Goal: Information Seeking & Learning: Learn about a topic

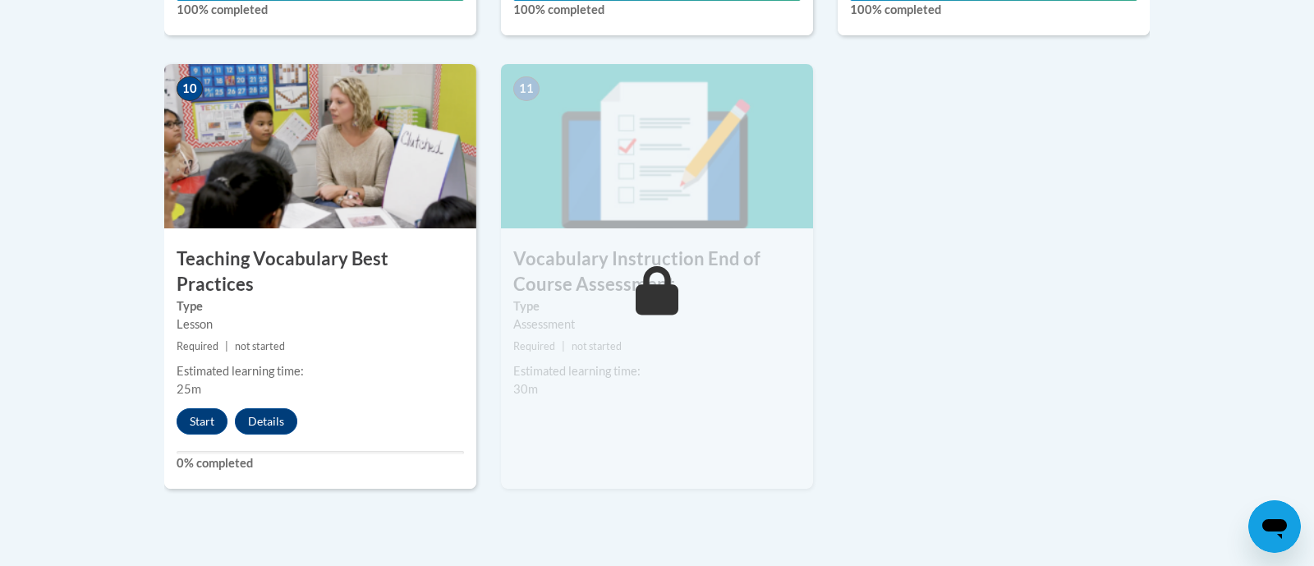
scroll to position [1875, 0]
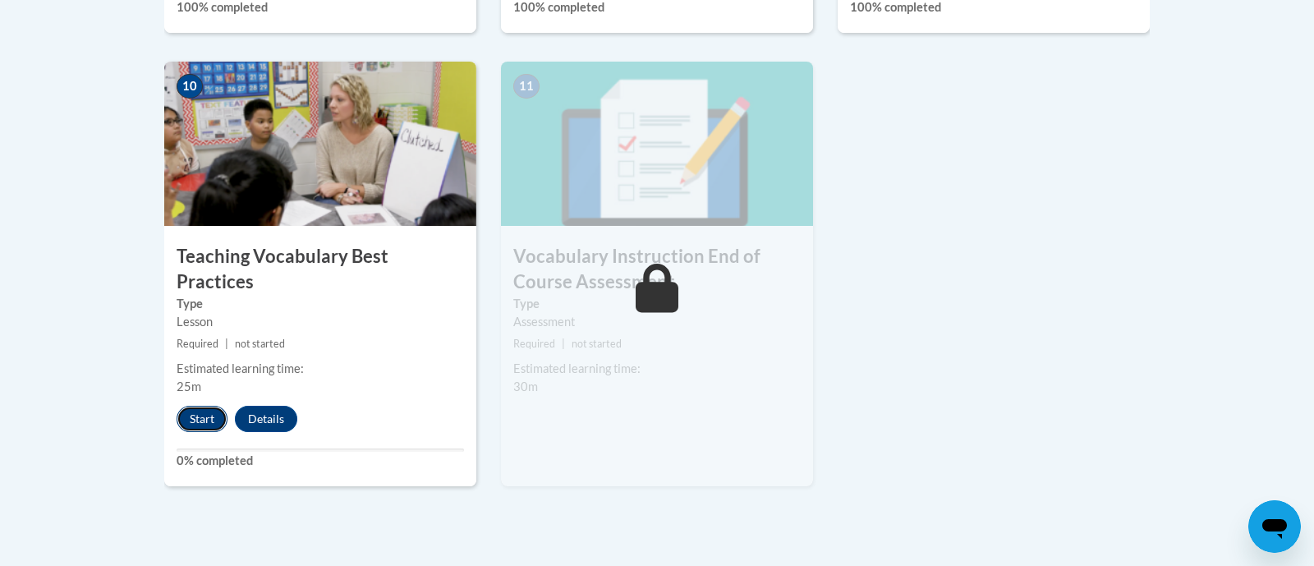
click at [199, 406] on button "Start" at bounding box center [202, 419] width 51 height 26
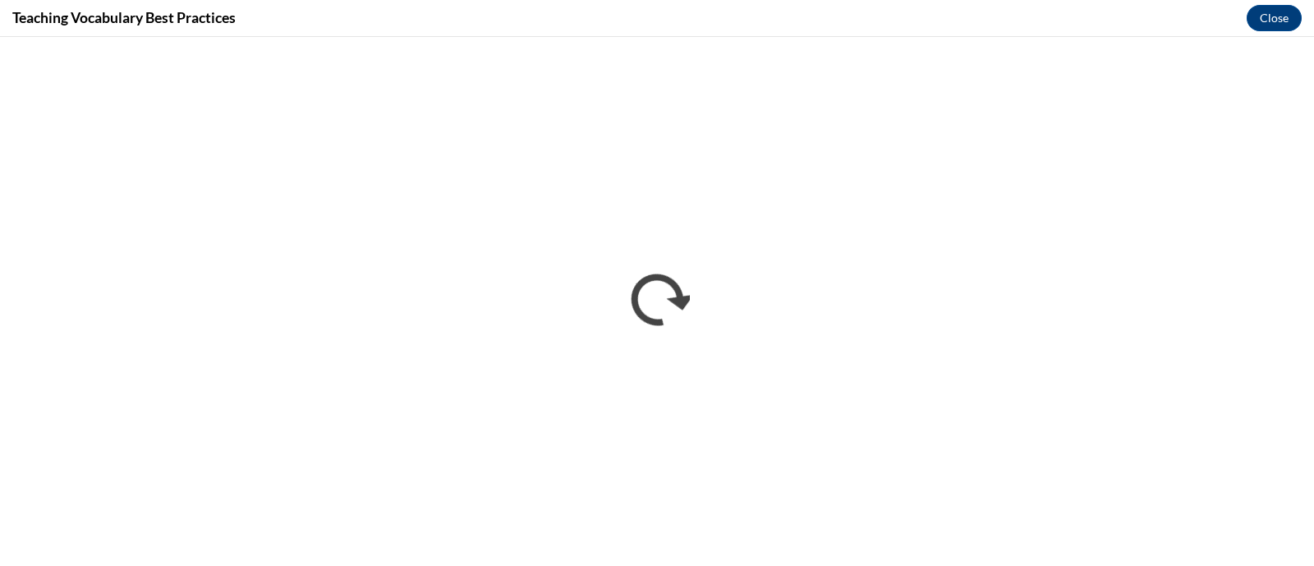
scroll to position [0, 0]
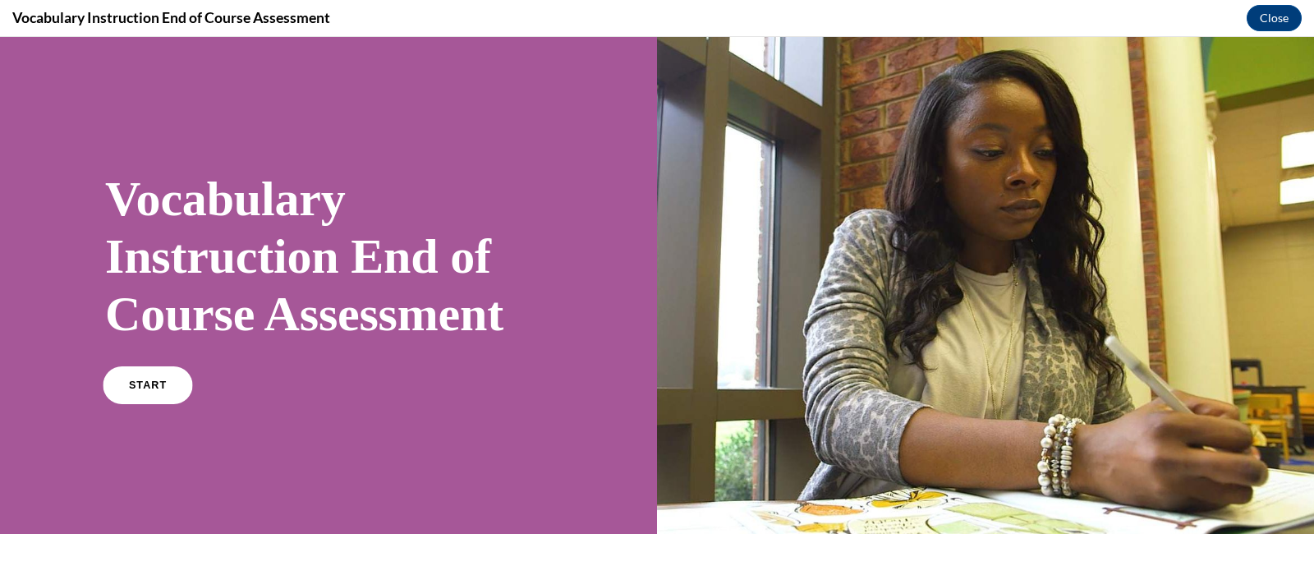
click at [118, 387] on link "START" at bounding box center [148, 385] width 90 height 38
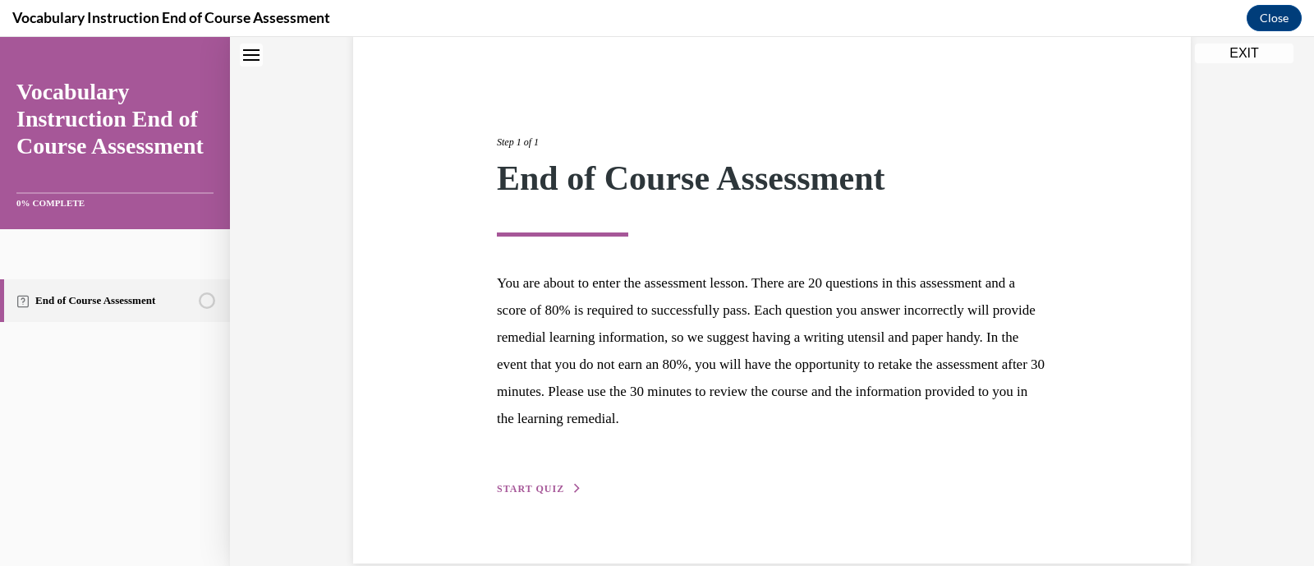
scroll to position [162, 0]
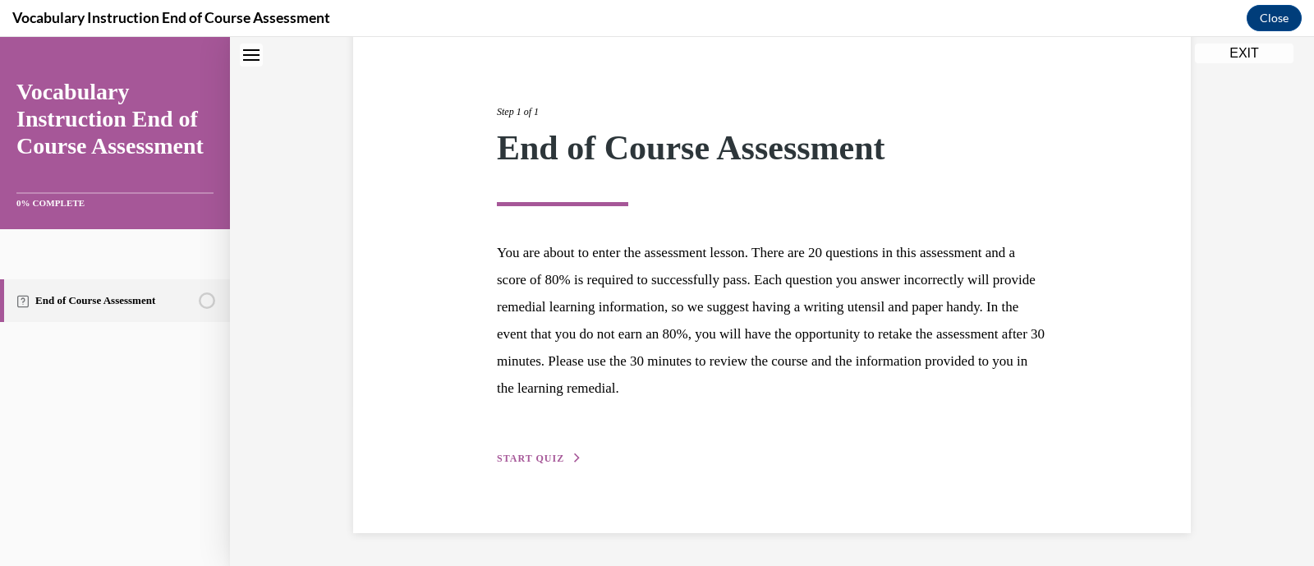
click at [566, 463] on button "START QUIZ" at bounding box center [539, 458] width 85 height 15
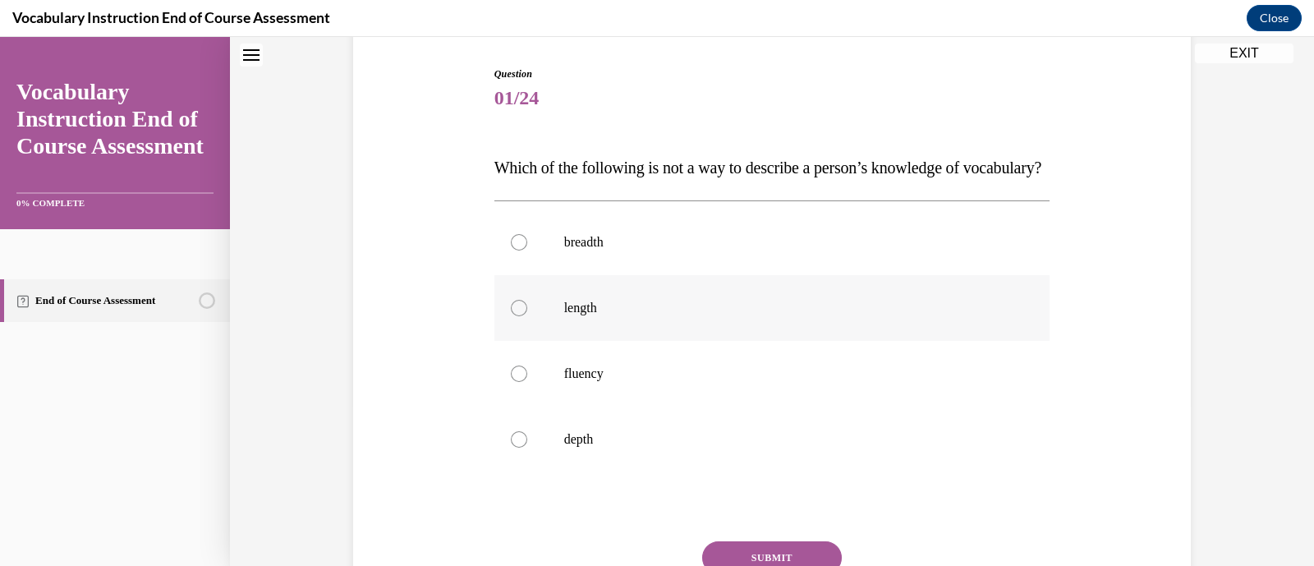
click at [612, 314] on label "length" at bounding box center [773, 308] width 556 height 66
click at [527, 314] on input "length" at bounding box center [519, 308] width 16 height 16
radio input "true"
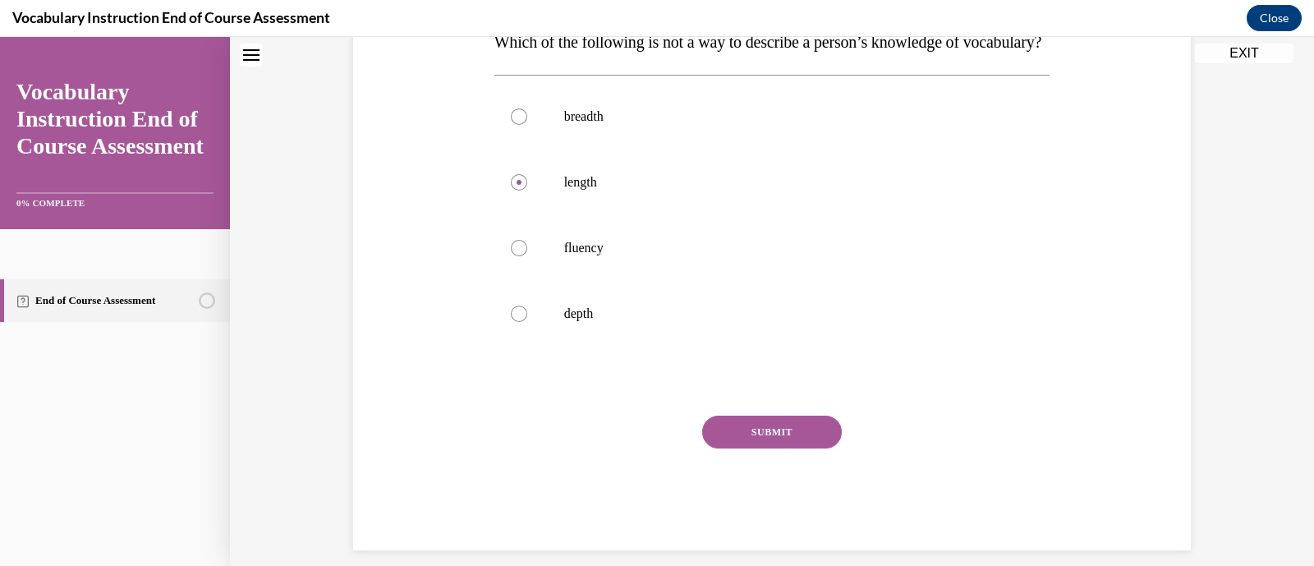
scroll to position [337, 0]
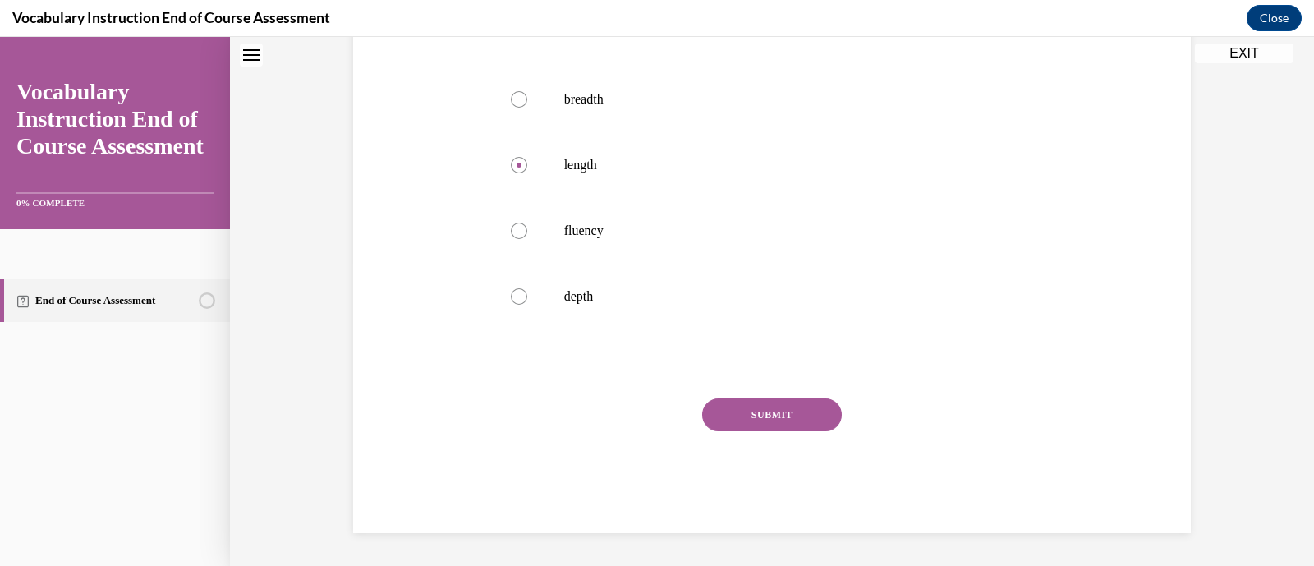
click at [747, 410] on button "SUBMIT" at bounding box center [772, 414] width 140 height 33
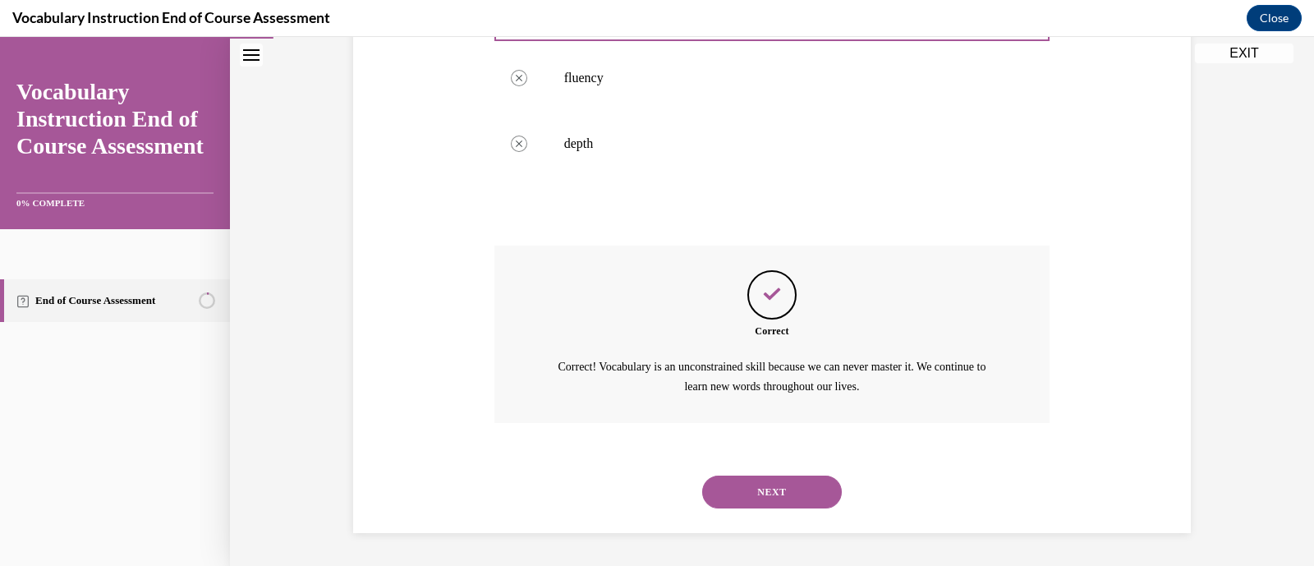
scroll to position [489, 0]
click at [794, 479] on button "NEXT" at bounding box center [772, 492] width 140 height 33
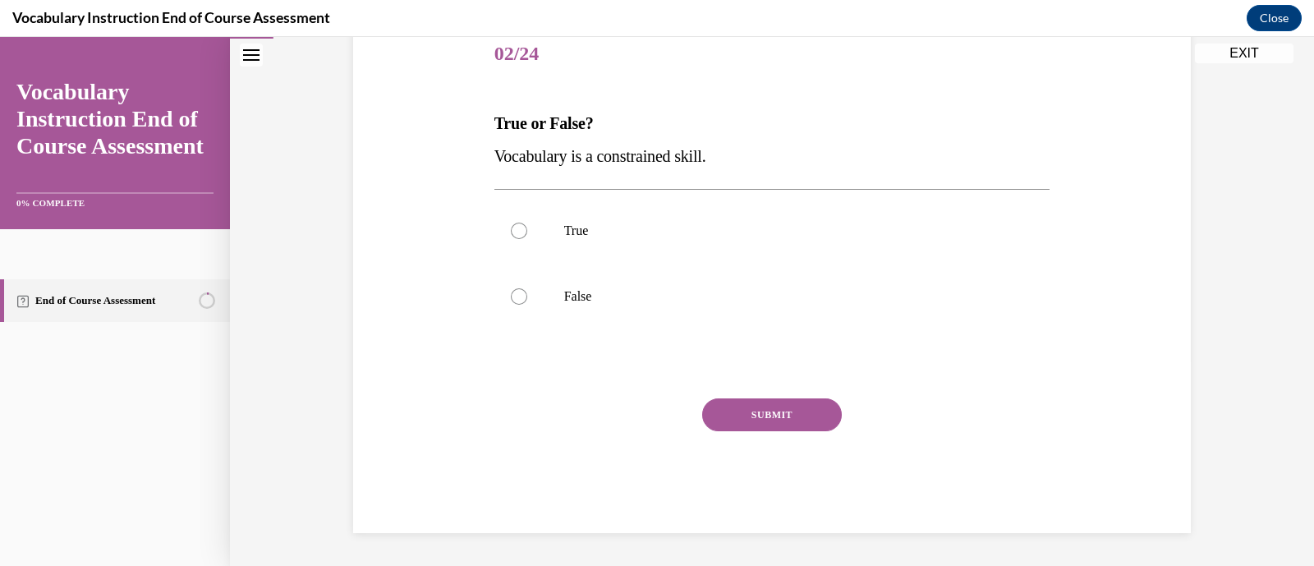
scroll to position [182, 0]
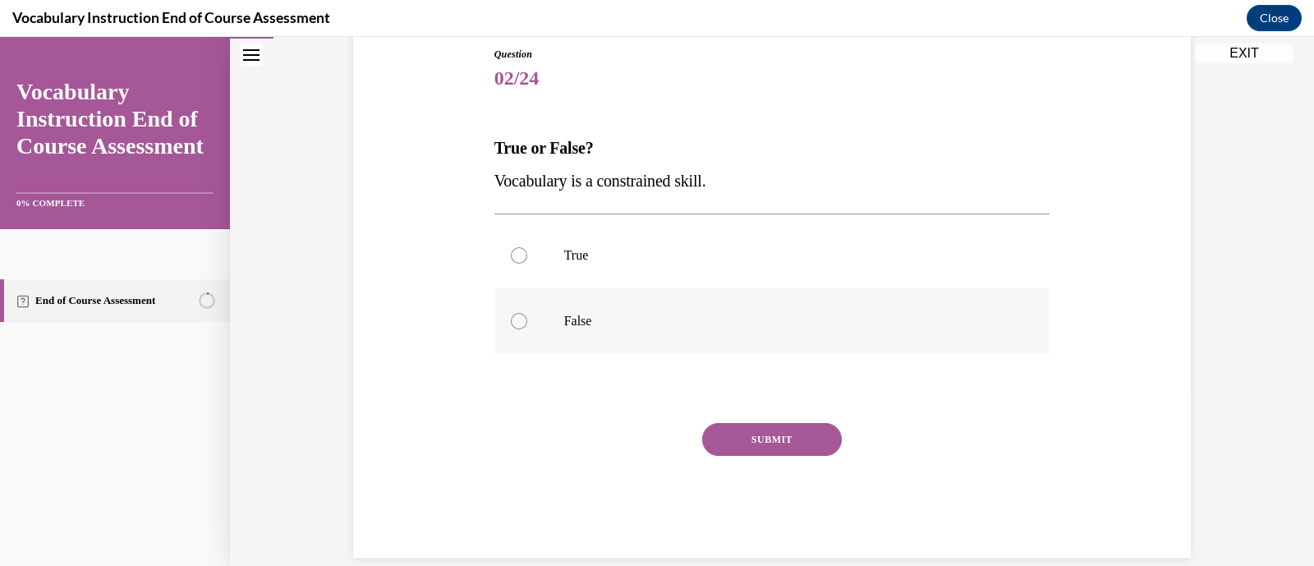
click at [611, 337] on label "False" at bounding box center [773, 321] width 556 height 66
click at [527, 329] on input "False" at bounding box center [519, 321] width 16 height 16
radio input "true"
click at [811, 446] on button "SUBMIT" at bounding box center [772, 439] width 140 height 33
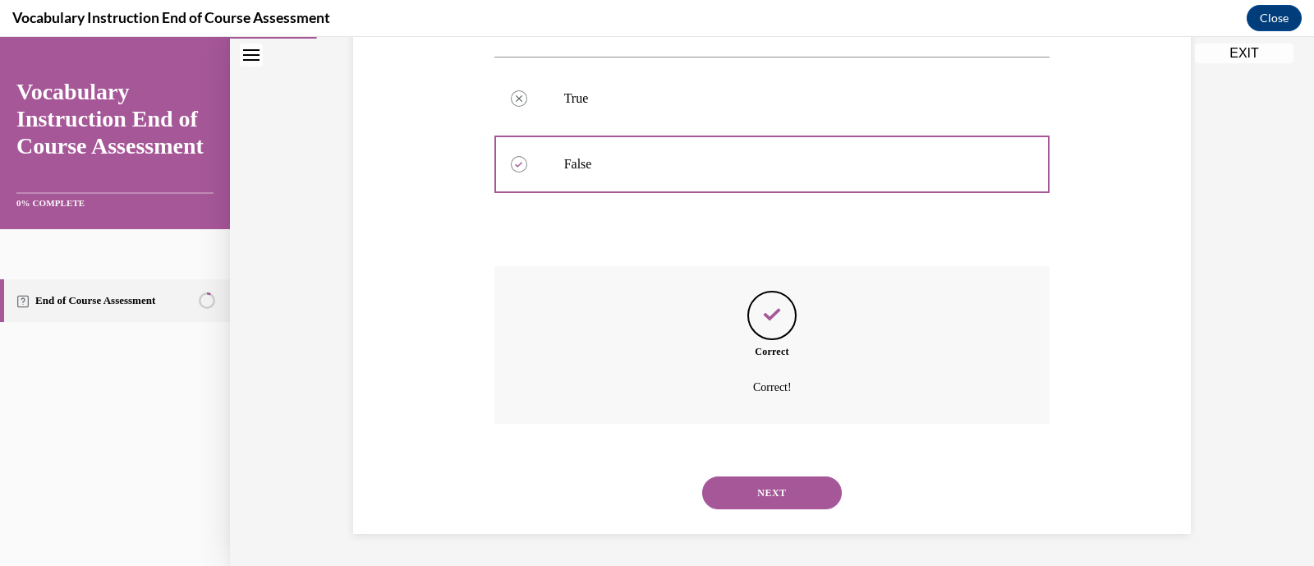
scroll to position [306, 0]
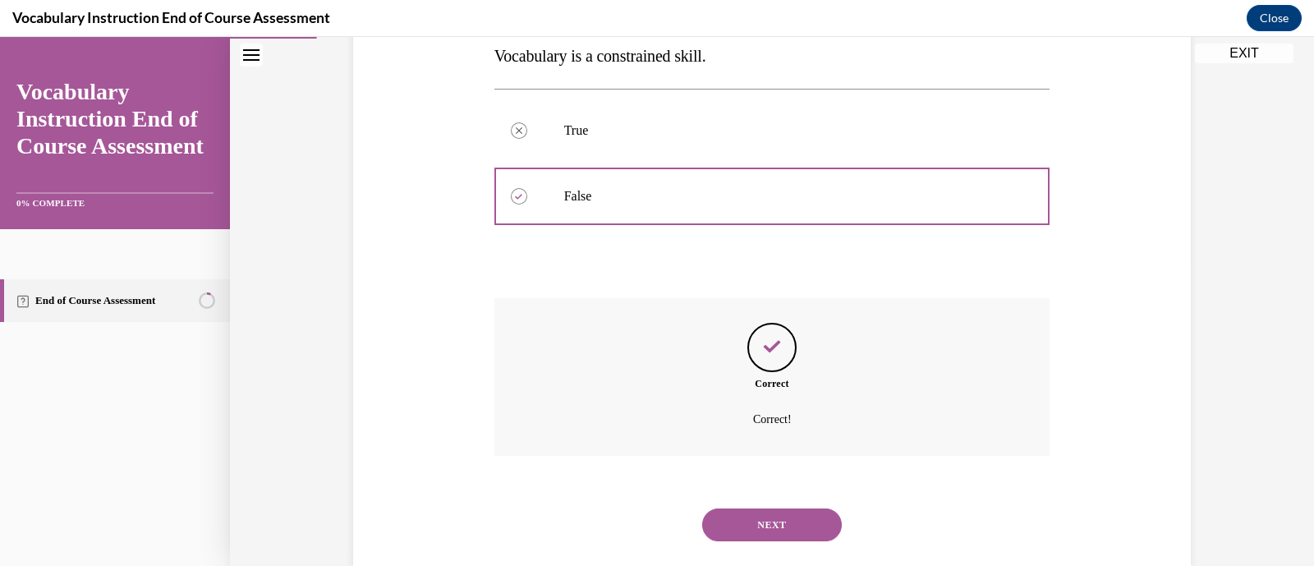
click at [812, 524] on button "NEXT" at bounding box center [772, 525] width 140 height 33
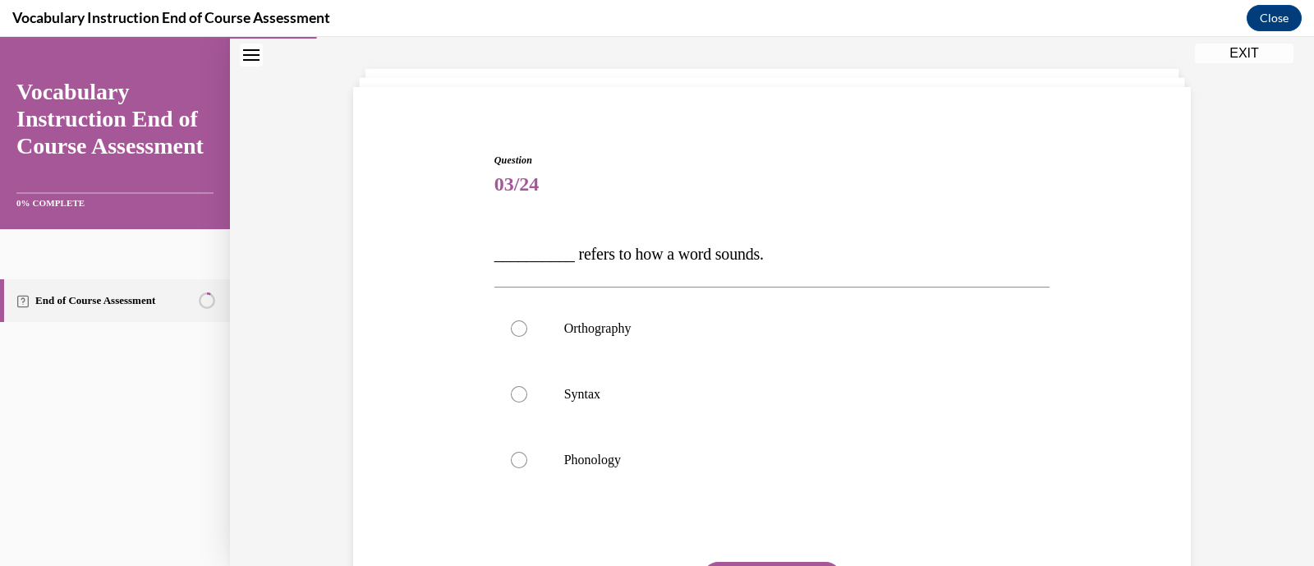
scroll to position [168, 0]
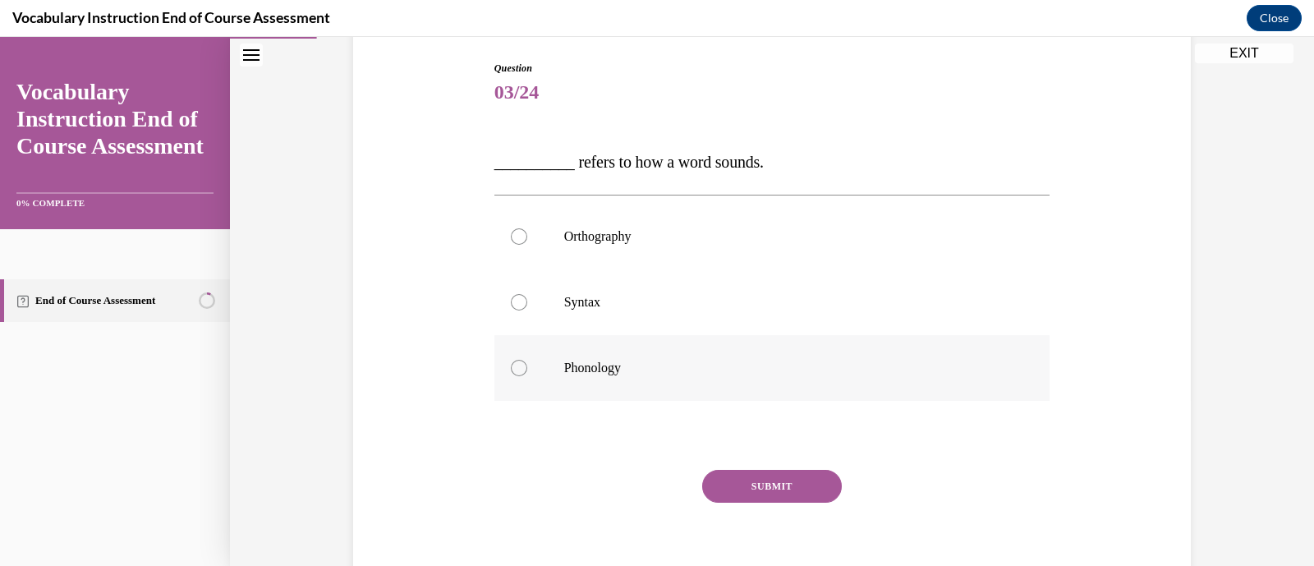
click at [697, 364] on p "Phonology" at bounding box center [786, 368] width 445 height 16
click at [527, 364] on input "Phonology" at bounding box center [519, 368] width 16 height 16
radio input "true"
click at [776, 480] on button "SUBMIT" at bounding box center [772, 486] width 140 height 33
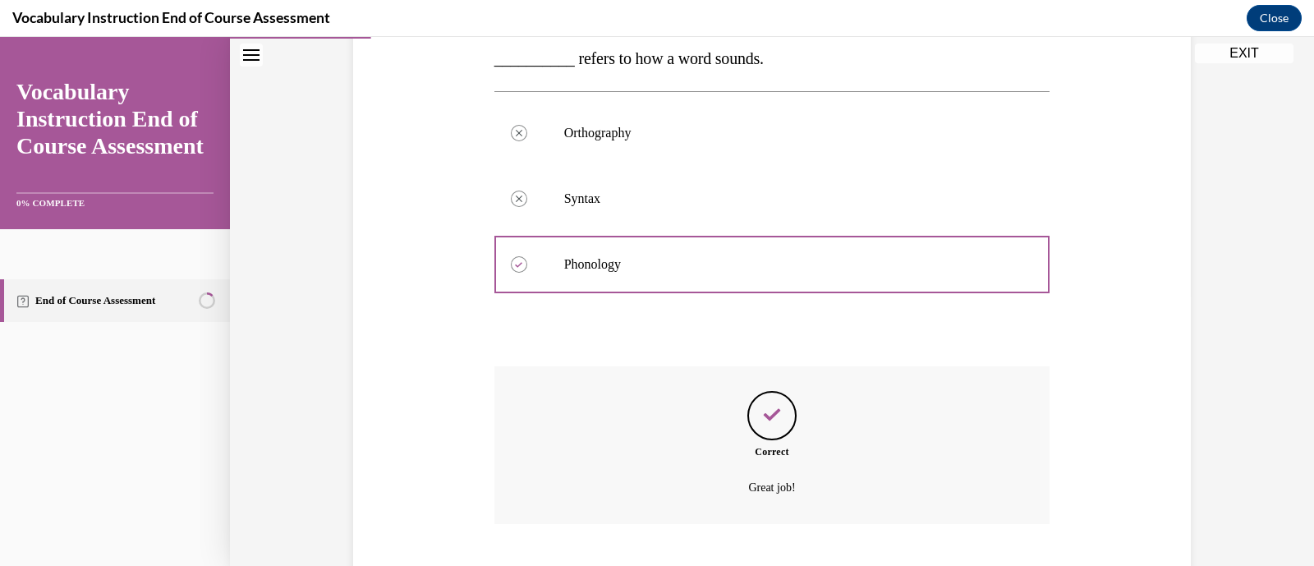
scroll to position [371, 0]
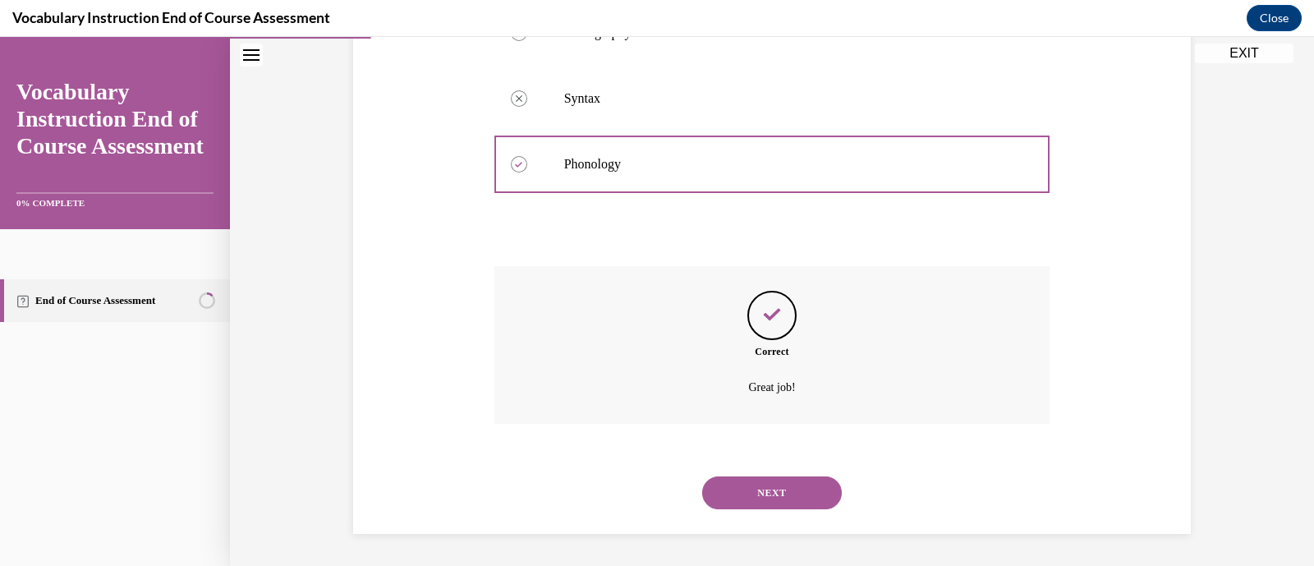
click at [785, 497] on button "NEXT" at bounding box center [772, 492] width 140 height 33
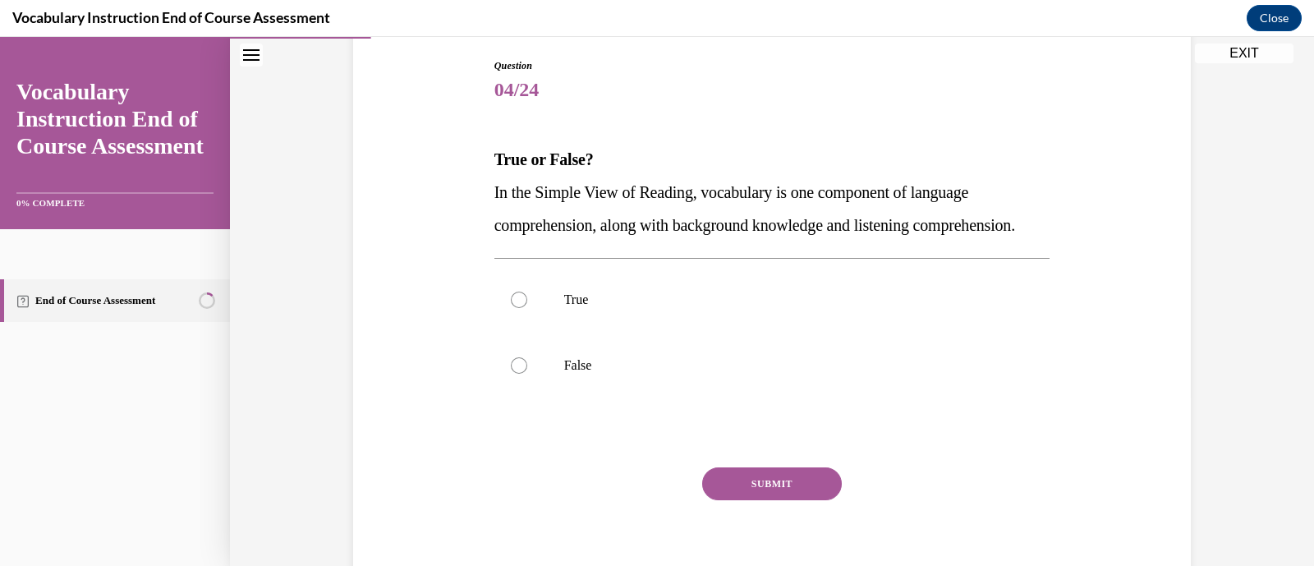
scroll to position [176, 0]
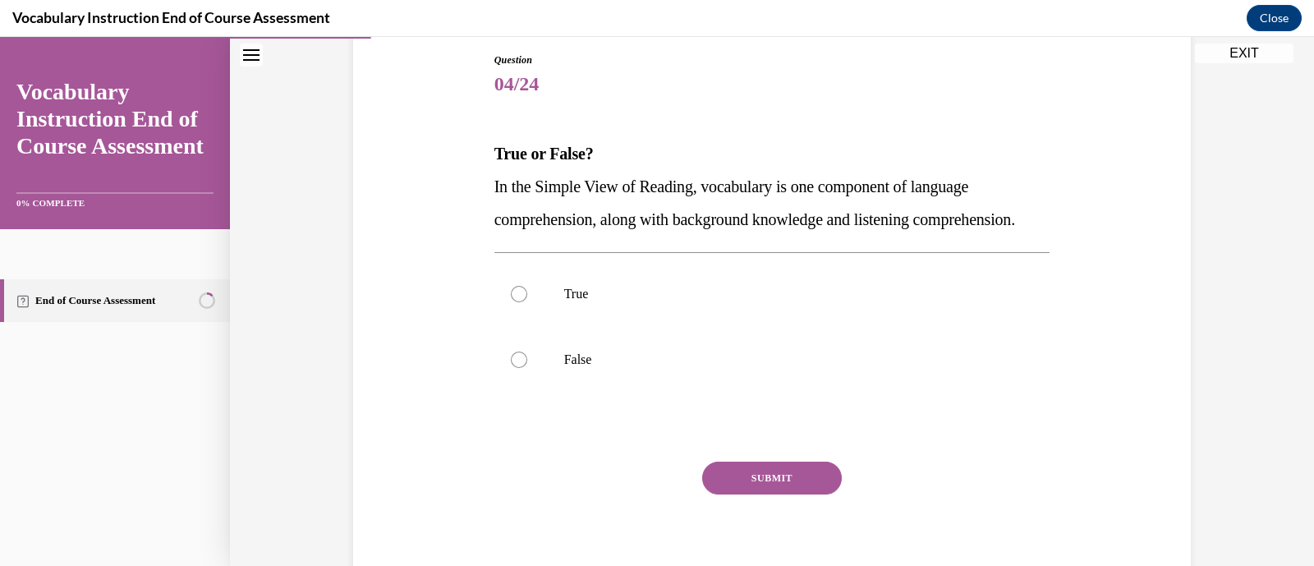
click at [711, 197] on p "In the Simple View of Reading, vocabulary is one component of language comprehe…" at bounding box center [773, 203] width 556 height 66
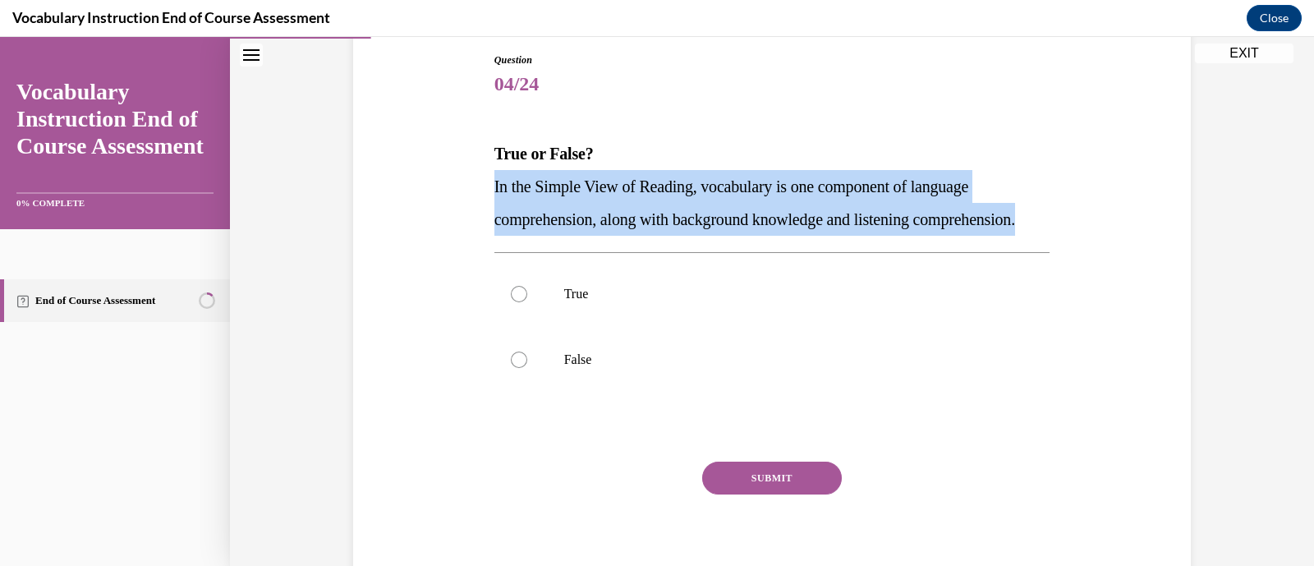
copy span "In the Simple View of Reading, vocabulary is one component of language comprehe…"
click at [545, 327] on label "True" at bounding box center [773, 294] width 556 height 66
click at [527, 302] on input "True" at bounding box center [519, 294] width 16 height 16
radio input "true"
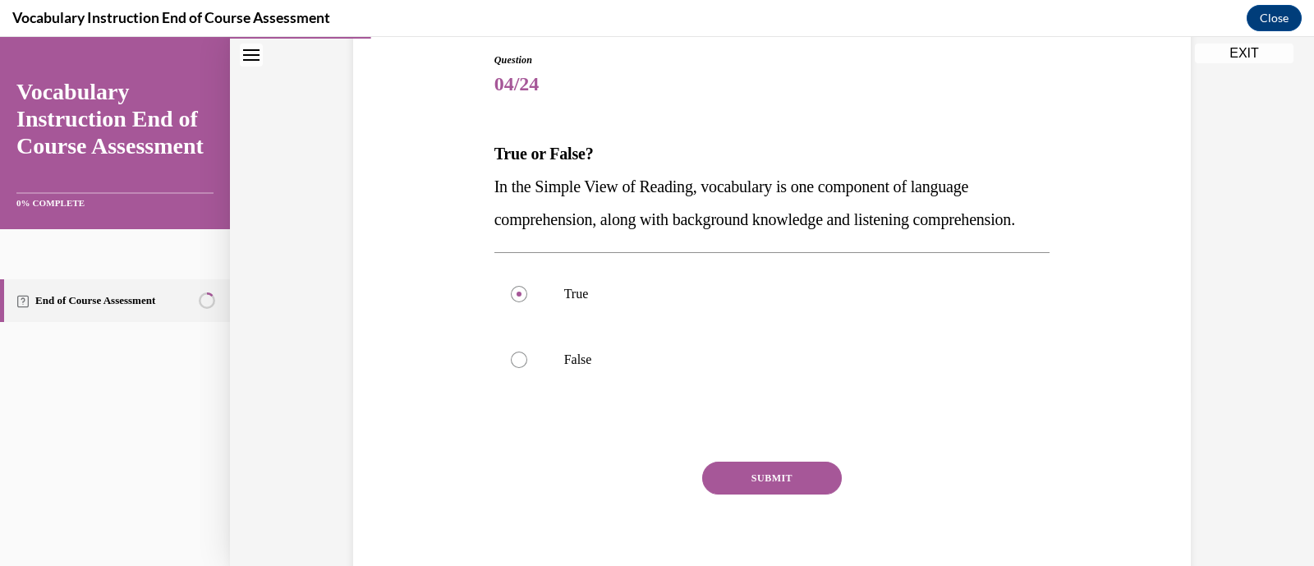
click at [817, 495] on button "SUBMIT" at bounding box center [772, 478] width 140 height 33
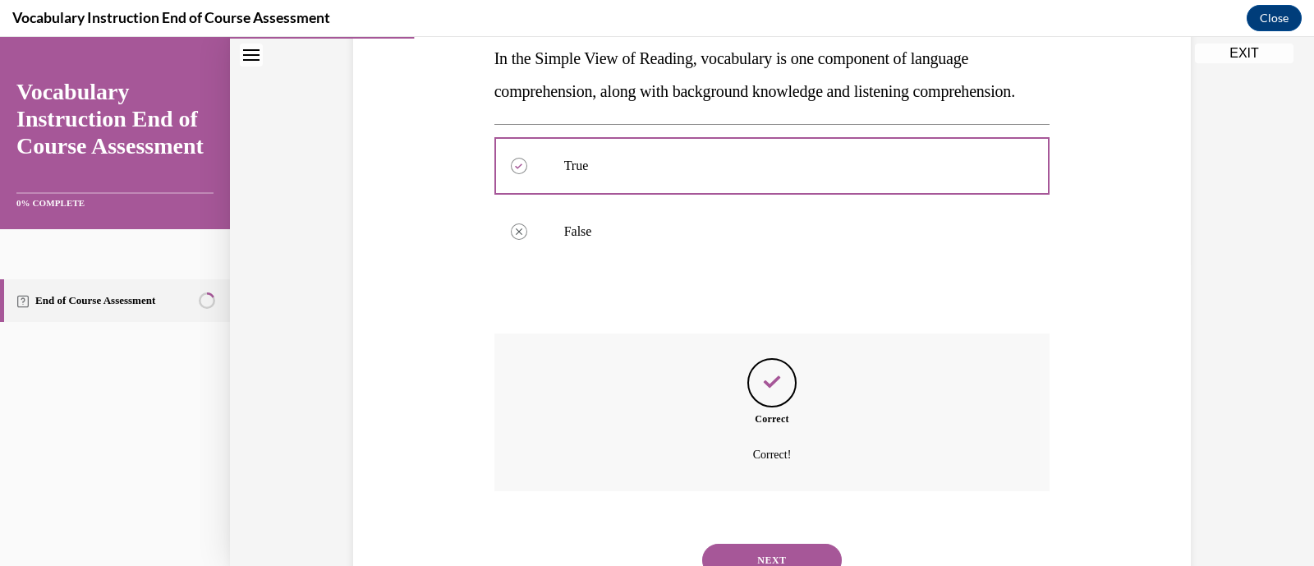
scroll to position [404, 0]
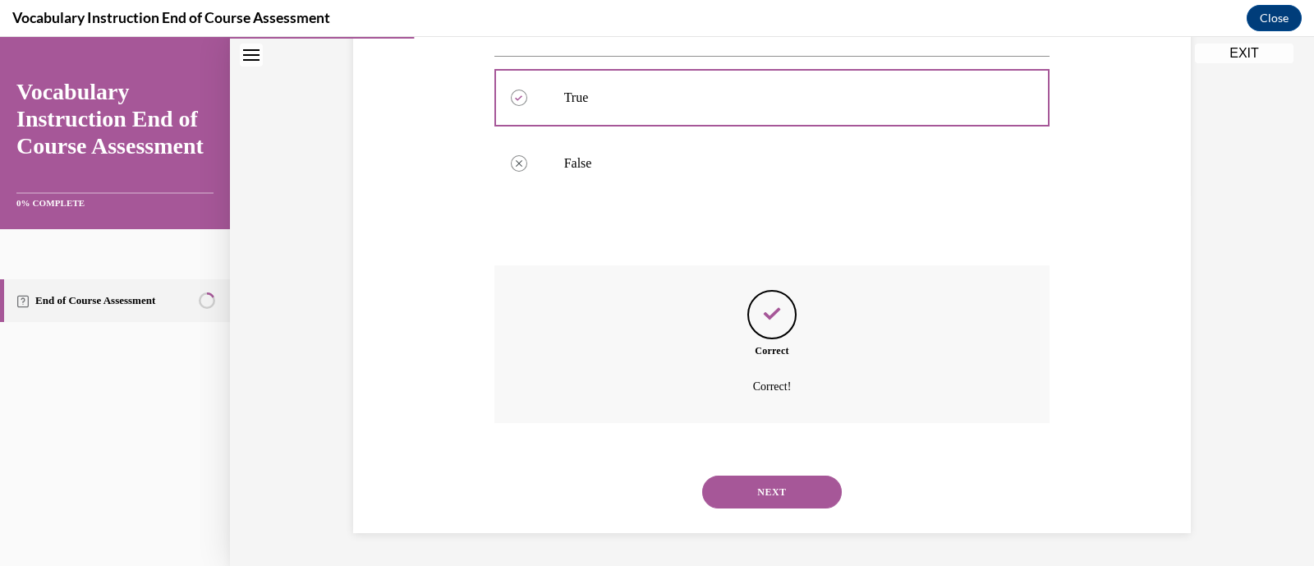
click at [817, 505] on button "NEXT" at bounding box center [772, 492] width 140 height 33
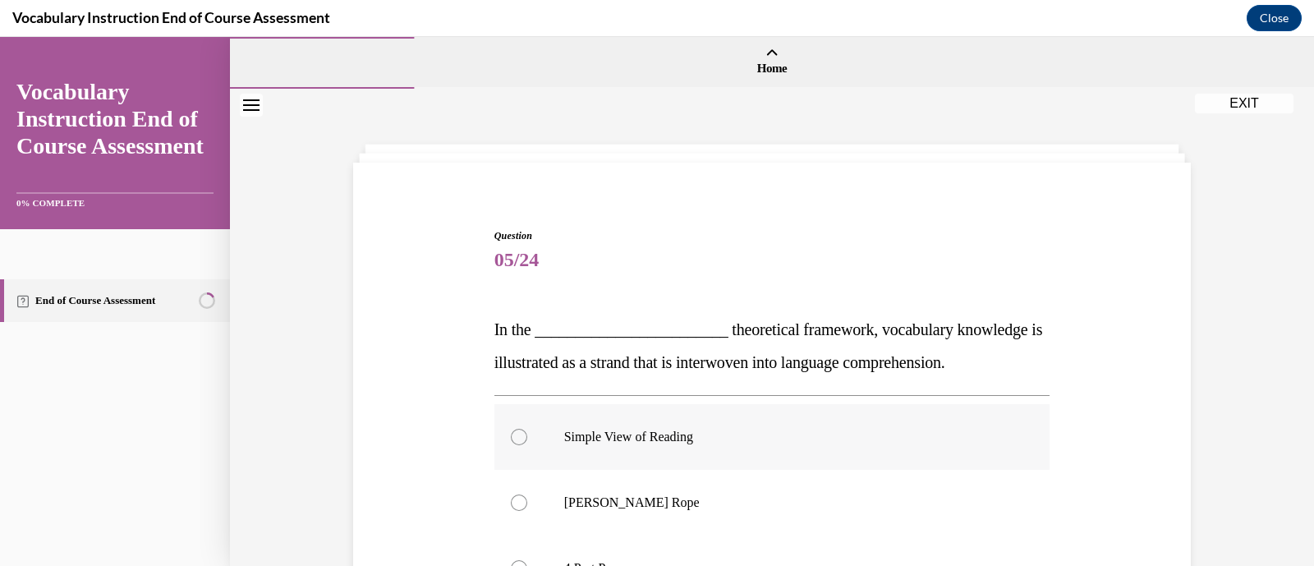
scroll to position [163, 0]
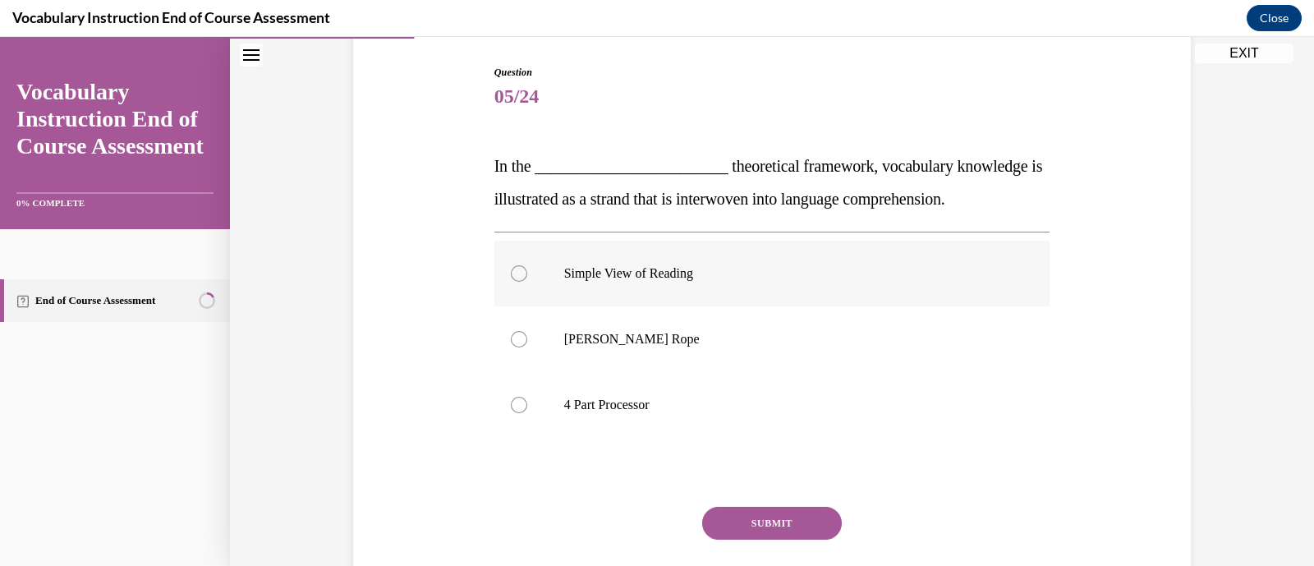
click at [530, 279] on label "Simple View of Reading" at bounding box center [773, 274] width 556 height 66
click at [527, 279] on input "Simple View of Reading" at bounding box center [519, 273] width 16 height 16
radio input "true"
click at [557, 366] on label "[PERSON_NAME] Rope" at bounding box center [773, 339] width 556 height 66
click at [527, 348] on input "[PERSON_NAME] Rope" at bounding box center [519, 339] width 16 height 16
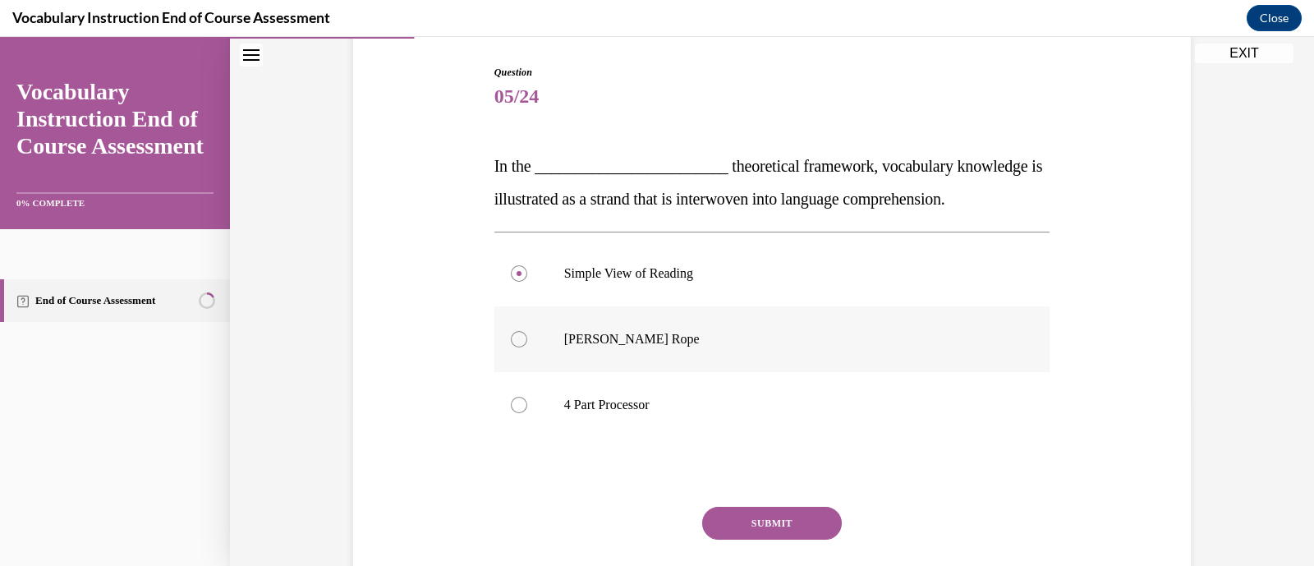
radio input "true"
click at [751, 514] on button "SUBMIT" at bounding box center [772, 523] width 140 height 33
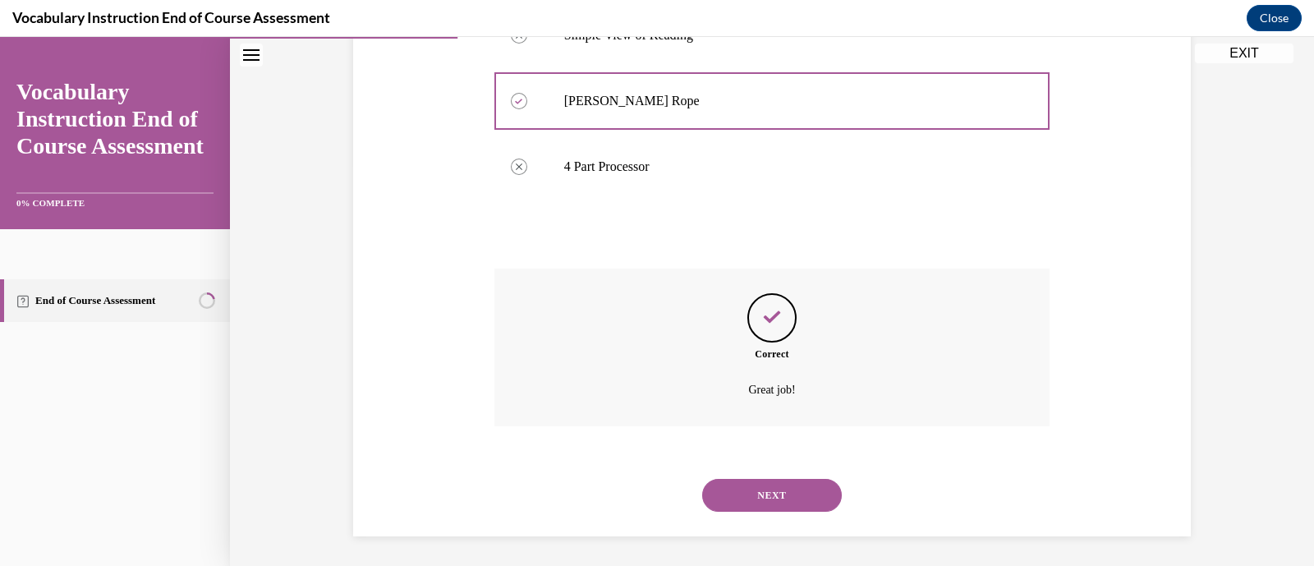
scroll to position [404, 0]
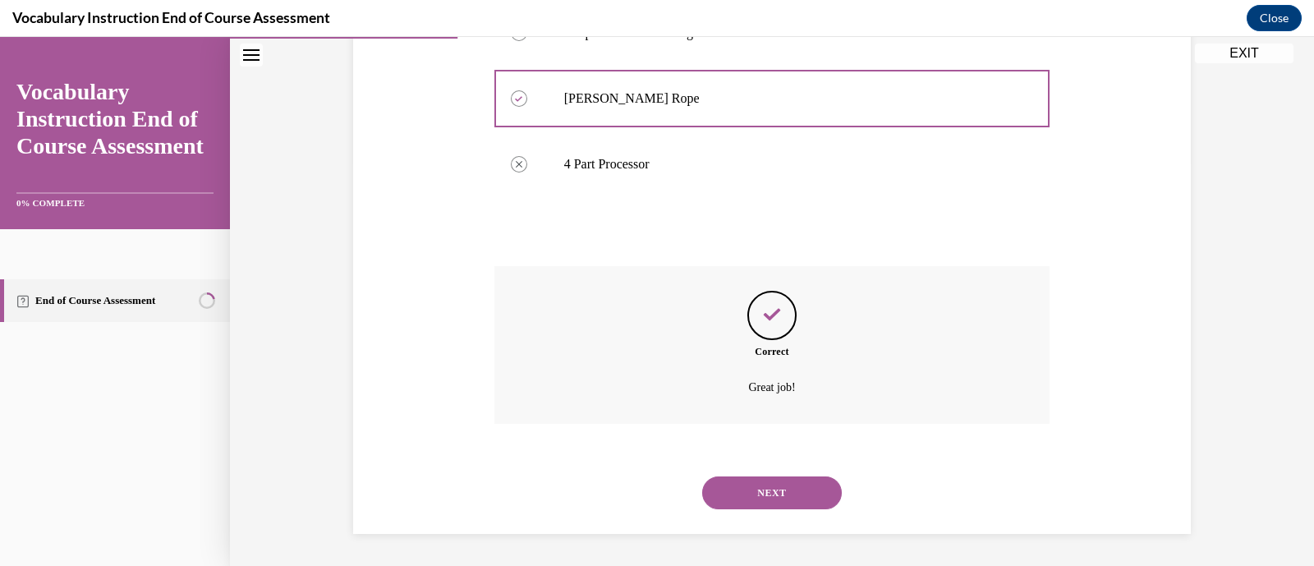
click at [739, 499] on button "NEXT" at bounding box center [772, 492] width 140 height 33
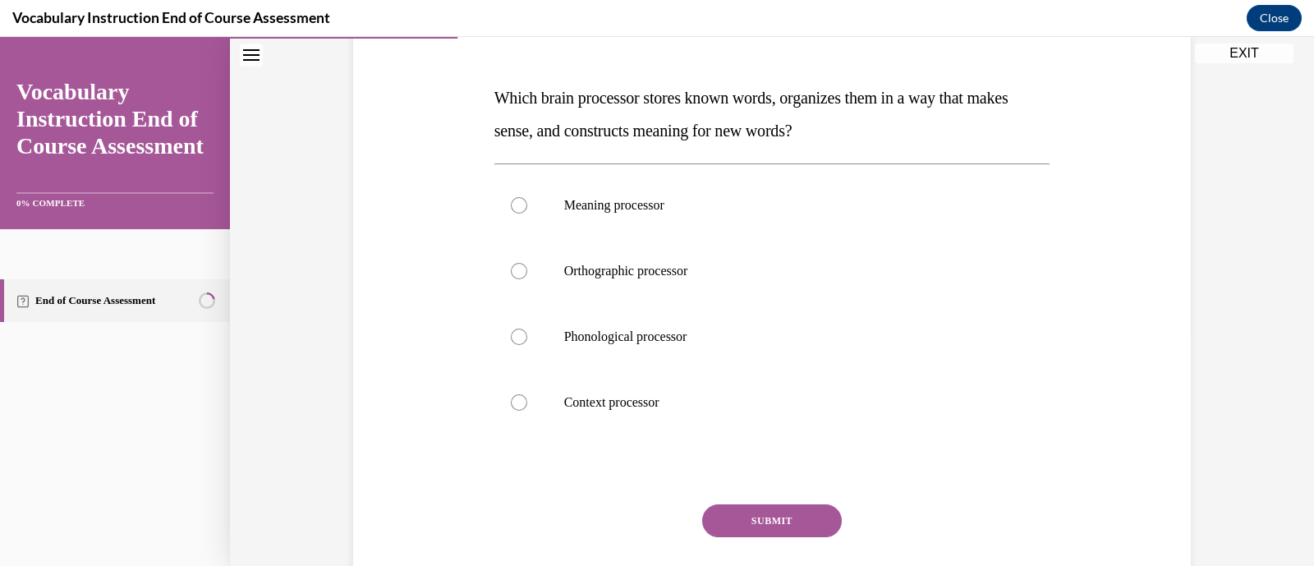
scroll to position [238, 0]
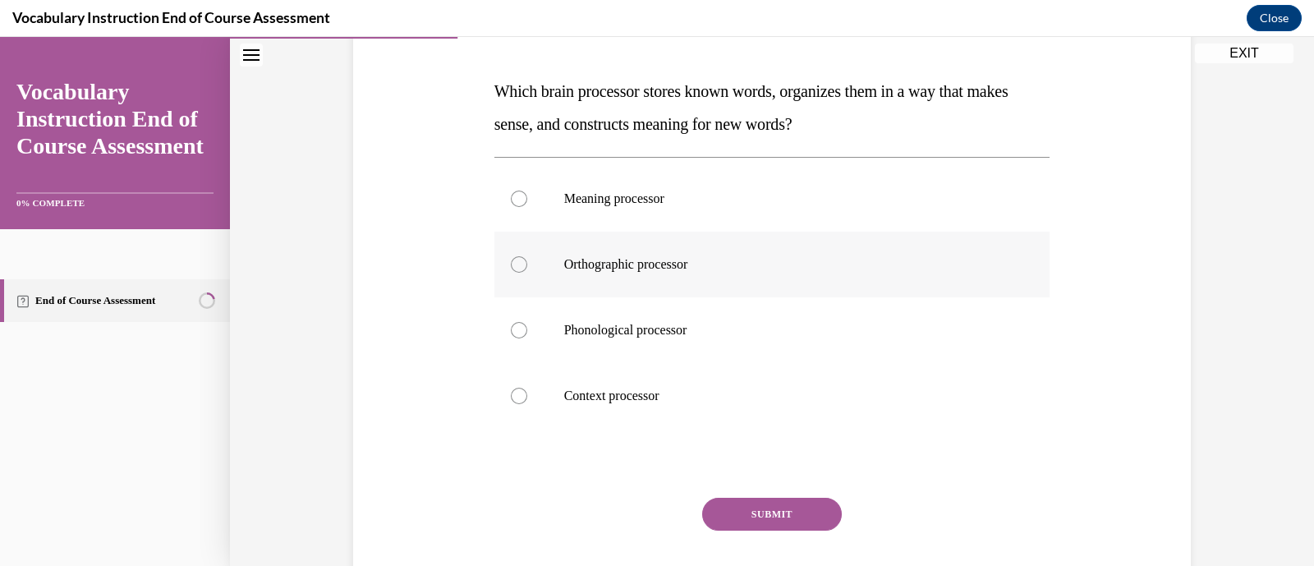
click at [578, 295] on label "Orthographic processor" at bounding box center [773, 265] width 556 height 66
click at [527, 273] on input "Orthographic processor" at bounding box center [519, 264] width 16 height 16
radio input "true"
click at [728, 512] on button "SUBMIT" at bounding box center [772, 514] width 140 height 33
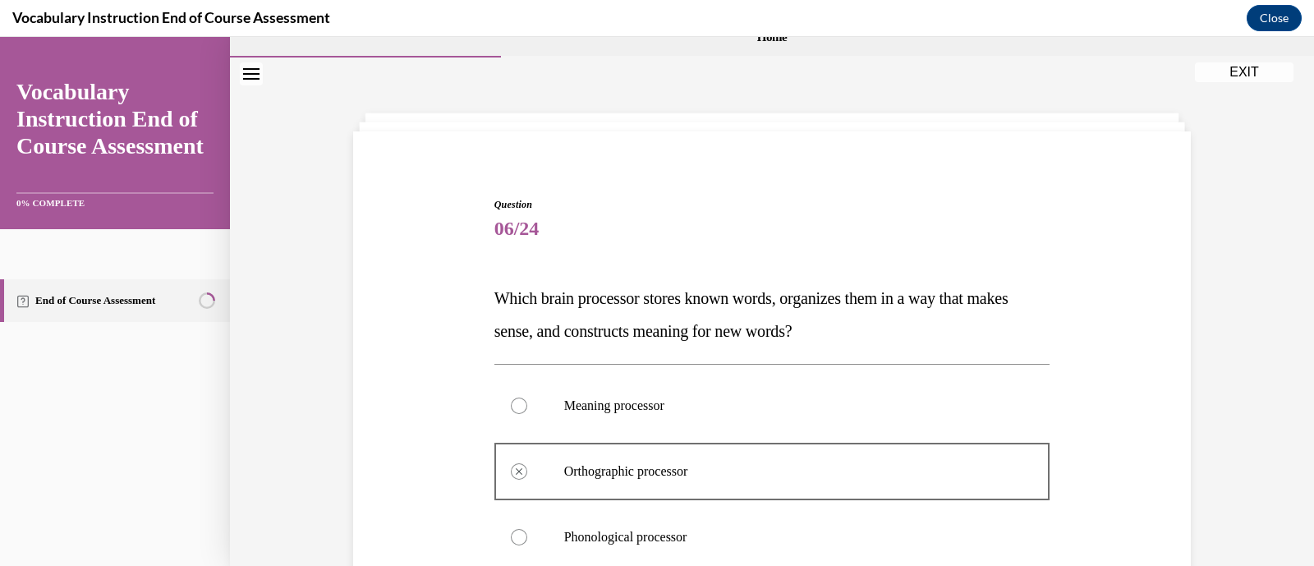
scroll to position [0, 0]
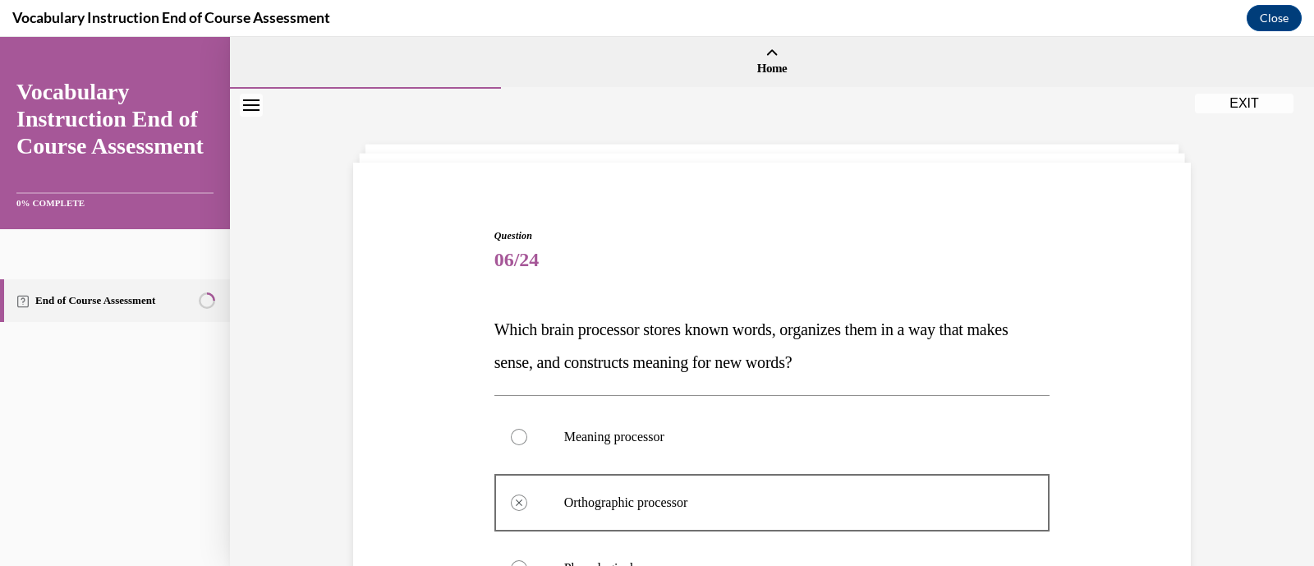
click at [245, 100] on icon "Close navigation menu" at bounding box center [251, 105] width 16 height 12
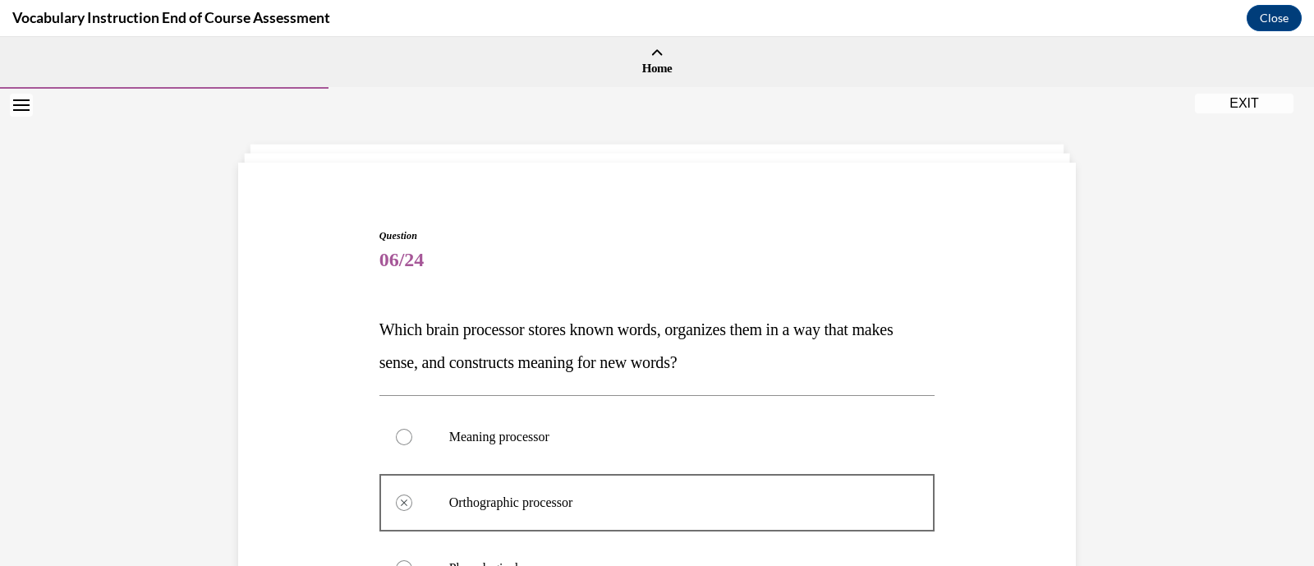
click at [1196, 106] on button "EXIT" at bounding box center [1244, 104] width 99 height 20
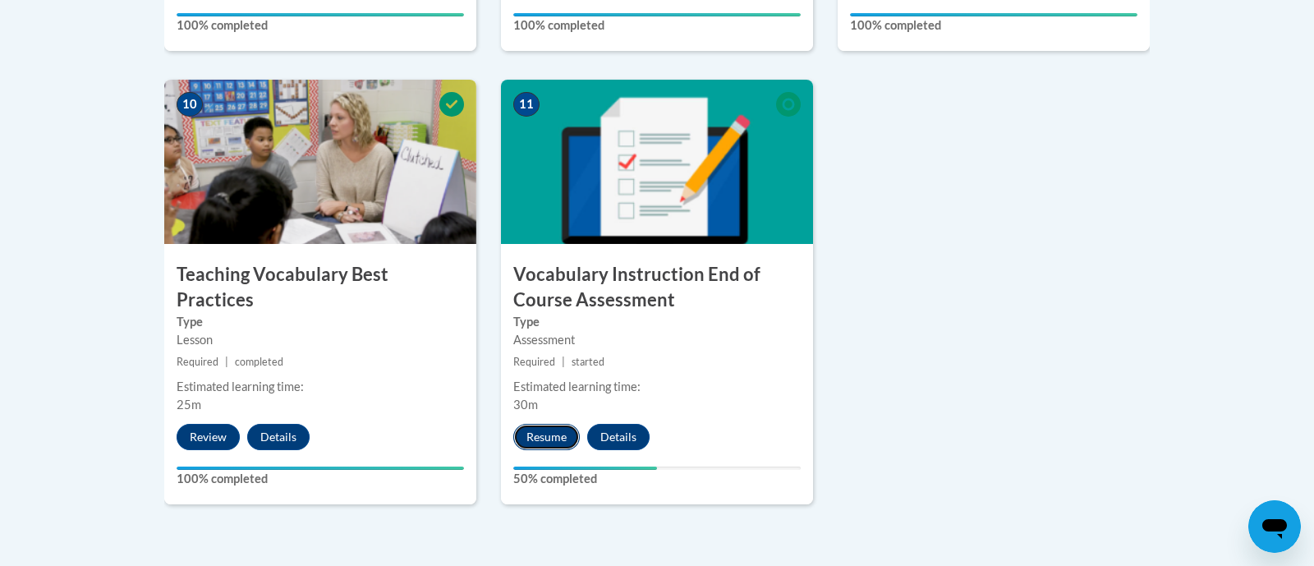
click at [543, 440] on button "Resume" at bounding box center [546, 437] width 67 height 26
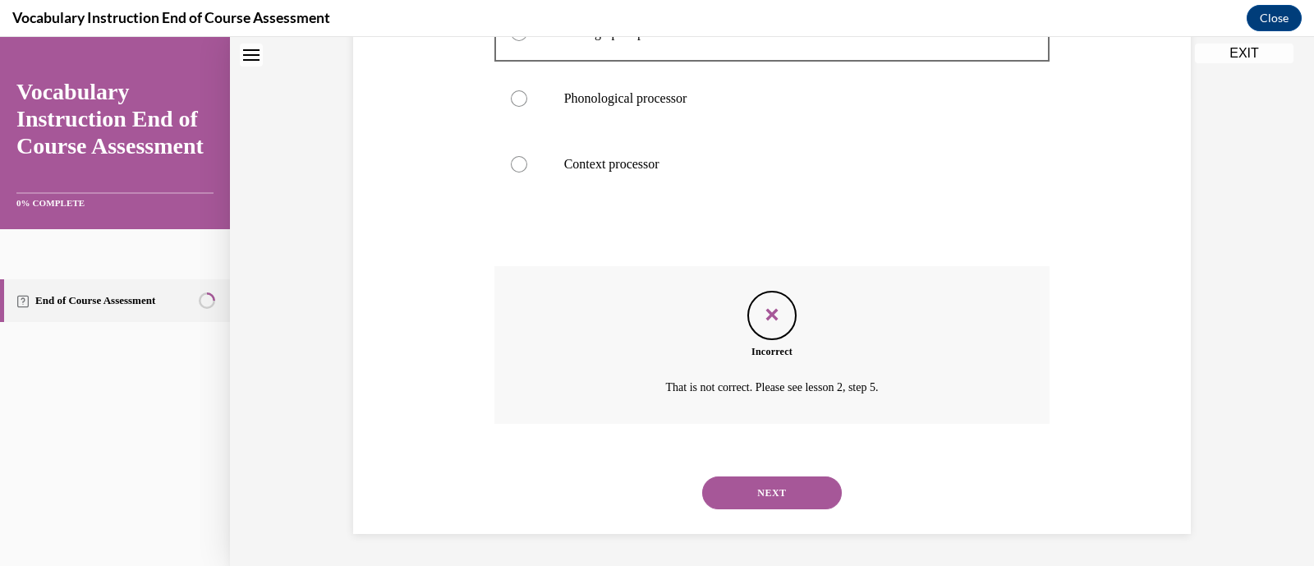
click at [711, 486] on button "NEXT" at bounding box center [772, 492] width 140 height 33
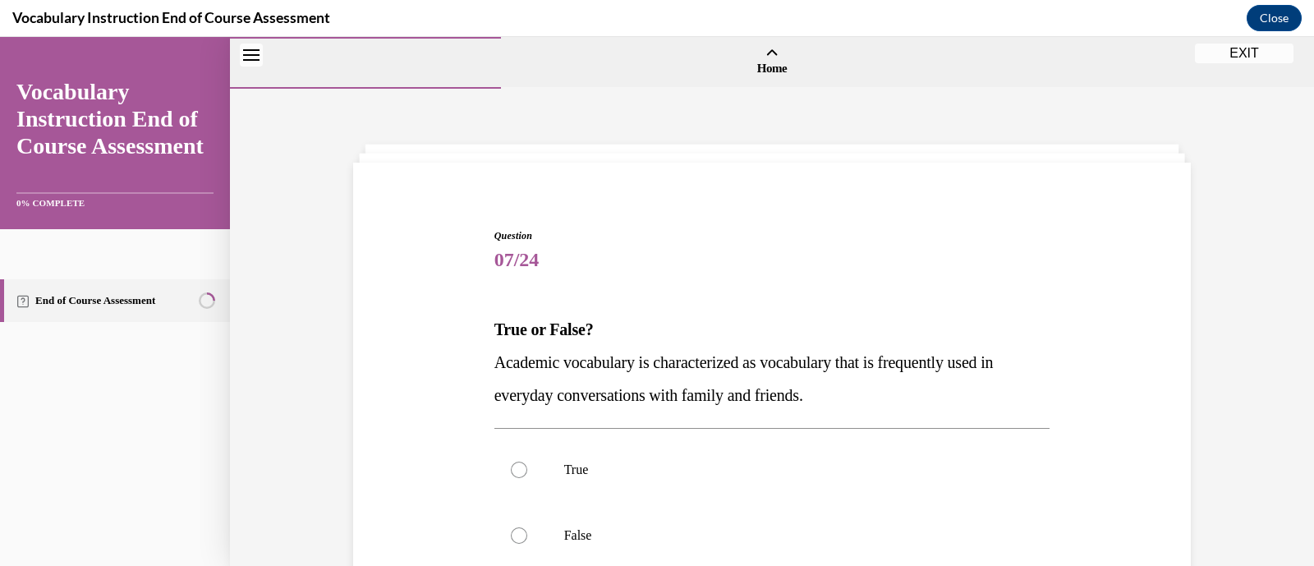
scroll to position [142, 0]
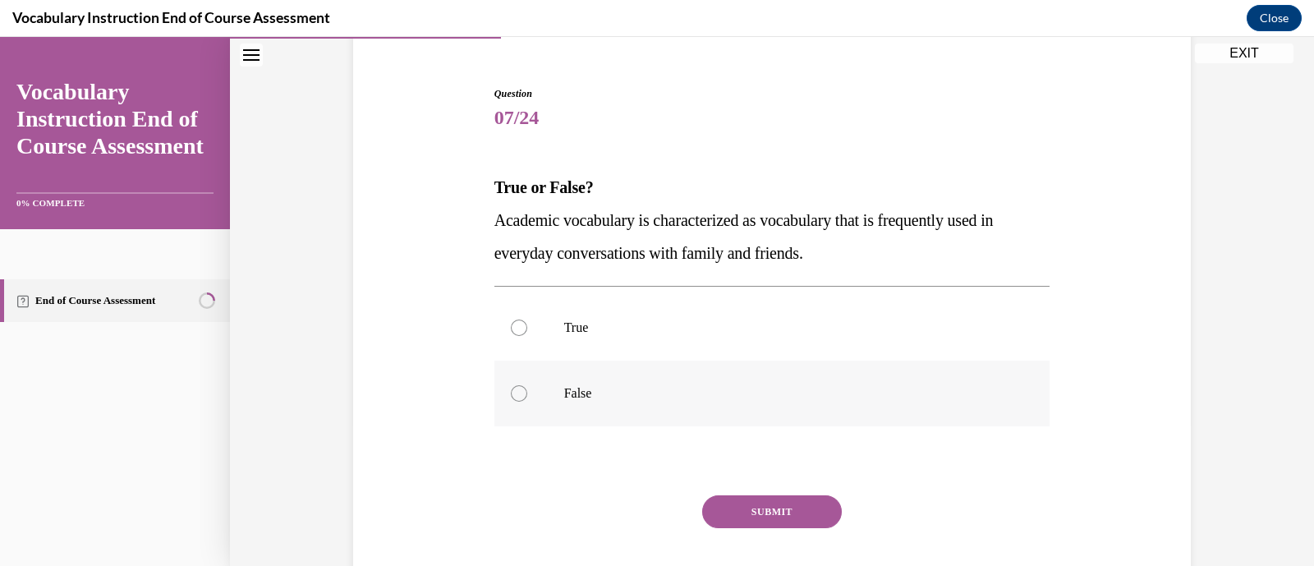
click at [550, 403] on label "False" at bounding box center [773, 394] width 556 height 66
click at [527, 402] on input "False" at bounding box center [519, 393] width 16 height 16
radio input "true"
click at [746, 515] on button "SUBMIT" at bounding box center [772, 511] width 140 height 33
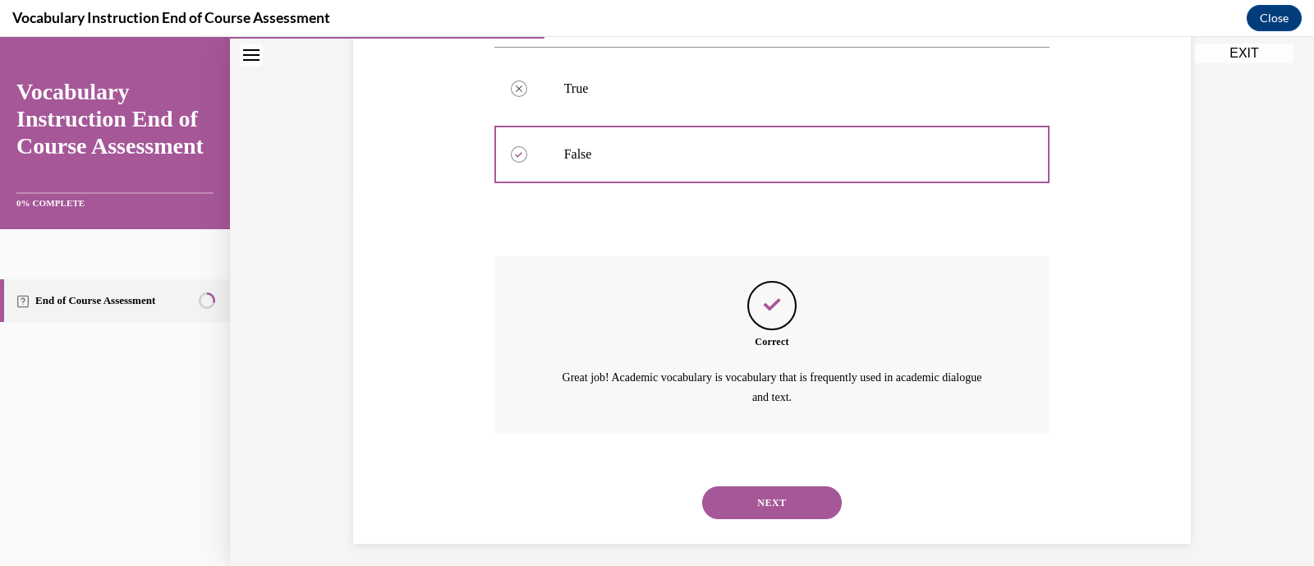
scroll to position [390, 0]
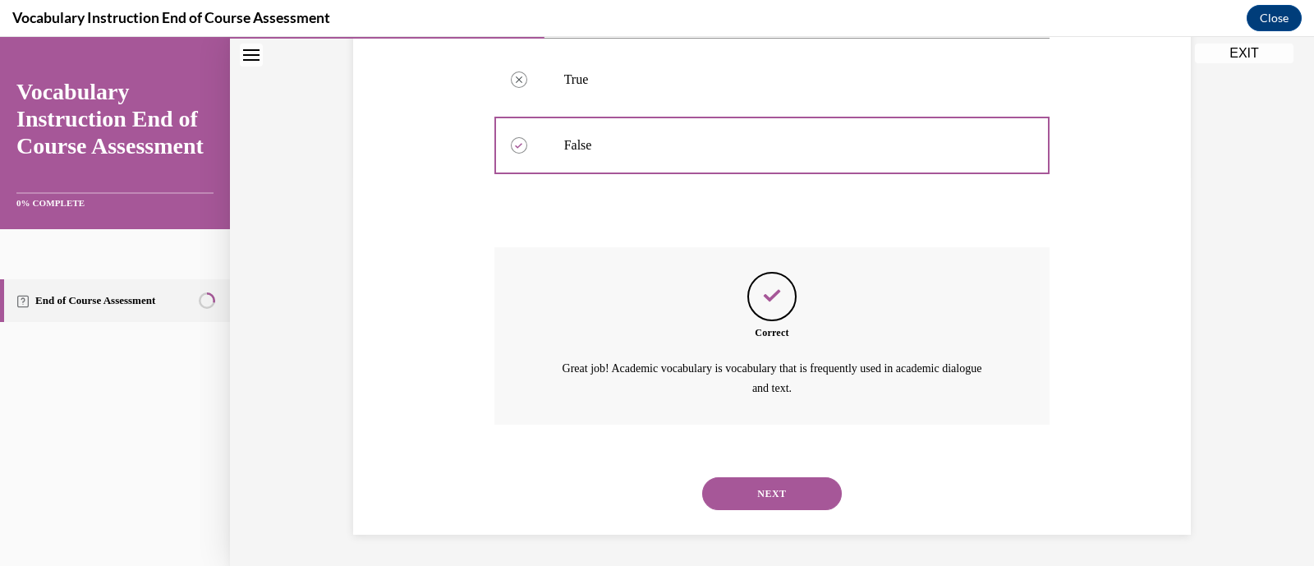
click at [766, 477] on button "NEXT" at bounding box center [772, 493] width 140 height 33
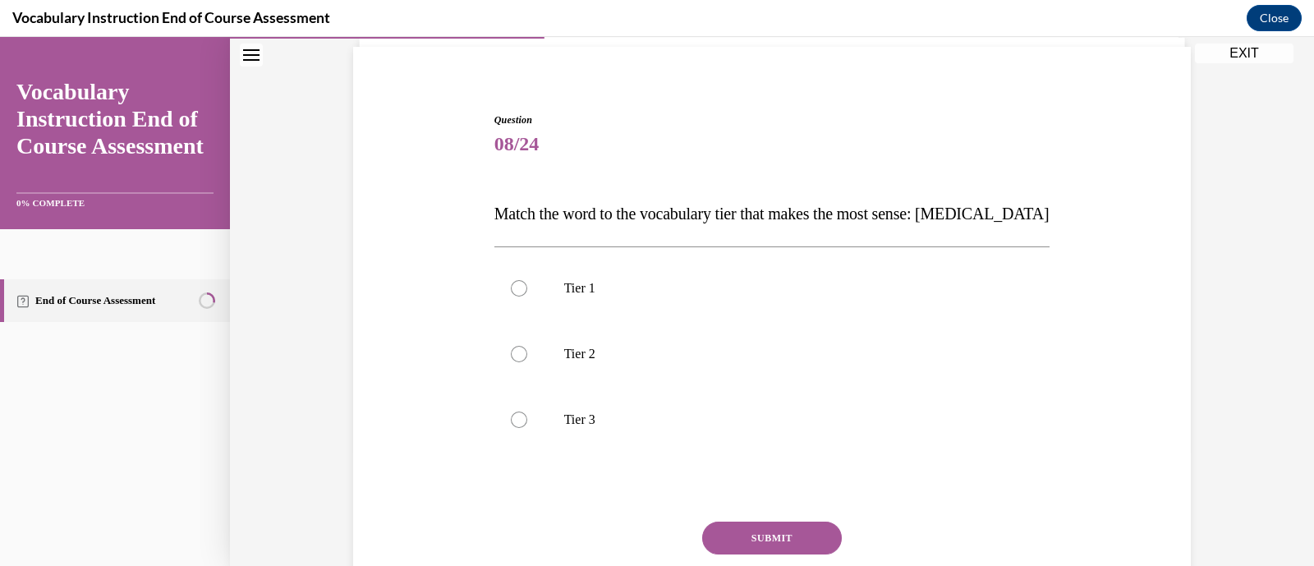
scroll to position [119, 0]
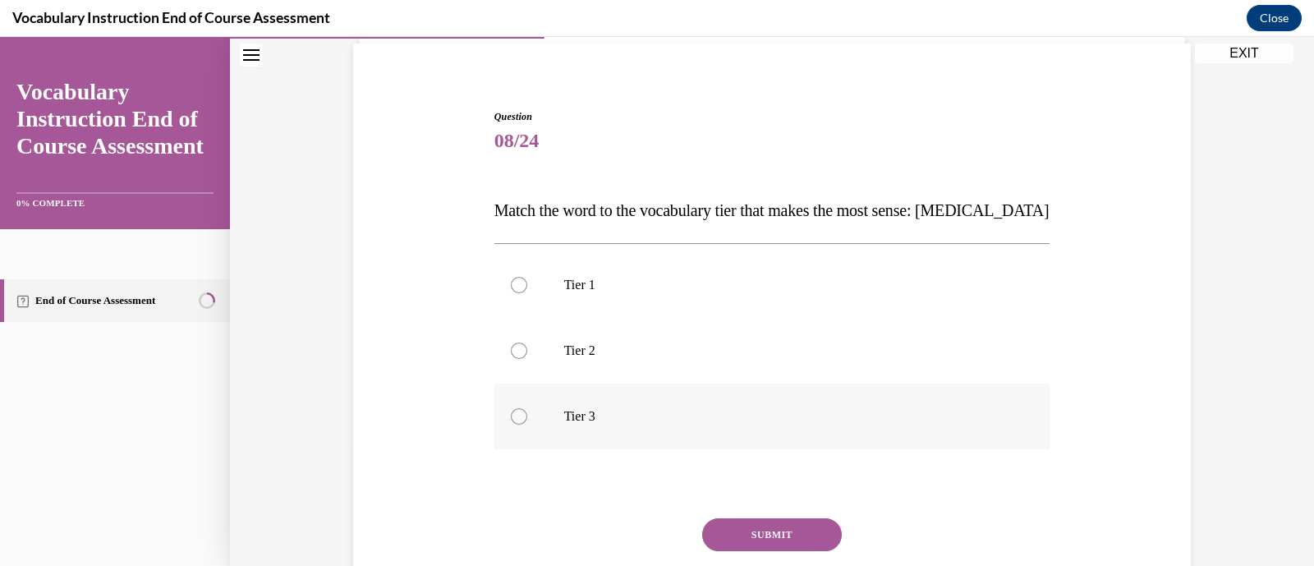
click at [716, 445] on label "Tier 3" at bounding box center [773, 417] width 556 height 66
click at [527, 425] on input "Tier 3" at bounding box center [519, 416] width 16 height 16
radio input "true"
click at [757, 528] on button "SUBMIT" at bounding box center [772, 534] width 140 height 33
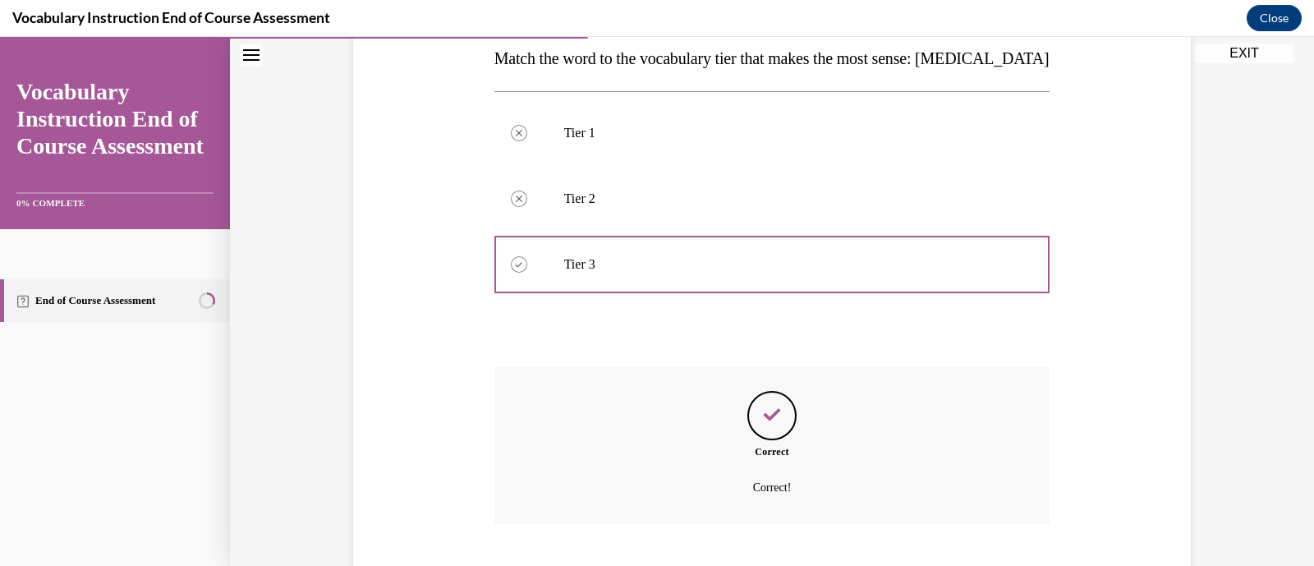
scroll to position [371, 0]
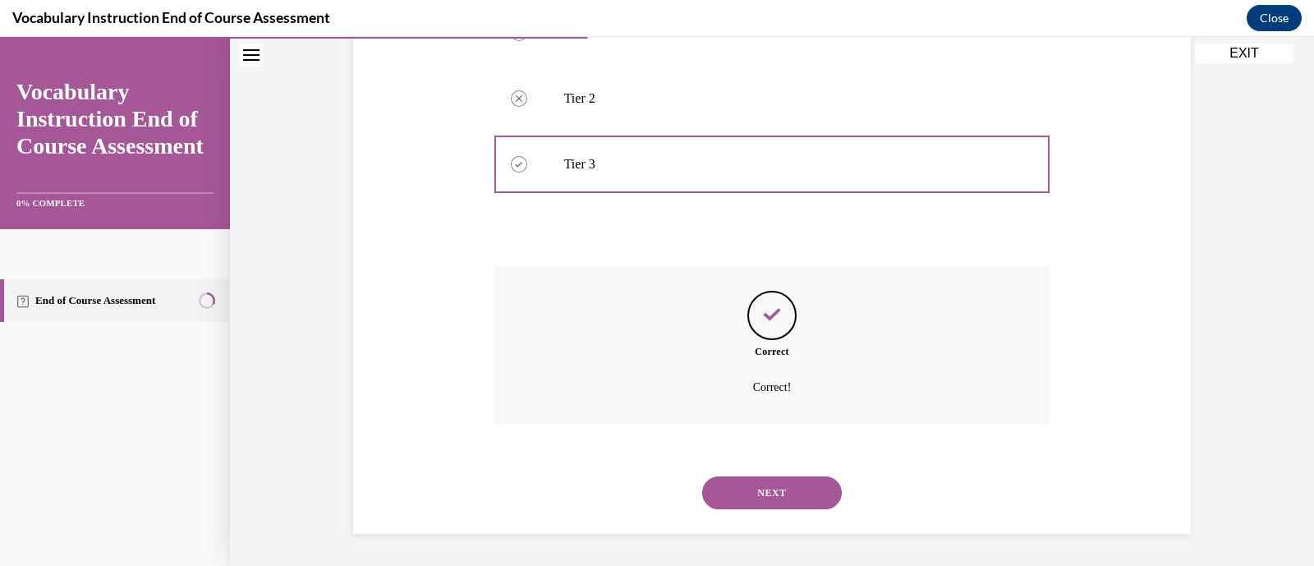
click at [785, 483] on button "NEXT" at bounding box center [772, 492] width 140 height 33
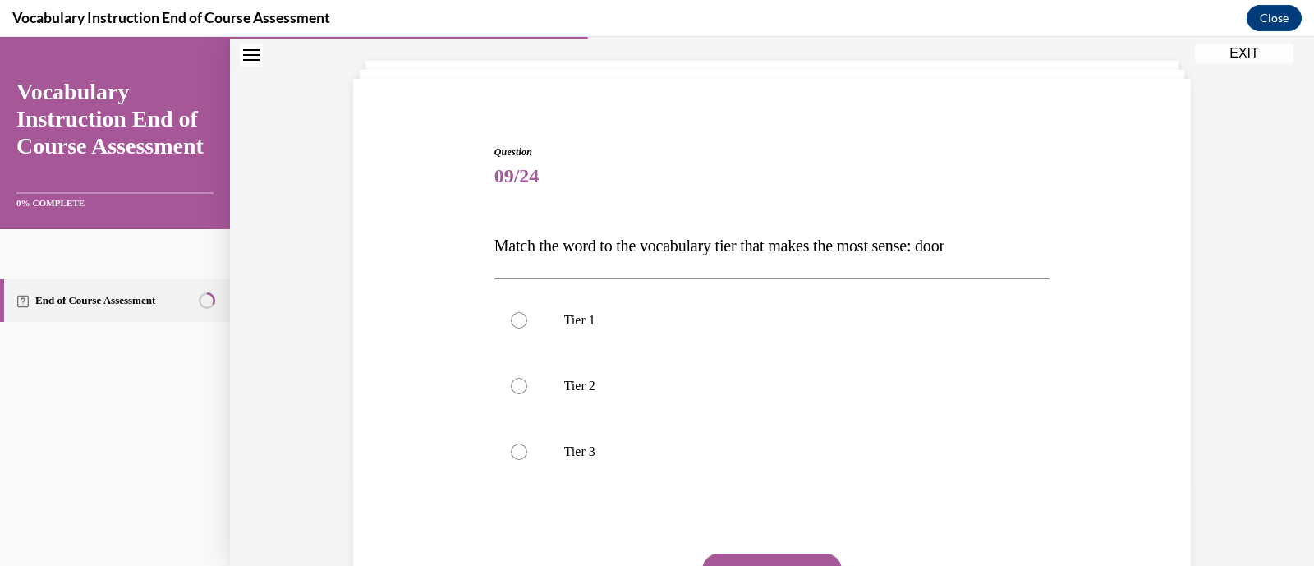
scroll to position [137, 0]
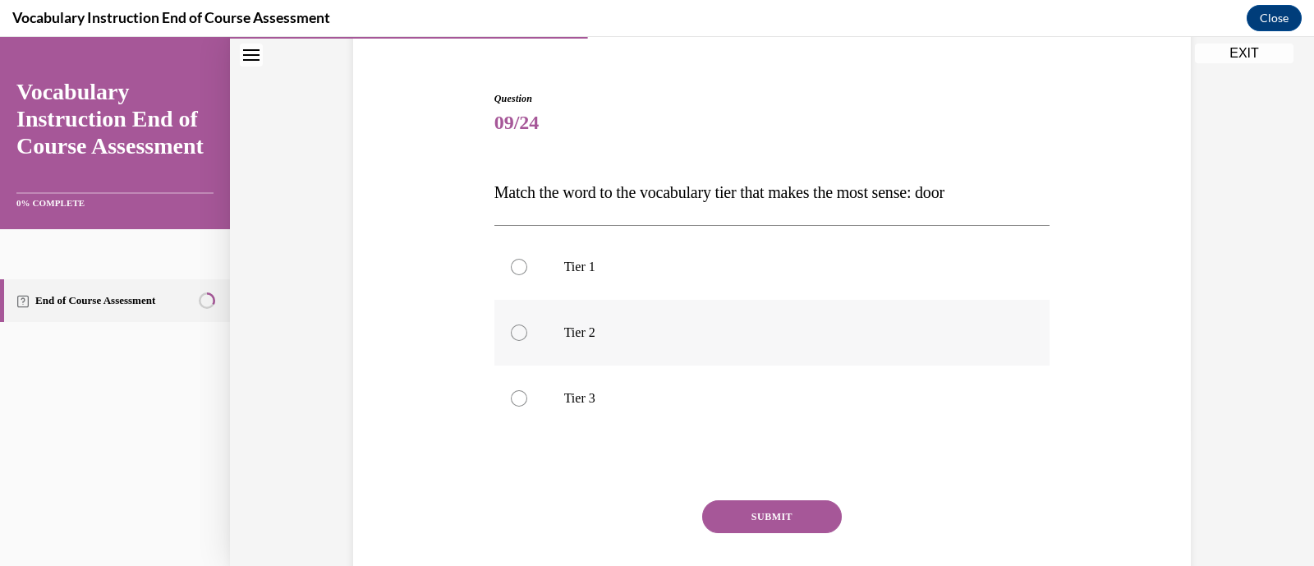
click at [712, 329] on p "Tier 2" at bounding box center [786, 332] width 445 height 16
click at [527, 329] on input "Tier 2" at bounding box center [519, 332] width 16 height 16
radio input "true"
click at [778, 512] on button "SUBMIT" at bounding box center [772, 516] width 140 height 33
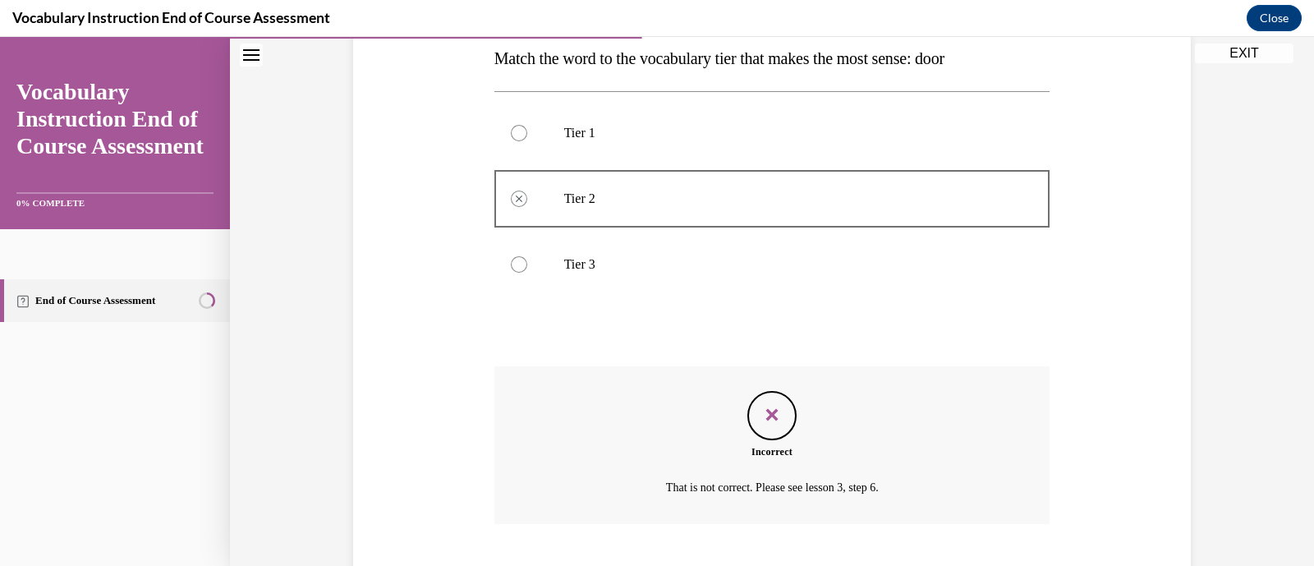
scroll to position [371, 0]
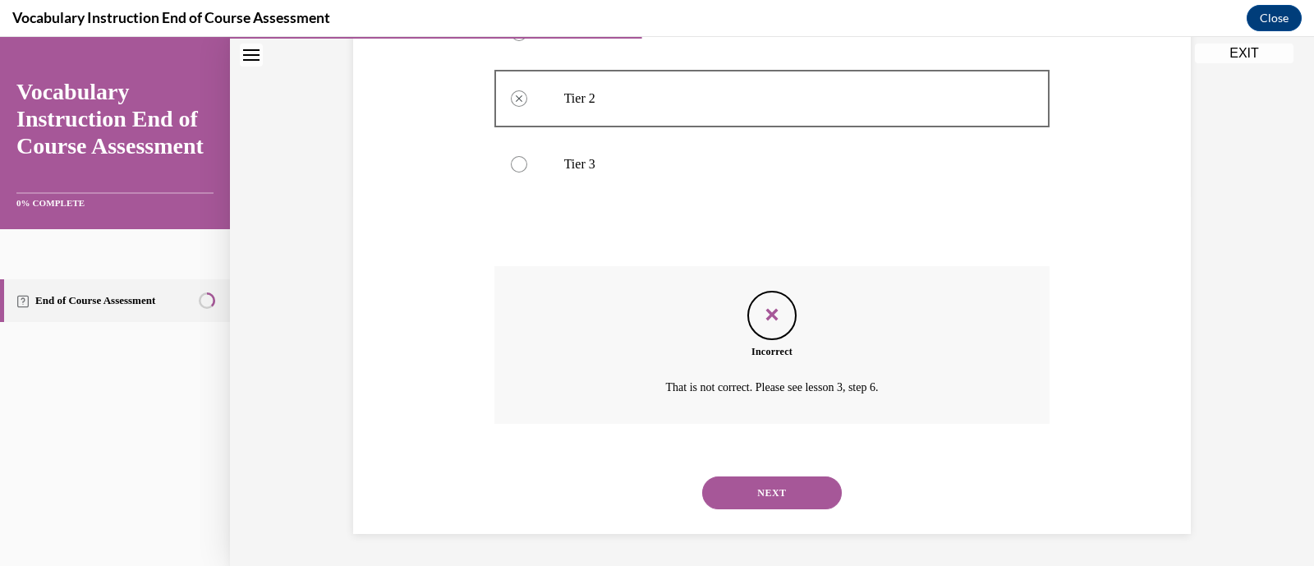
click at [790, 505] on button "NEXT" at bounding box center [772, 492] width 140 height 33
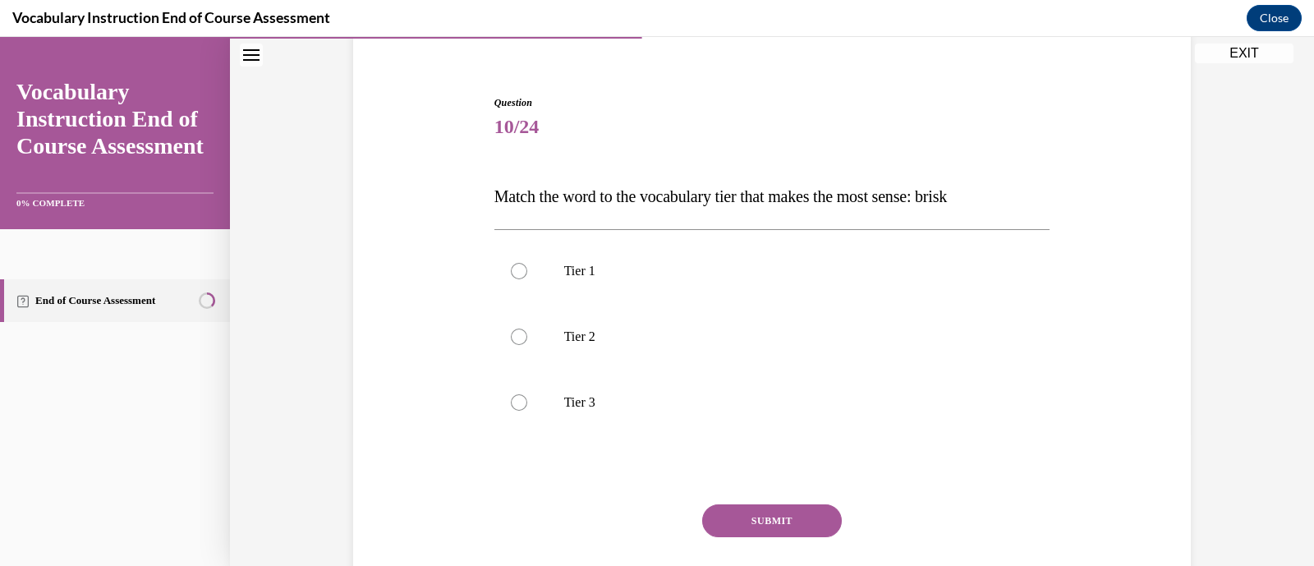
scroll to position [137, 0]
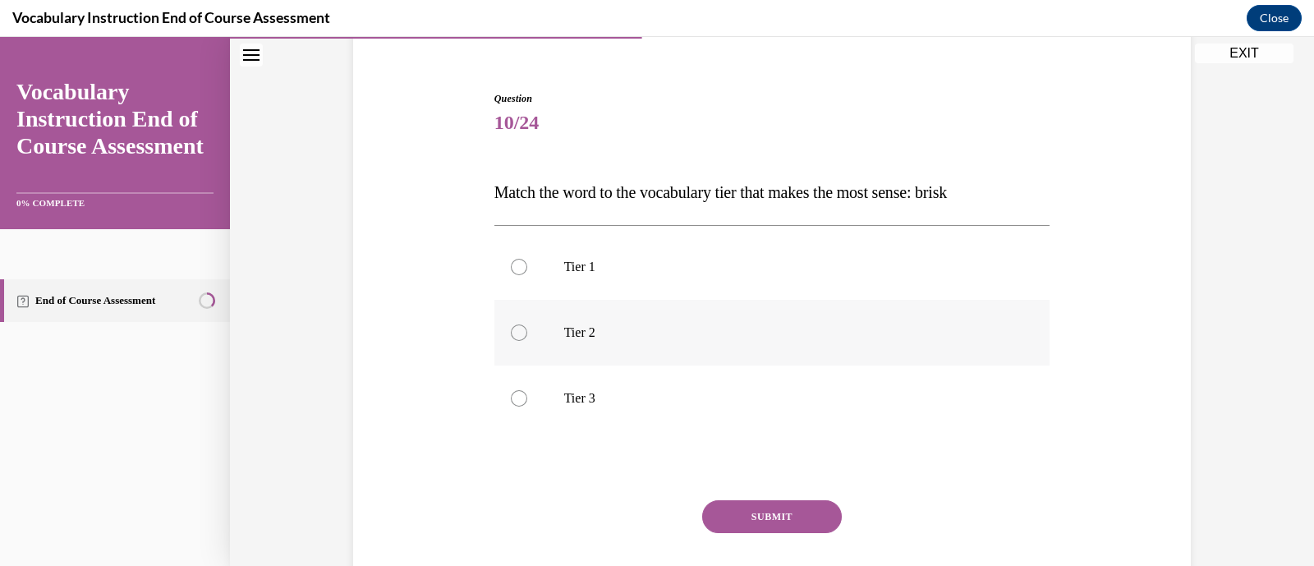
click at [751, 357] on label "Tier 2" at bounding box center [773, 333] width 556 height 66
click at [527, 341] on input "Tier 2" at bounding box center [519, 332] width 16 height 16
radio input "true"
click at [783, 518] on button "SUBMIT" at bounding box center [772, 516] width 140 height 33
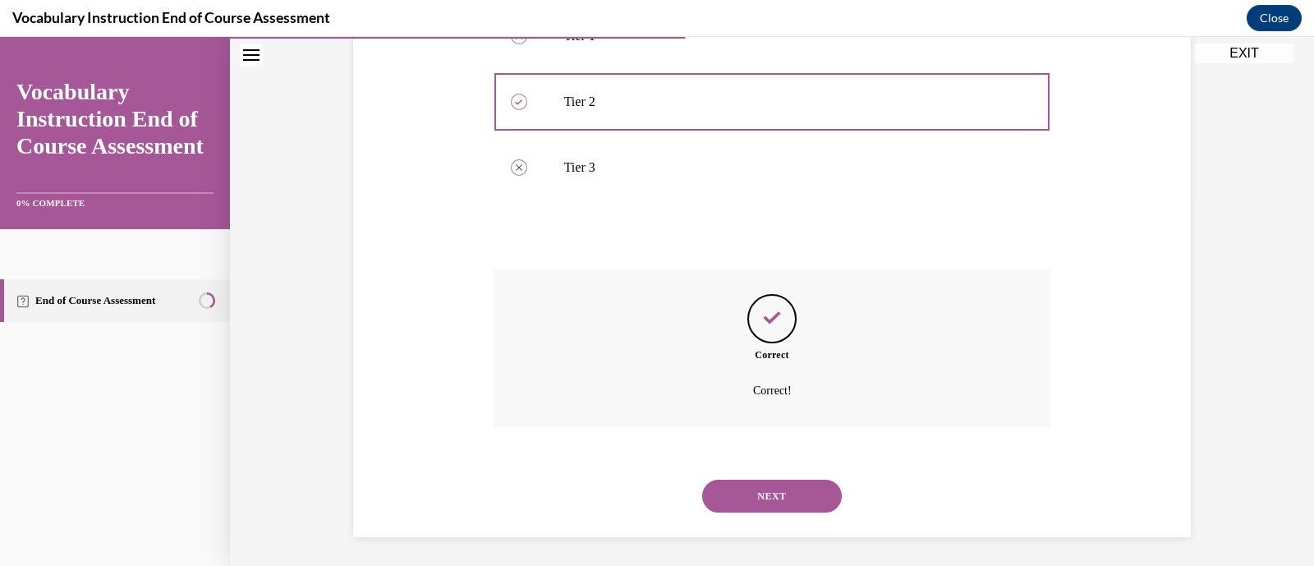
scroll to position [371, 0]
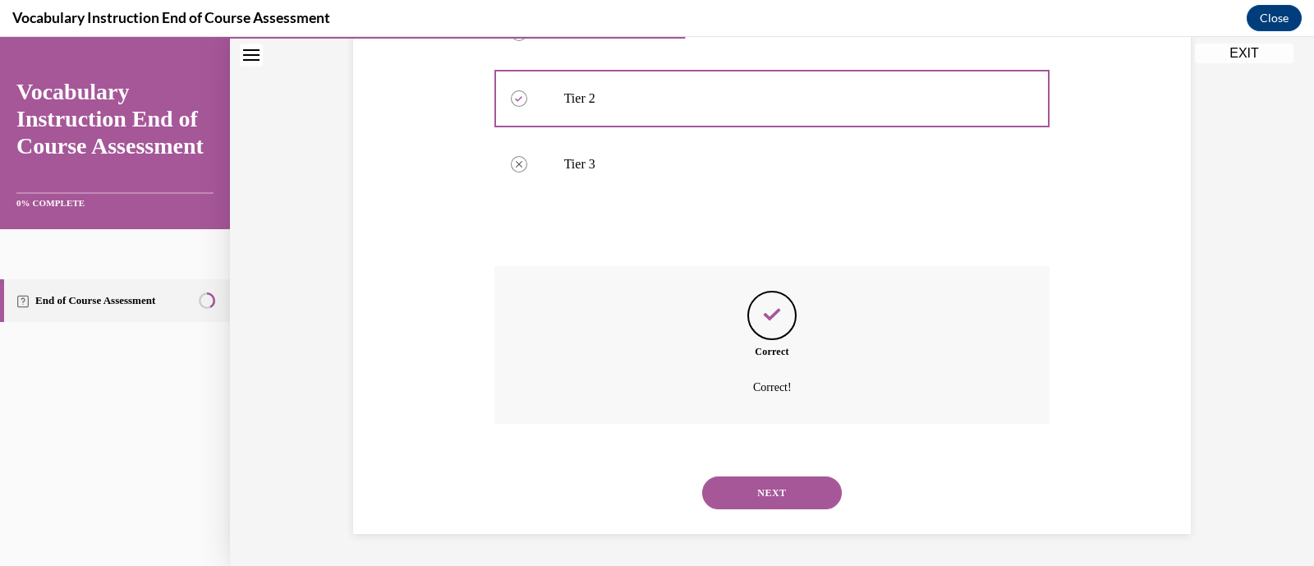
click at [799, 501] on button "NEXT" at bounding box center [772, 492] width 140 height 33
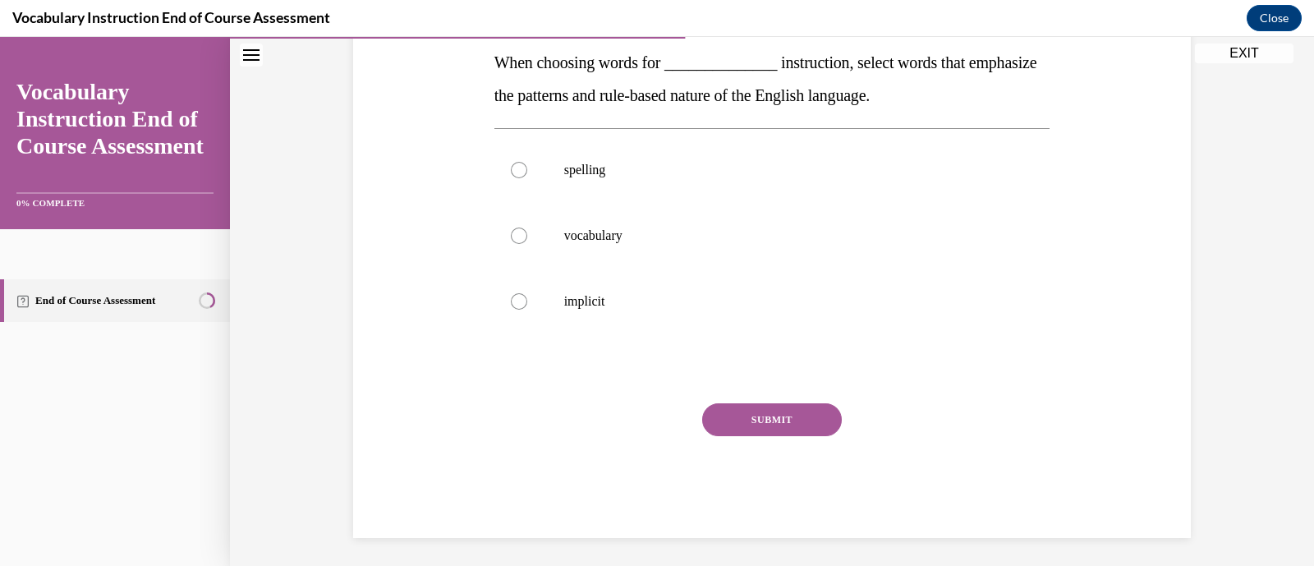
scroll to position [267, 0]
click at [750, 244] on label "vocabulary" at bounding box center [773, 236] width 556 height 66
click at [527, 244] on input "vocabulary" at bounding box center [519, 236] width 16 height 16
radio input "true"
click at [785, 409] on button "SUBMIT" at bounding box center [772, 419] width 140 height 33
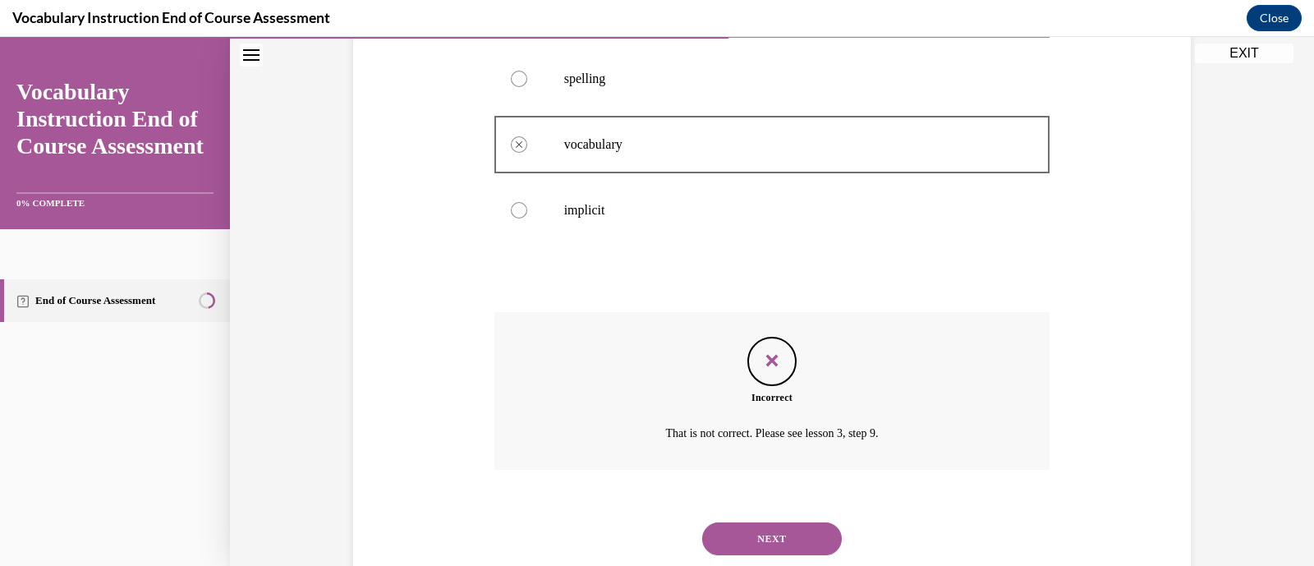
scroll to position [404, 0]
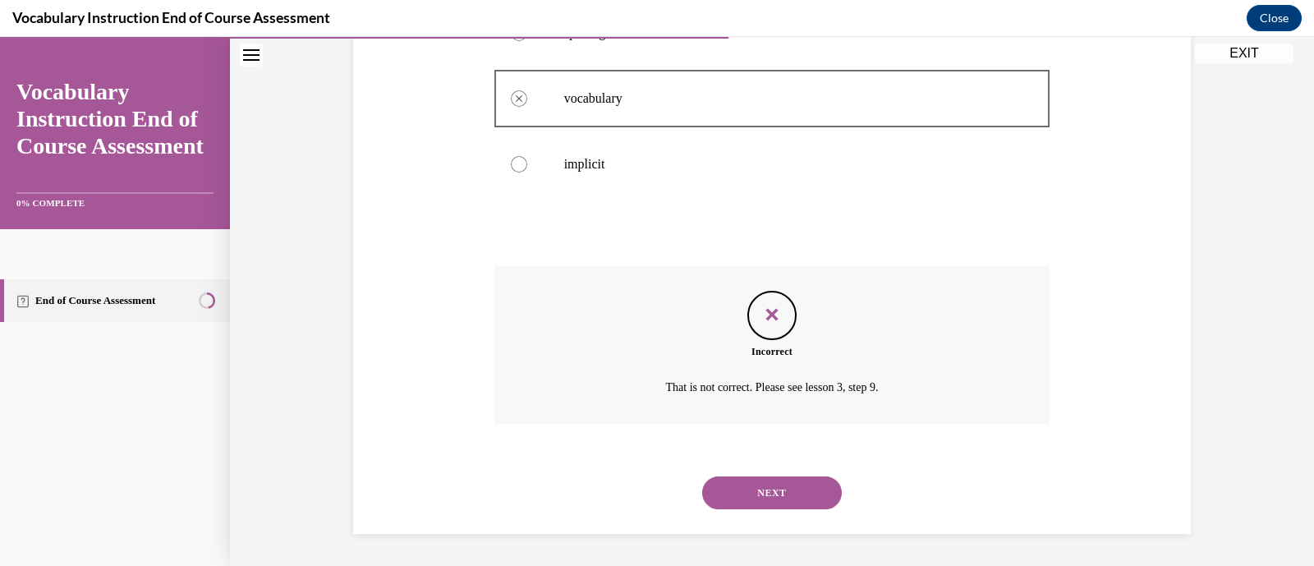
click at [38, 301] on link "End of Course Assessment" at bounding box center [115, 300] width 230 height 43
click at [27, 306] on icon "Table of contents" at bounding box center [23, 302] width 12 height 12
click at [799, 495] on button "NEXT" at bounding box center [772, 492] width 140 height 33
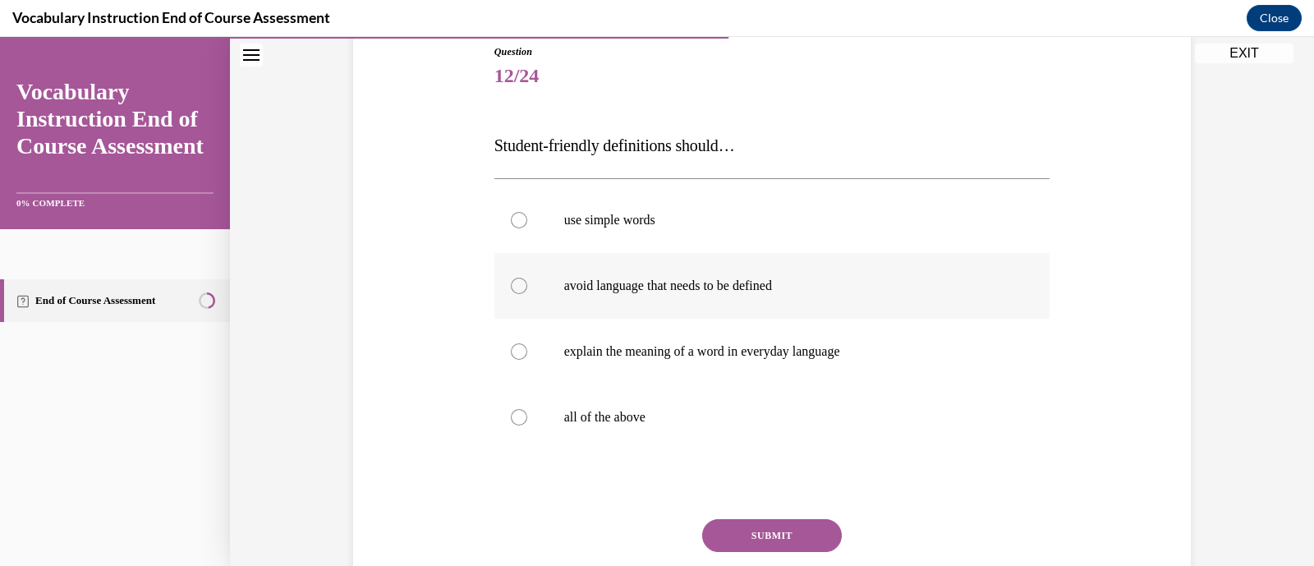
scroll to position [189, 0]
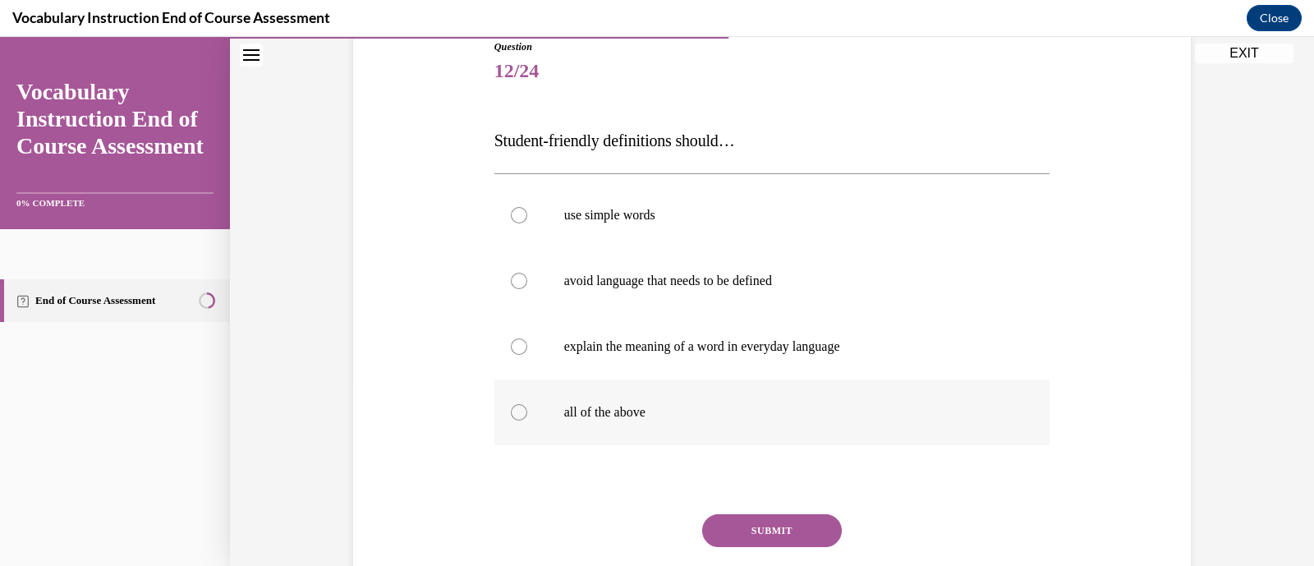
click at [771, 407] on p "all of the above" at bounding box center [786, 412] width 445 height 16
click at [527, 407] on input "all of the above" at bounding box center [519, 412] width 16 height 16
radio input "true"
click at [792, 529] on button "SUBMIT" at bounding box center [772, 530] width 140 height 33
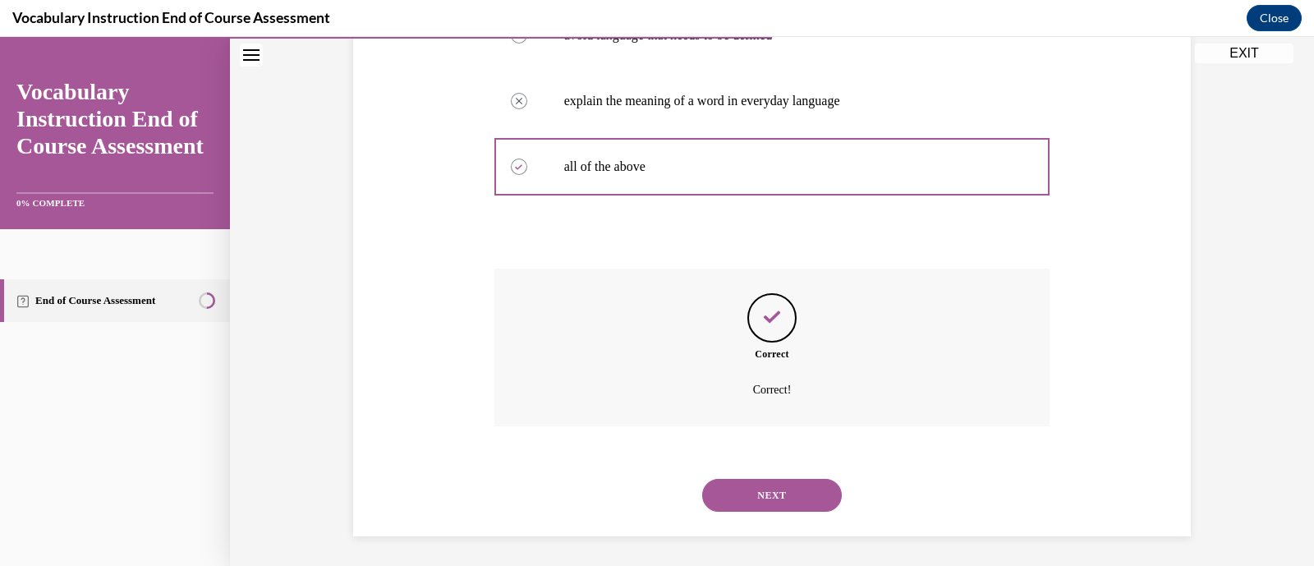
scroll to position [437, 0]
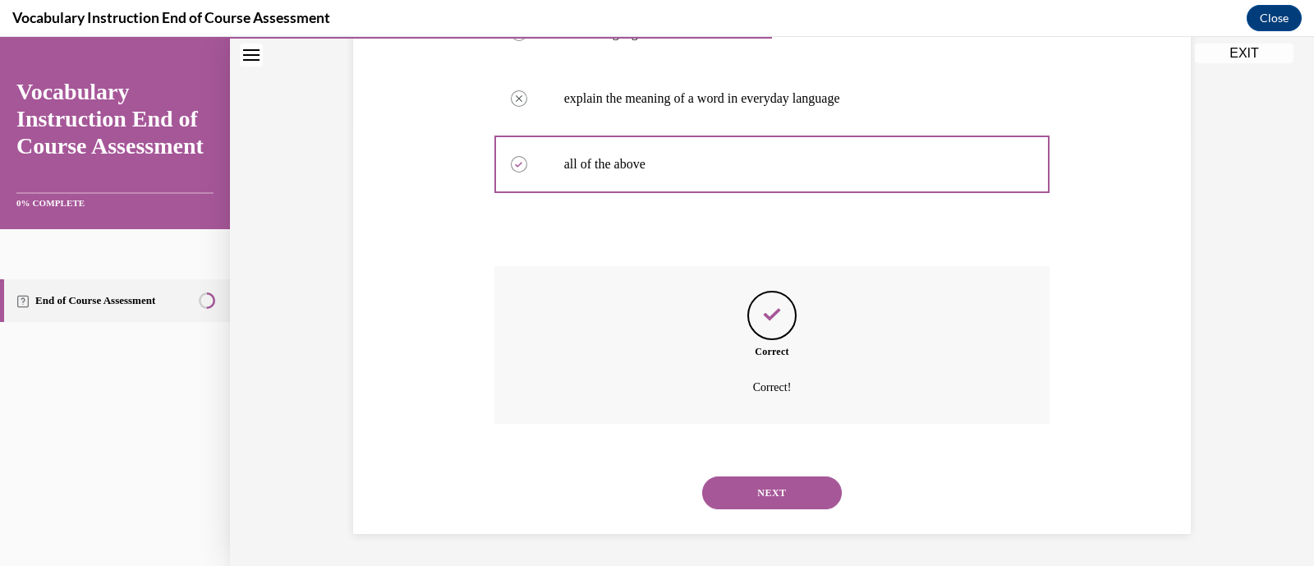
click at [809, 496] on button "NEXT" at bounding box center [772, 492] width 140 height 33
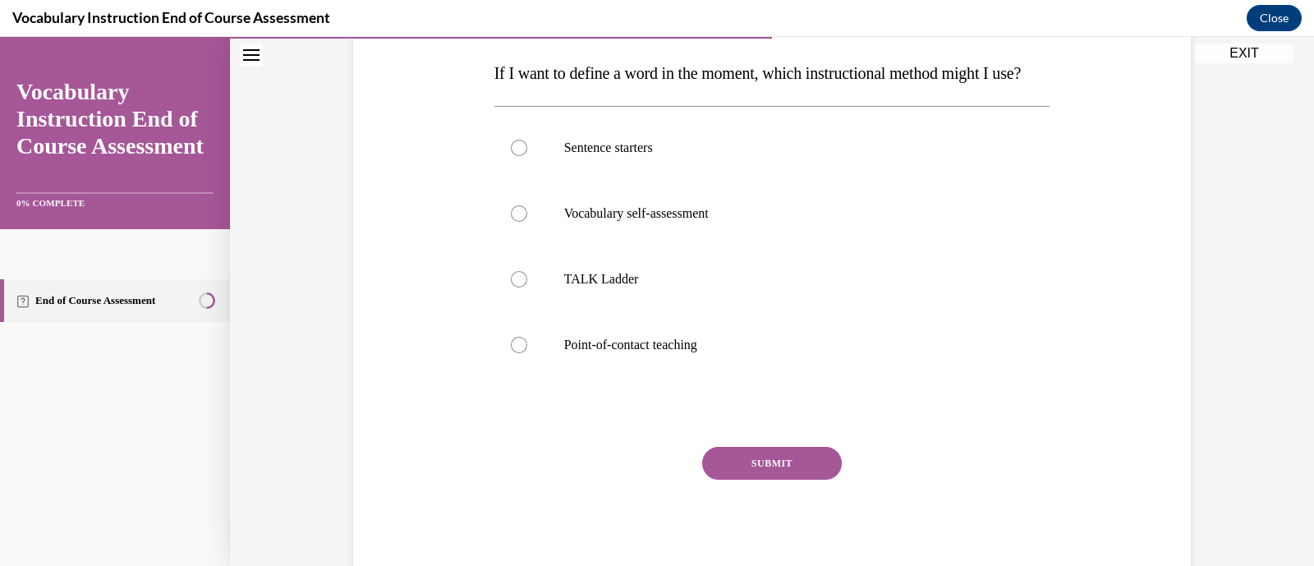
scroll to position [269, 0]
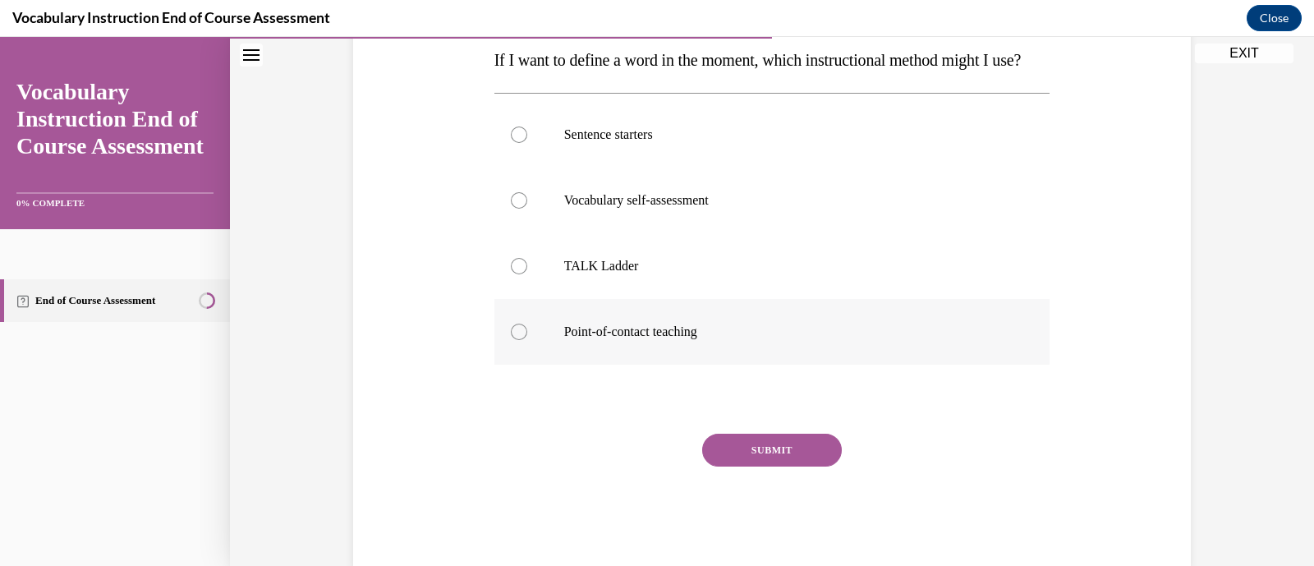
click at [632, 340] on p "Point-of-contact teaching" at bounding box center [786, 332] width 445 height 16
click at [527, 340] on input "Point-of-contact teaching" at bounding box center [519, 332] width 16 height 16
radio input "true"
click at [756, 467] on button "SUBMIT" at bounding box center [772, 450] width 140 height 33
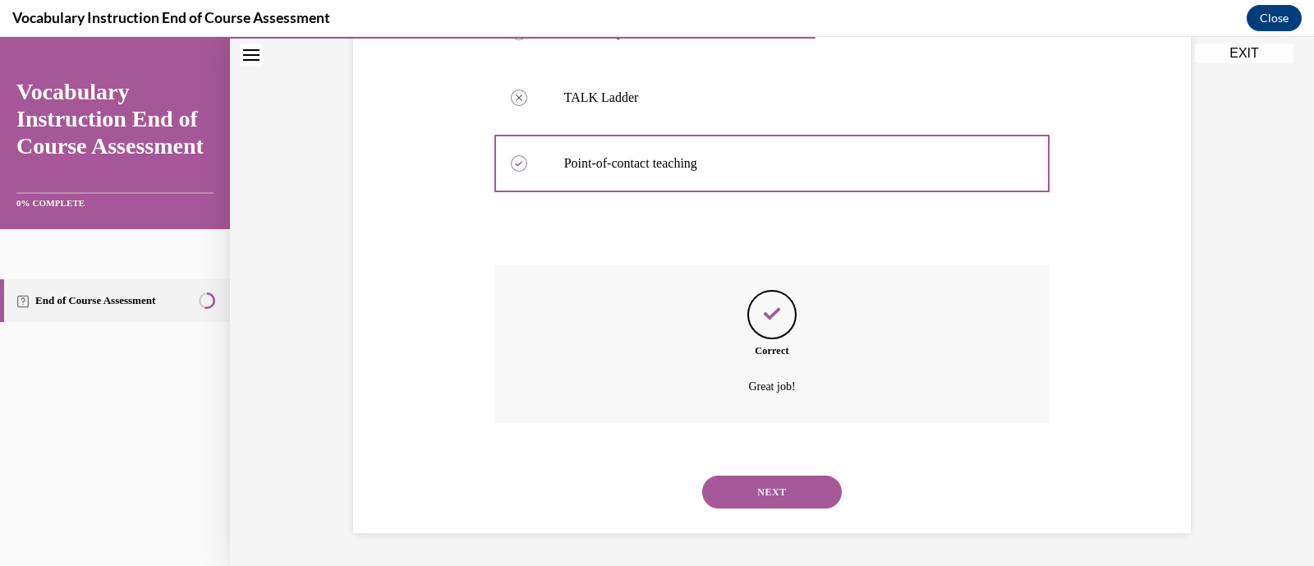
scroll to position [470, 0]
click at [765, 482] on button "NEXT" at bounding box center [772, 492] width 140 height 33
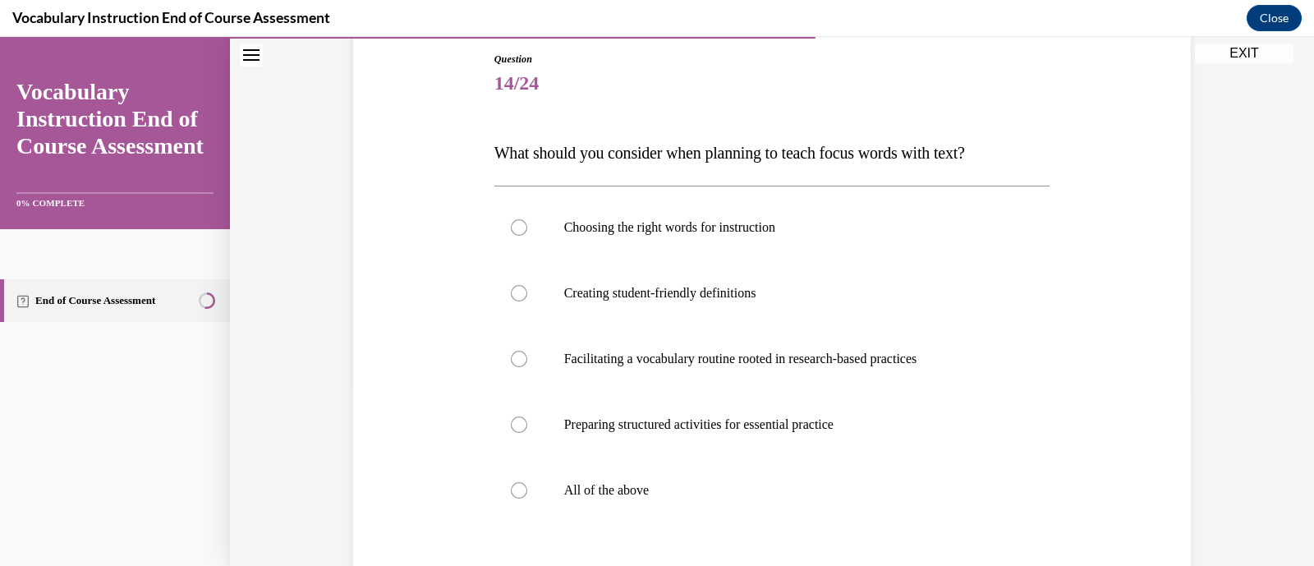
scroll to position [245, 0]
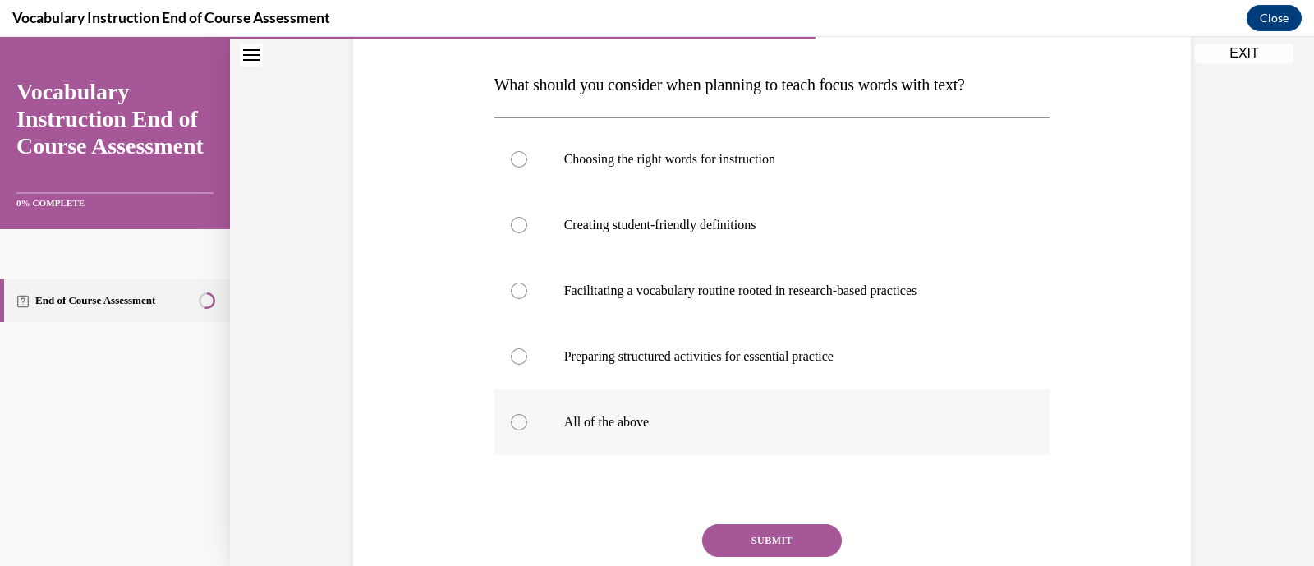
click at [739, 433] on label "All of the above" at bounding box center [773, 422] width 556 height 66
click at [527, 430] on input "All of the above" at bounding box center [519, 422] width 16 height 16
radio input "true"
click at [764, 540] on button "SUBMIT" at bounding box center [772, 540] width 140 height 33
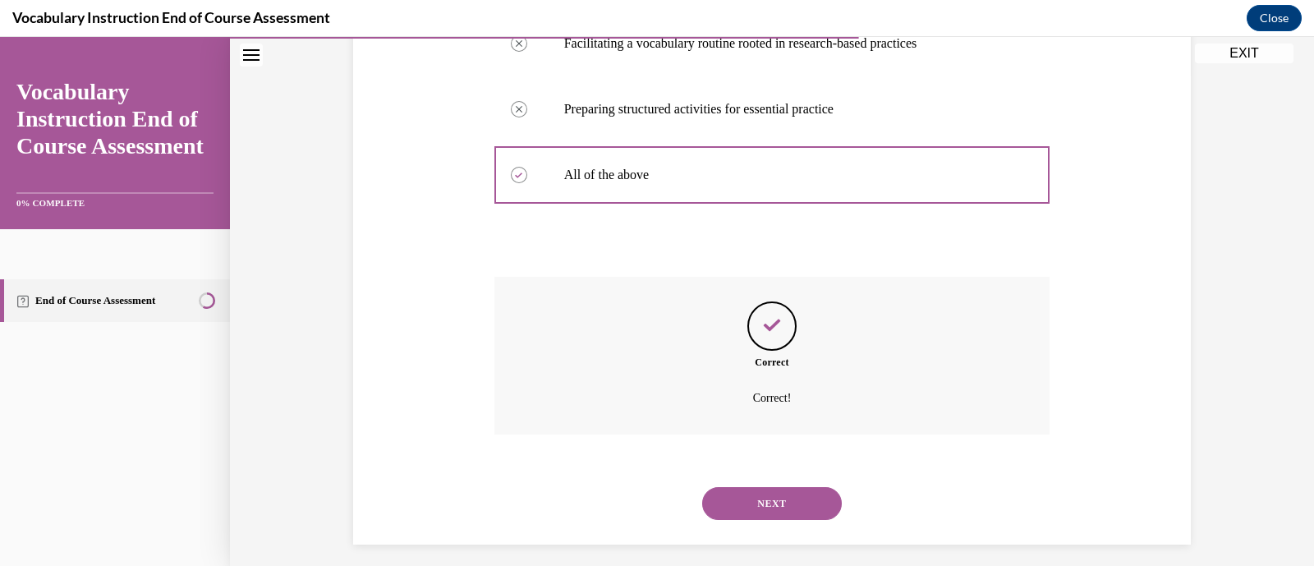
scroll to position [503, 0]
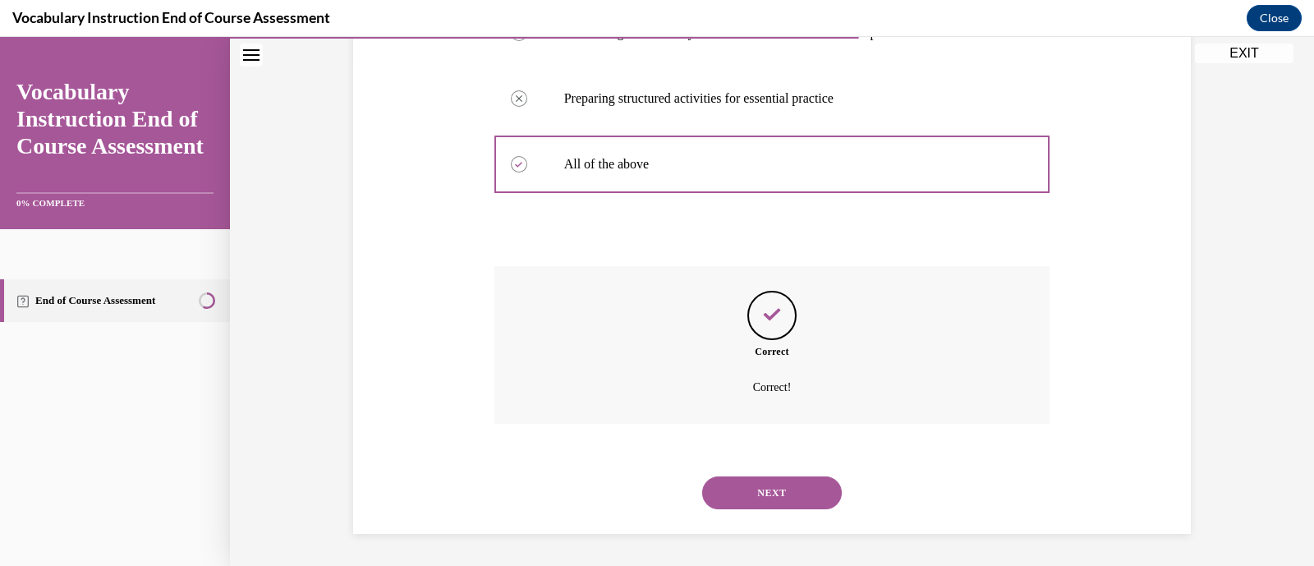
click at [794, 494] on button "NEXT" at bounding box center [772, 492] width 140 height 33
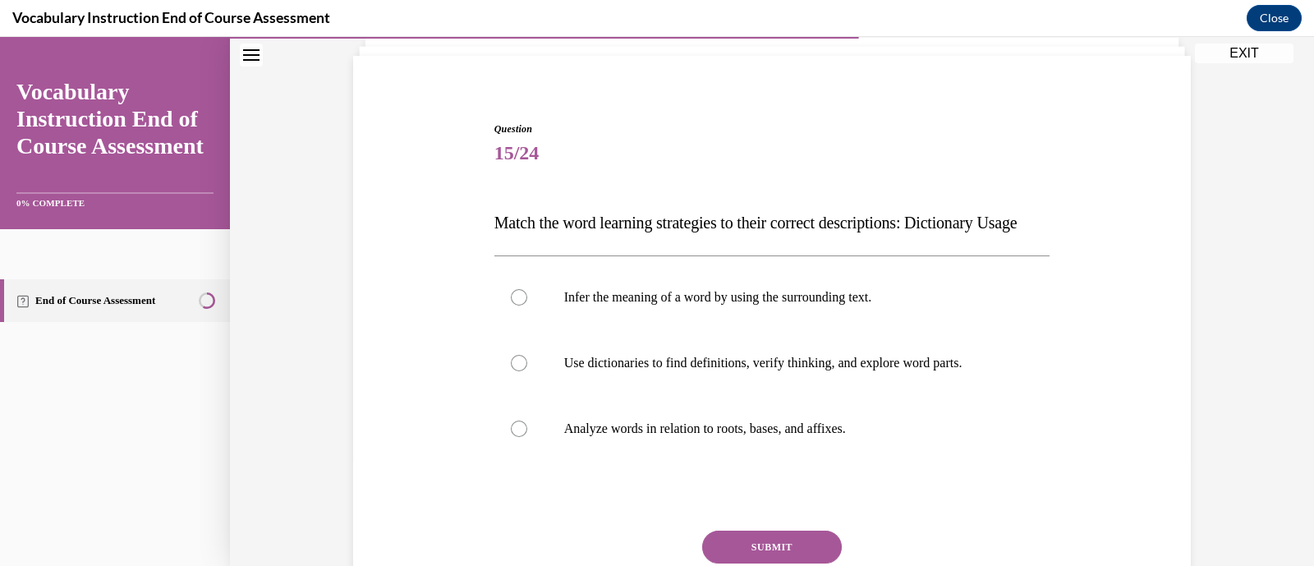
scroll to position [183, 0]
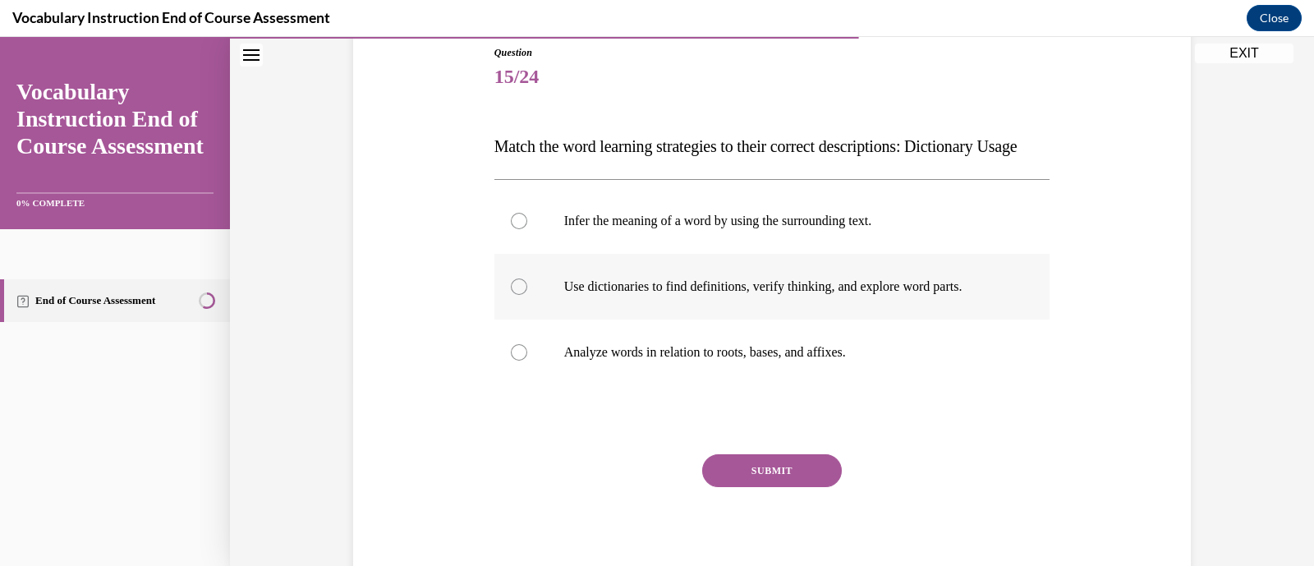
click at [803, 295] on p "Use dictionaries to find definitions, verify thinking, and explore word parts." at bounding box center [786, 286] width 445 height 16
click at [527, 295] on input "Use dictionaries to find definitions, verify thinking, and explore word parts." at bounding box center [519, 286] width 16 height 16
radio input "true"
click at [794, 487] on button "SUBMIT" at bounding box center [772, 470] width 140 height 33
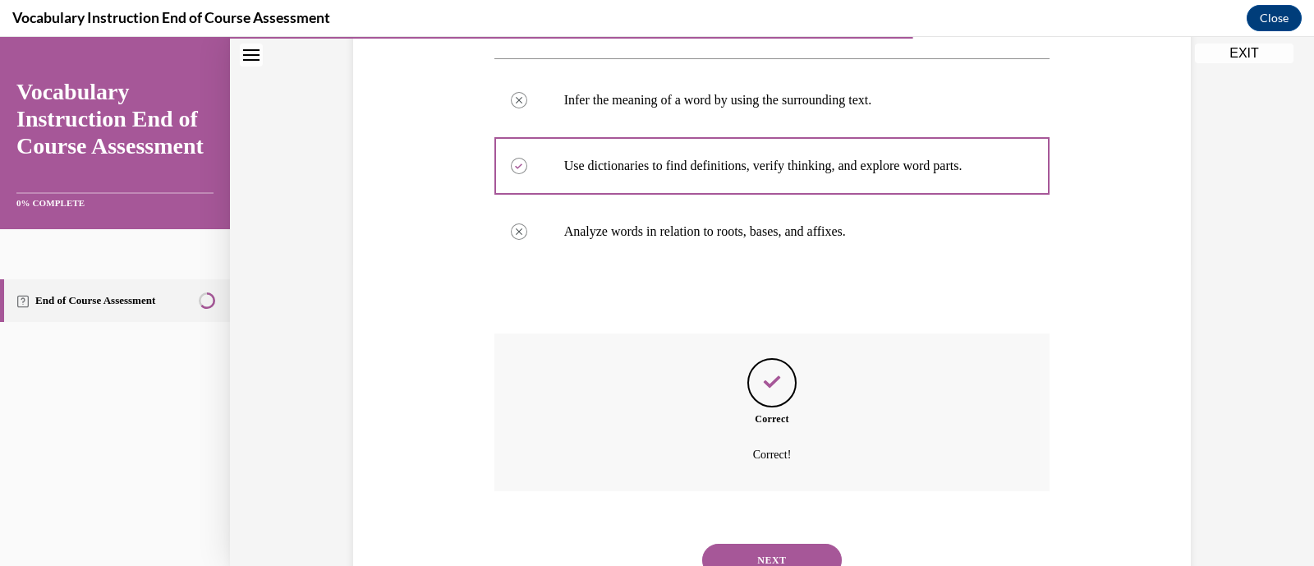
scroll to position [404, 0]
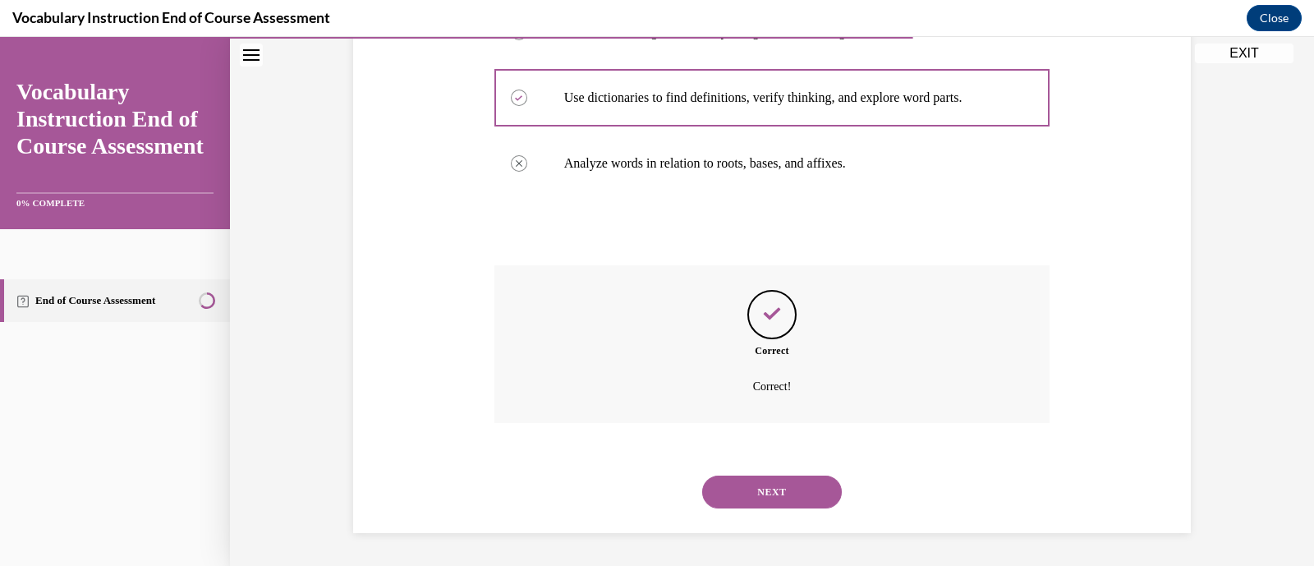
click at [794, 495] on button "NEXT" at bounding box center [772, 492] width 140 height 33
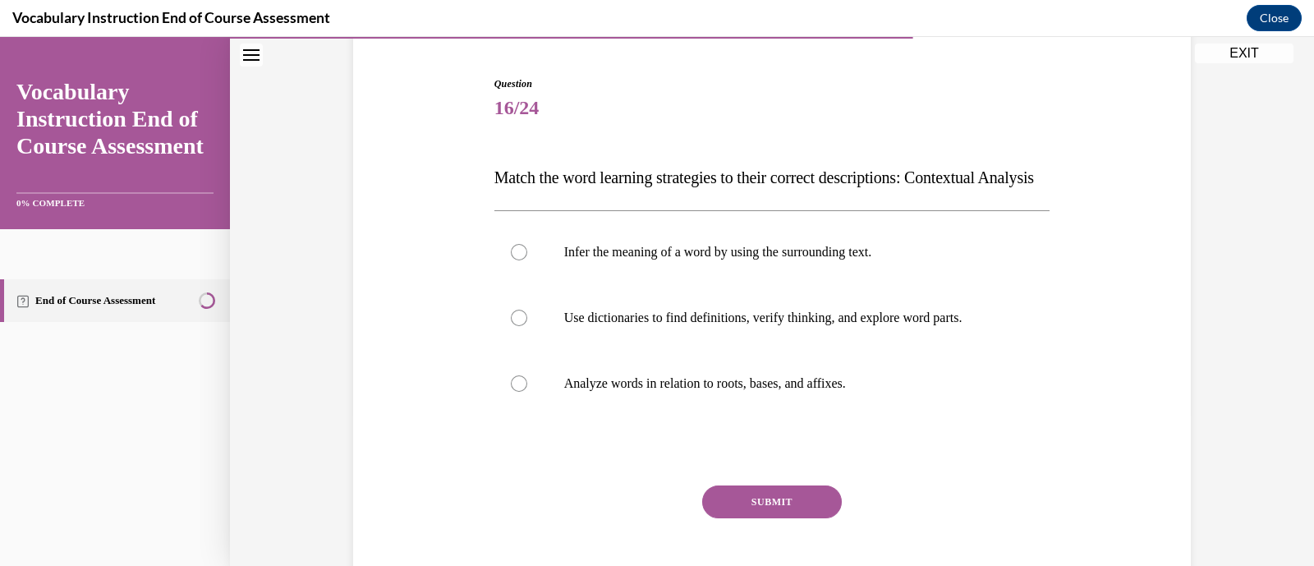
scroll to position [162, 0]
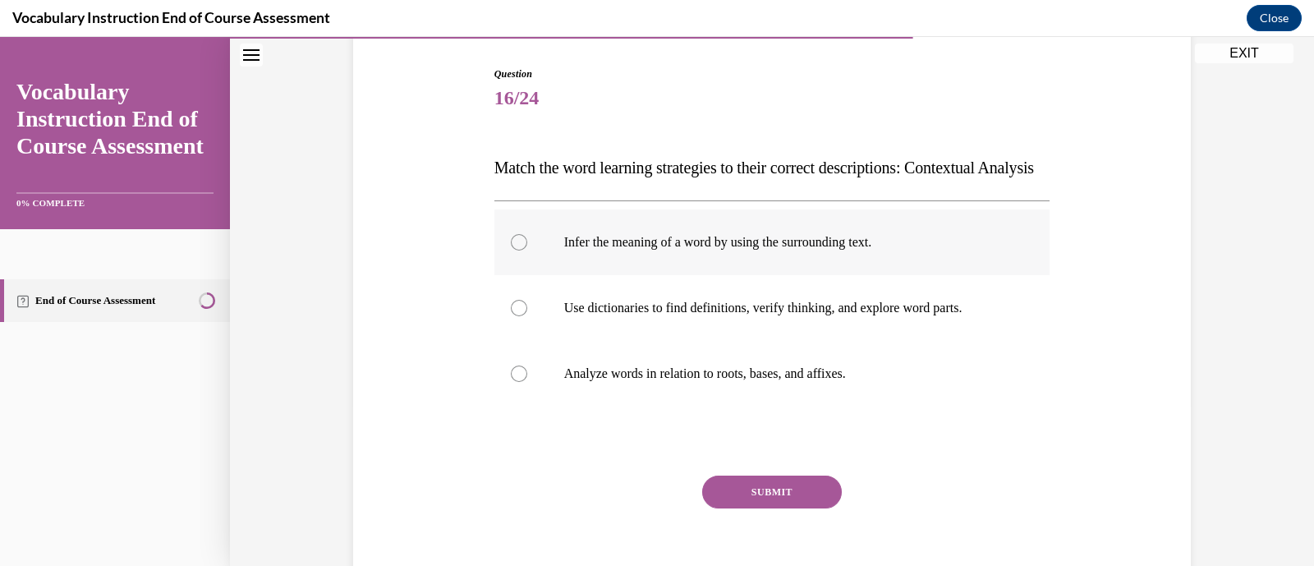
click at [751, 251] on p "Infer the meaning of a word by using the surrounding text." at bounding box center [786, 242] width 445 height 16
click at [527, 251] on input "Infer the meaning of a word by using the surrounding text." at bounding box center [519, 242] width 16 height 16
radio input "true"
click at [818, 509] on button "SUBMIT" at bounding box center [772, 492] width 140 height 33
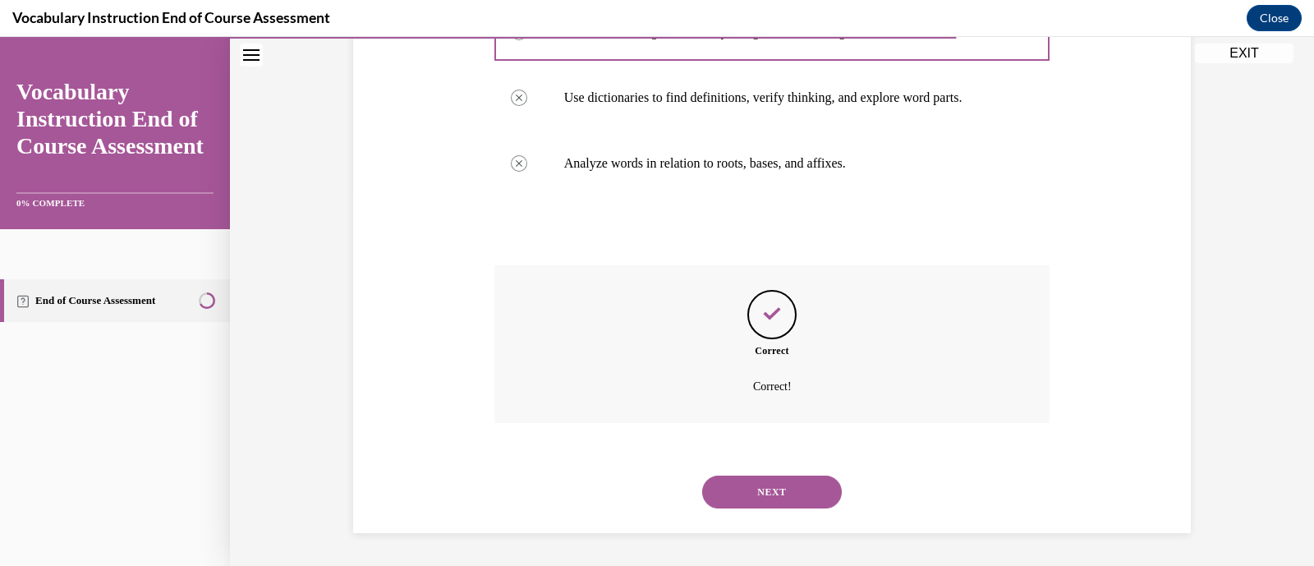
scroll to position [404, 0]
click at [804, 504] on button "NEXT" at bounding box center [772, 492] width 140 height 33
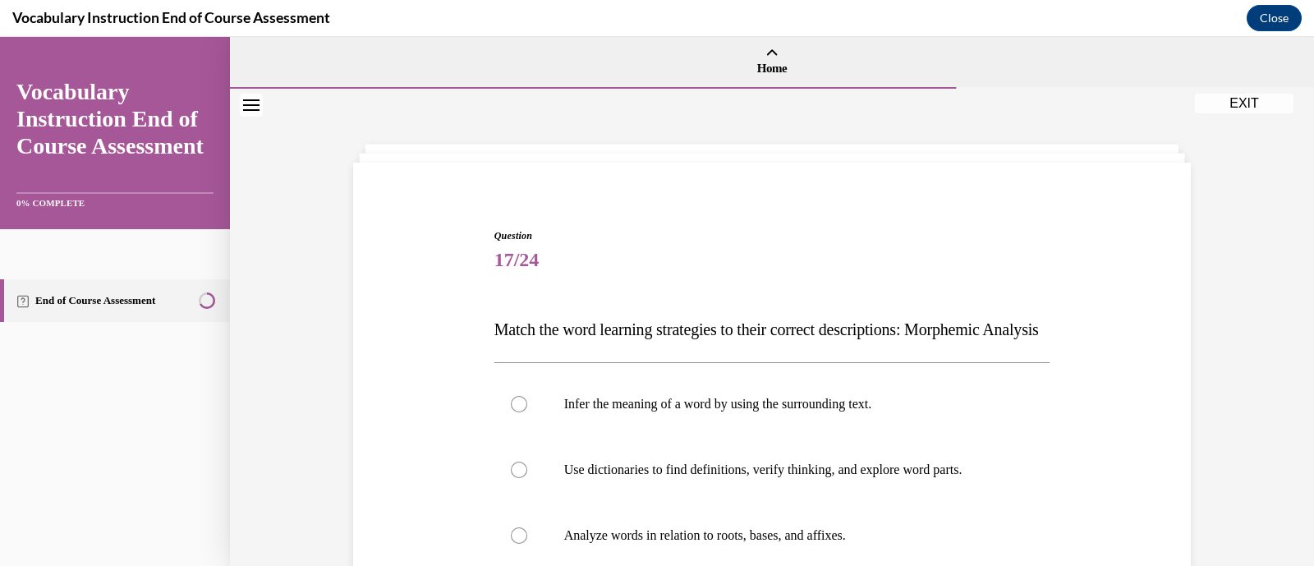
scroll to position [109, 0]
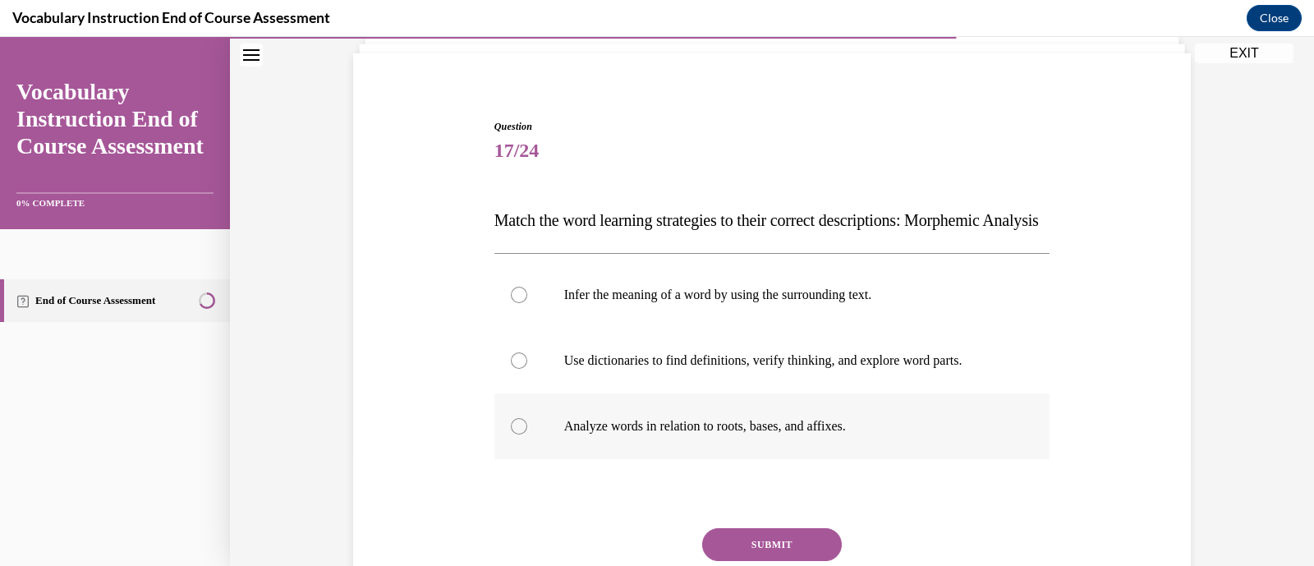
click at [776, 435] on p "Analyze words in relation to roots, bases, and affixes." at bounding box center [786, 426] width 445 height 16
click at [527, 435] on input "Analyze words in relation to roots, bases, and affixes." at bounding box center [519, 426] width 16 height 16
radio input "true"
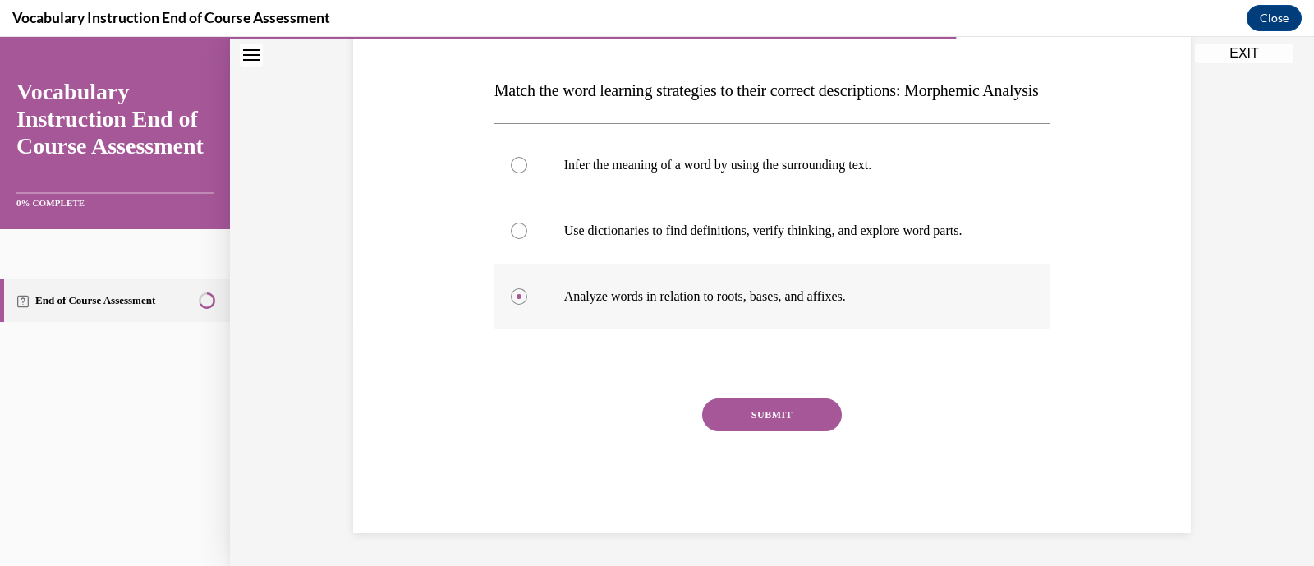
scroll to position [271, 0]
click at [779, 410] on button "SUBMIT" at bounding box center [772, 414] width 140 height 33
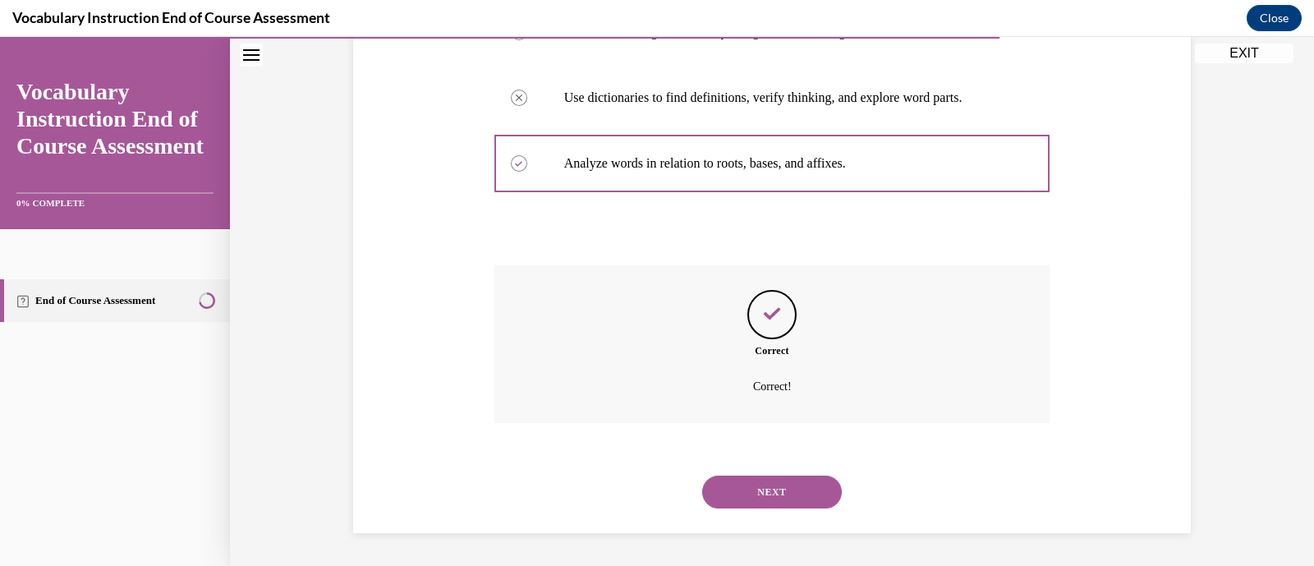
scroll to position [404, 0]
click at [776, 480] on button "NEXT" at bounding box center [772, 492] width 140 height 33
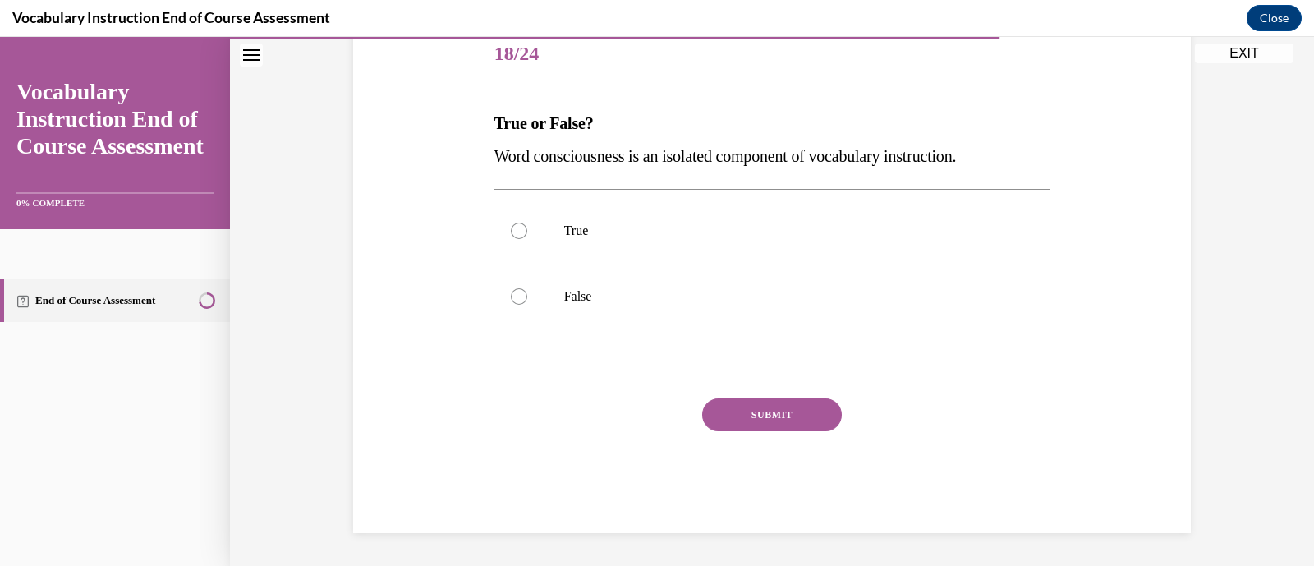
scroll to position [182, 0]
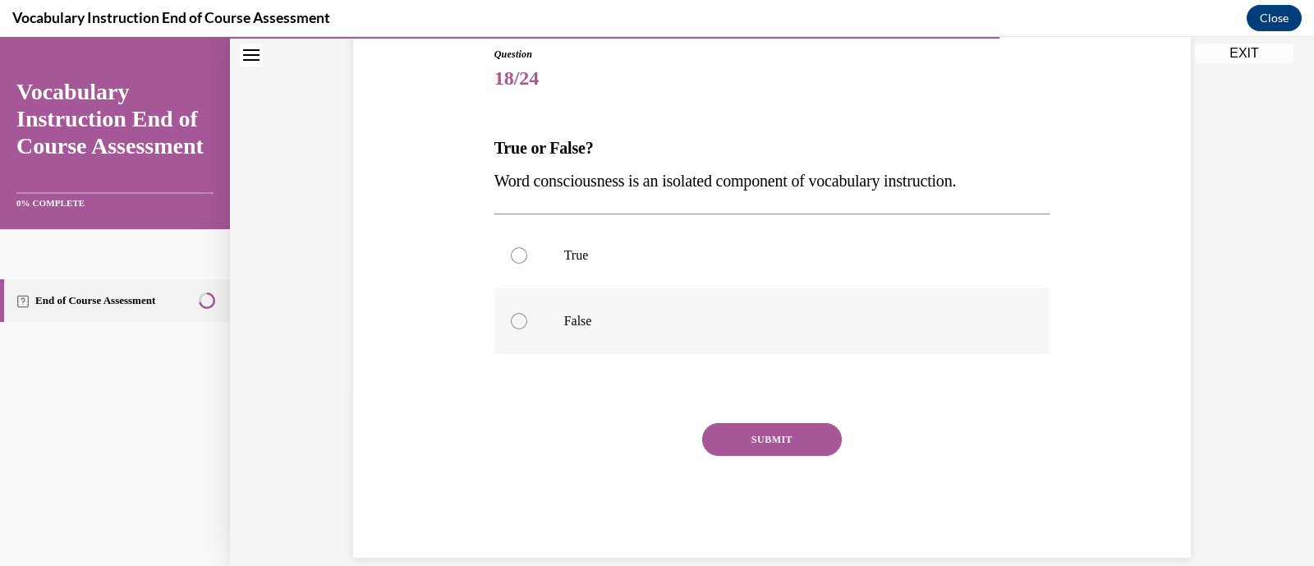
click at [753, 339] on label "False" at bounding box center [773, 321] width 556 height 66
click at [527, 329] on input "False" at bounding box center [519, 321] width 16 height 16
radio input "true"
click at [776, 440] on button "SUBMIT" at bounding box center [772, 439] width 140 height 33
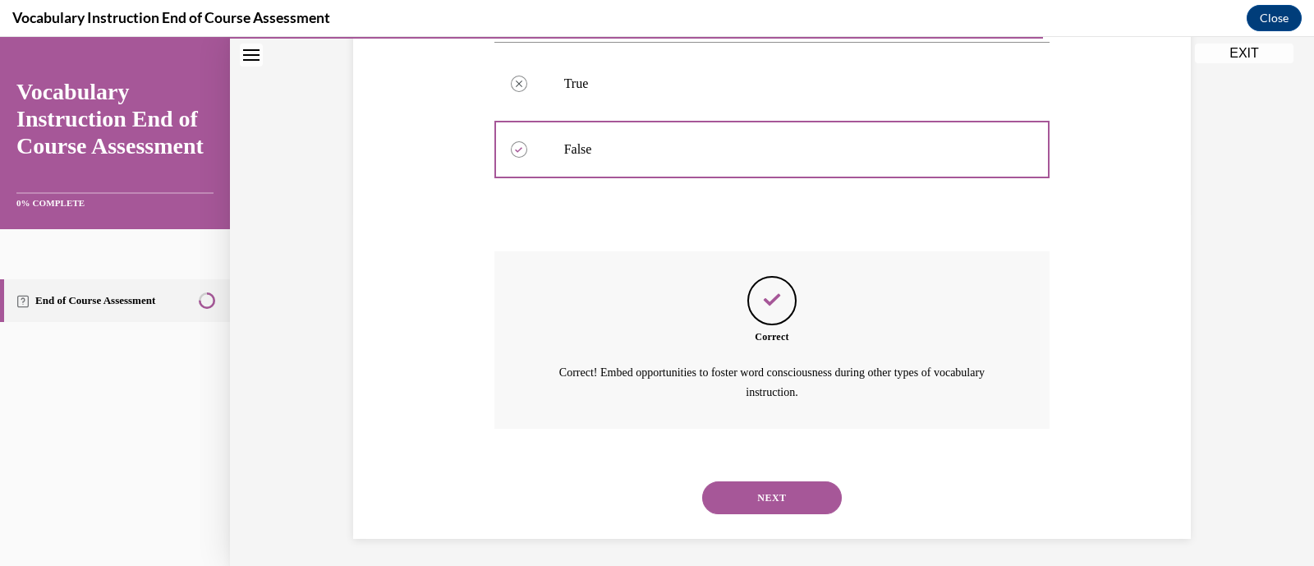
scroll to position [357, 0]
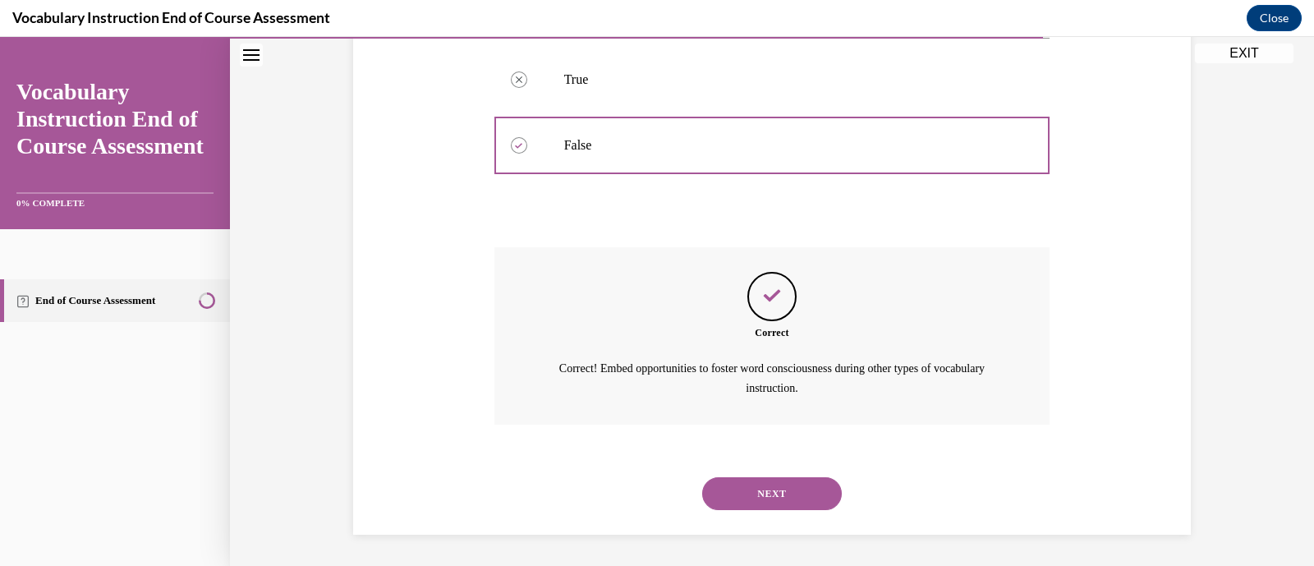
click at [783, 493] on button "NEXT" at bounding box center [772, 493] width 140 height 33
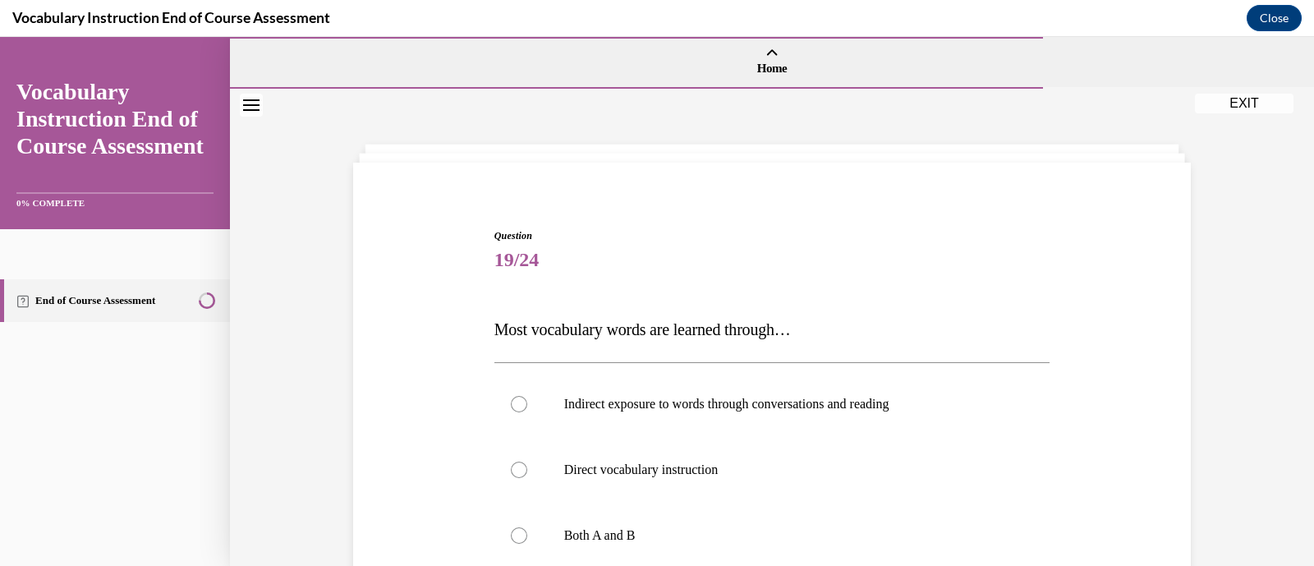
scroll to position [144, 0]
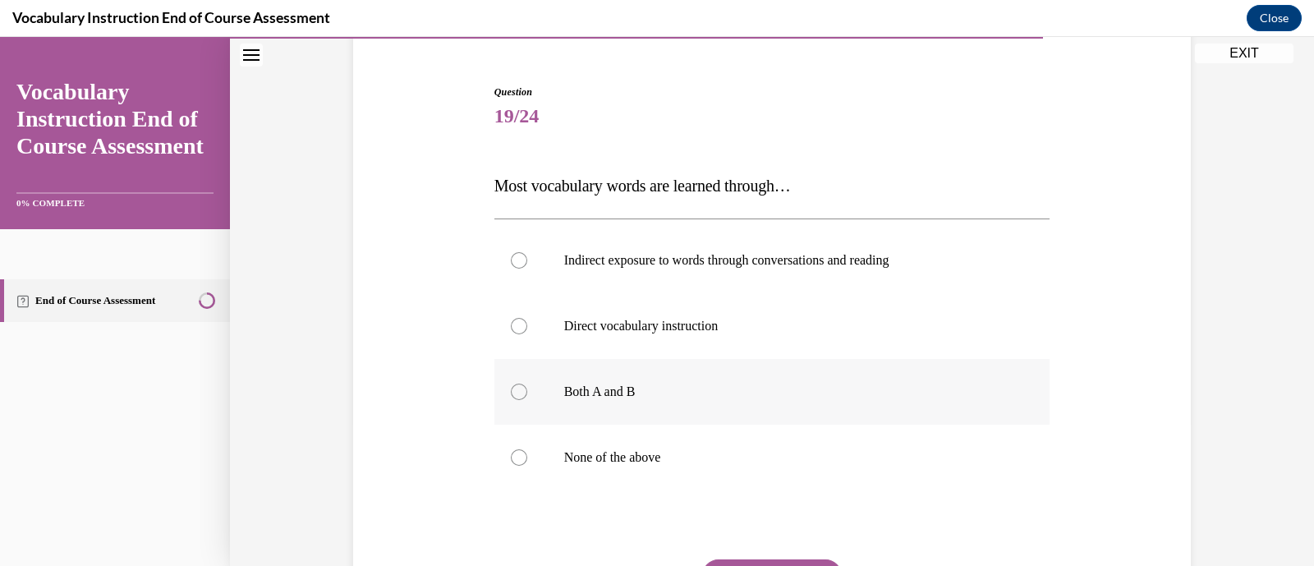
click at [762, 401] on label "Both A and B" at bounding box center [773, 392] width 556 height 66
click at [527, 400] on input "Both A and B" at bounding box center [519, 392] width 16 height 16
radio input "true"
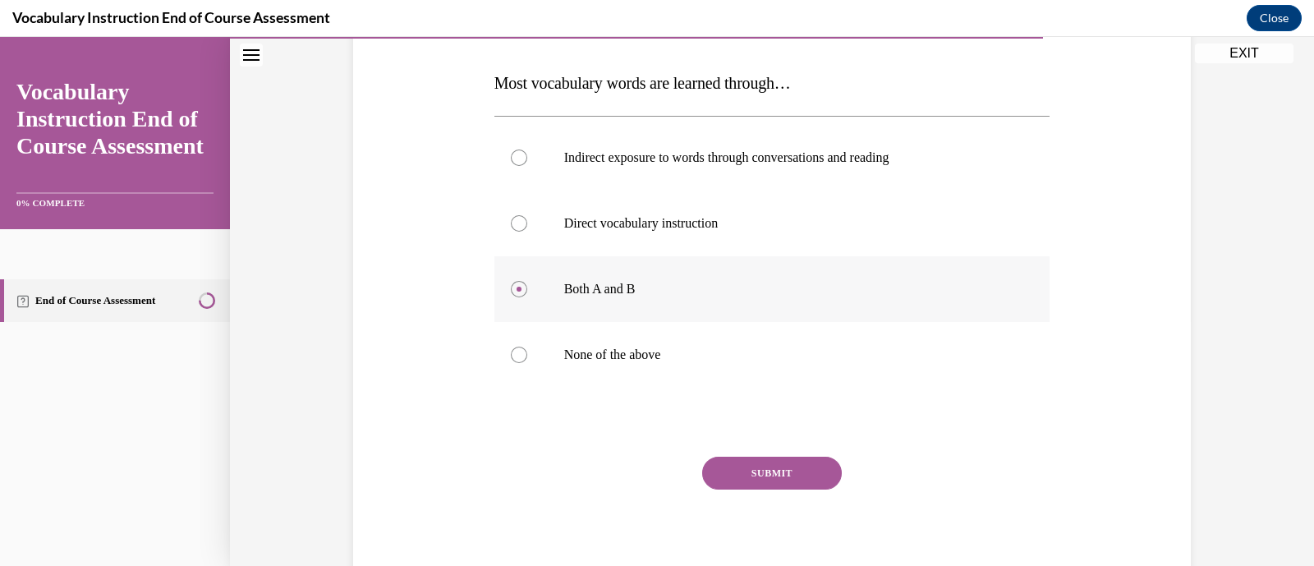
scroll to position [265, 0]
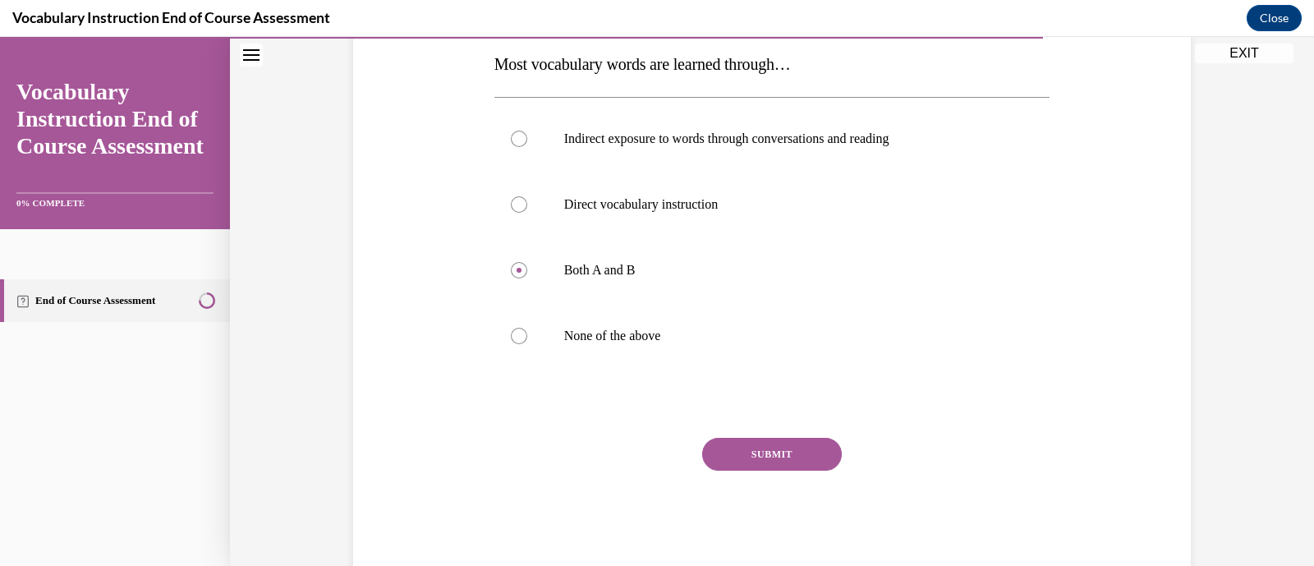
click at [762, 434] on div "Question 19/24 Most vocabulary words are learned through… Indirect exposure to …" at bounding box center [773, 268] width 556 height 610
click at [766, 447] on button "SUBMIT" at bounding box center [772, 454] width 140 height 33
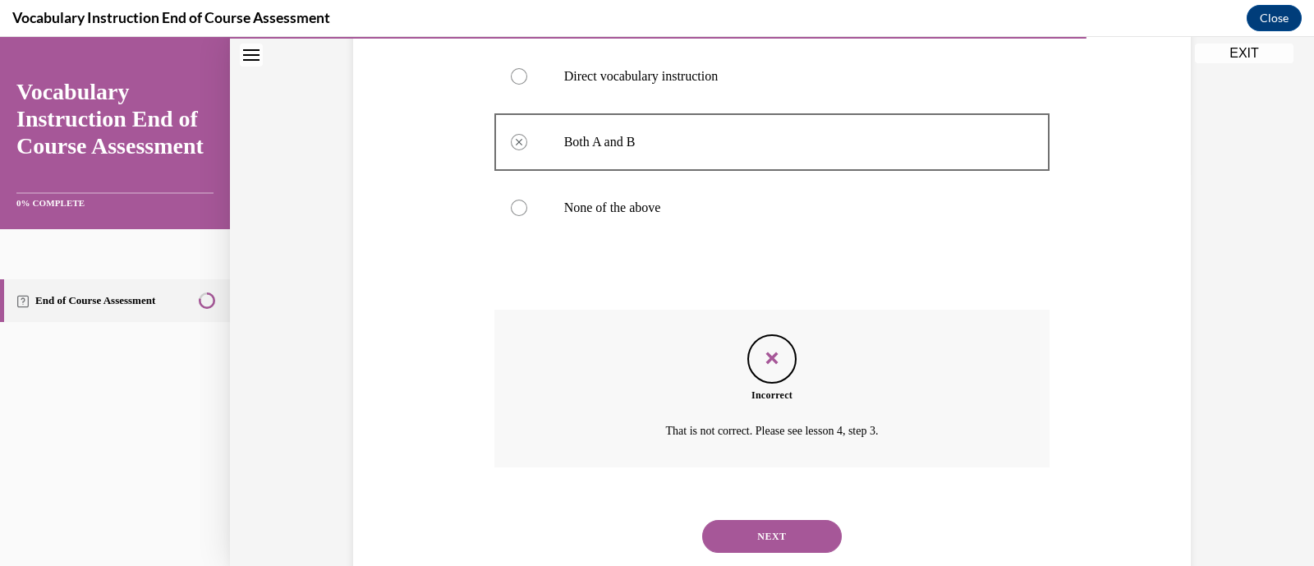
scroll to position [403, 0]
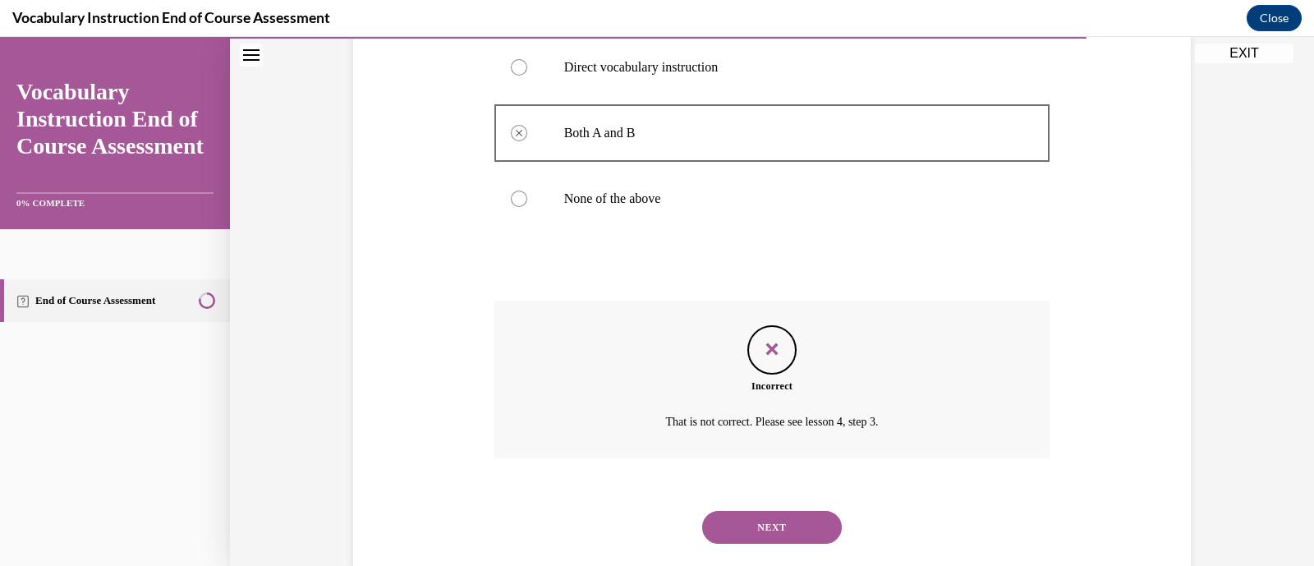
click at [779, 523] on button "NEXT" at bounding box center [772, 527] width 140 height 33
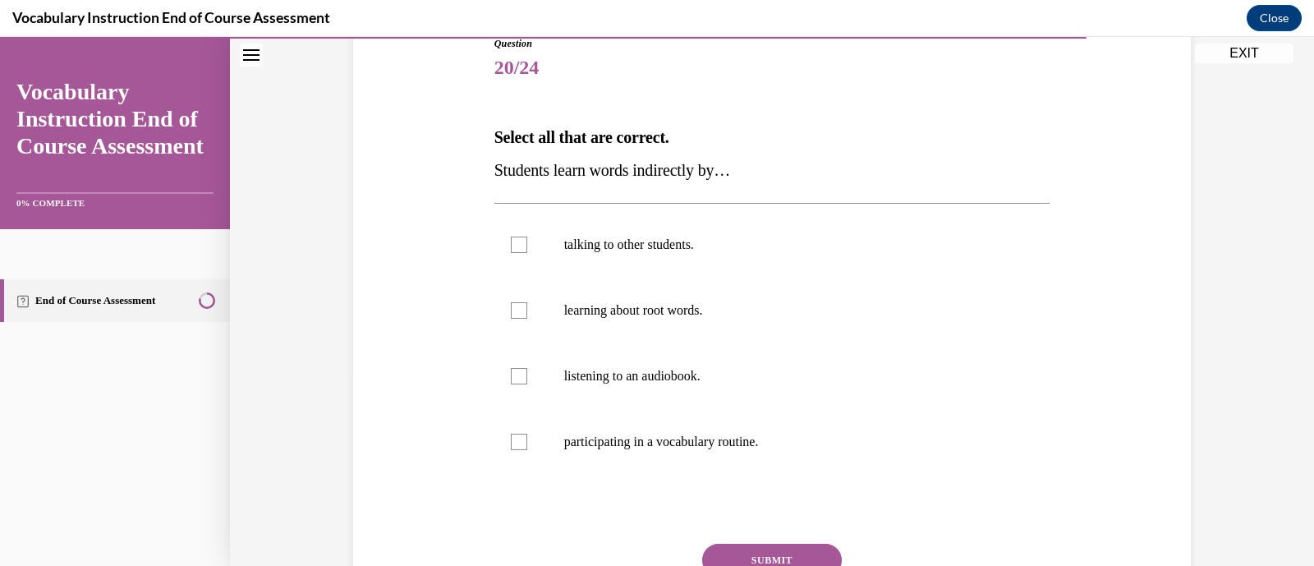
scroll to position [200, 0]
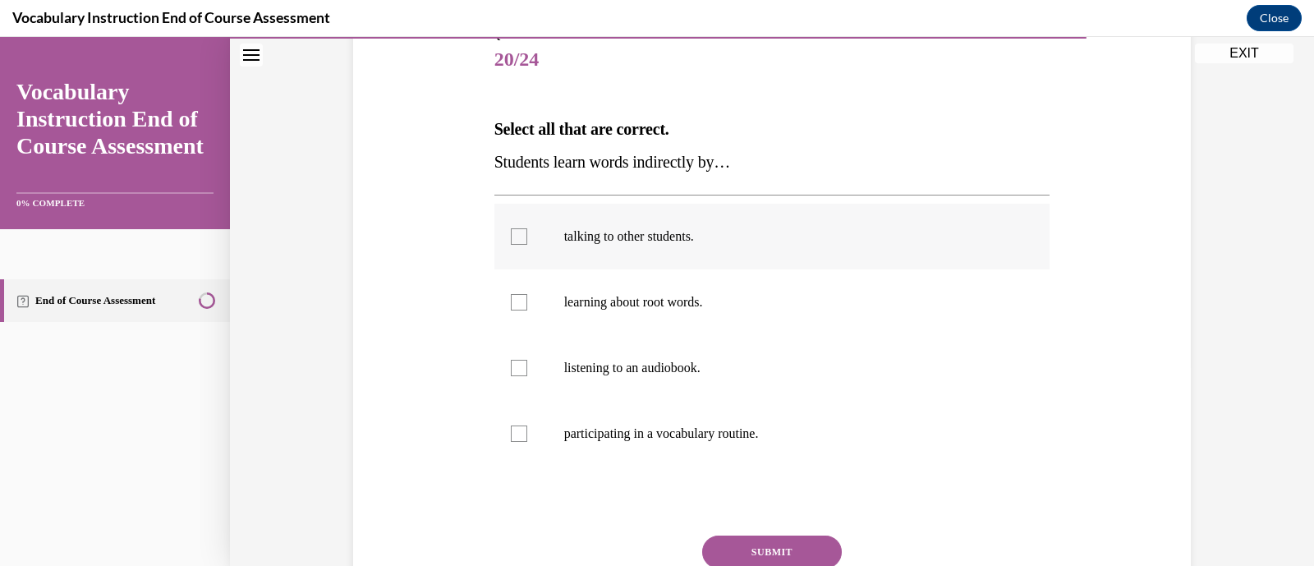
click at [648, 256] on label "talking to other students." at bounding box center [773, 237] width 556 height 66
click at [527, 245] on input "talking to other students." at bounding box center [519, 236] width 16 height 16
checkbox input "true"
click at [693, 371] on p "listening to an audiobook." at bounding box center [786, 368] width 445 height 16
click at [527, 371] on input "listening to an audiobook." at bounding box center [519, 368] width 16 height 16
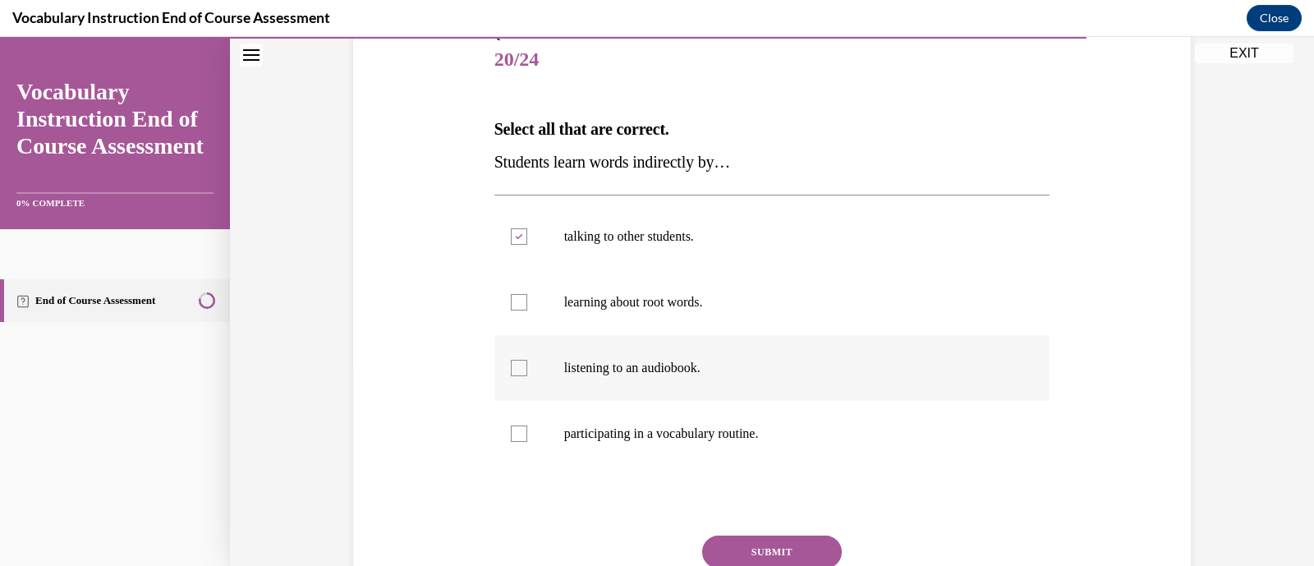
checkbox input "true"
click at [767, 550] on button "SUBMIT" at bounding box center [772, 552] width 140 height 33
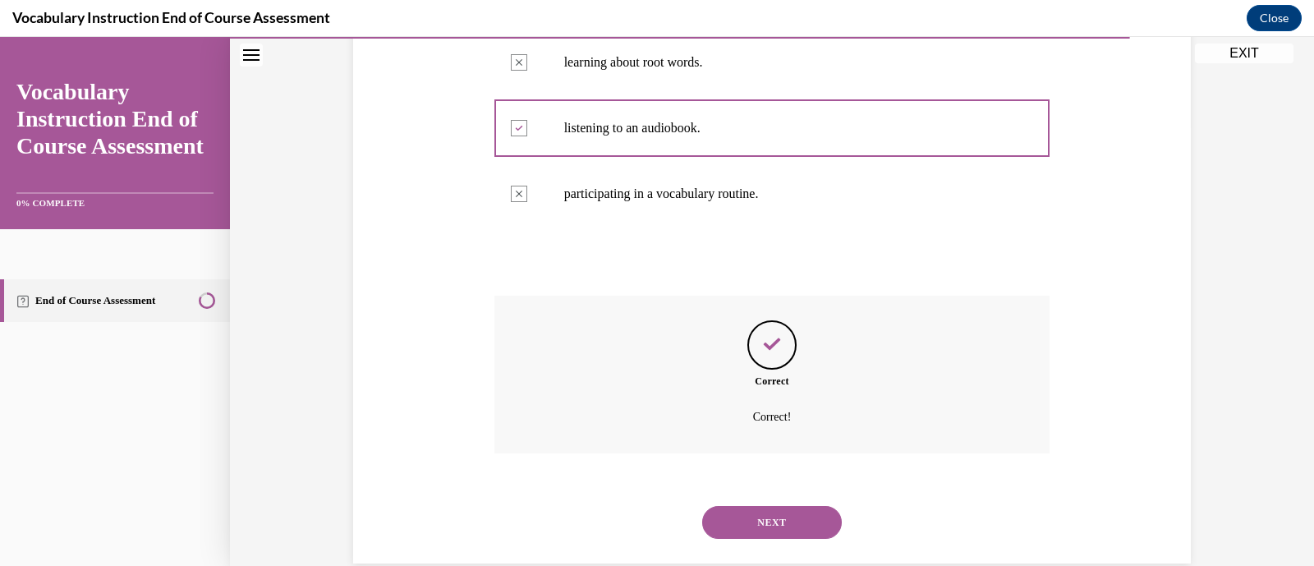
scroll to position [444, 0]
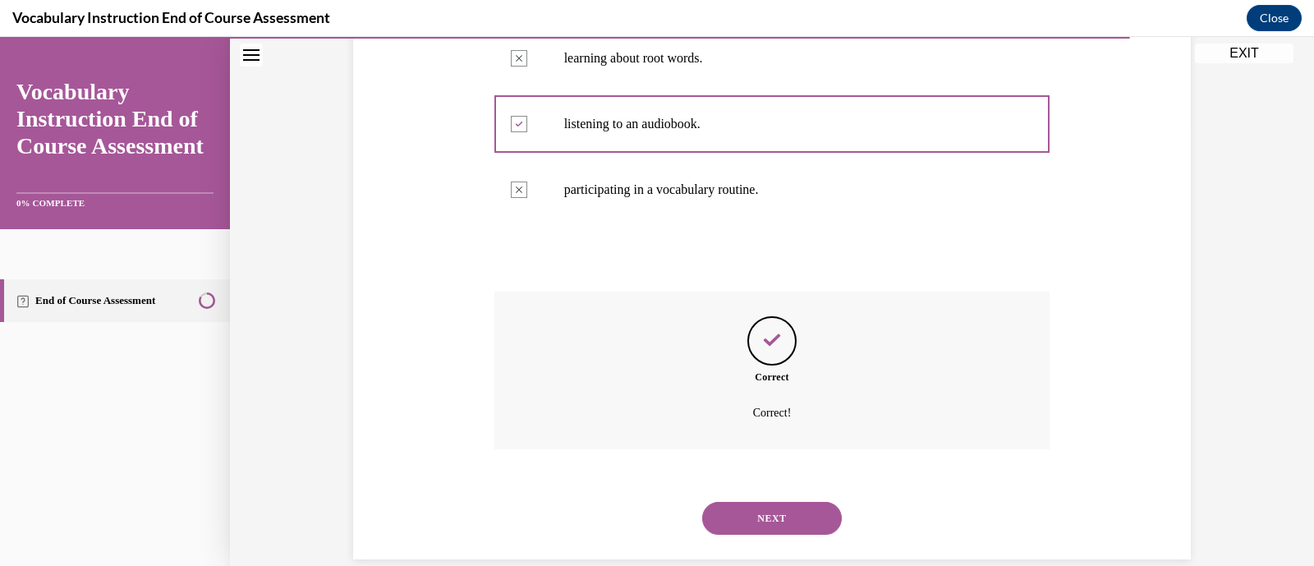
click at [801, 519] on button "NEXT" at bounding box center [772, 518] width 140 height 33
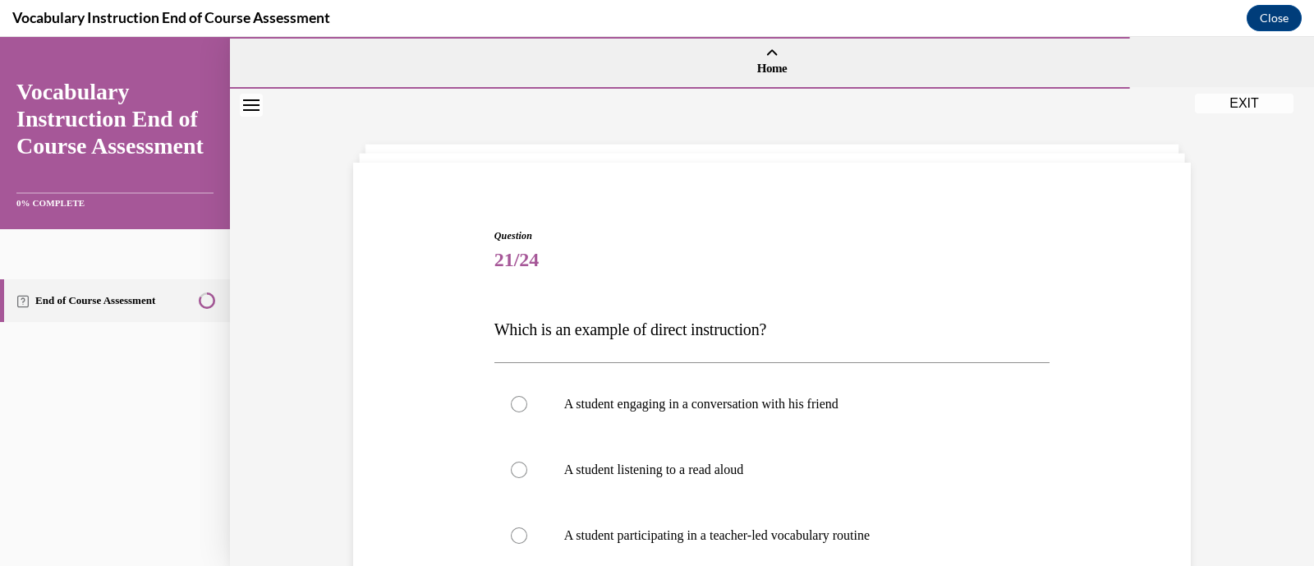
scroll to position [178, 0]
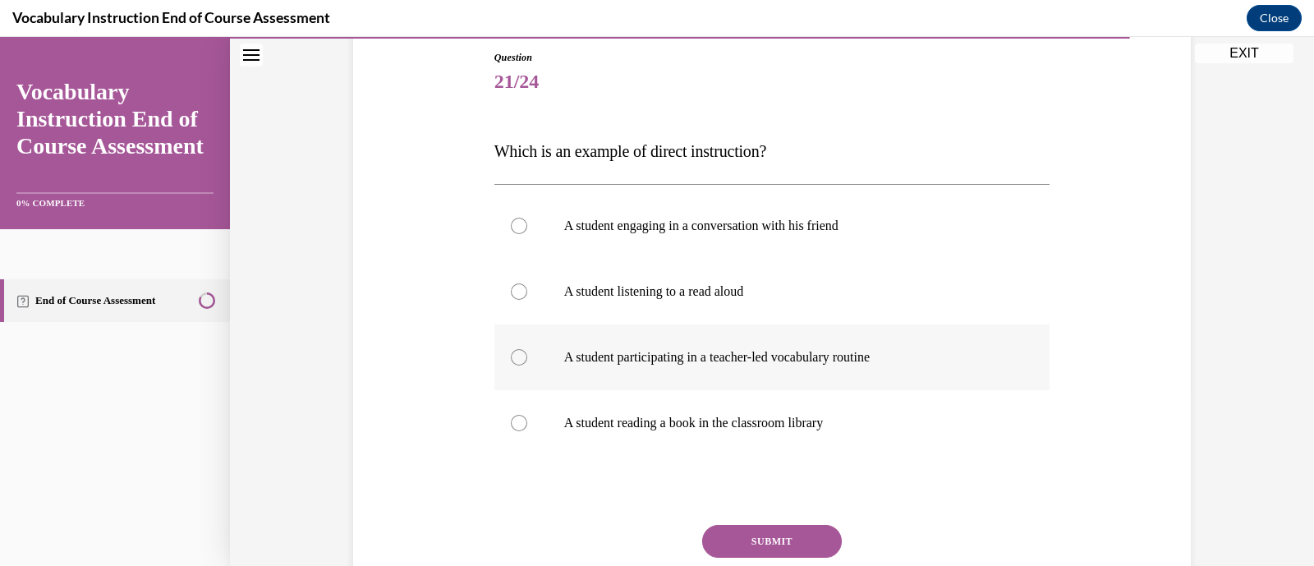
click at [798, 372] on label "A student participating in a teacher-led vocabulary routine" at bounding box center [773, 357] width 556 height 66
click at [527, 366] on input "A student participating in a teacher-led vocabulary routine" at bounding box center [519, 357] width 16 height 16
radio input "true"
click at [793, 543] on button "SUBMIT" at bounding box center [772, 541] width 140 height 33
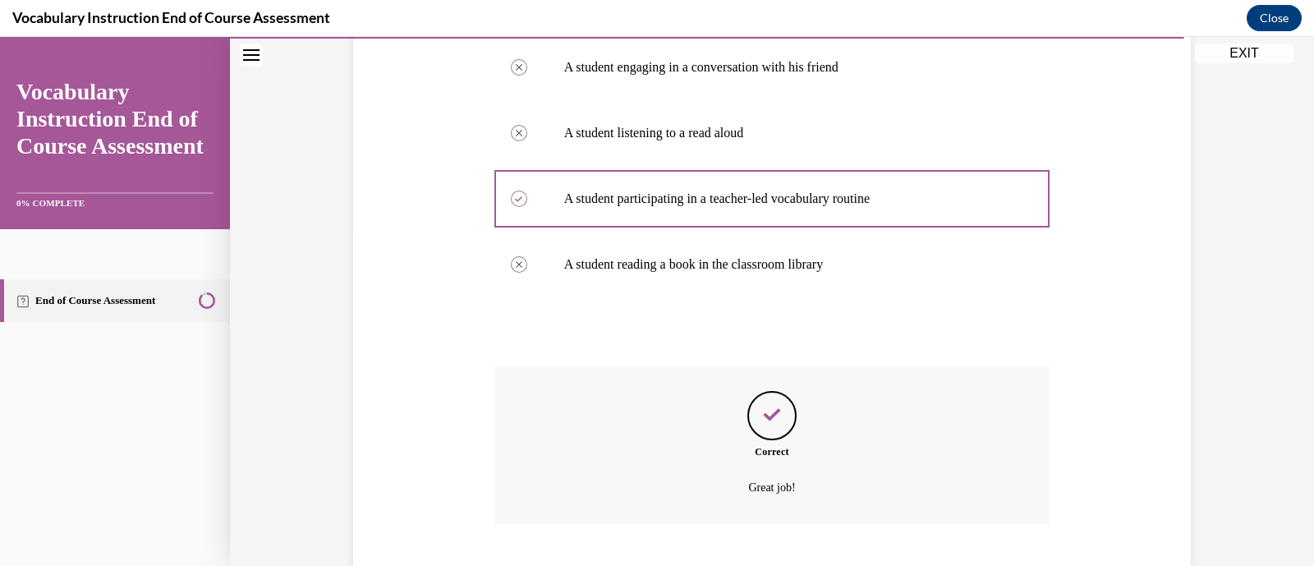
scroll to position [437, 0]
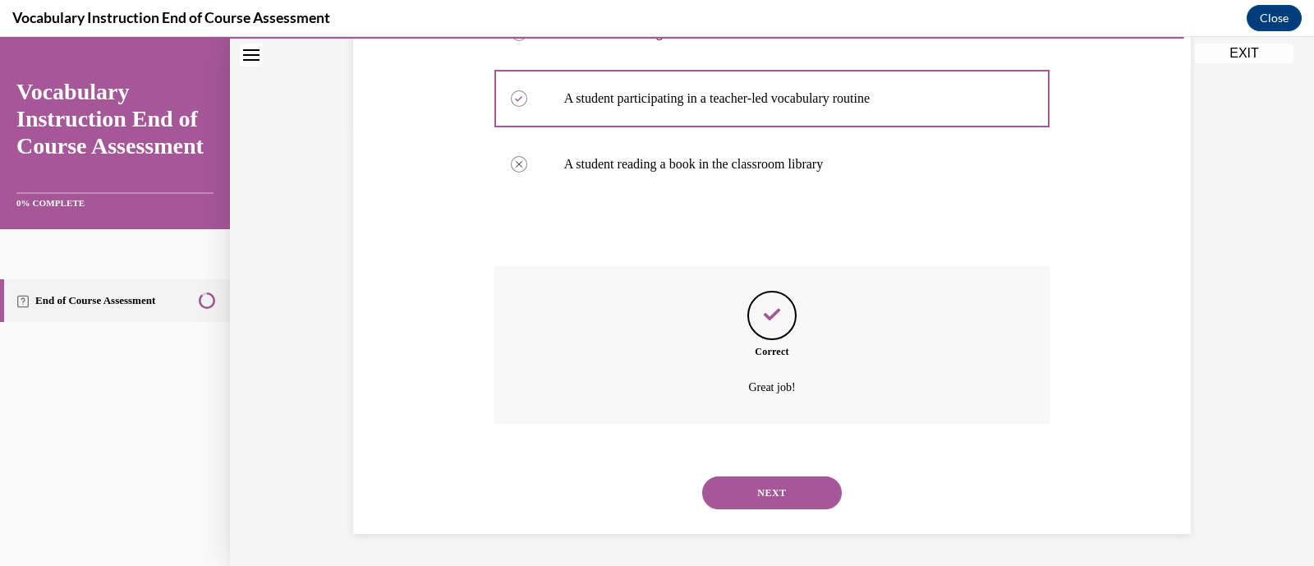
click at [817, 499] on button "NEXT" at bounding box center [772, 492] width 140 height 33
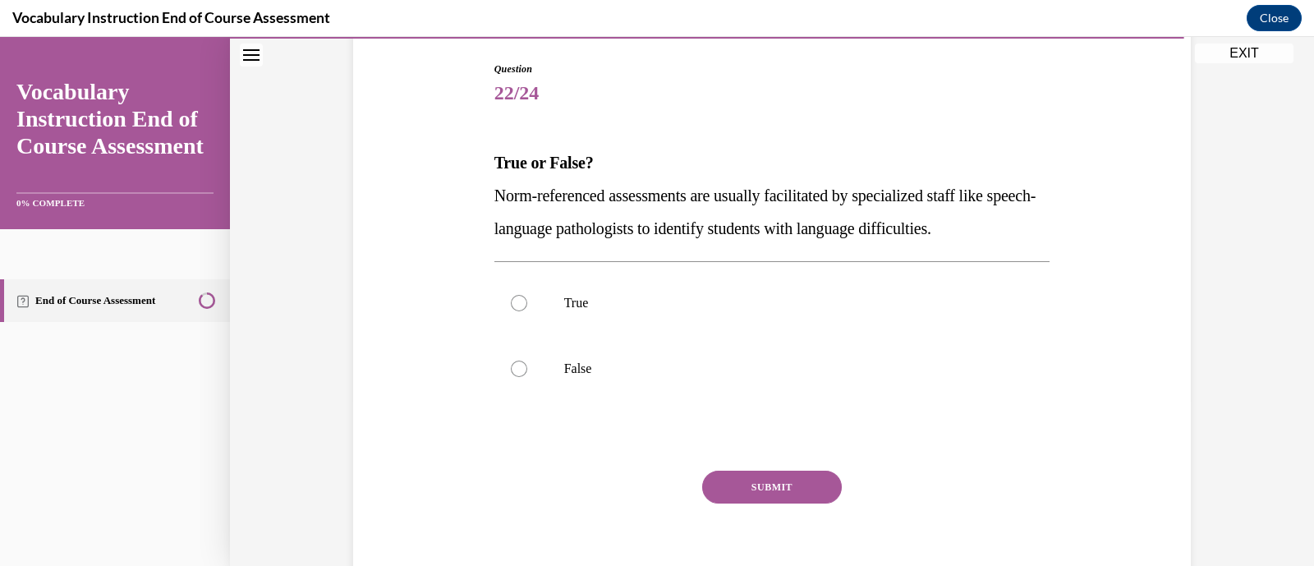
scroll to position [180, 0]
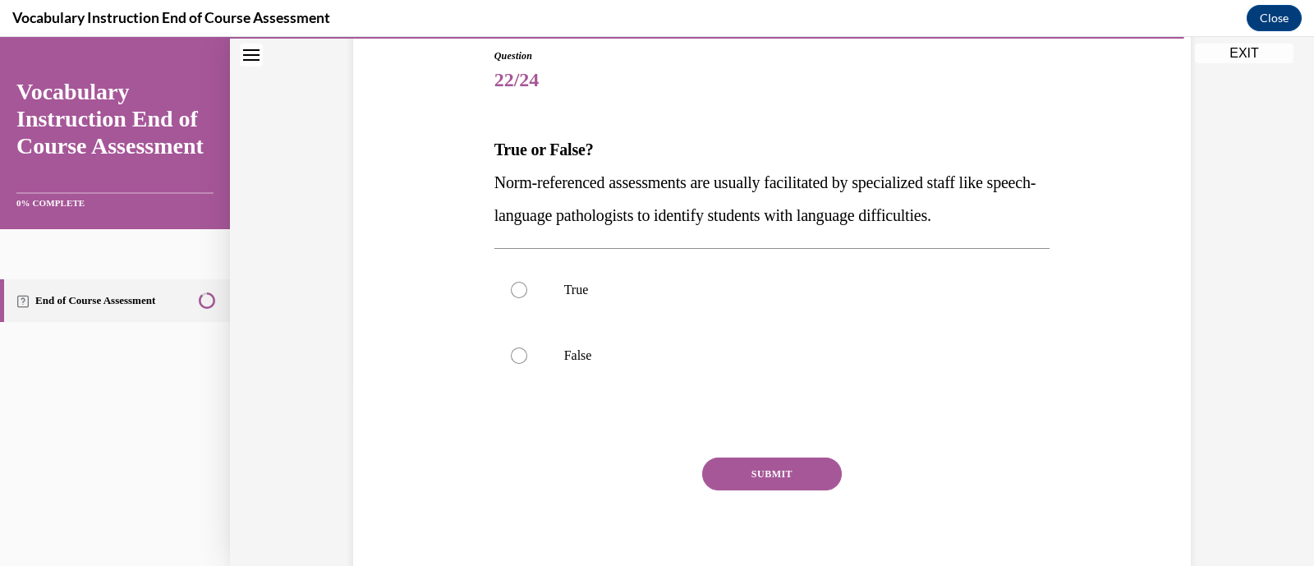
click at [759, 199] on p "Norm-referenced assessments are usually facilitated by specialized staff like s…" at bounding box center [773, 199] width 556 height 66
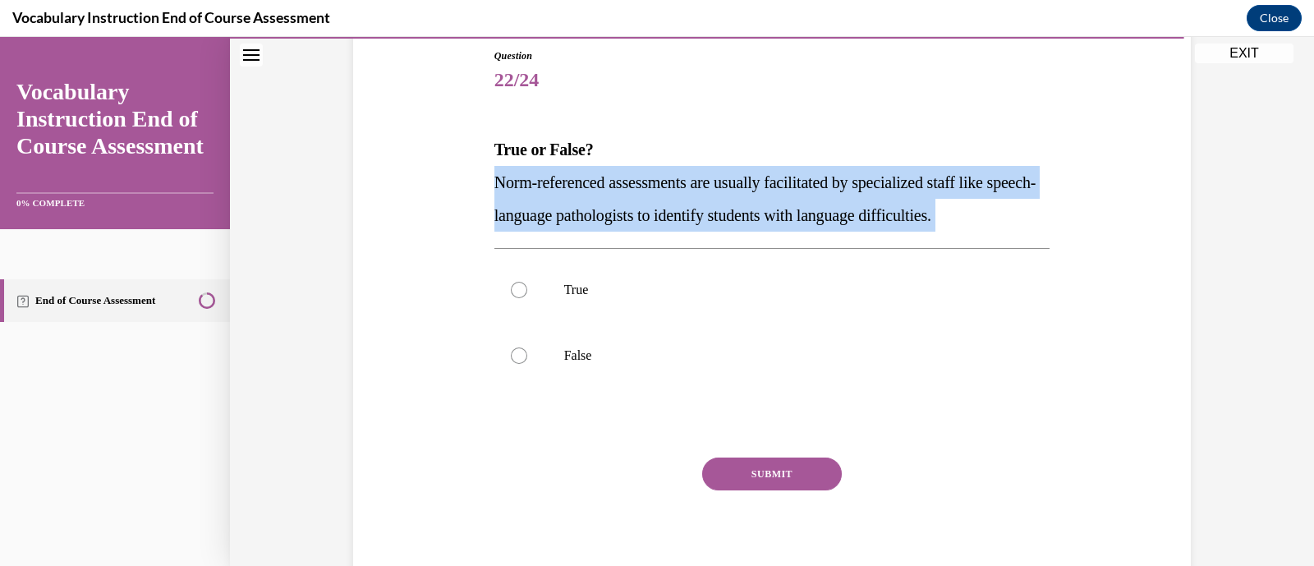
copy p "Norm-referenced assessments are usually facilitated by specialized staff like s…"
click at [603, 292] on p "True" at bounding box center [786, 290] width 445 height 16
click at [527, 292] on input "True" at bounding box center [519, 290] width 16 height 16
radio input "true"
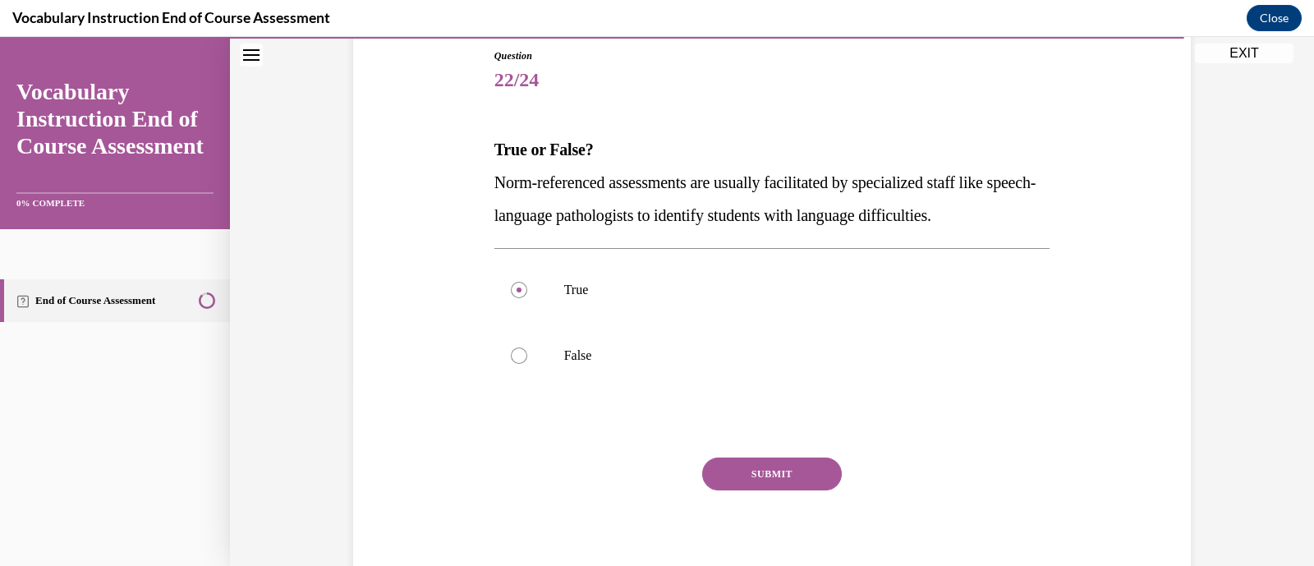
click at [749, 465] on button "SUBMIT" at bounding box center [772, 474] width 140 height 33
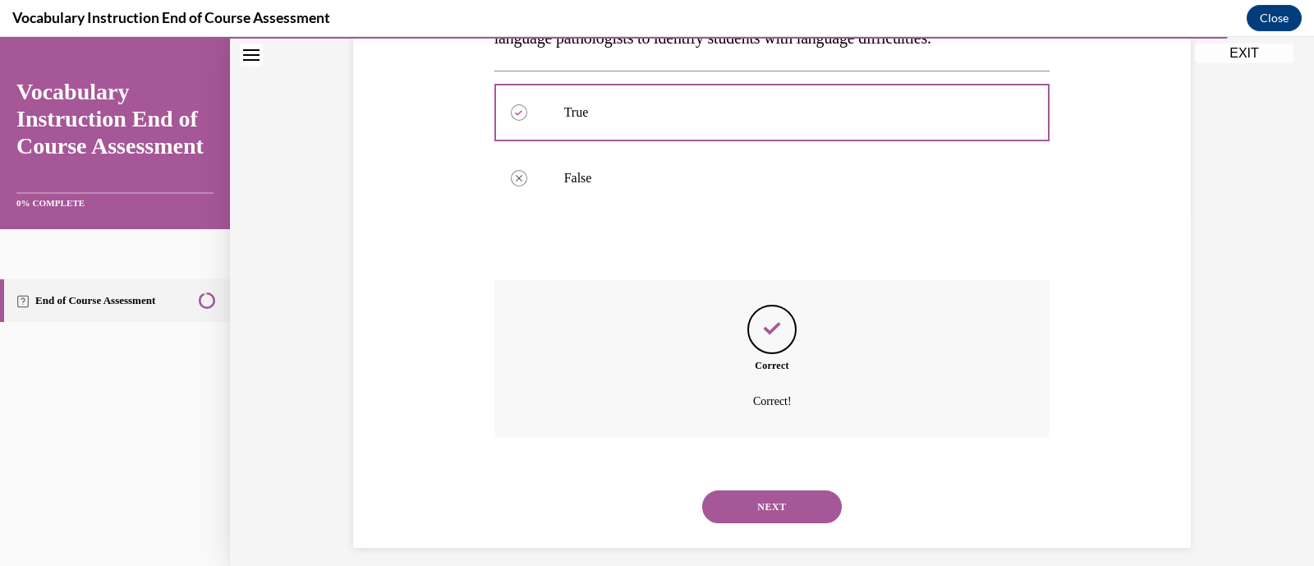
scroll to position [371, 0]
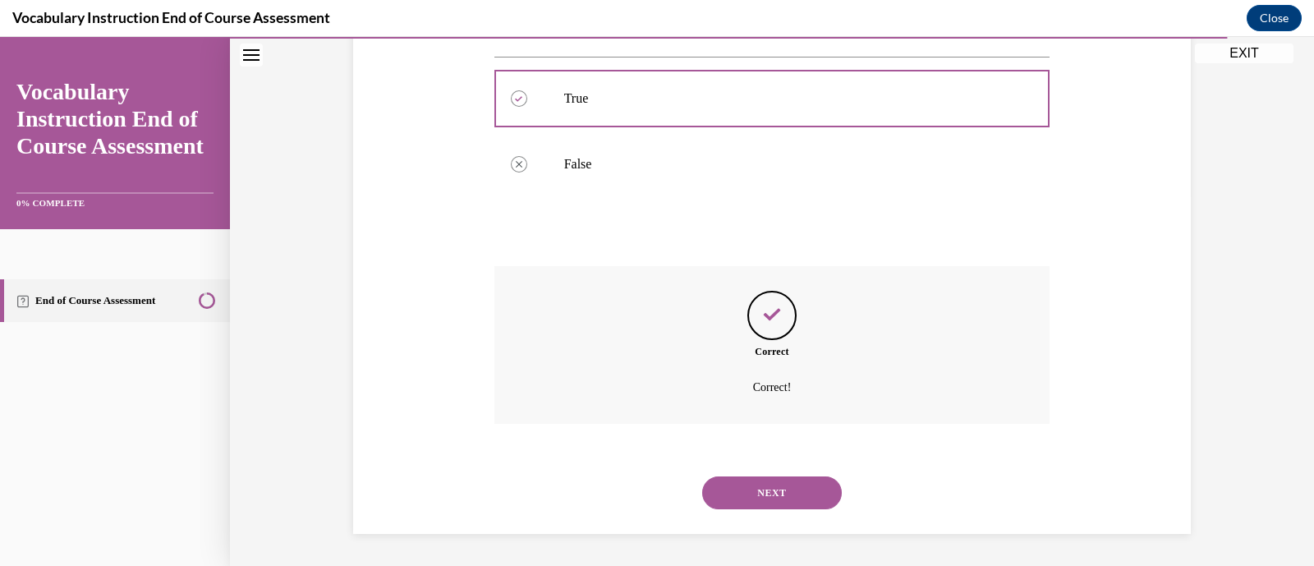
click at [768, 491] on button "NEXT" at bounding box center [772, 492] width 140 height 33
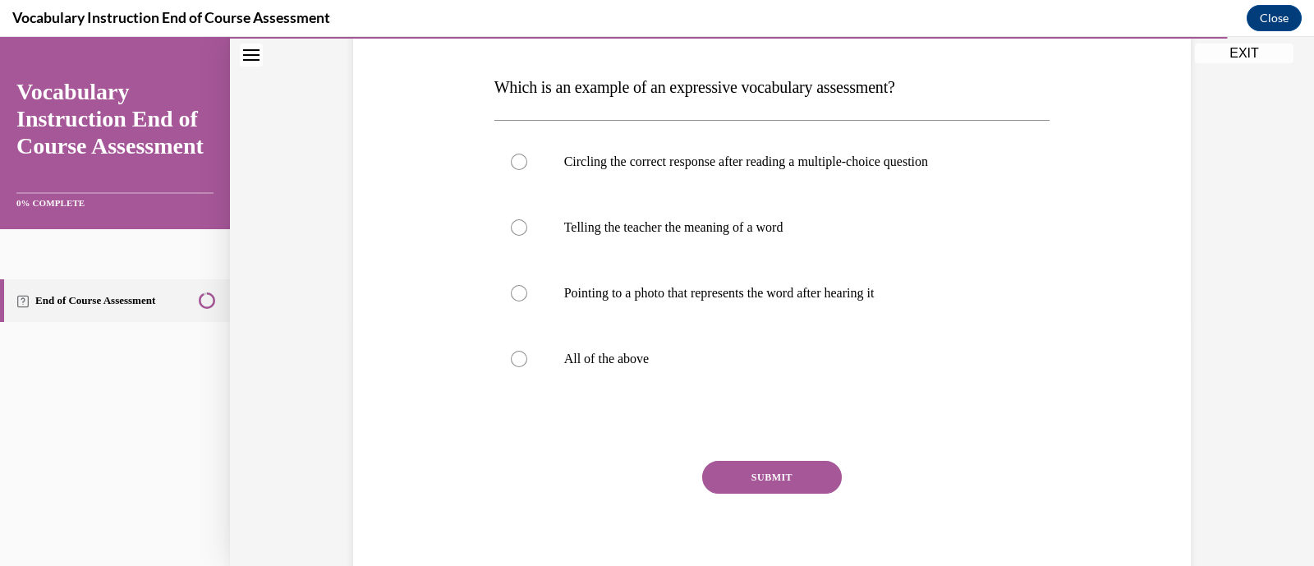
scroll to position [244, 0]
click at [730, 233] on label "Telling the teacher the meaning of a word" at bounding box center [773, 226] width 556 height 66
click at [527, 233] on input "Telling the teacher the meaning of a word" at bounding box center [519, 226] width 16 height 16
radio input "true"
click at [821, 471] on button "SUBMIT" at bounding box center [772, 475] width 140 height 33
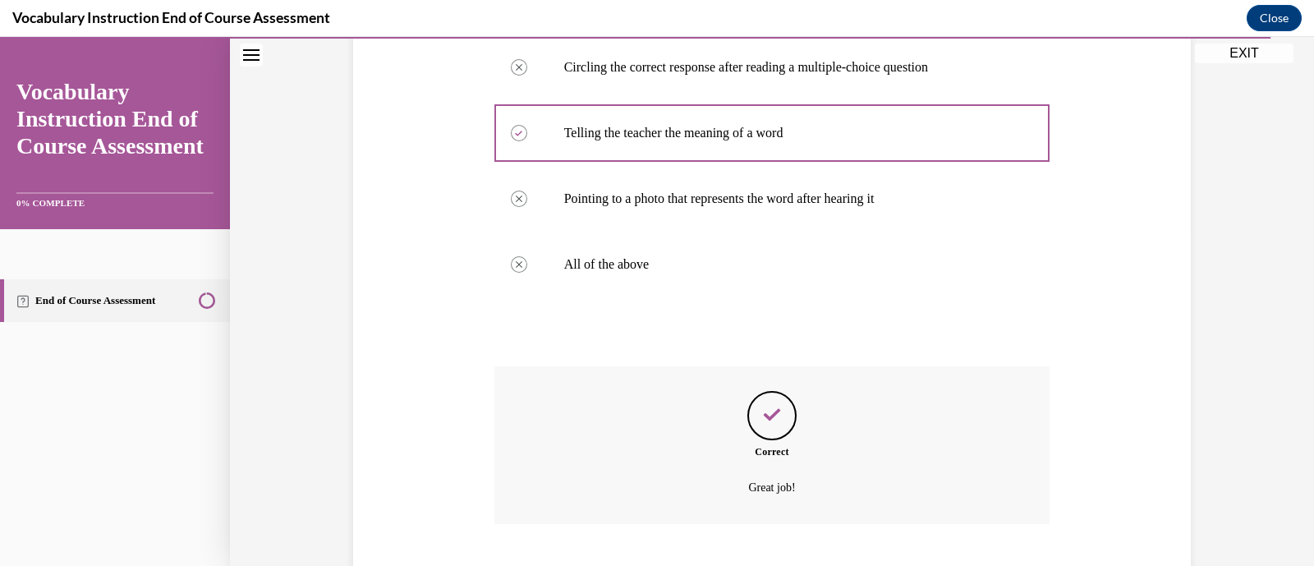
scroll to position [437, 0]
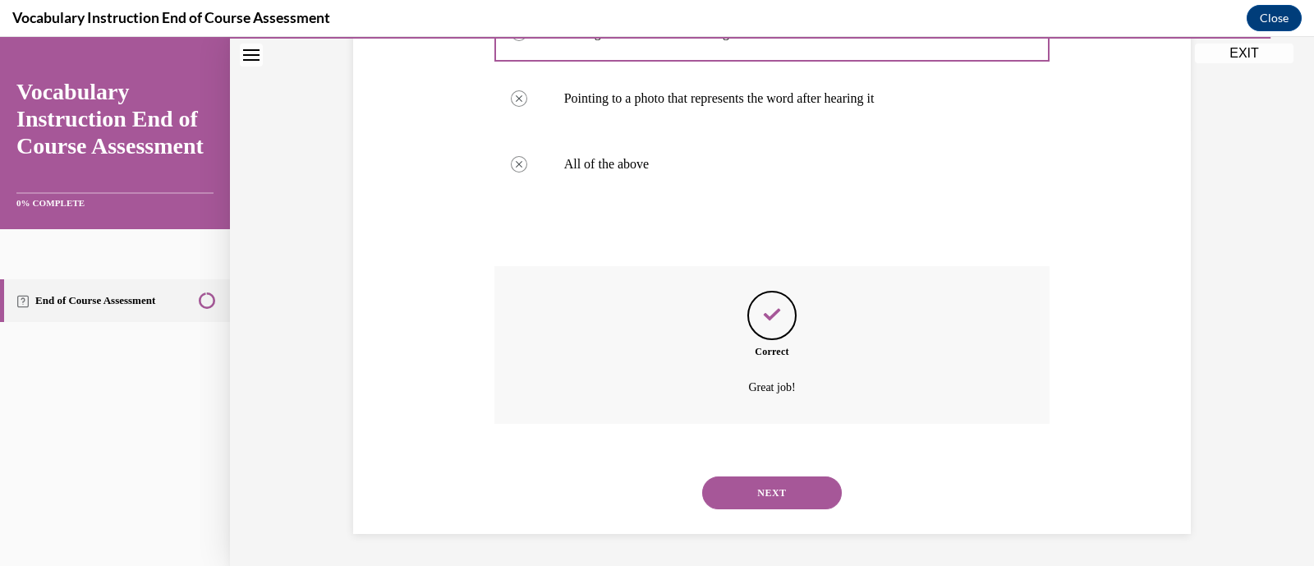
click at [793, 487] on button "NEXT" at bounding box center [772, 492] width 140 height 33
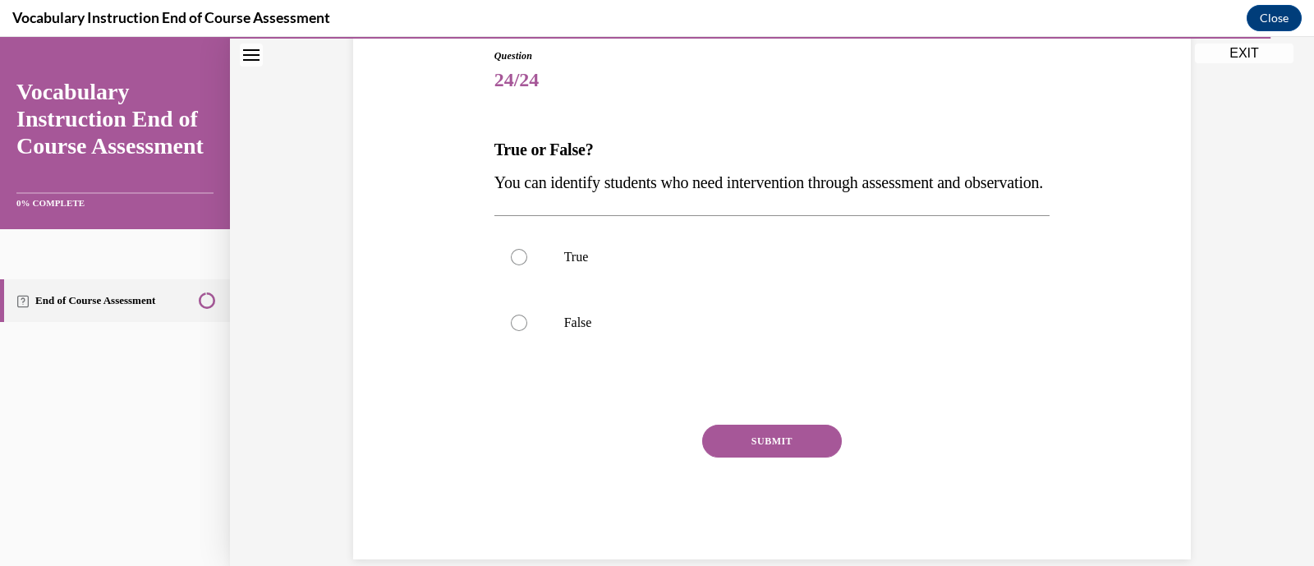
scroll to position [186, 0]
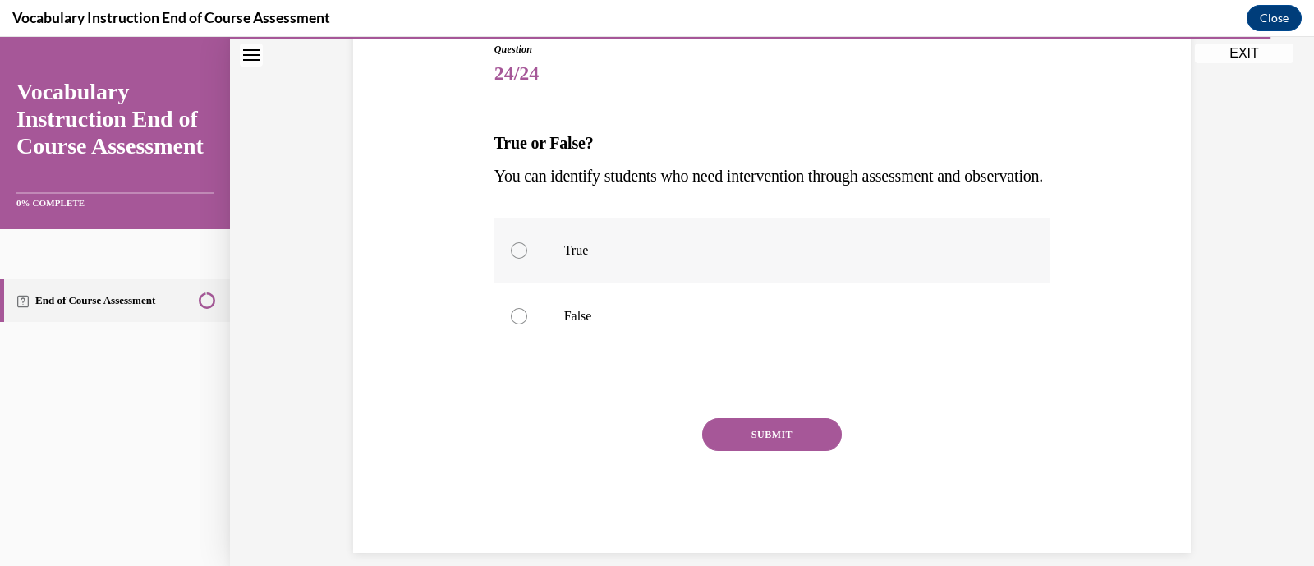
click at [679, 259] on p "True" at bounding box center [786, 250] width 445 height 16
click at [527, 259] on input "True" at bounding box center [519, 250] width 16 height 16
radio input "true"
click at [753, 451] on button "SUBMIT" at bounding box center [772, 434] width 140 height 33
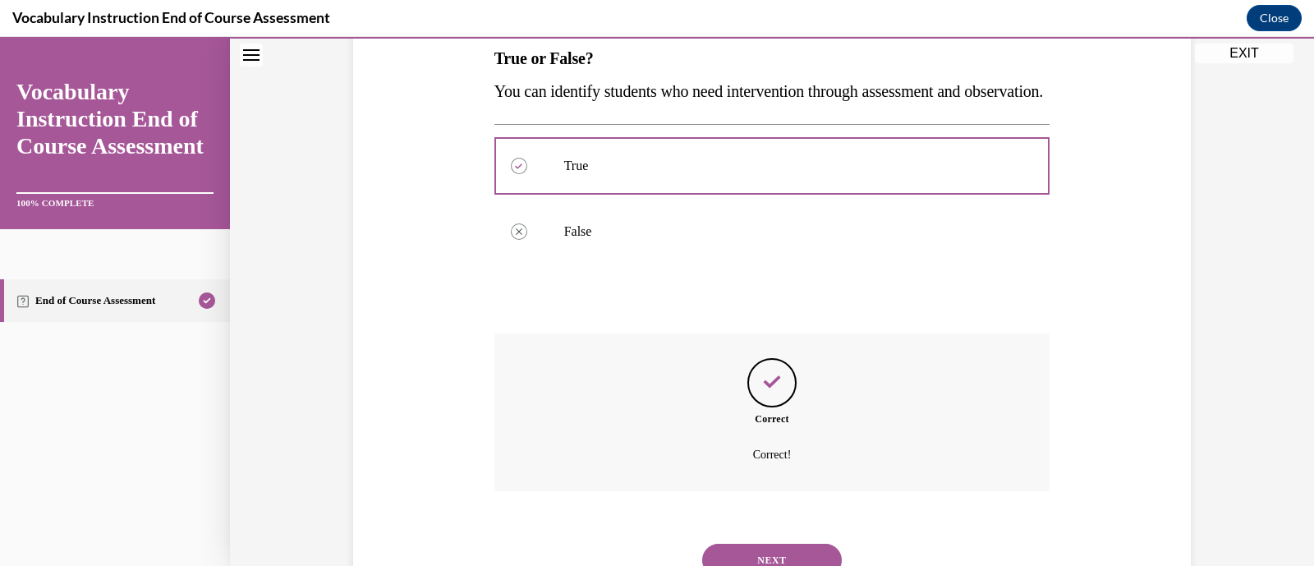
scroll to position [371, 0]
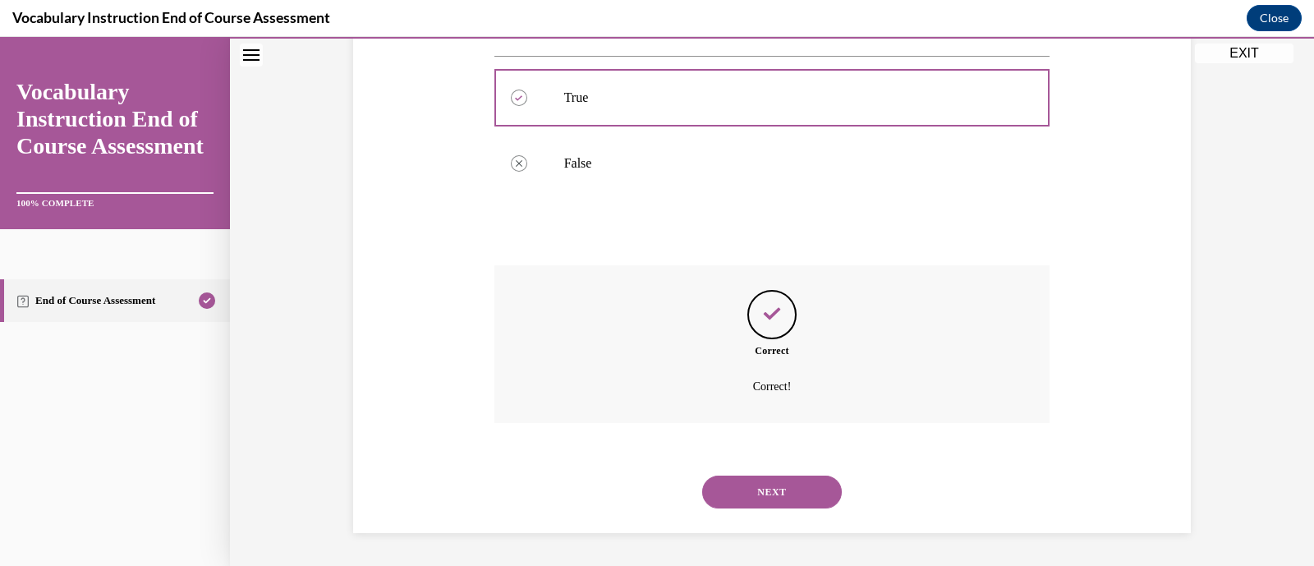
click at [787, 499] on button "NEXT" at bounding box center [772, 492] width 140 height 33
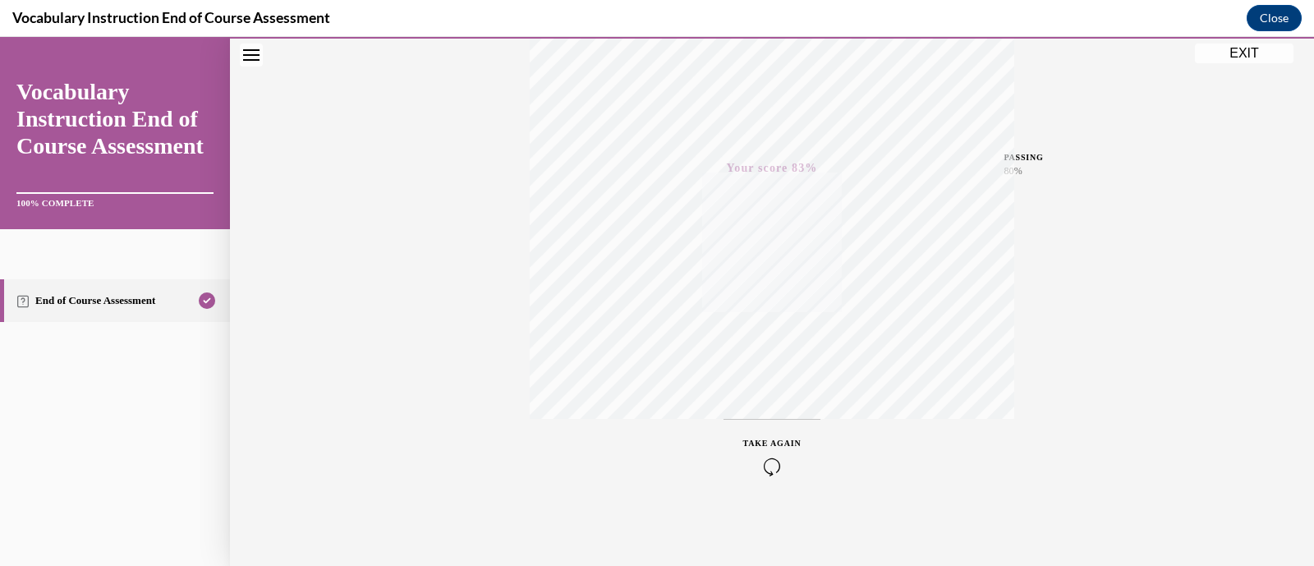
scroll to position [311, 0]
click at [766, 479] on button "TAKE AGAIN" at bounding box center [773, 457] width 98 height 74
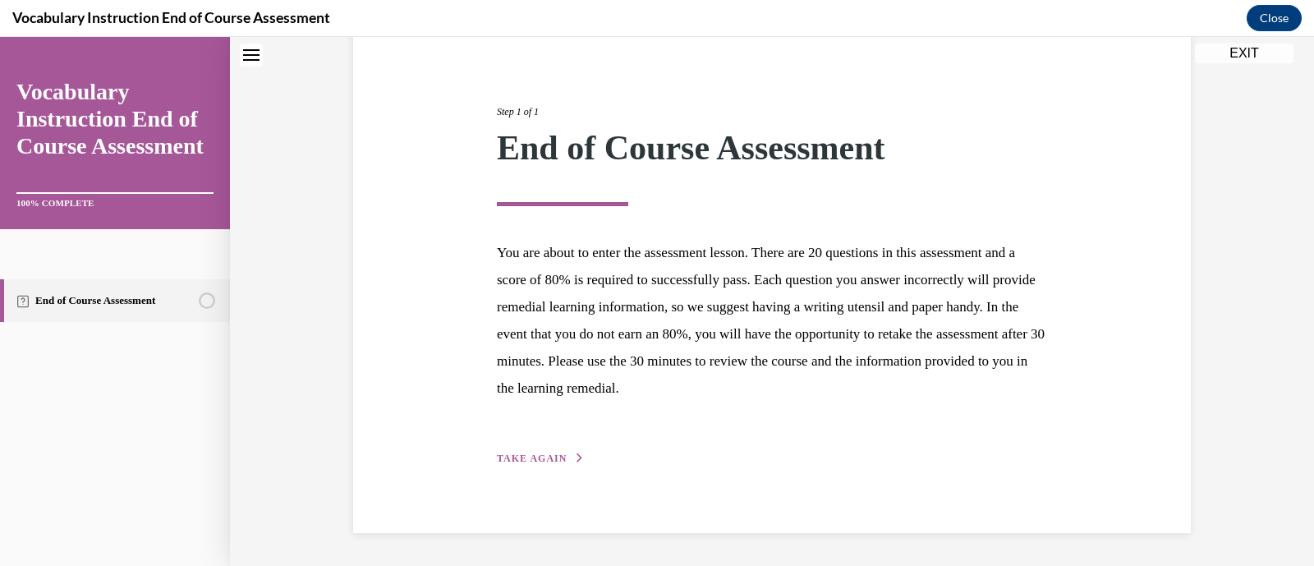
scroll to position [162, 0]
click at [555, 471] on div "Step 1 of 1 End of Course Assessment You are about to enter the assessment less…" at bounding box center [772, 267] width 838 height 532
click at [556, 464] on button "TAKE AGAIN" at bounding box center [541, 458] width 88 height 15
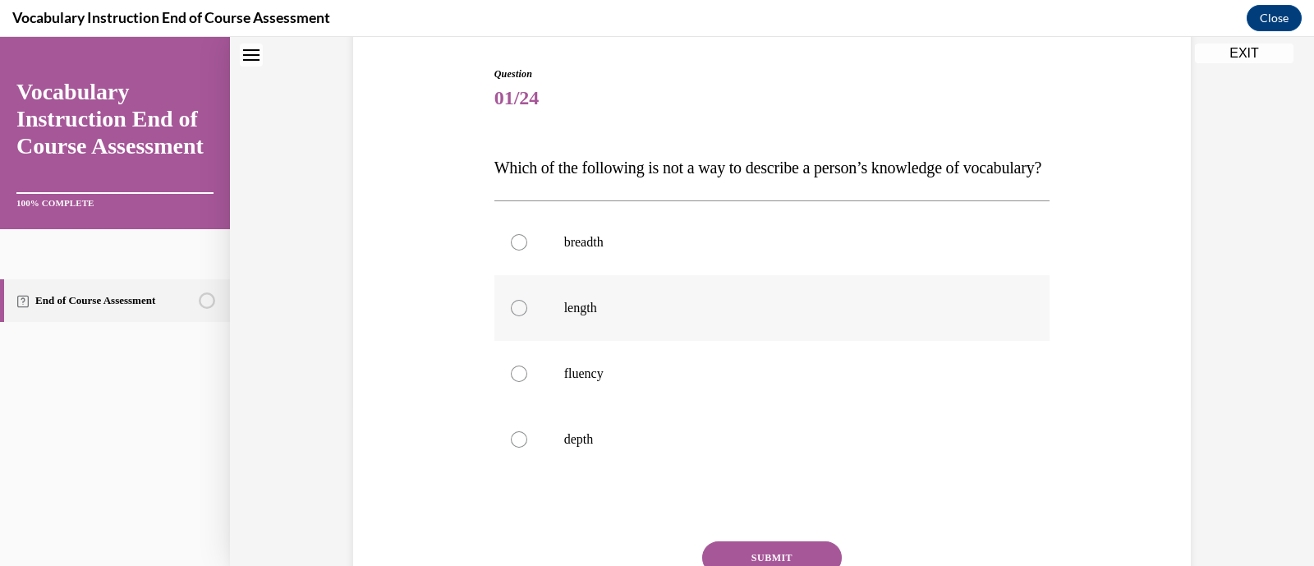
click at [623, 316] on p "length" at bounding box center [786, 308] width 445 height 16
click at [527, 316] on input "length" at bounding box center [519, 308] width 16 height 16
radio input "true"
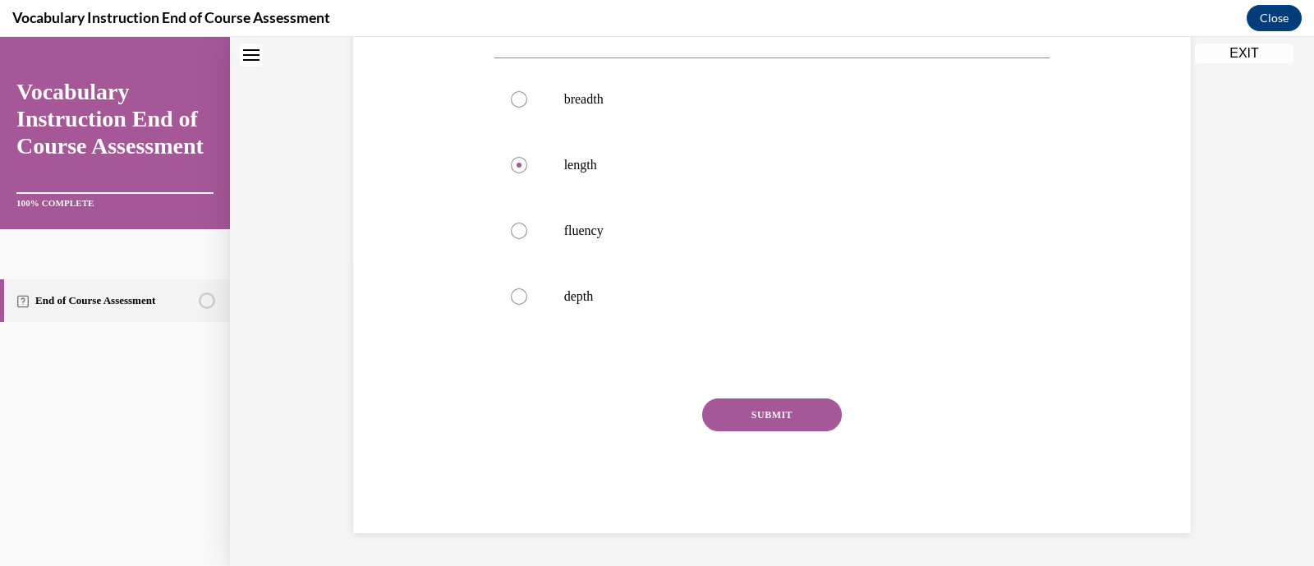
click at [808, 412] on button "SUBMIT" at bounding box center [772, 414] width 140 height 33
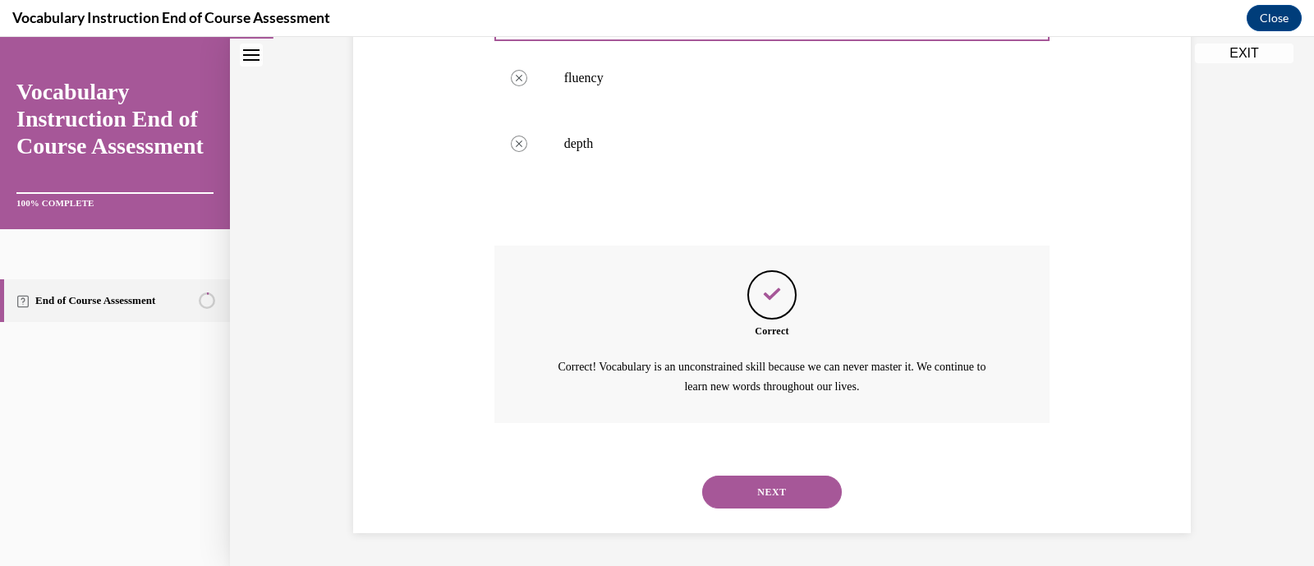
scroll to position [489, 0]
click at [793, 490] on button "NEXT" at bounding box center [772, 492] width 140 height 33
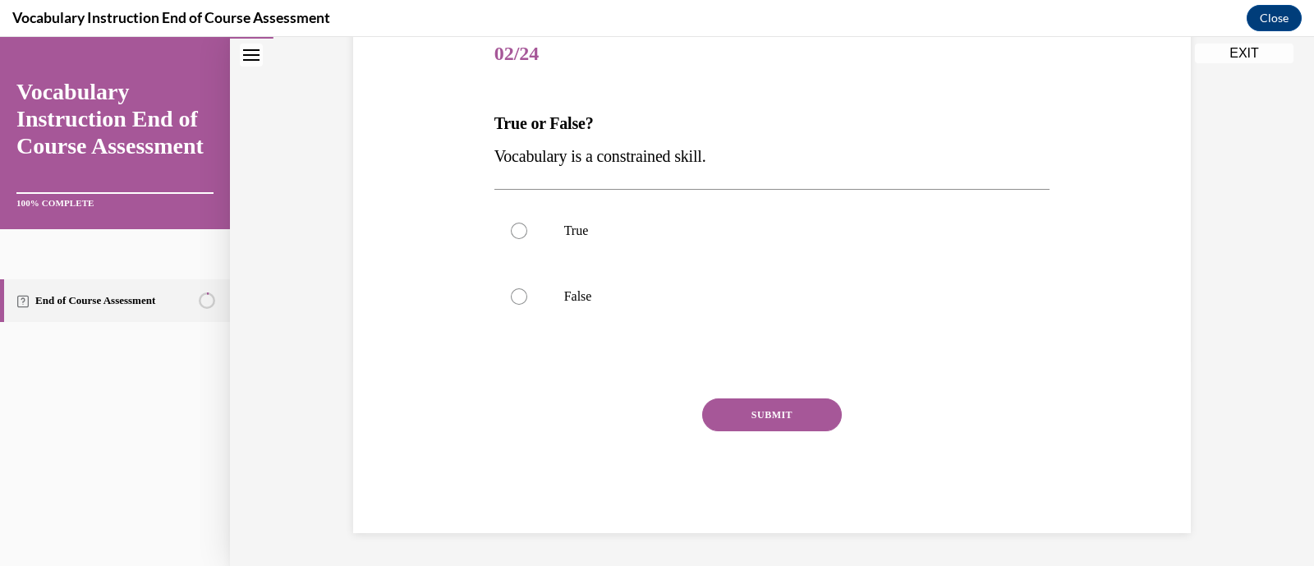
scroll to position [182, 0]
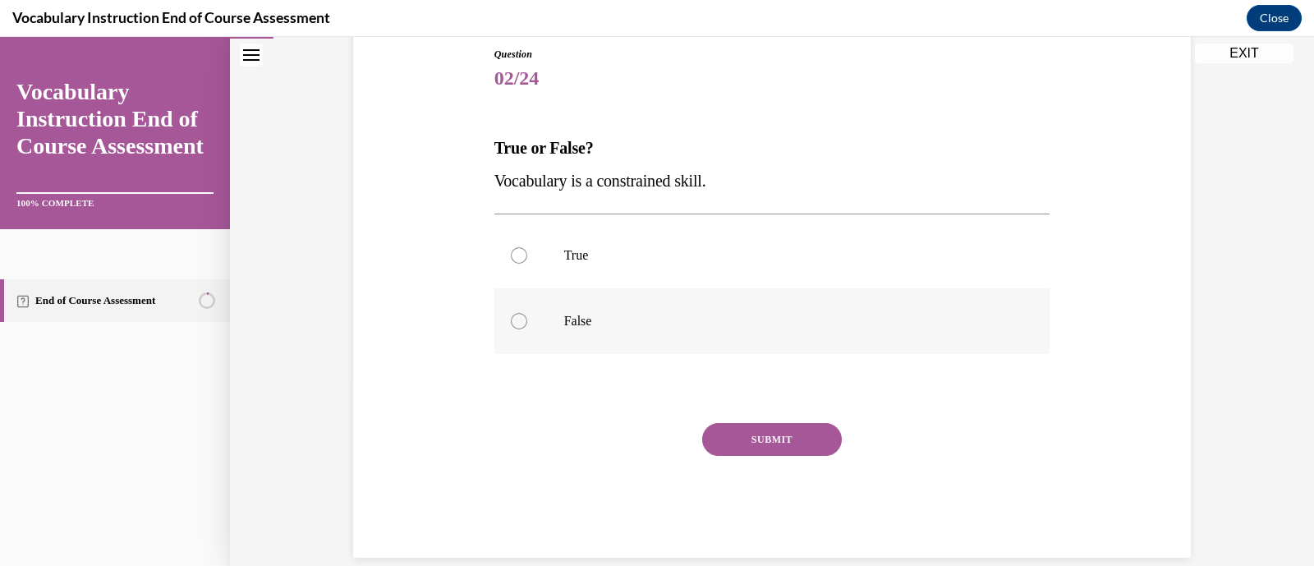
click at [592, 336] on label "False" at bounding box center [773, 321] width 556 height 66
click at [527, 329] on input "False" at bounding box center [519, 321] width 16 height 16
radio input "true"
click at [753, 443] on button "SUBMIT" at bounding box center [772, 439] width 140 height 33
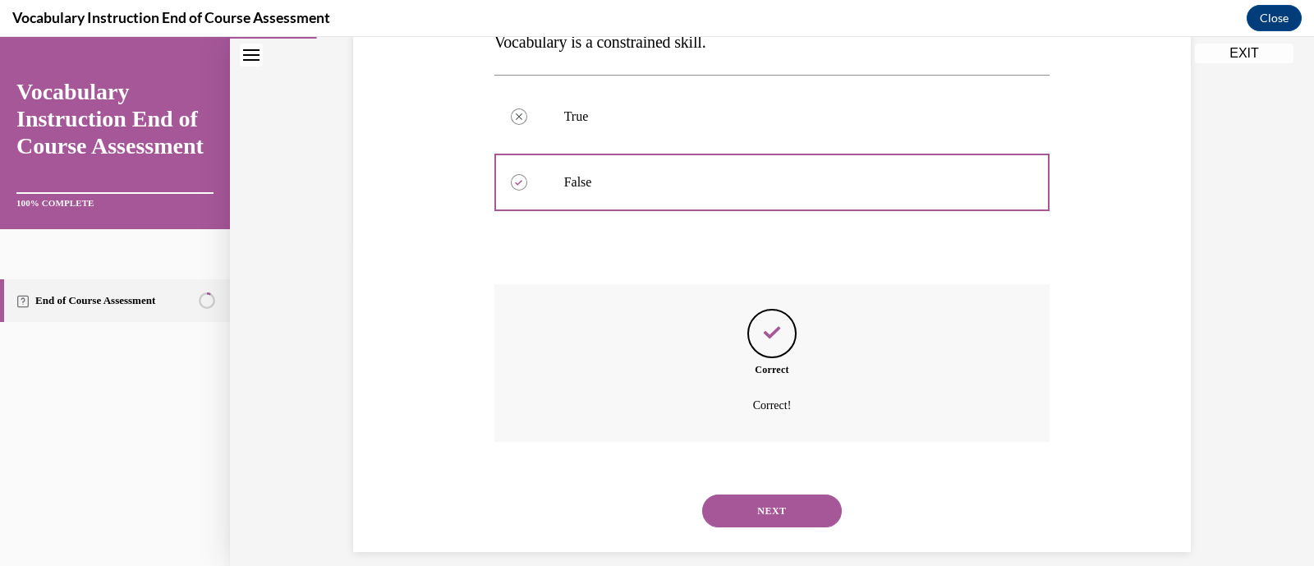
scroll to position [338, 0]
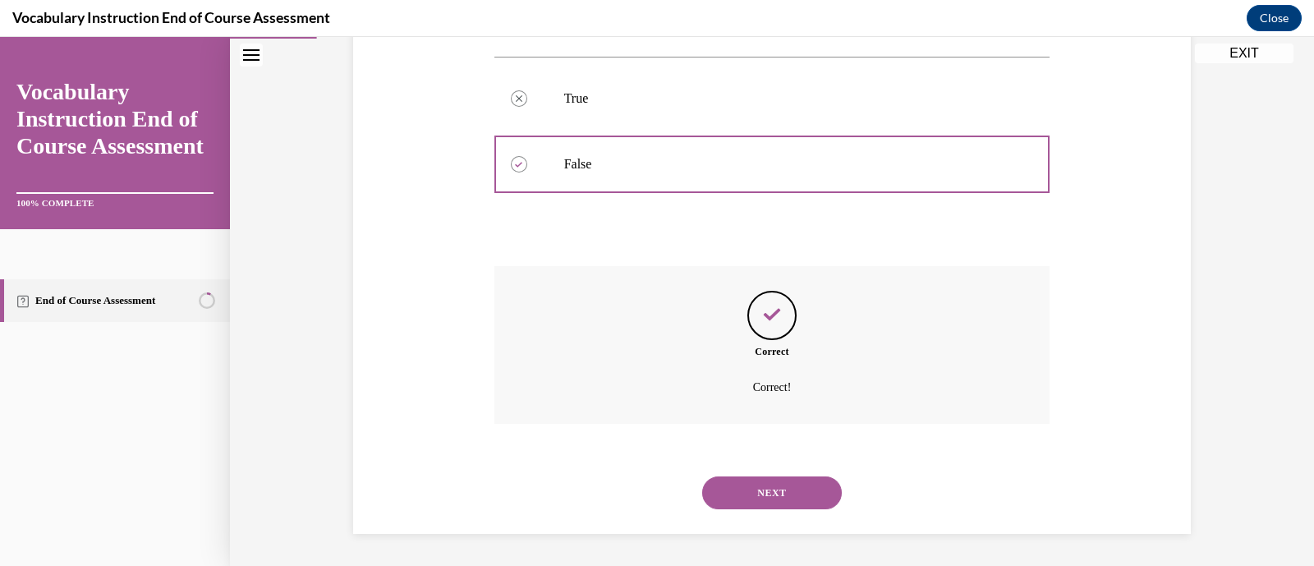
click at [775, 501] on button "NEXT" at bounding box center [772, 492] width 140 height 33
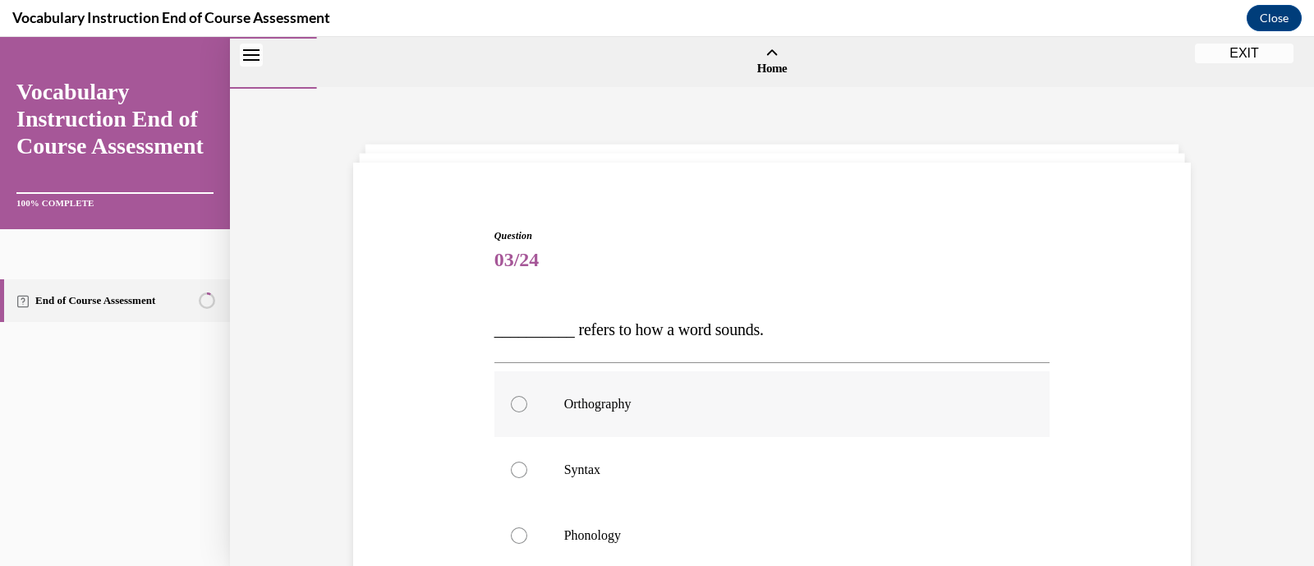
scroll to position [139, 0]
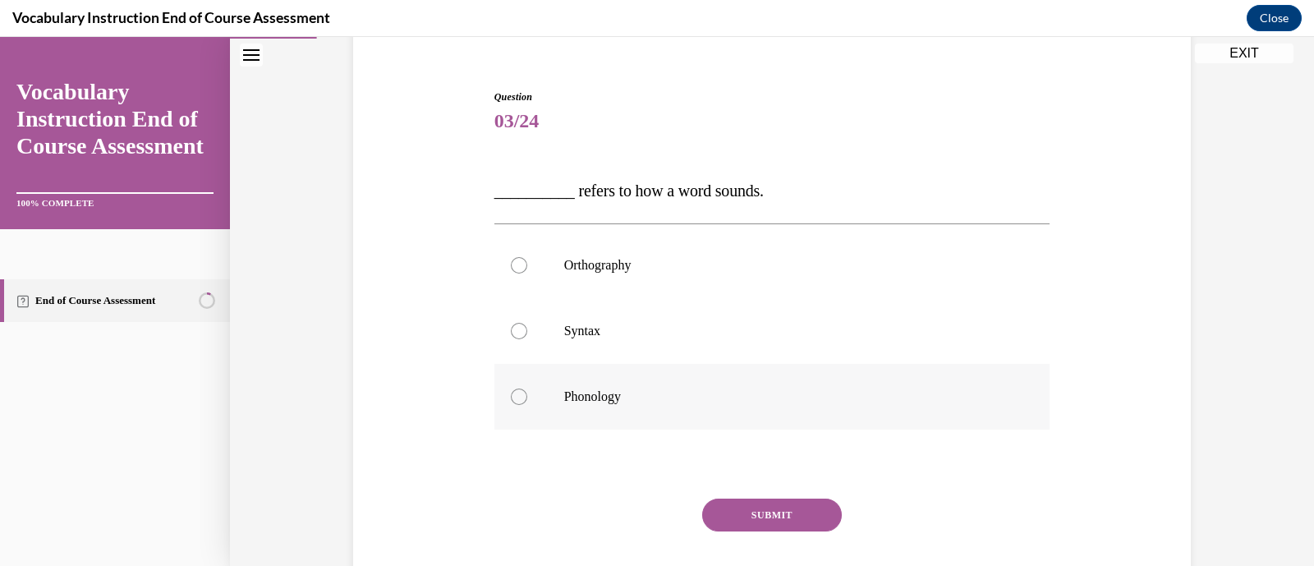
click at [707, 386] on label "Phonology" at bounding box center [773, 397] width 556 height 66
click at [527, 389] on input "Phonology" at bounding box center [519, 397] width 16 height 16
radio input "true"
click at [782, 509] on button "SUBMIT" at bounding box center [772, 515] width 140 height 33
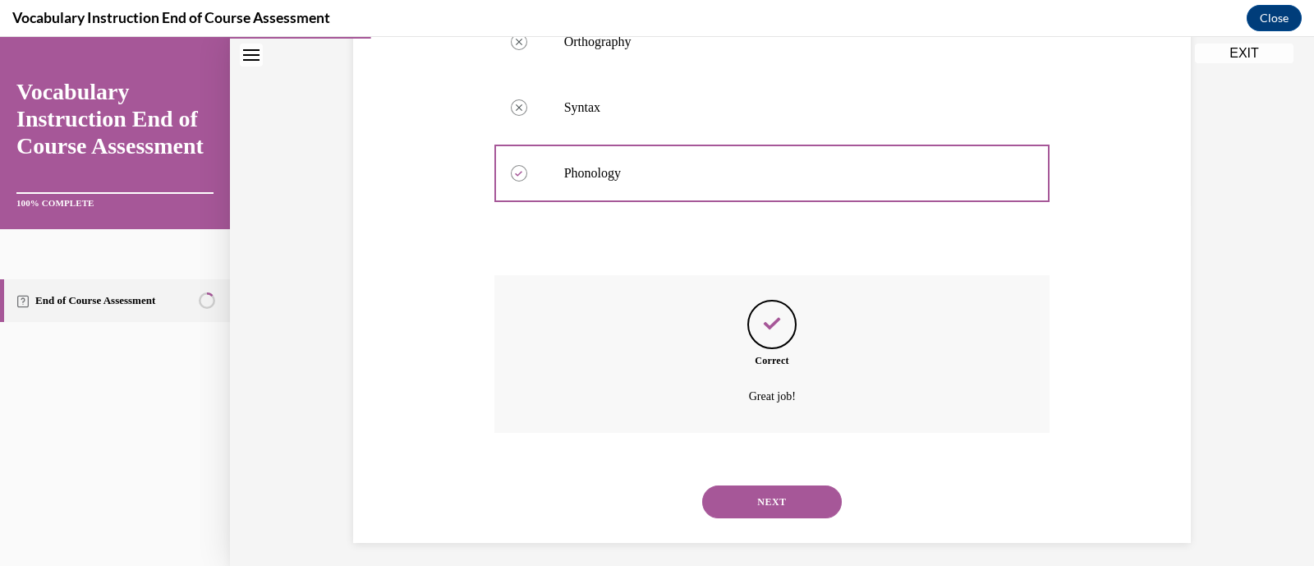
scroll to position [371, 0]
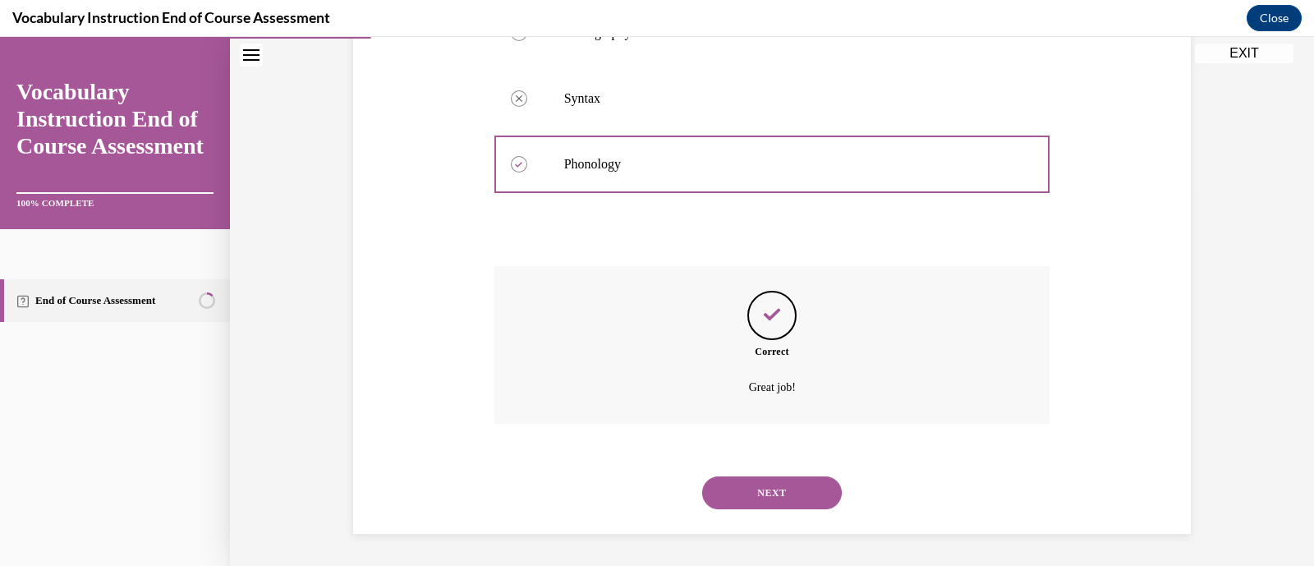
click at [782, 509] on div "NEXT" at bounding box center [773, 493] width 556 height 66
click at [788, 500] on button "NEXT" at bounding box center [772, 492] width 140 height 33
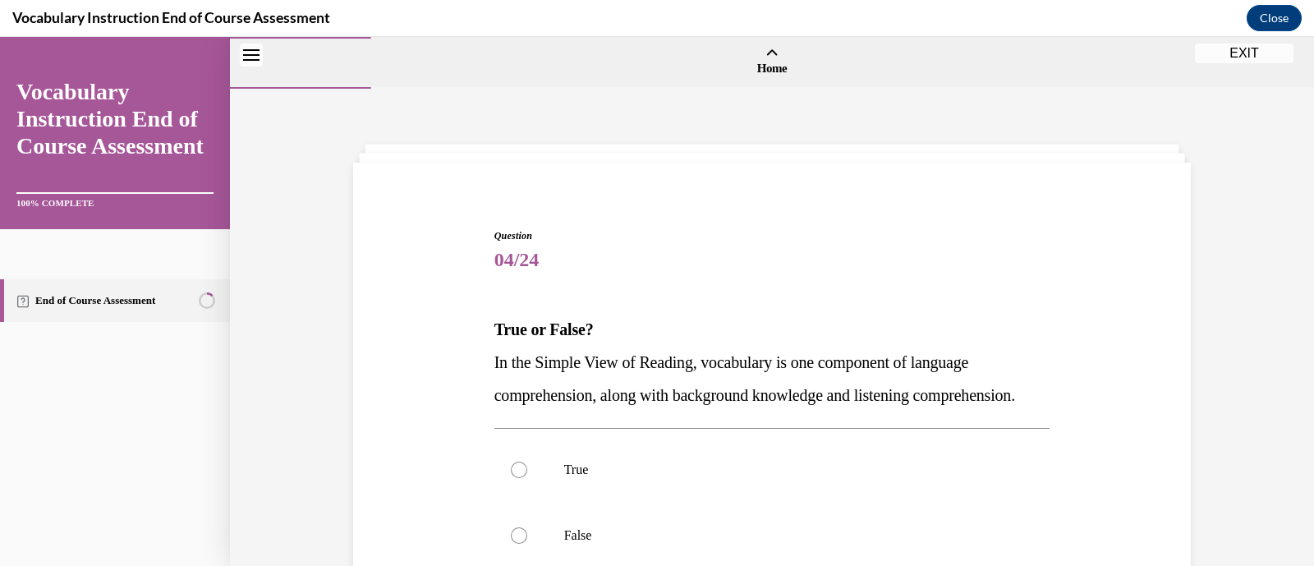
scroll to position [271, 0]
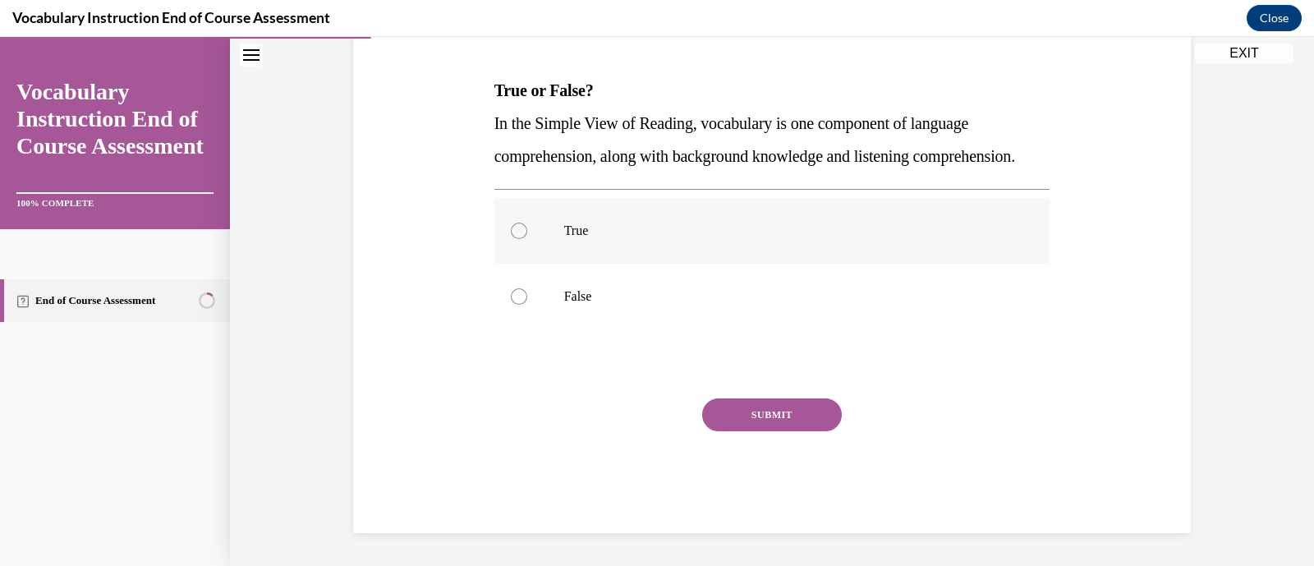
click at [833, 227] on p "True" at bounding box center [786, 231] width 445 height 16
click at [527, 227] on input "True" at bounding box center [519, 231] width 16 height 16
radio input "true"
click at [817, 407] on button "SUBMIT" at bounding box center [772, 414] width 140 height 33
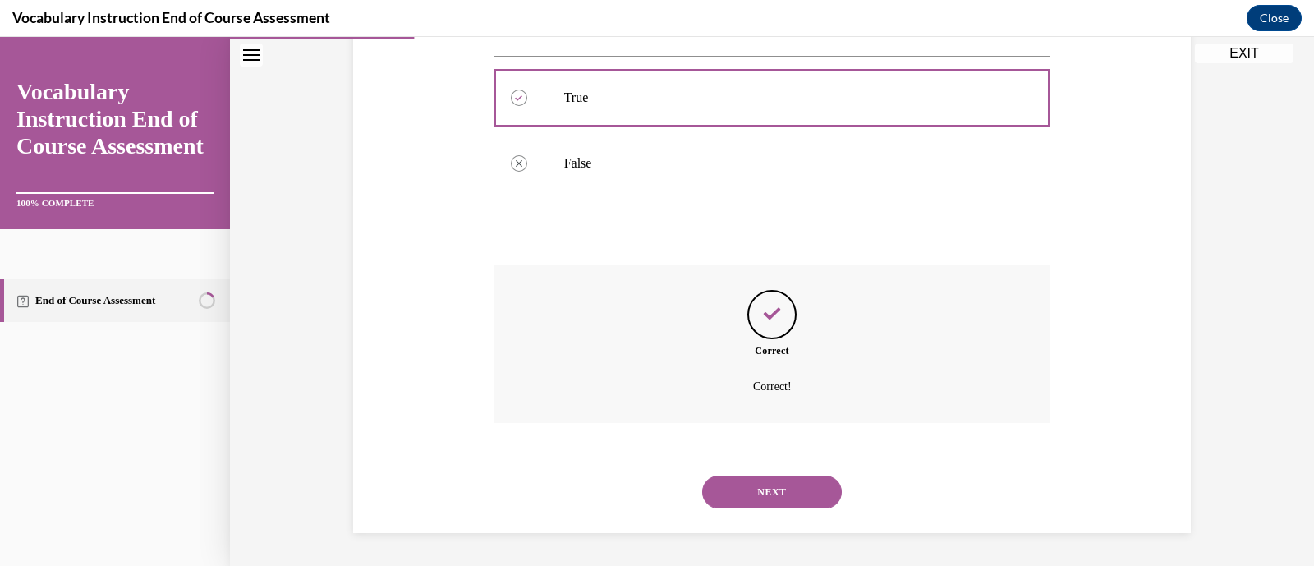
scroll to position [404, 0]
click at [798, 492] on button "NEXT" at bounding box center [772, 492] width 140 height 33
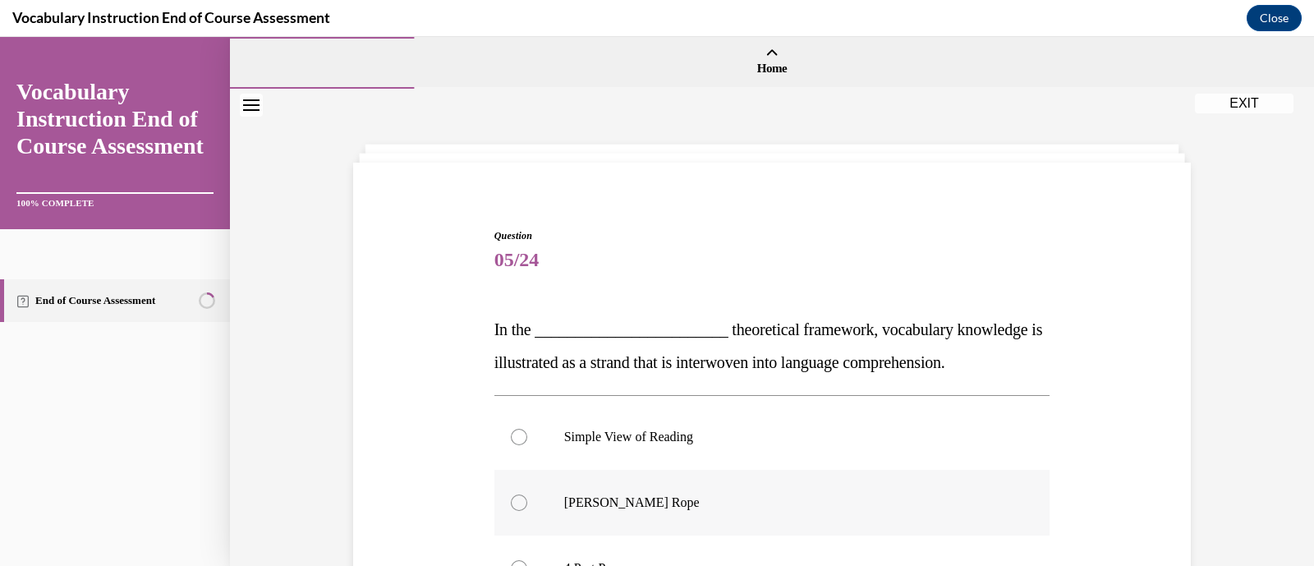
scroll to position [210, 0]
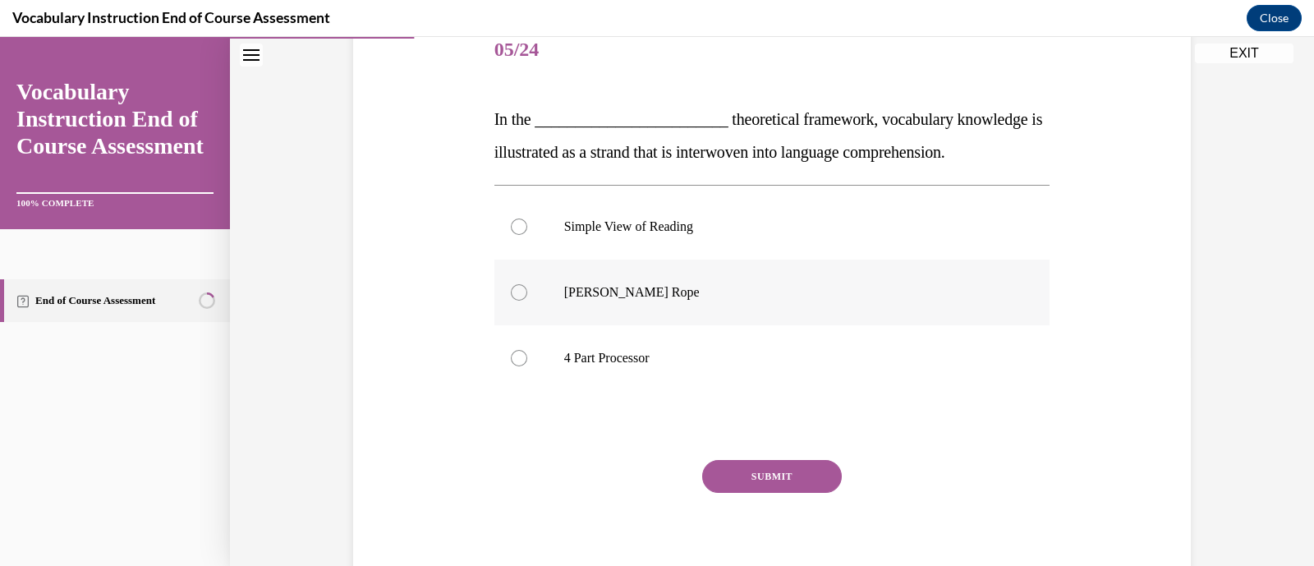
click at [734, 297] on p "[PERSON_NAME] Rope" at bounding box center [786, 292] width 445 height 16
click at [527, 297] on input "[PERSON_NAME] Rope" at bounding box center [519, 292] width 16 height 16
radio input "true"
click at [782, 477] on button "SUBMIT" at bounding box center [772, 476] width 140 height 33
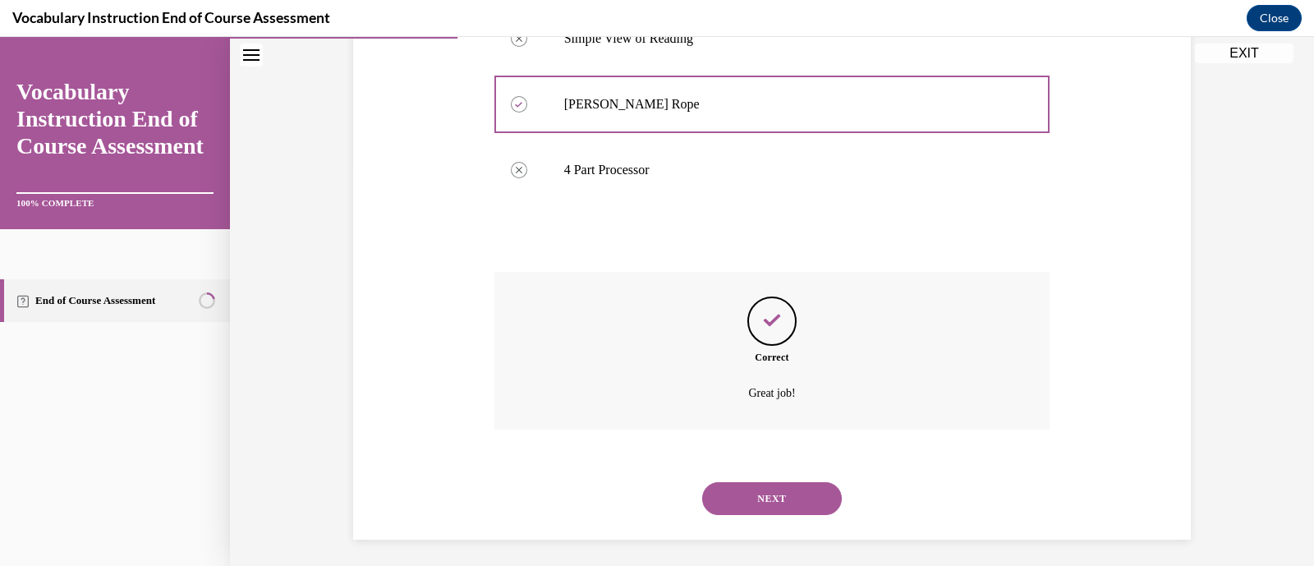
scroll to position [404, 0]
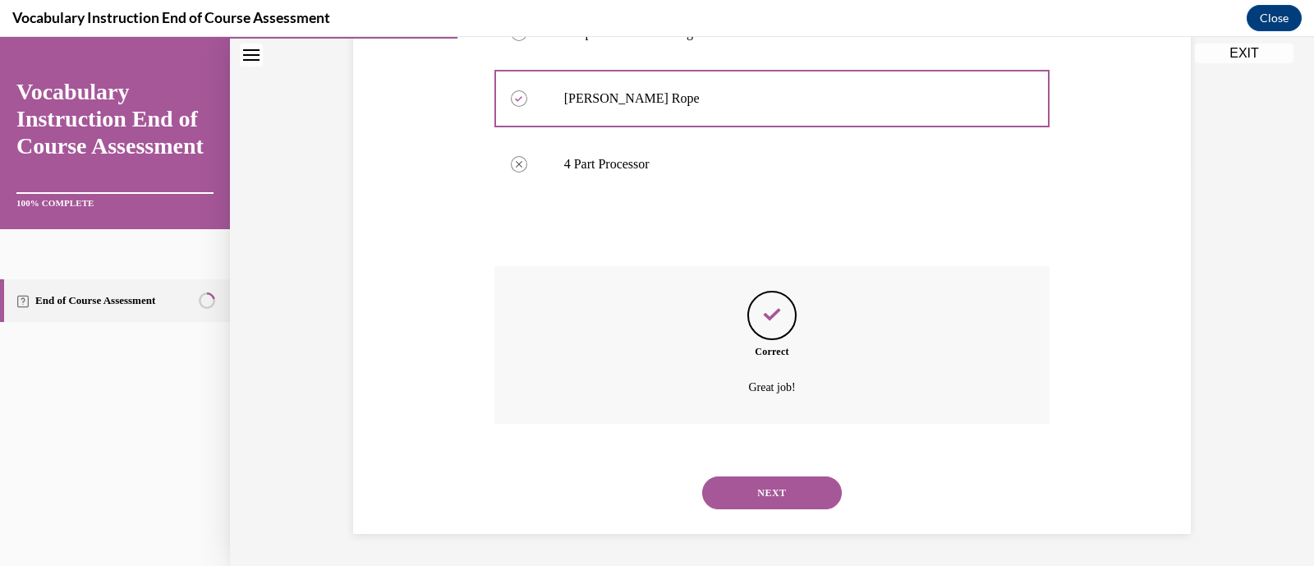
click at [806, 495] on button "NEXT" at bounding box center [772, 492] width 140 height 33
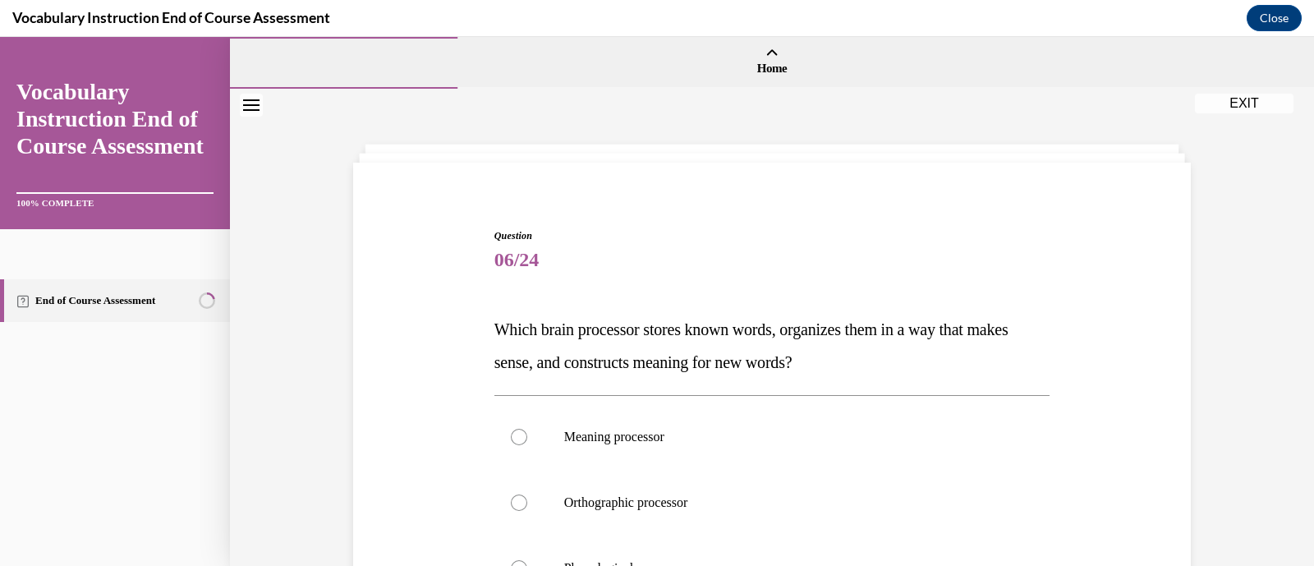
scroll to position [144, 0]
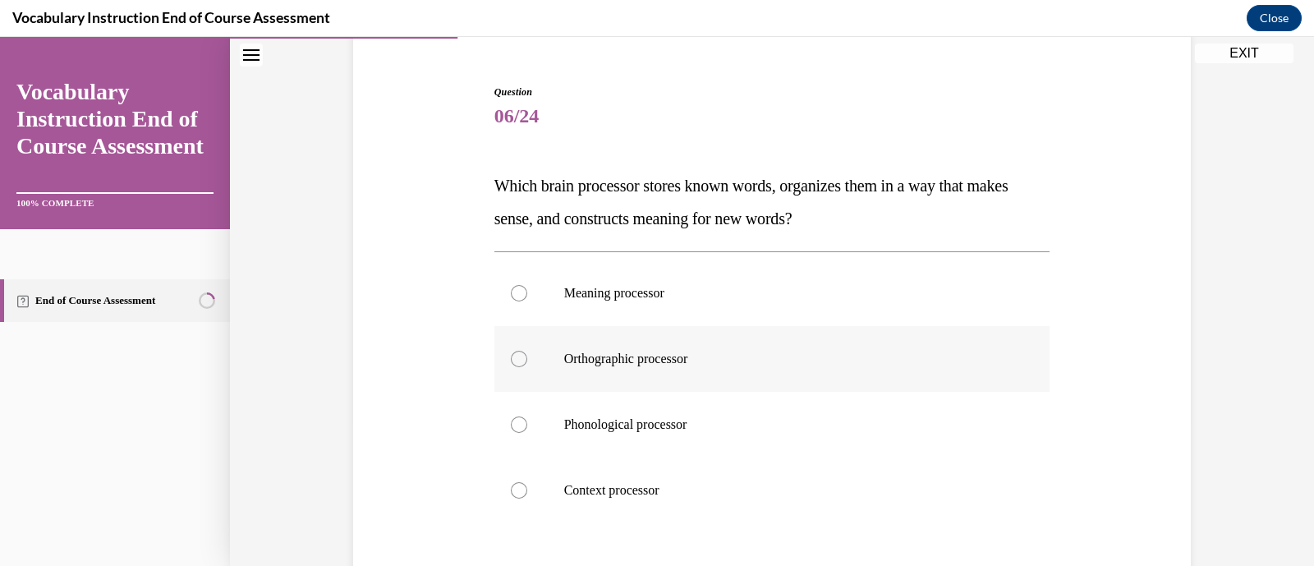
click at [732, 366] on p "Orthographic processor" at bounding box center [786, 359] width 445 height 16
click at [527, 366] on input "Orthographic processor" at bounding box center [519, 359] width 16 height 16
radio input "true"
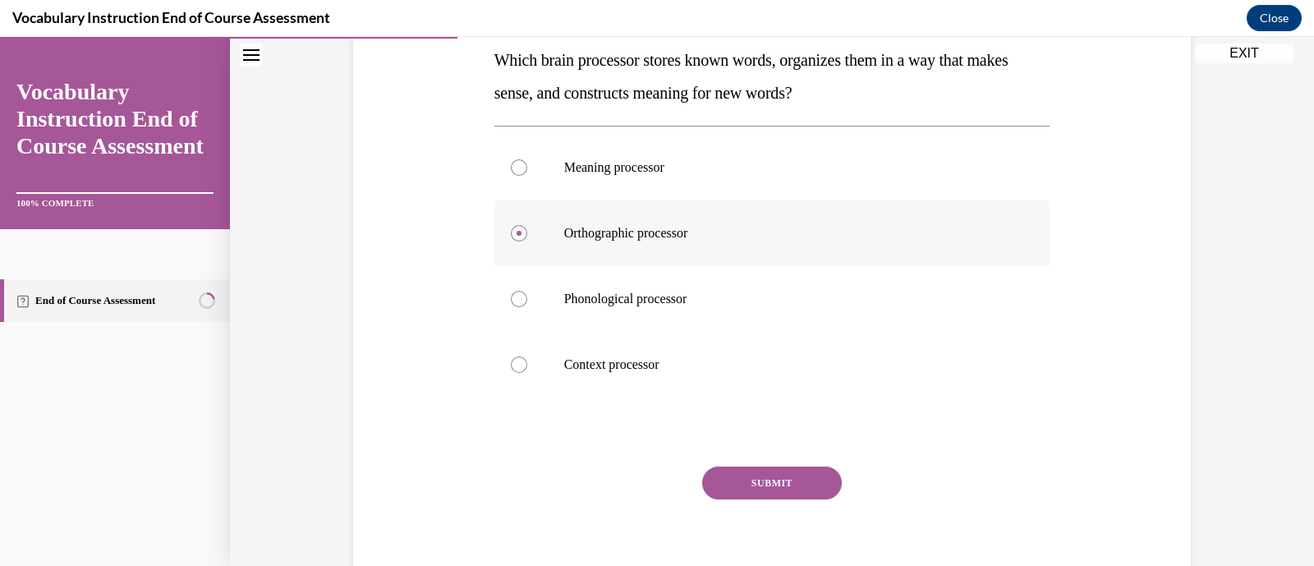
scroll to position [337, 0]
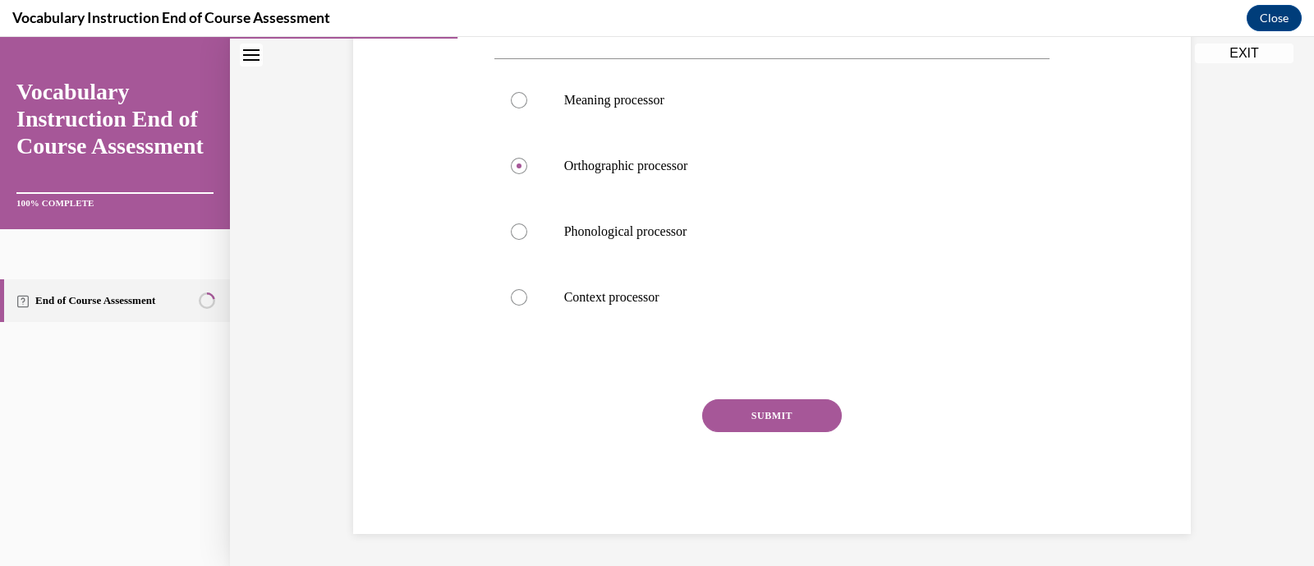
click at [777, 410] on button "SUBMIT" at bounding box center [772, 415] width 140 height 33
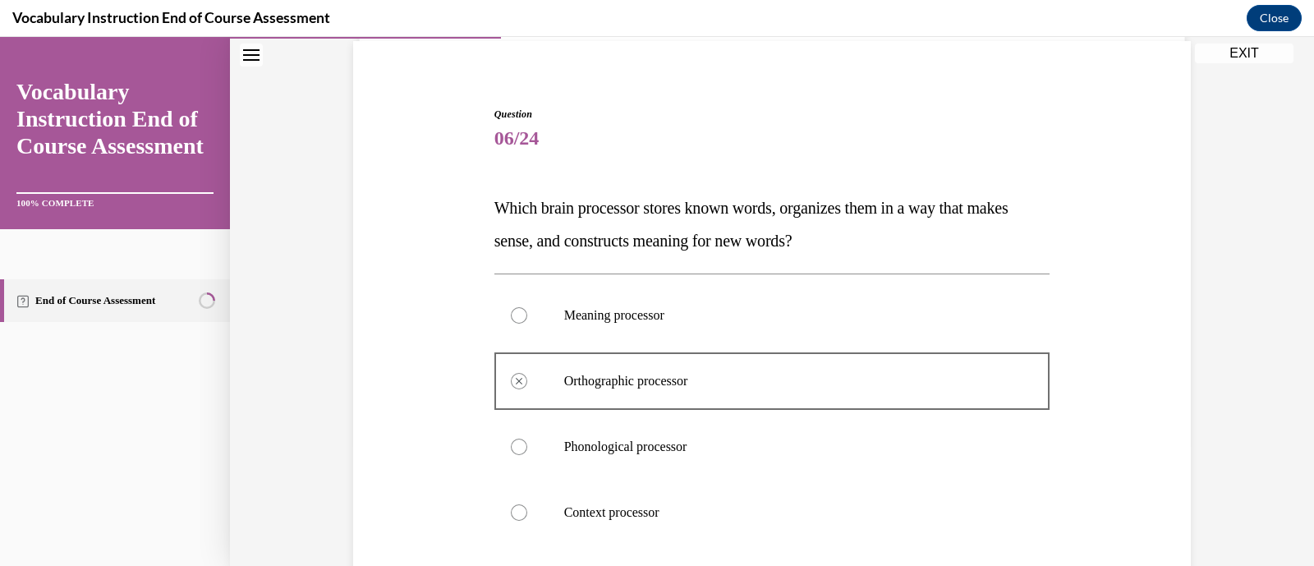
scroll to position [113, 0]
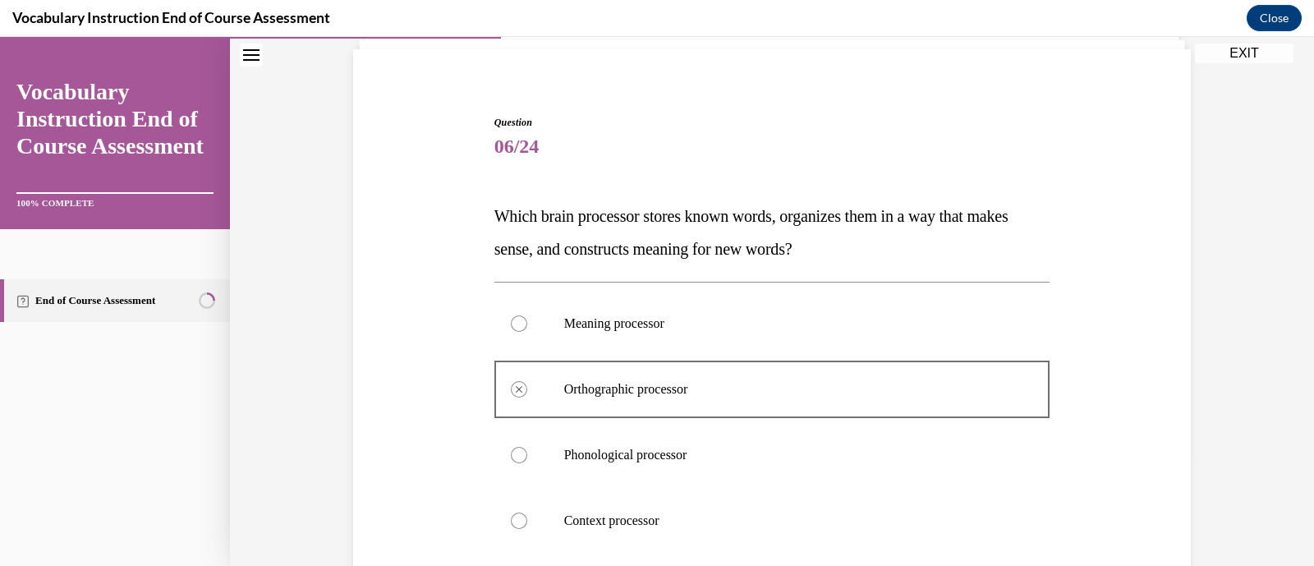
click at [777, 410] on div at bounding box center [773, 389] width 556 height 74
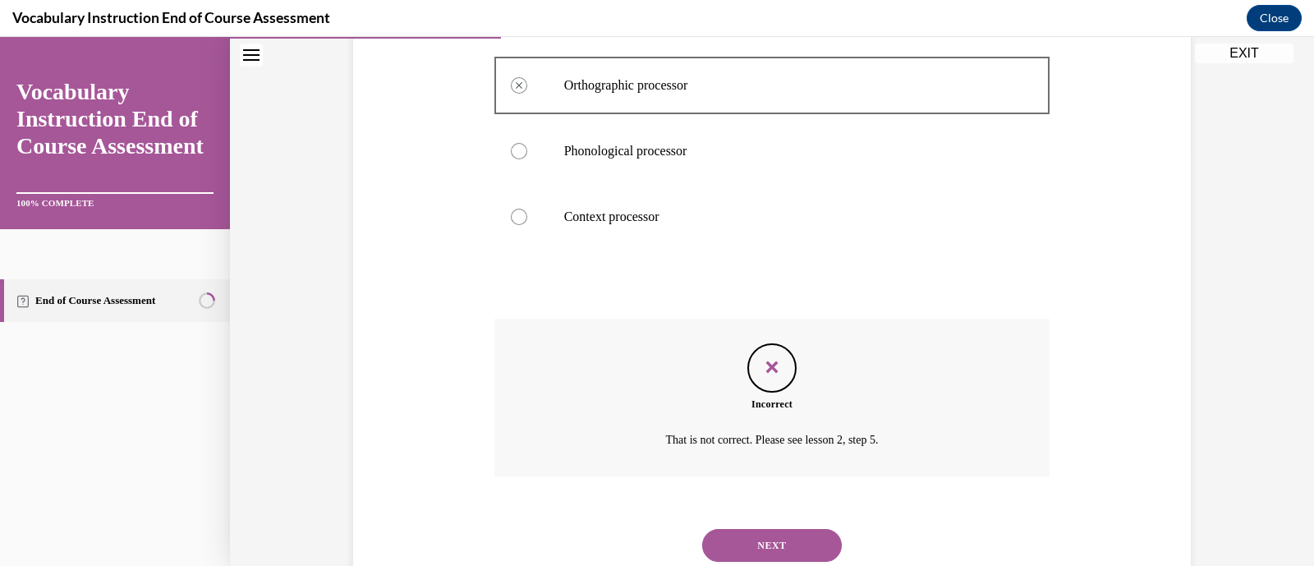
scroll to position [425, 0]
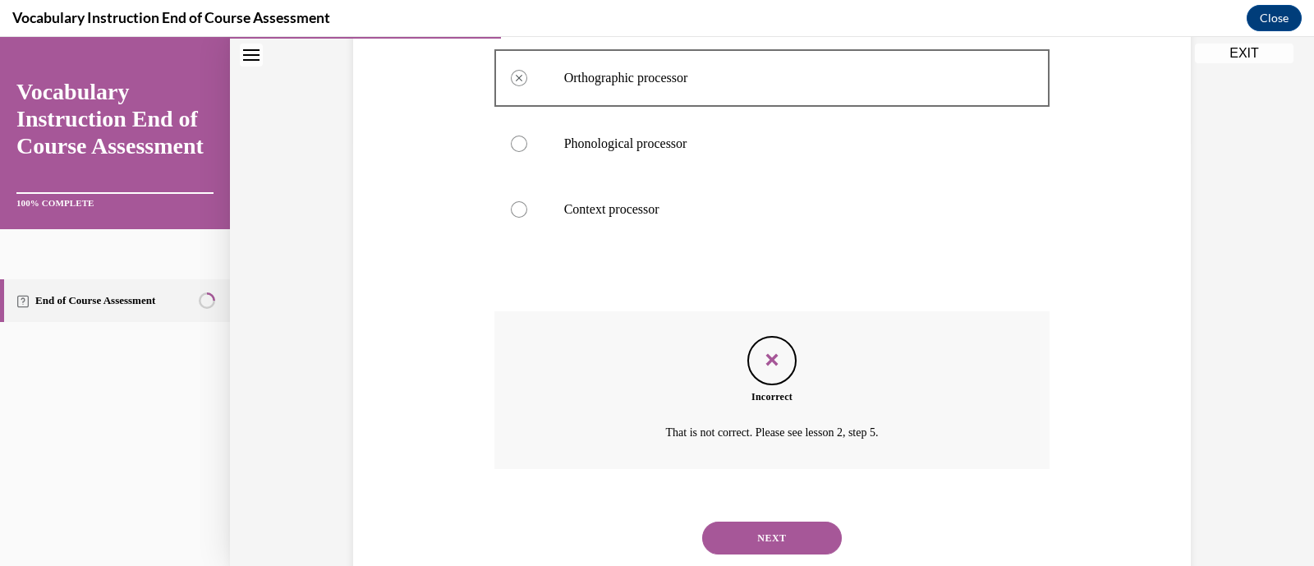
click at [247, 61] on button "Close navigation menu" at bounding box center [251, 55] width 23 height 23
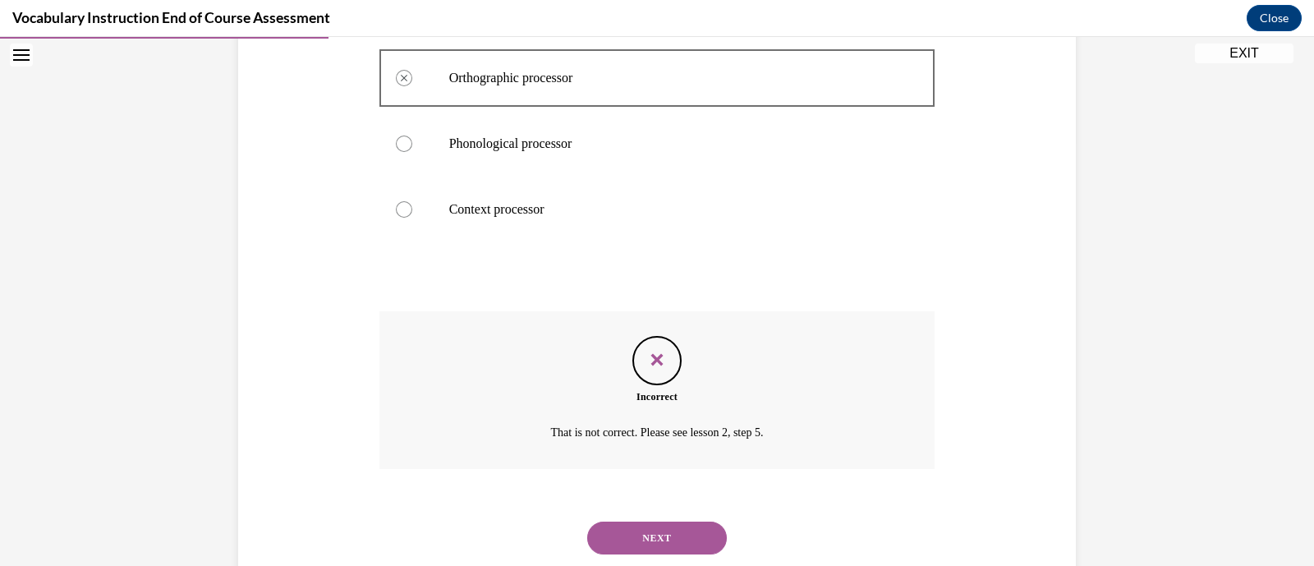
click at [711, 537] on button "NEXT" at bounding box center [657, 538] width 140 height 33
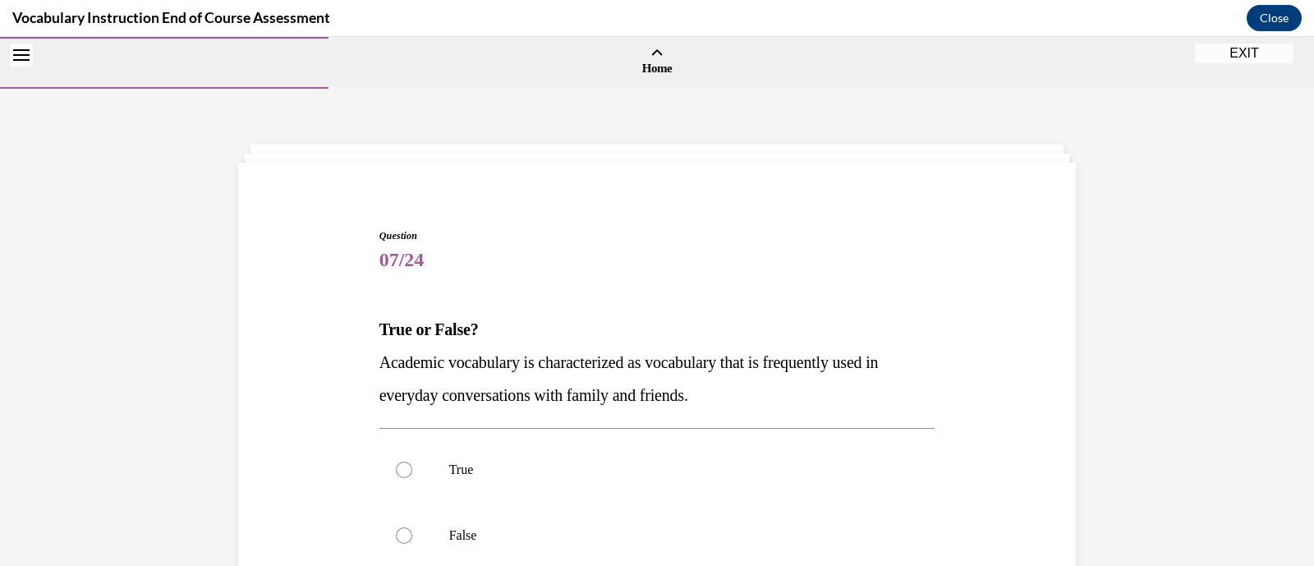
scroll to position [204, 0]
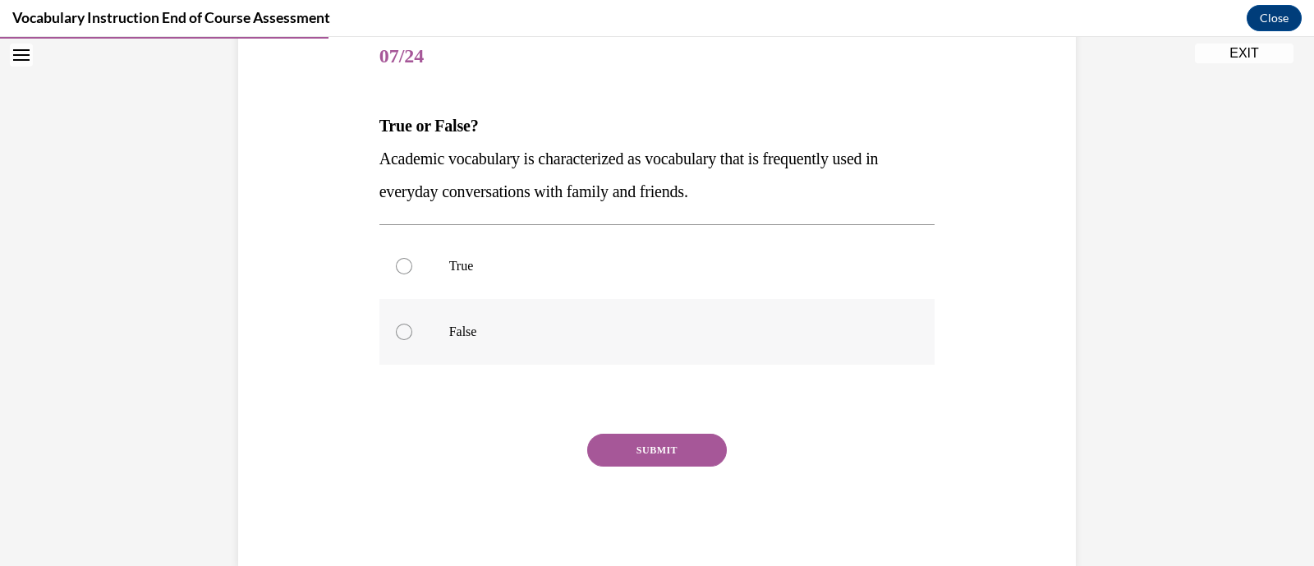
click at [598, 310] on label "False" at bounding box center [658, 332] width 556 height 66
click at [412, 324] on input "False" at bounding box center [404, 332] width 16 height 16
radio input "true"
click at [669, 444] on button "SUBMIT" at bounding box center [657, 450] width 140 height 33
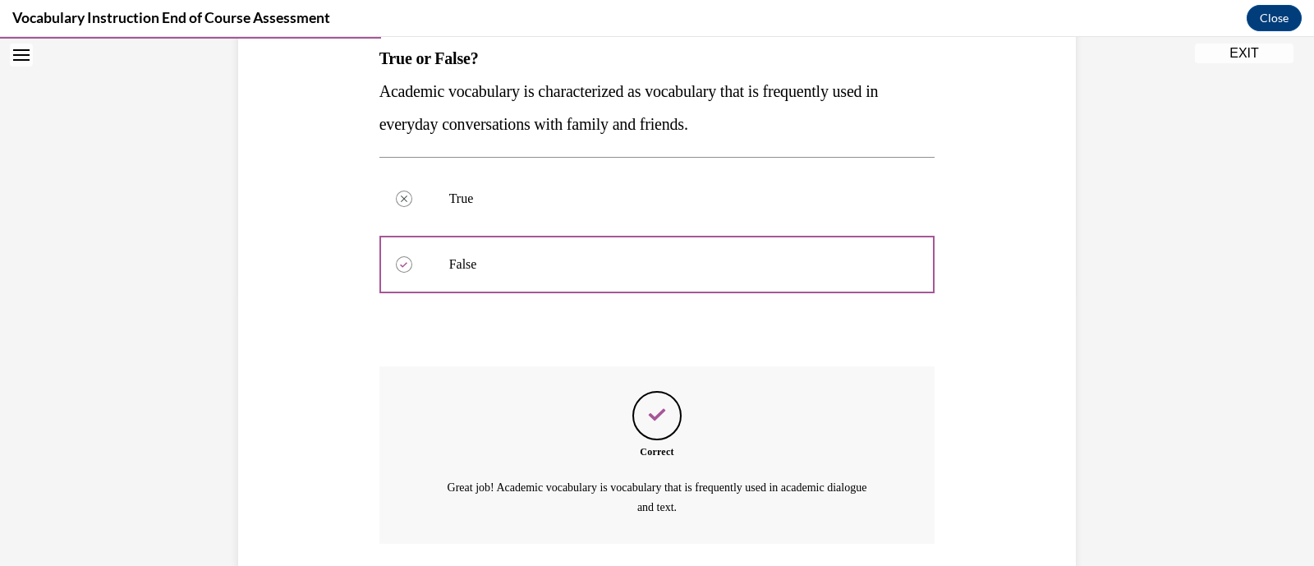
scroll to position [390, 0]
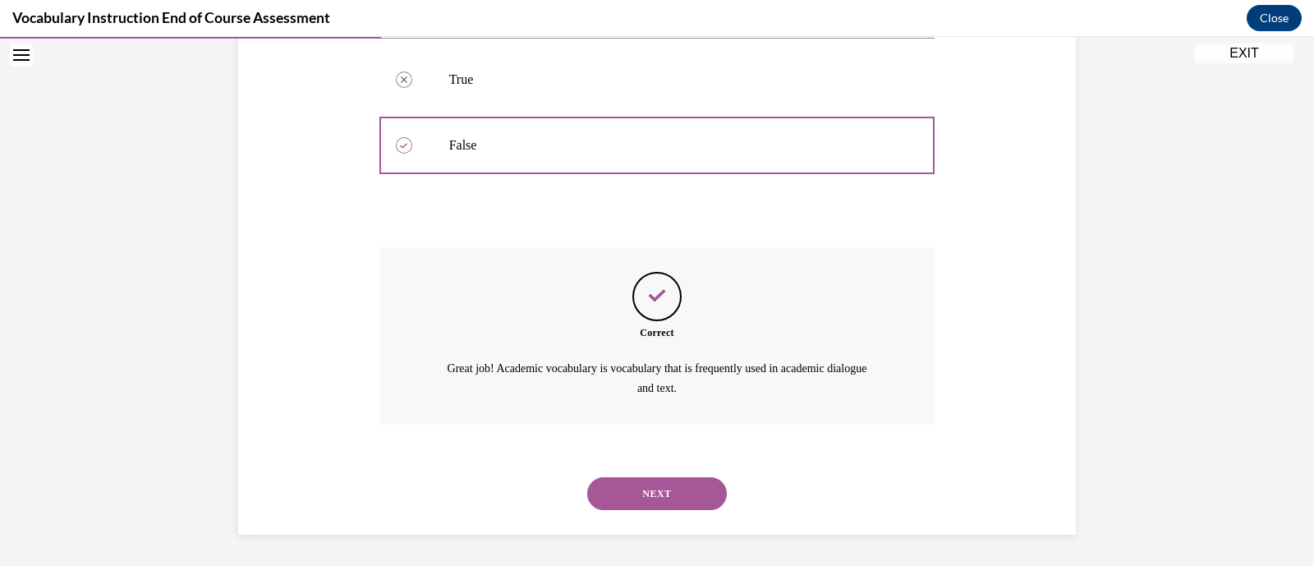
click at [683, 494] on button "NEXT" at bounding box center [657, 493] width 140 height 33
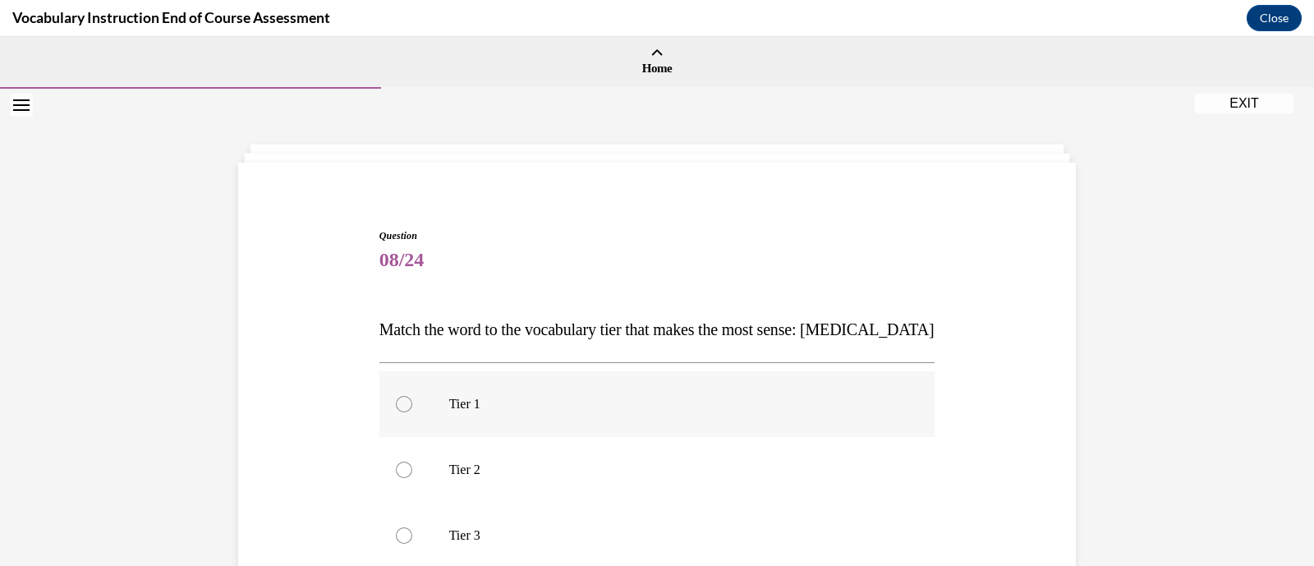
scroll to position [107, 0]
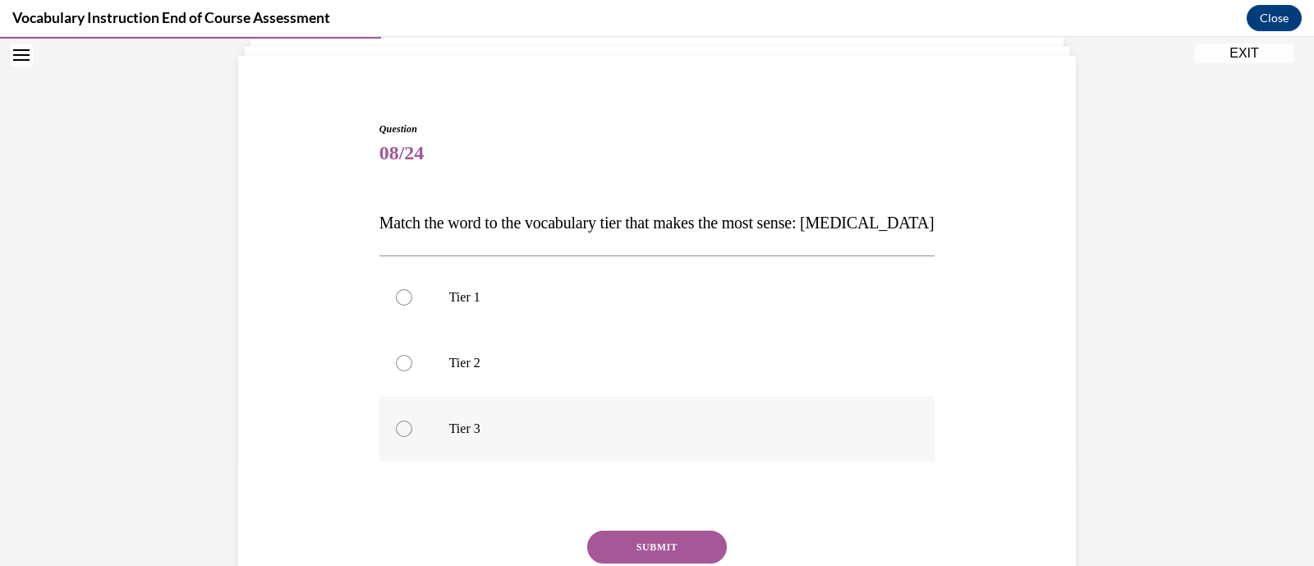
click at [679, 430] on p "Tier 3" at bounding box center [671, 429] width 445 height 16
click at [412, 430] on input "Tier 3" at bounding box center [404, 429] width 16 height 16
radio input "true"
click at [700, 547] on button "SUBMIT" at bounding box center [657, 547] width 140 height 33
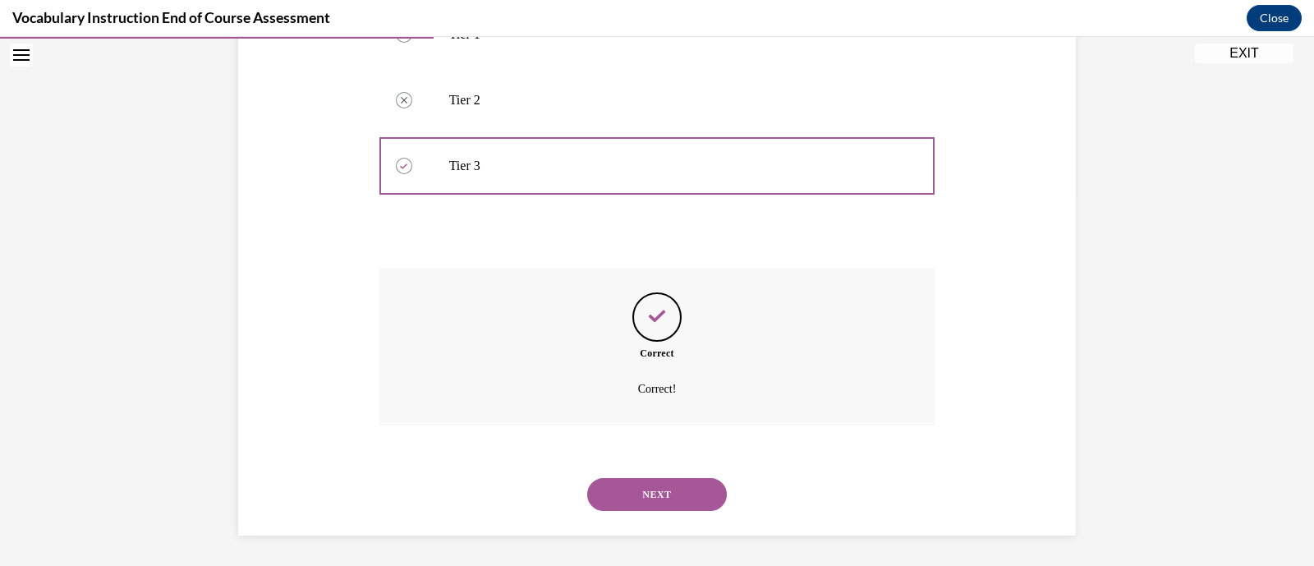
scroll to position [371, 0]
click at [706, 501] on button "NEXT" at bounding box center [657, 492] width 140 height 33
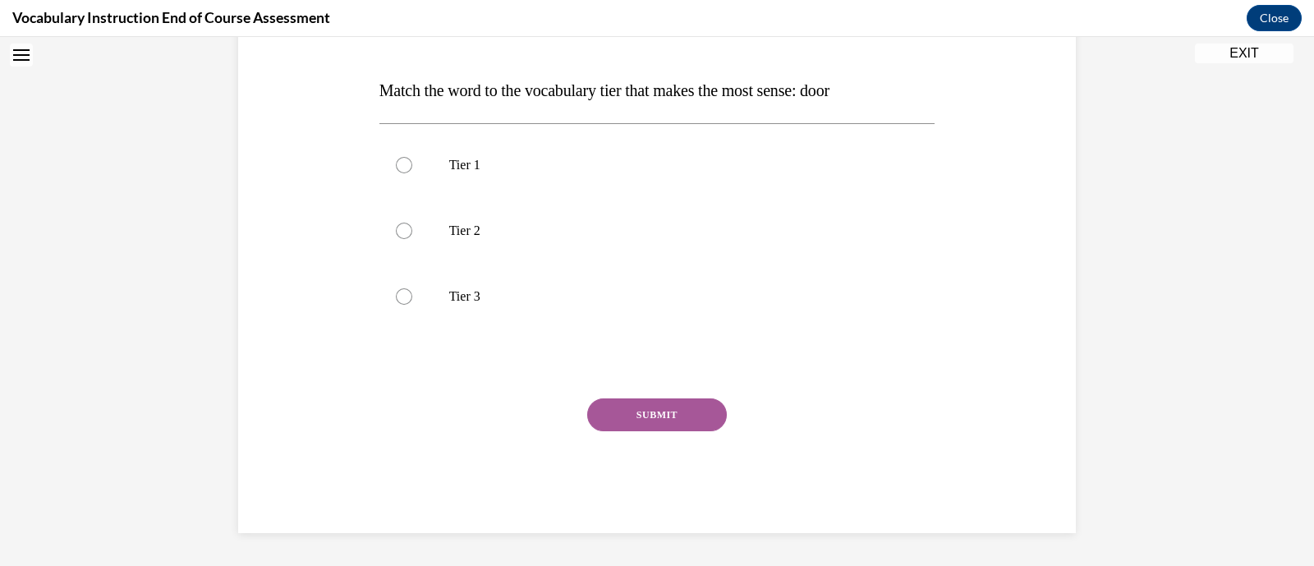
scroll to position [0, 0]
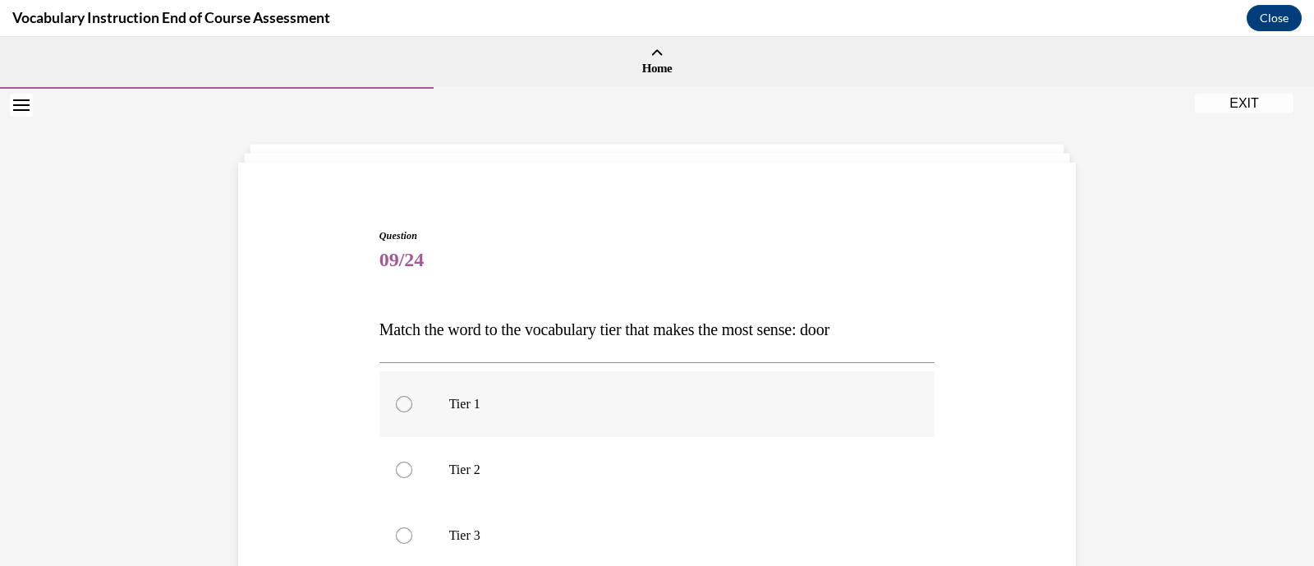
click at [664, 417] on label "Tier 1" at bounding box center [658, 404] width 556 height 66
click at [412, 412] on input "Tier 1" at bounding box center [404, 404] width 16 height 16
radio input "true"
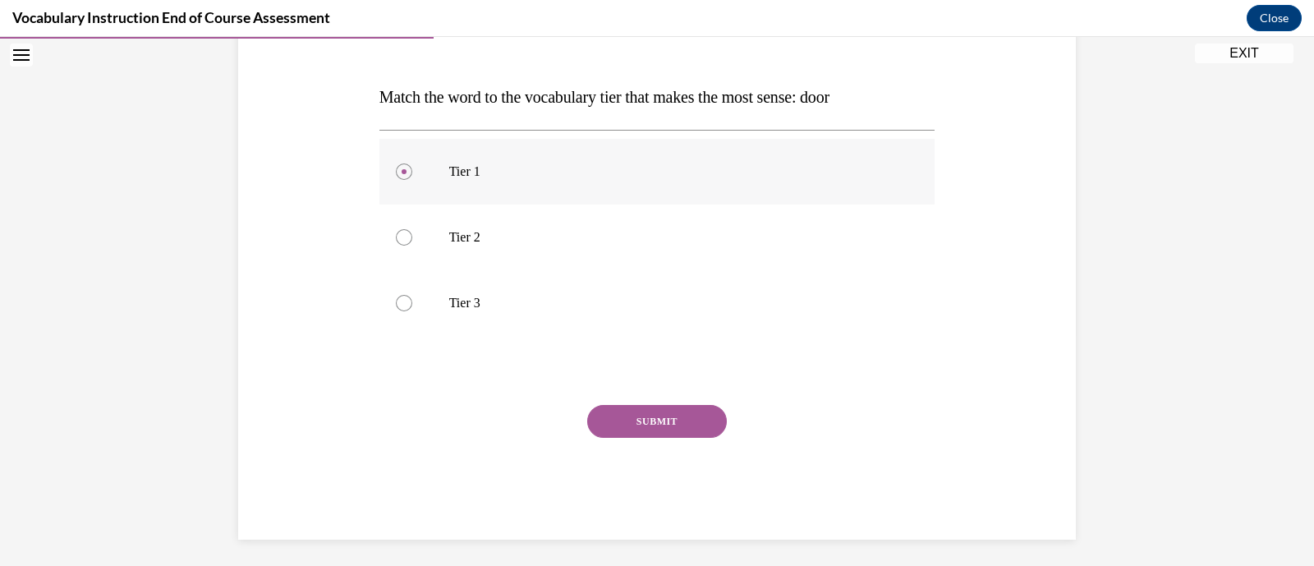
scroll to position [238, 0]
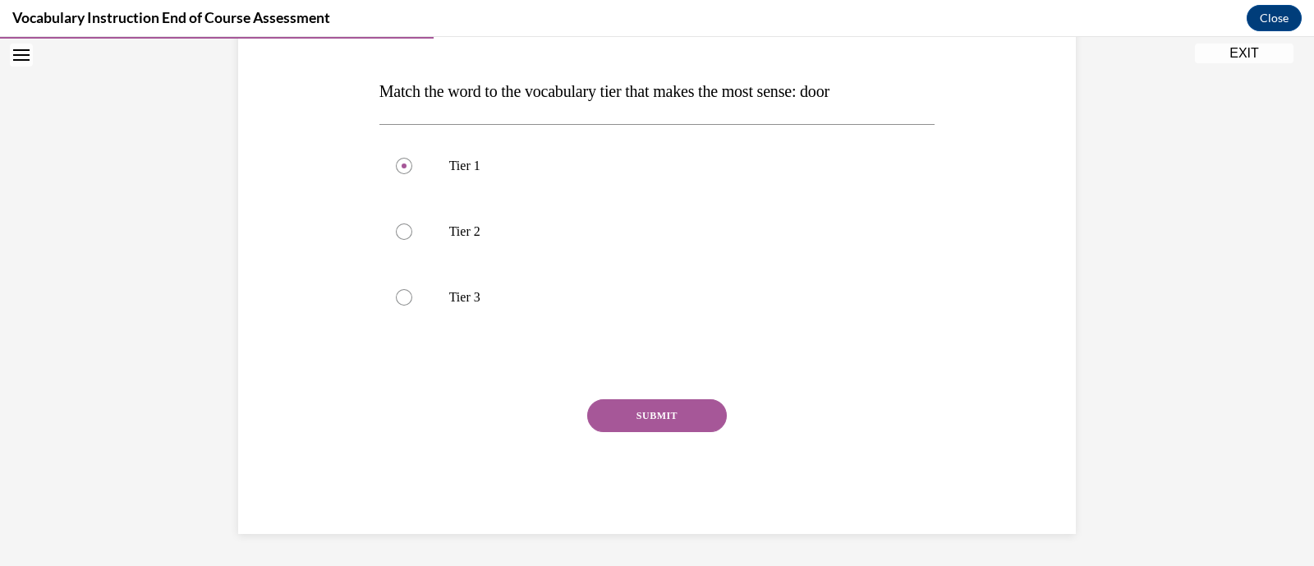
click at [677, 412] on button "SUBMIT" at bounding box center [657, 415] width 140 height 33
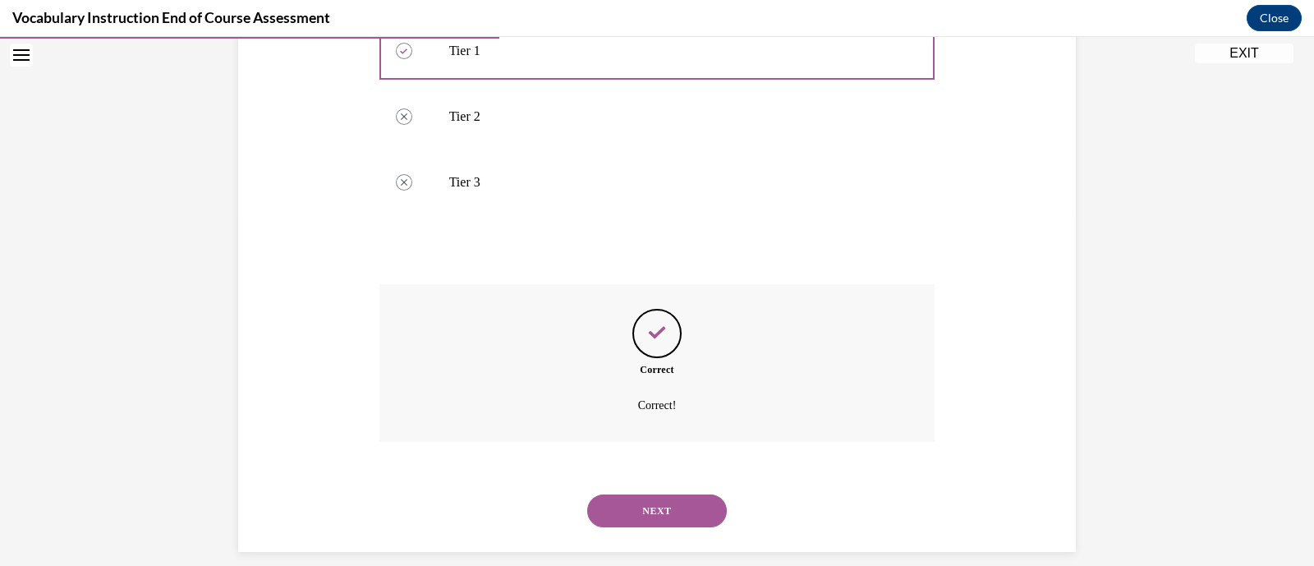
scroll to position [371, 0]
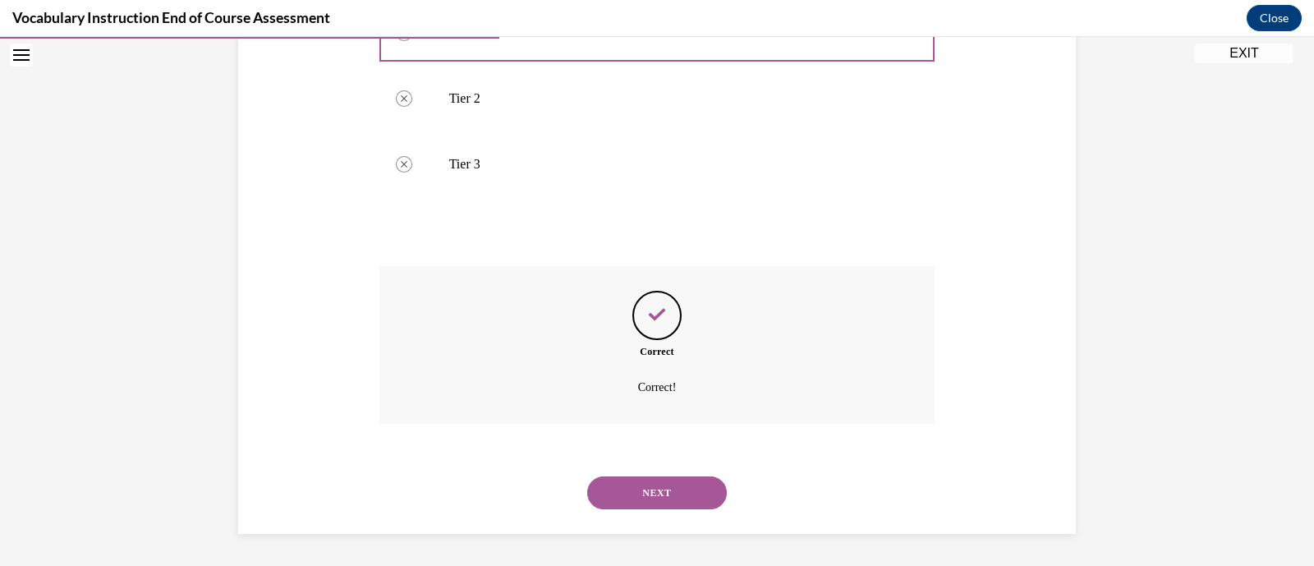
click at [666, 493] on button "NEXT" at bounding box center [657, 492] width 140 height 33
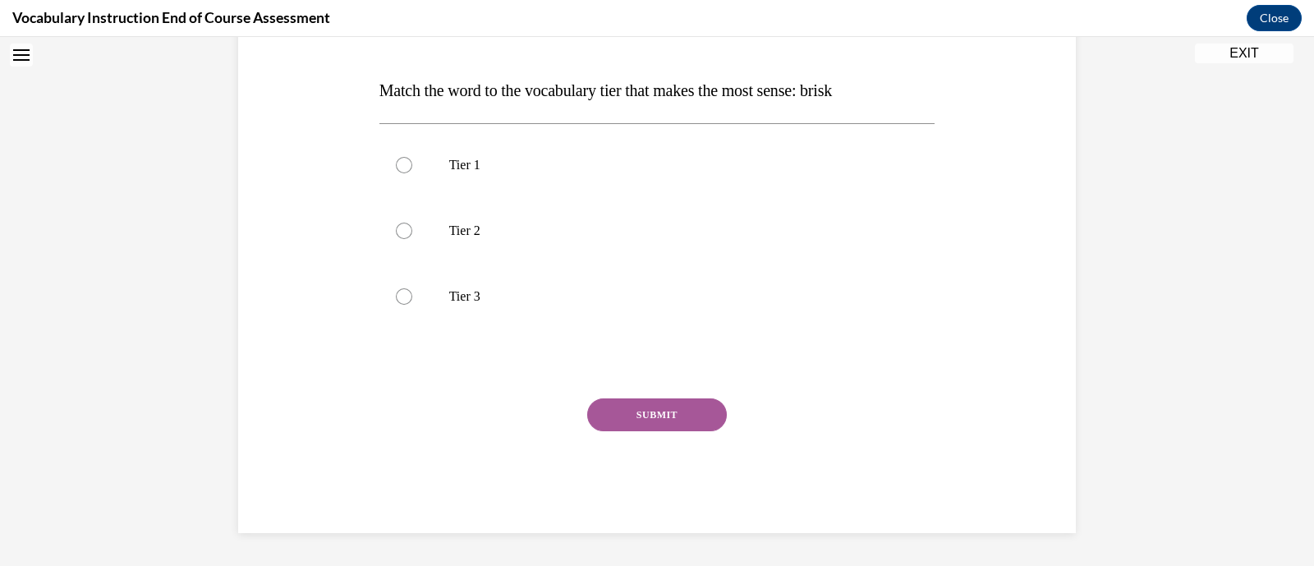
scroll to position [0, 0]
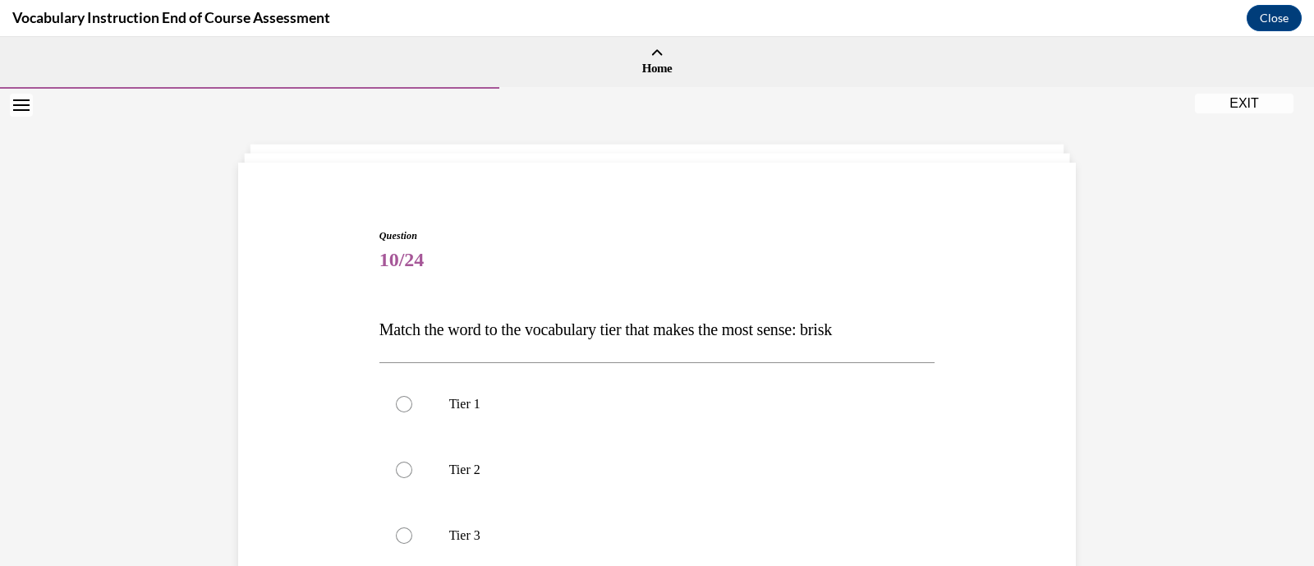
click at [666, 493] on label "Tier 2" at bounding box center [658, 470] width 556 height 66
click at [412, 478] on input "Tier 2" at bounding box center [404, 470] width 16 height 16
radio input "true"
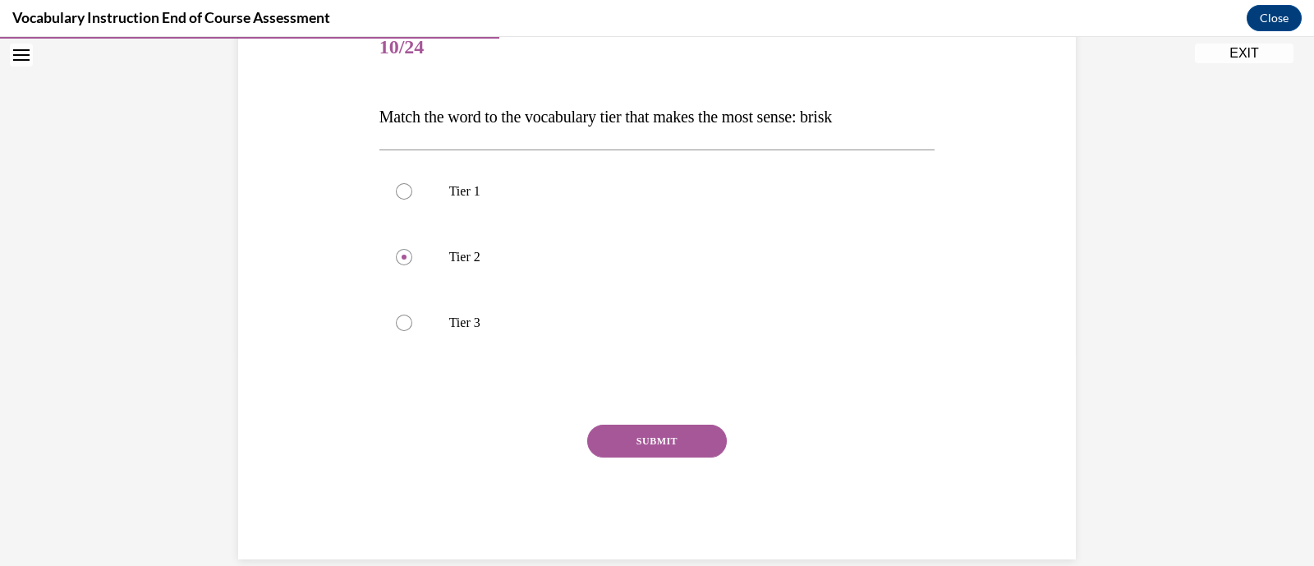
scroll to position [238, 0]
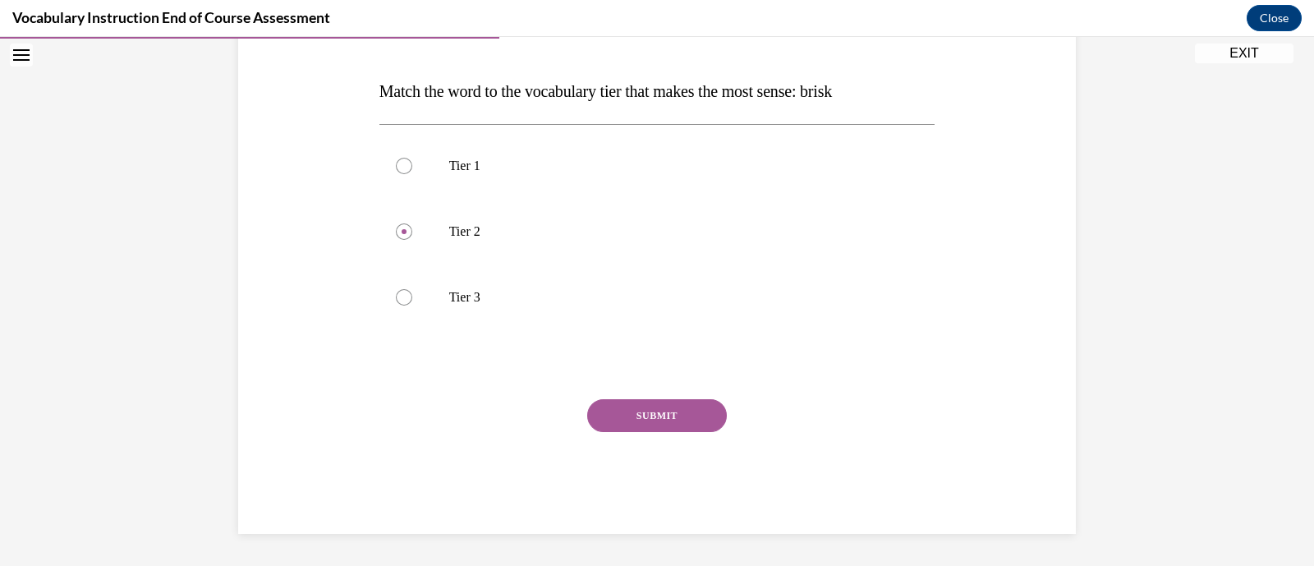
click at [670, 412] on button "SUBMIT" at bounding box center [657, 415] width 140 height 33
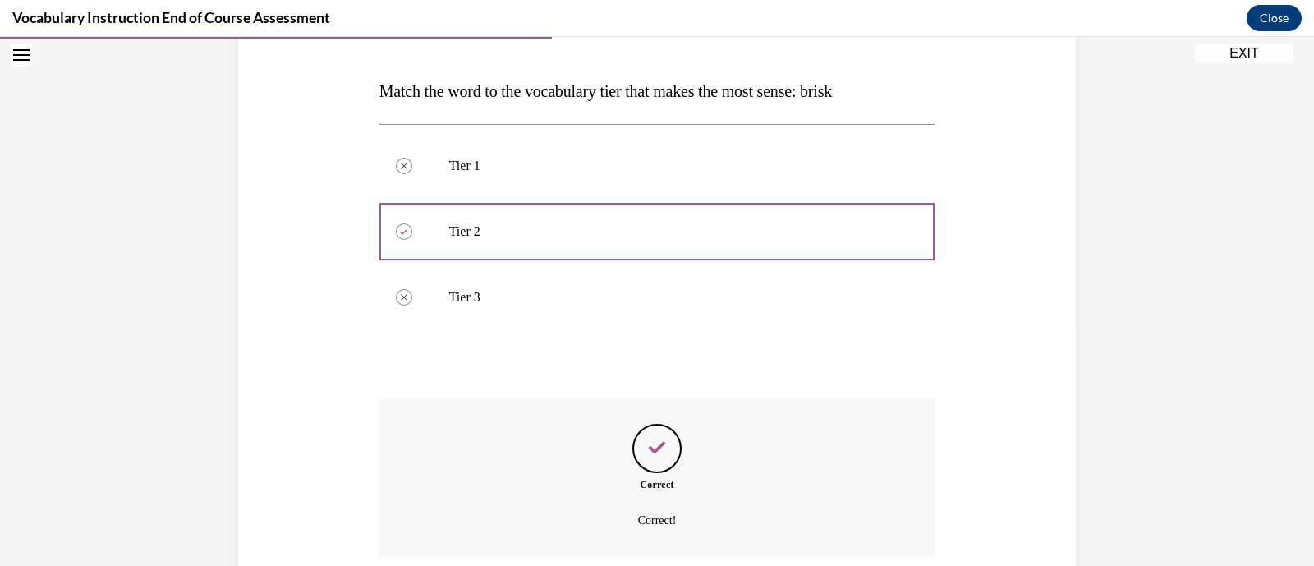
scroll to position [371, 0]
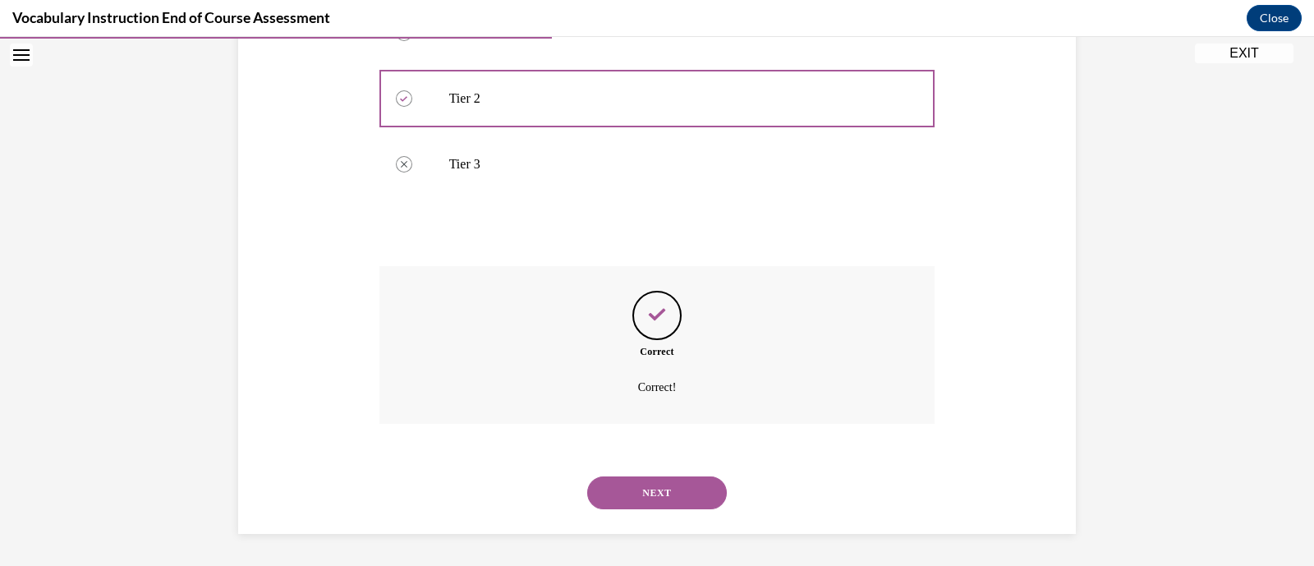
click at [672, 490] on button "NEXT" at bounding box center [657, 492] width 140 height 33
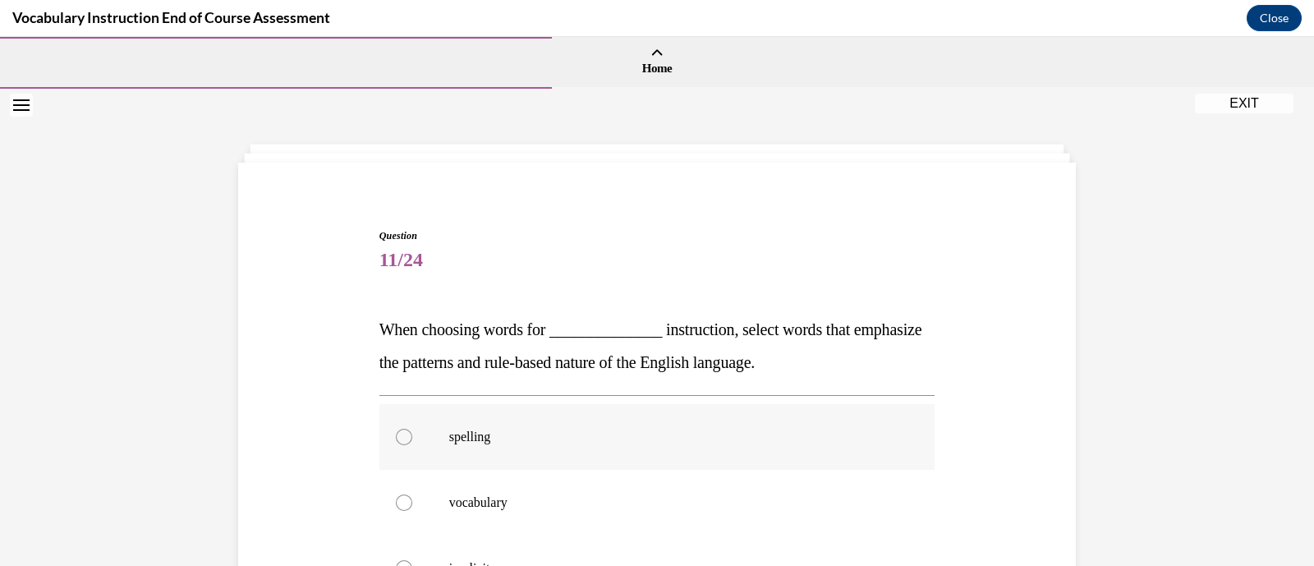
scroll to position [193, 0]
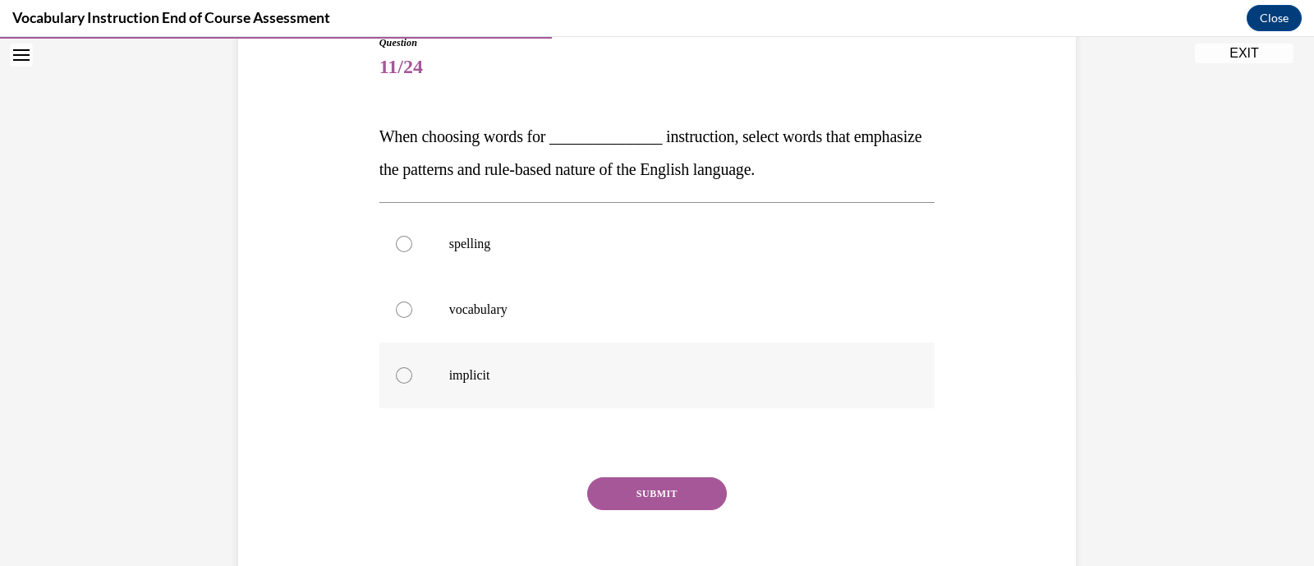
click at [660, 377] on p "implicit" at bounding box center [671, 375] width 445 height 16
click at [412, 377] on input "implicit" at bounding box center [404, 375] width 16 height 16
radio input "true"
click at [656, 261] on label "spelling" at bounding box center [658, 244] width 556 height 66
click at [412, 252] on input "spelling" at bounding box center [404, 244] width 16 height 16
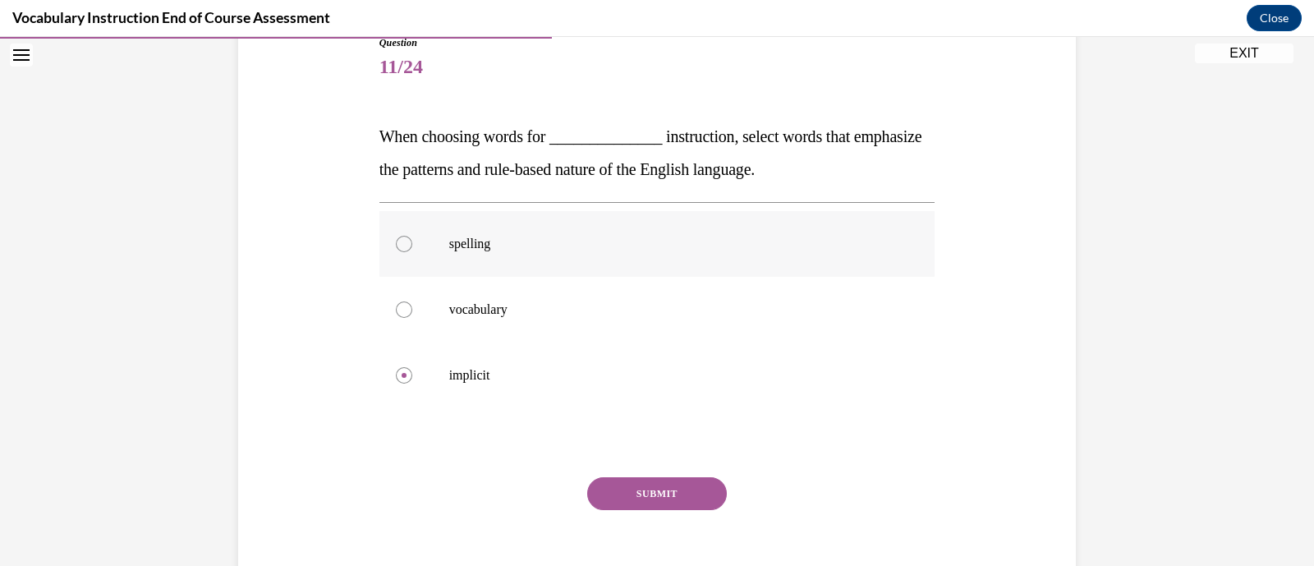
radio input "true"
click at [673, 497] on button "SUBMIT" at bounding box center [657, 493] width 140 height 33
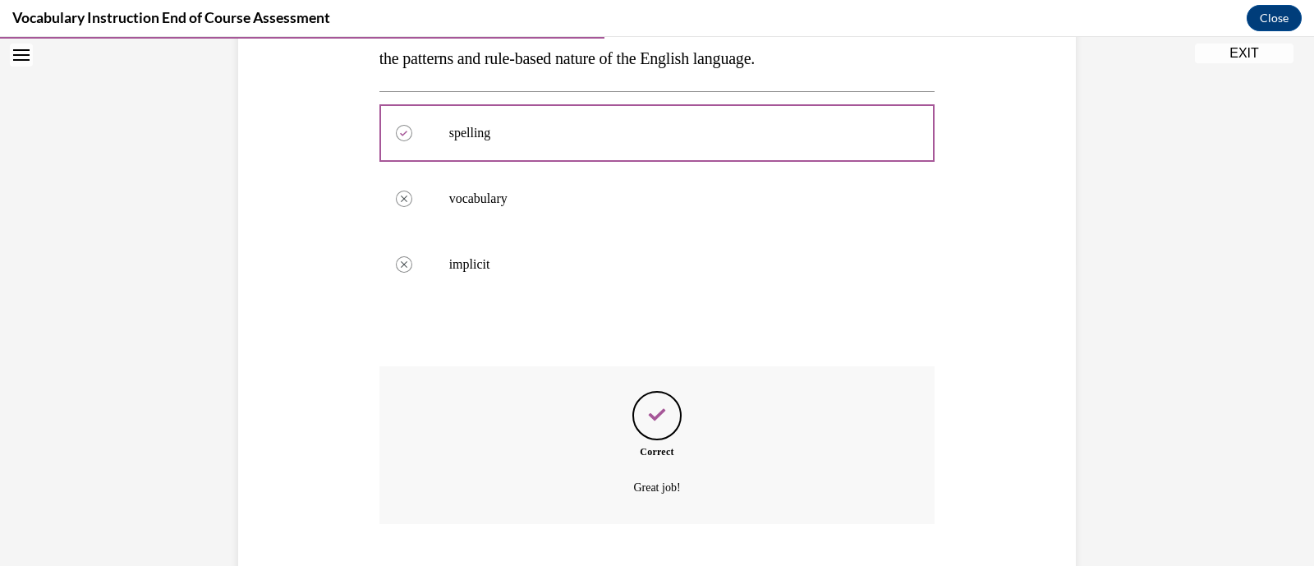
scroll to position [404, 0]
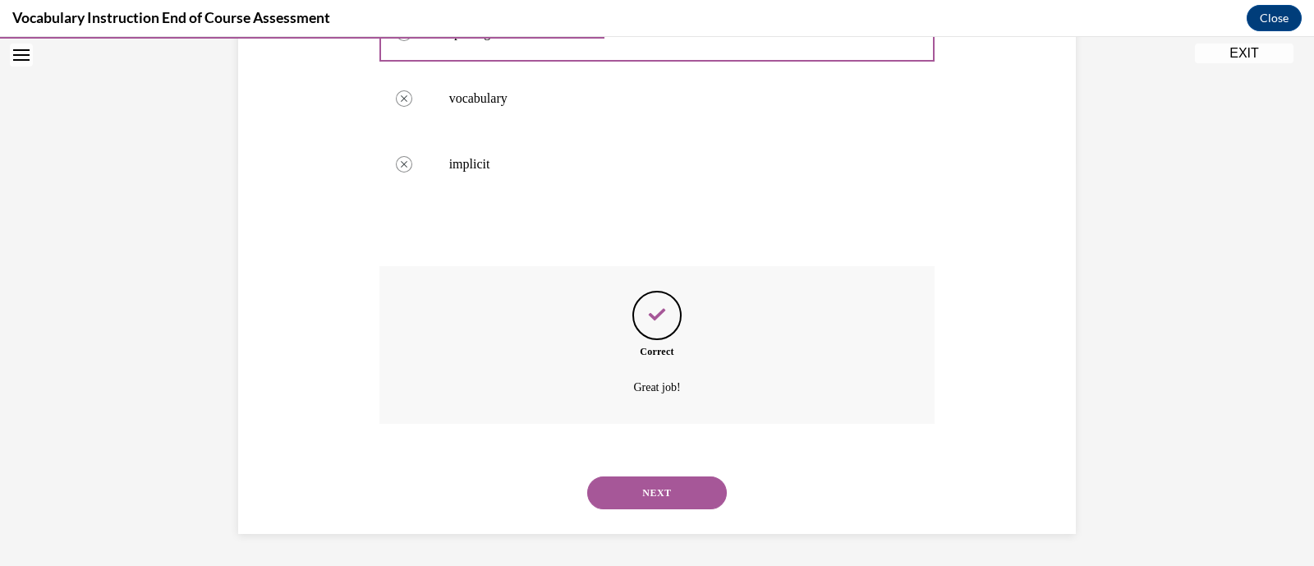
click at [677, 493] on button "NEXT" at bounding box center [657, 492] width 140 height 33
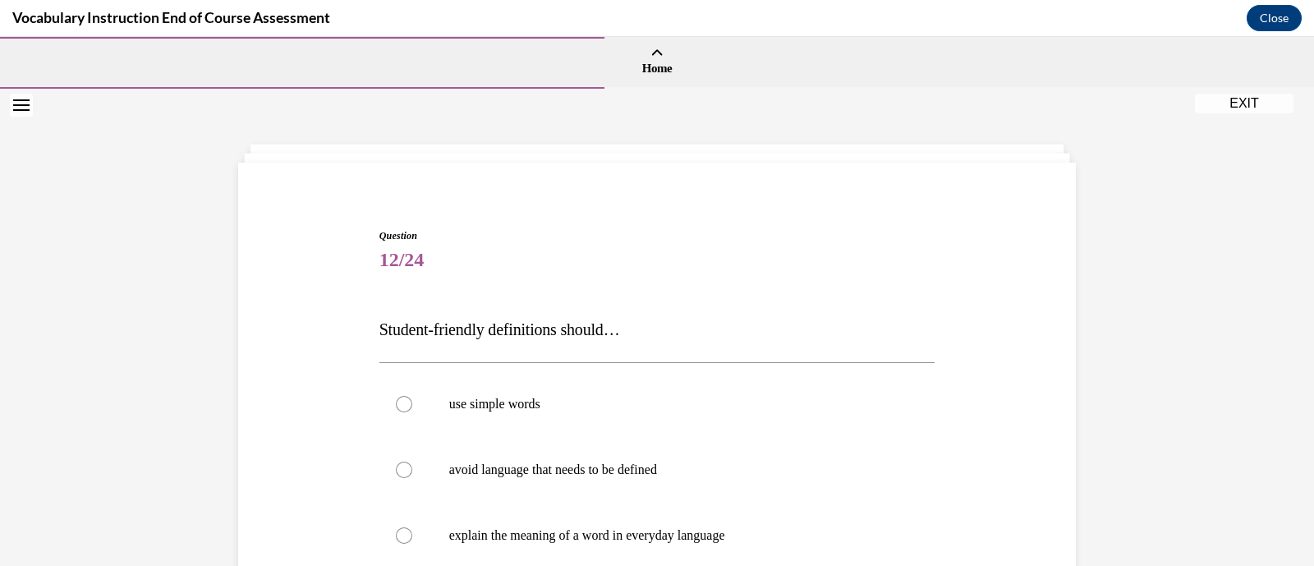
scroll to position [157, 0]
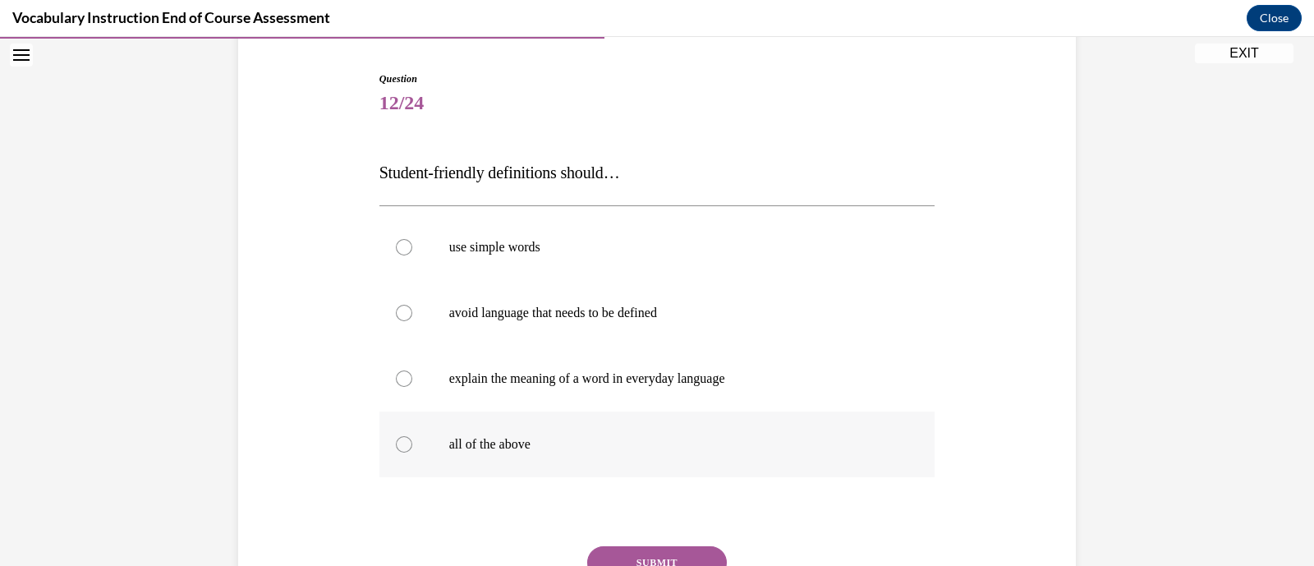
click at [636, 468] on label "all of the above" at bounding box center [658, 445] width 556 height 66
click at [412, 453] on input "all of the above" at bounding box center [404, 444] width 16 height 16
radio input "true"
click at [663, 556] on button "SUBMIT" at bounding box center [657, 562] width 140 height 33
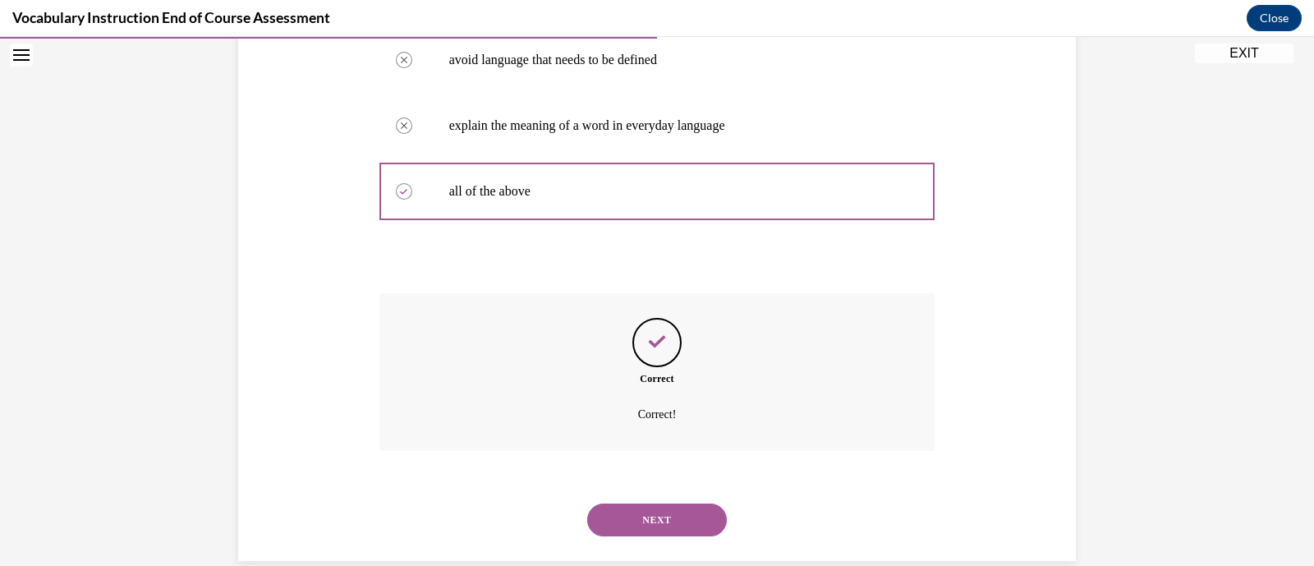
scroll to position [437, 0]
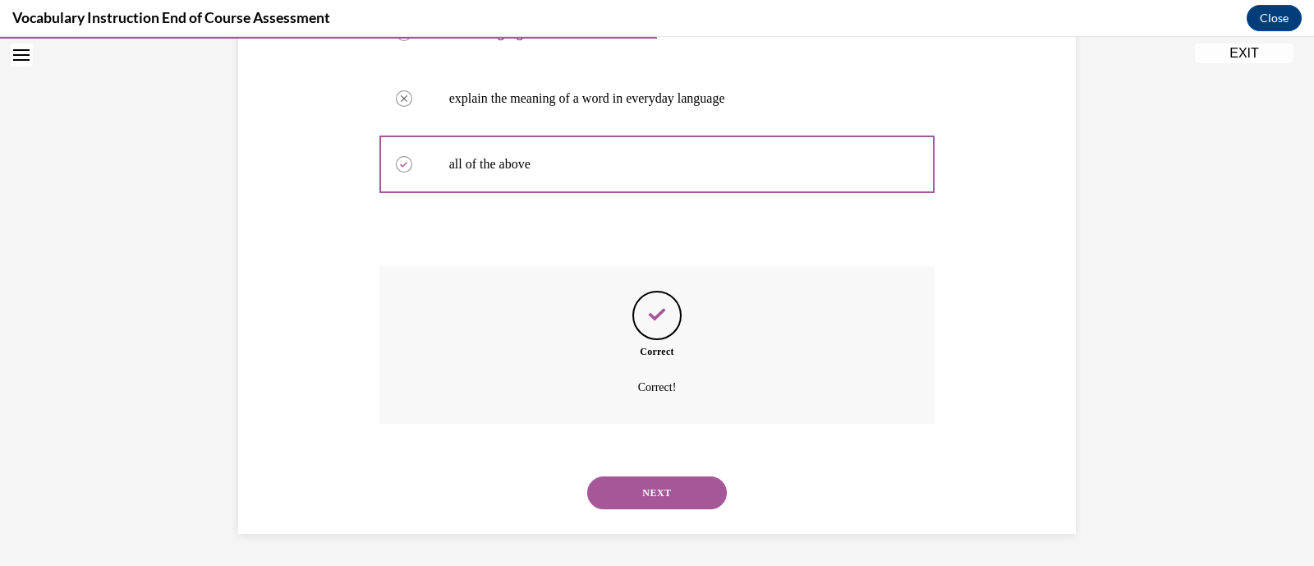
click at [674, 499] on button "NEXT" at bounding box center [657, 492] width 140 height 33
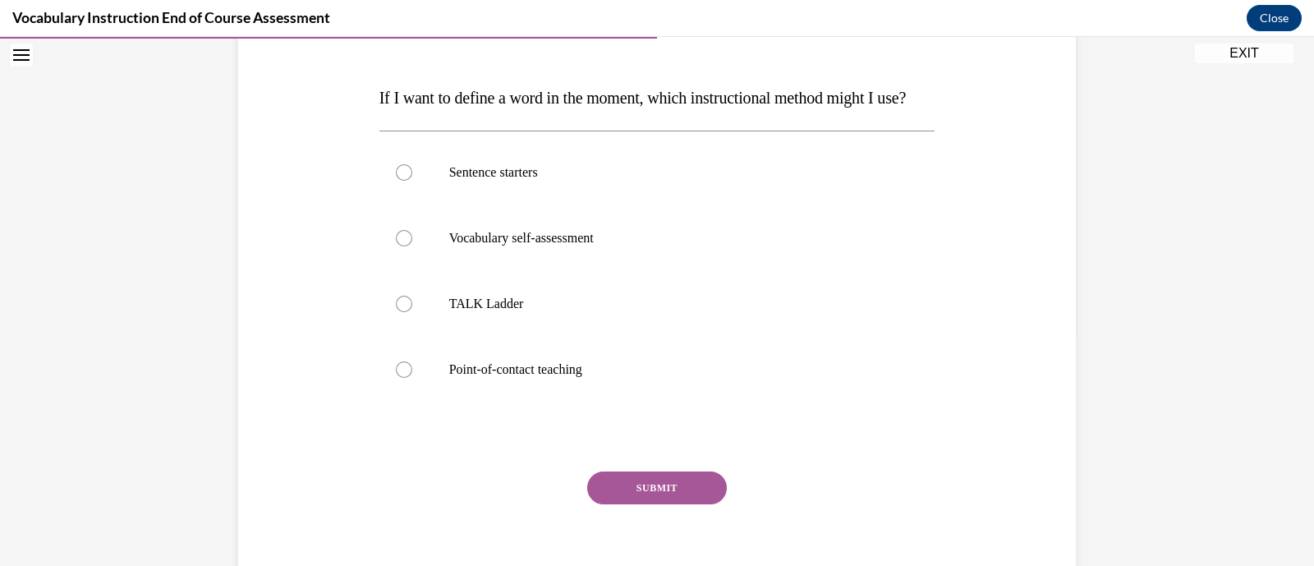
scroll to position [240, 0]
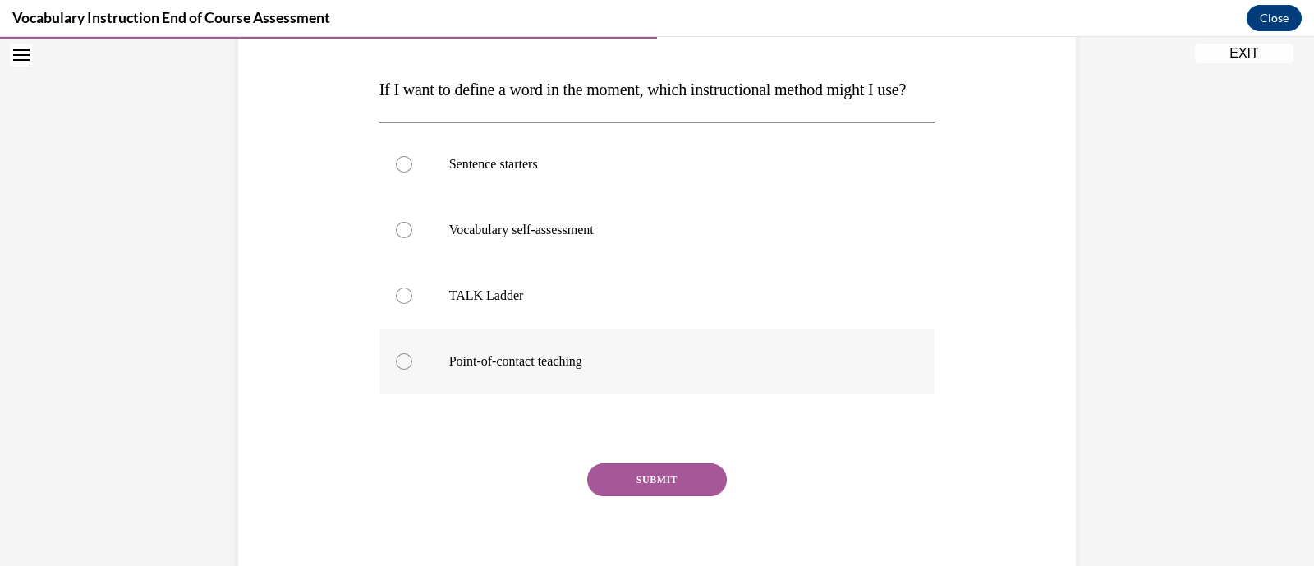
click at [634, 384] on label "Point-of-contact teaching" at bounding box center [658, 362] width 556 height 66
click at [412, 370] on input "Point-of-contact teaching" at bounding box center [404, 361] width 16 height 16
radio input "true"
click at [661, 496] on button "SUBMIT" at bounding box center [657, 479] width 140 height 33
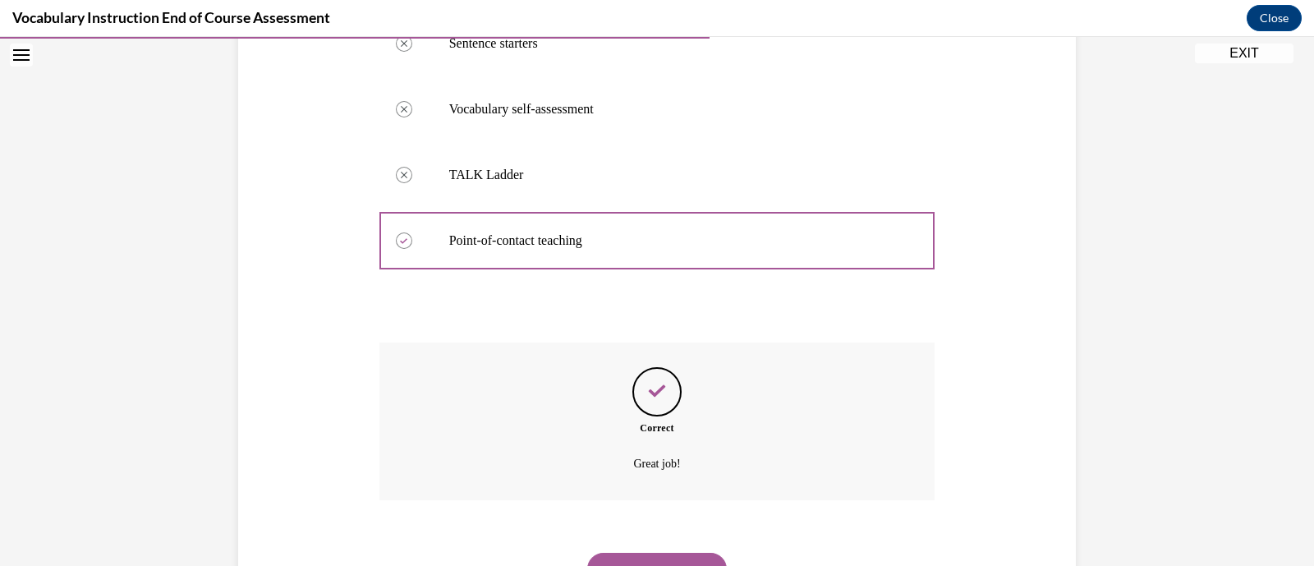
scroll to position [470, 0]
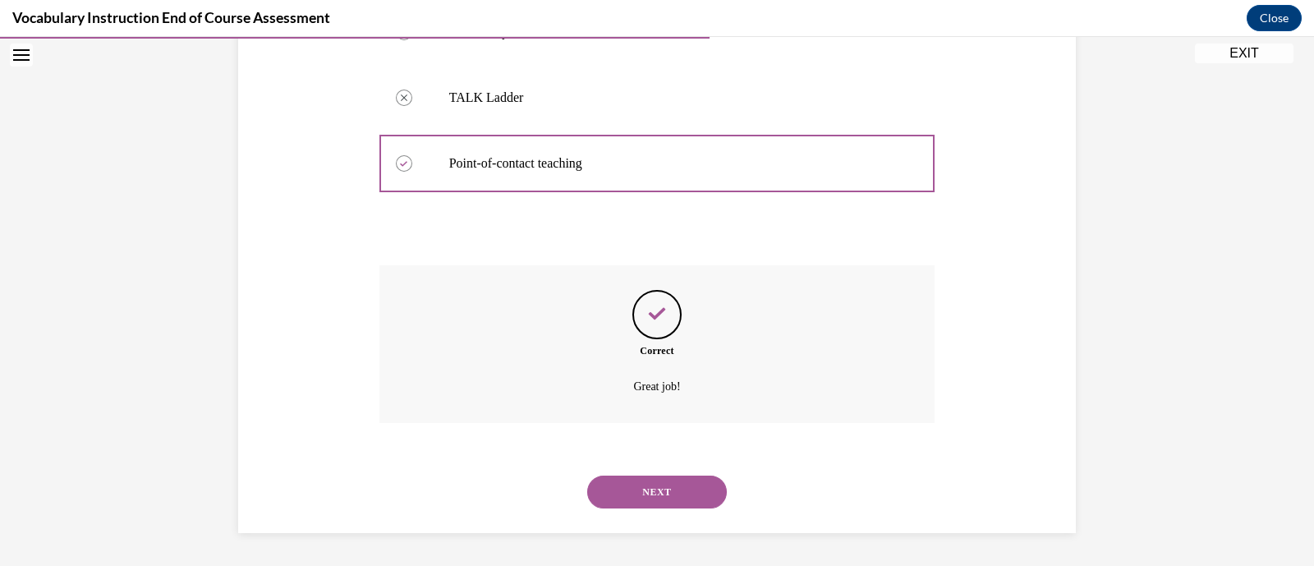
click at [679, 499] on button "NEXT" at bounding box center [657, 492] width 140 height 33
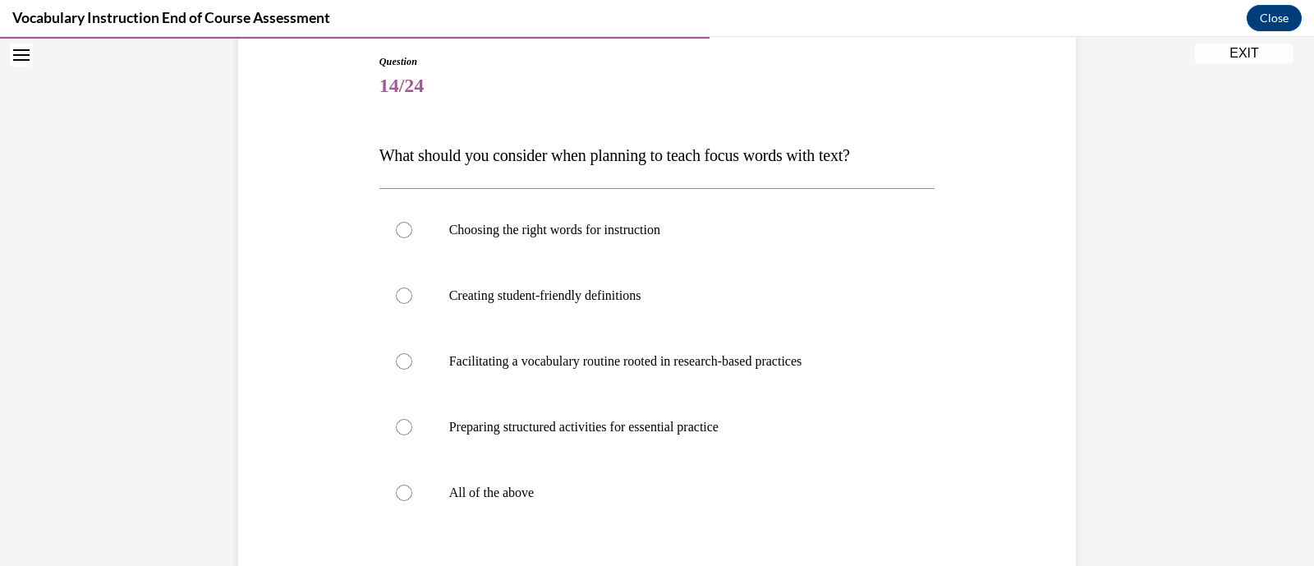
scroll to position [184, 0]
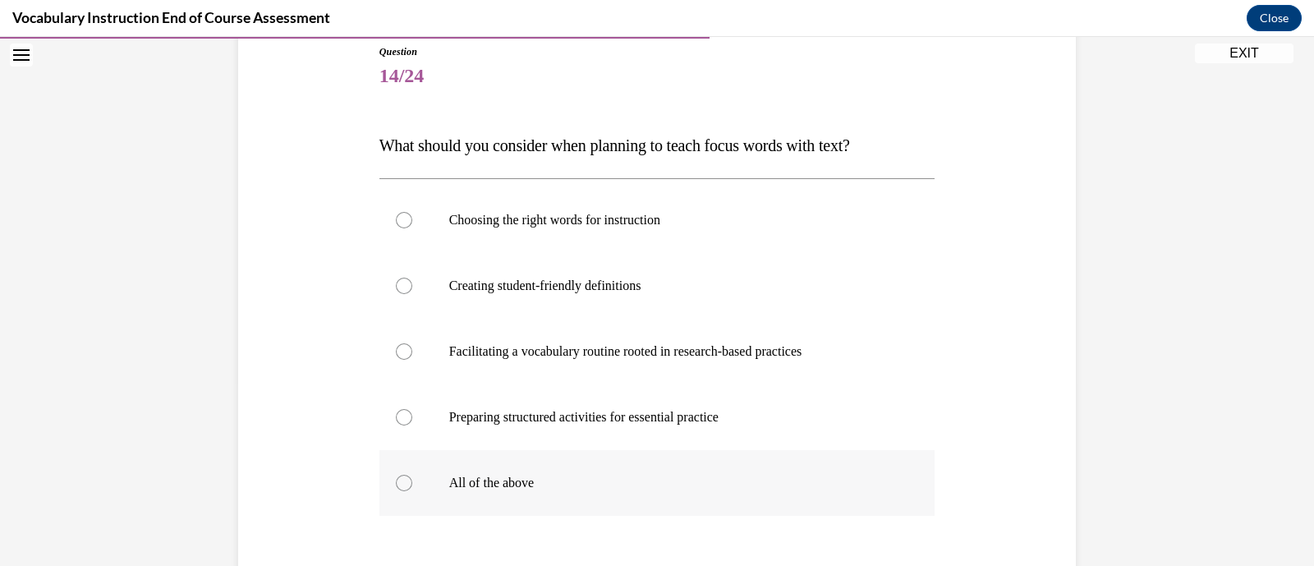
click at [657, 493] on label "All of the above" at bounding box center [658, 483] width 556 height 66
click at [412, 491] on input "All of the above" at bounding box center [404, 483] width 16 height 16
radio input "true"
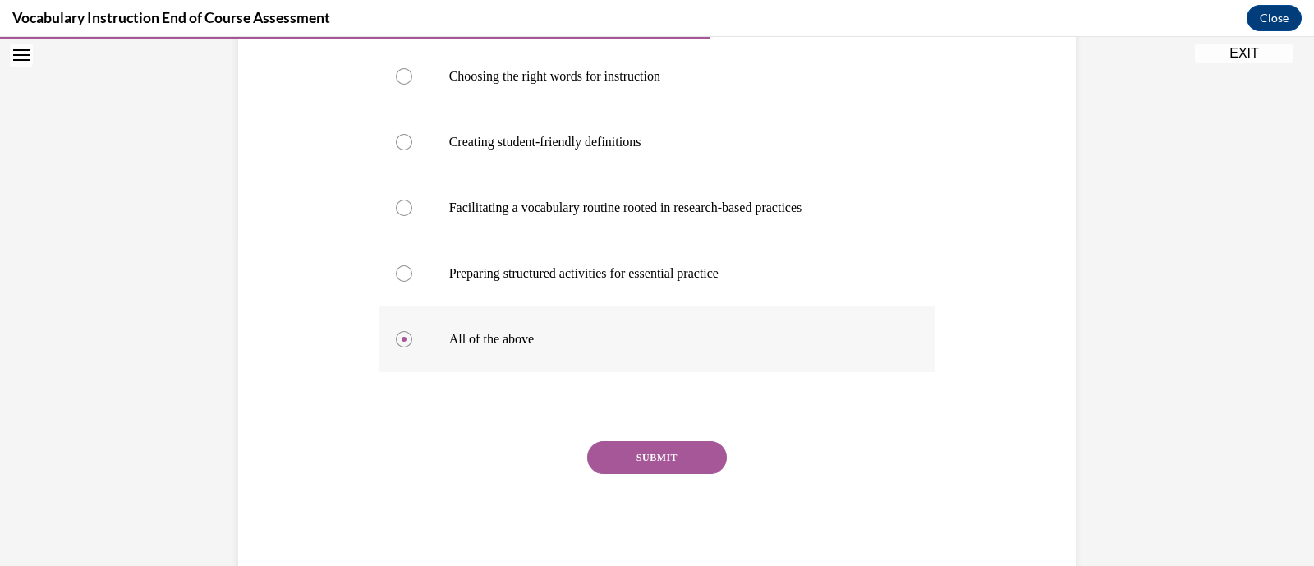
scroll to position [329, 0]
click at [682, 458] on button "SUBMIT" at bounding box center [657, 456] width 140 height 33
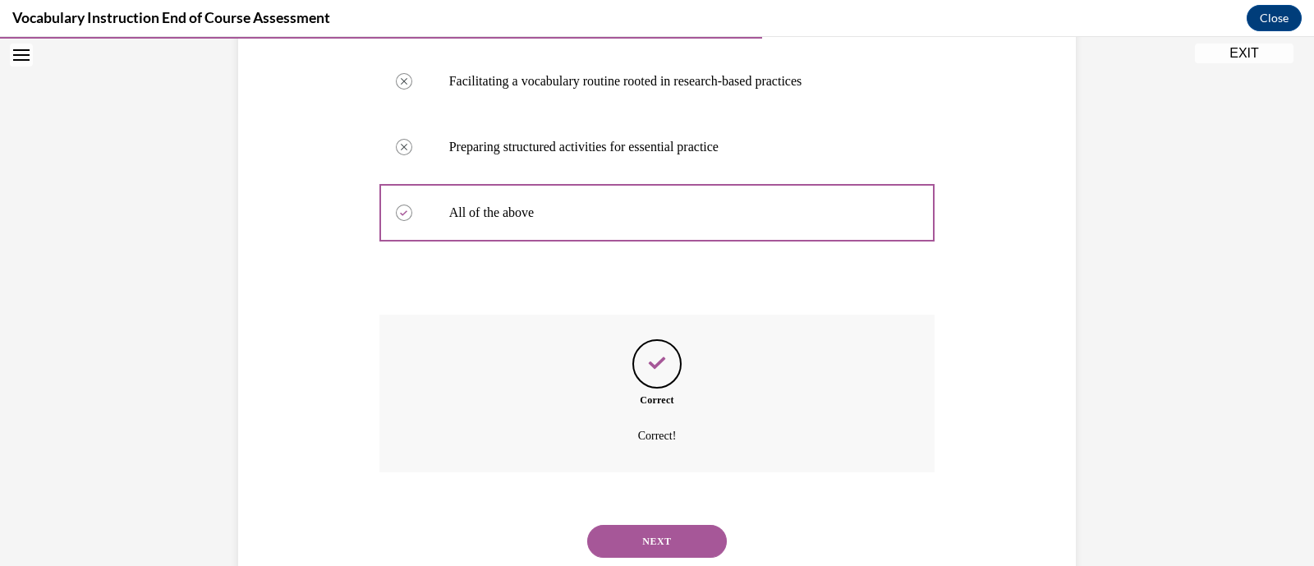
scroll to position [463, 0]
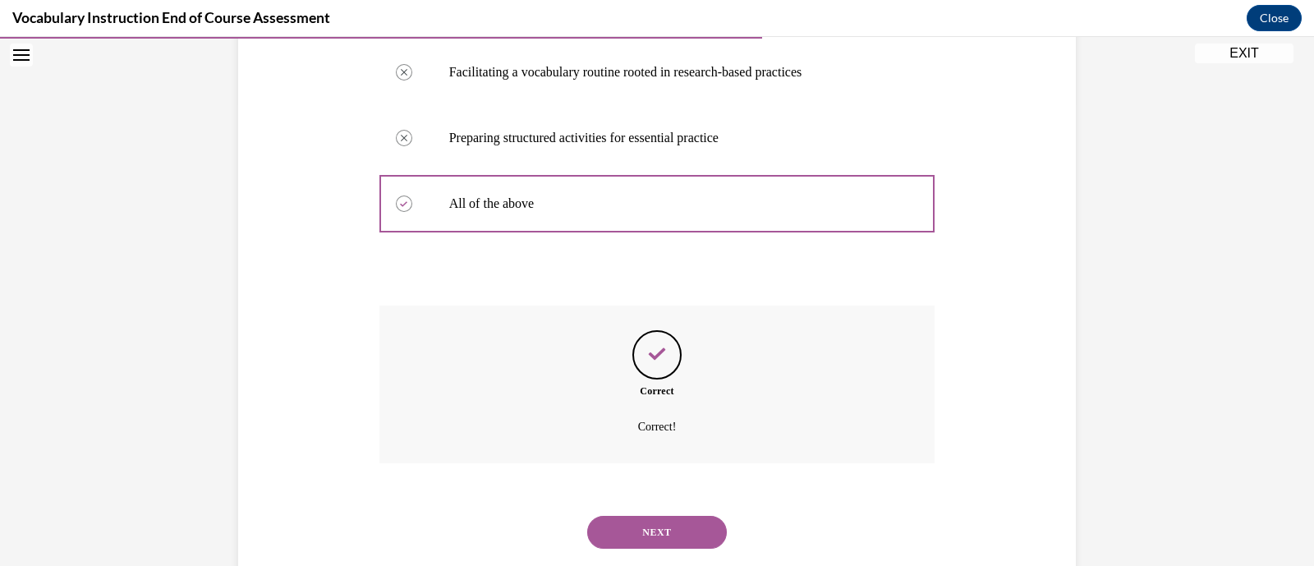
click at [708, 522] on button "NEXT" at bounding box center [657, 532] width 140 height 33
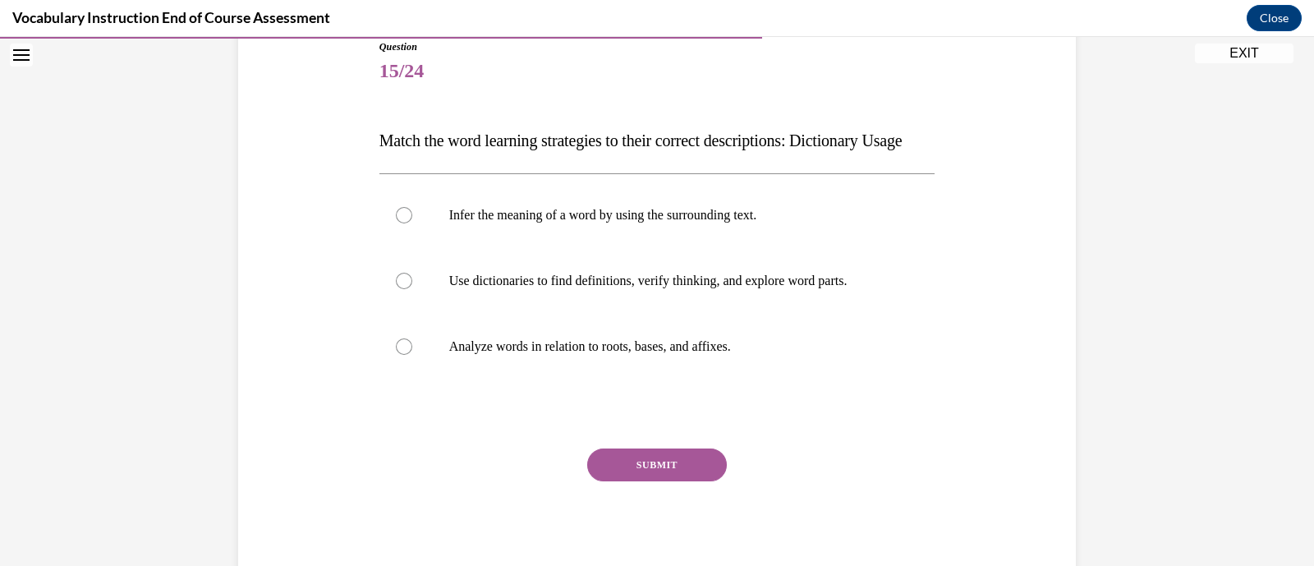
scroll to position [191, 0]
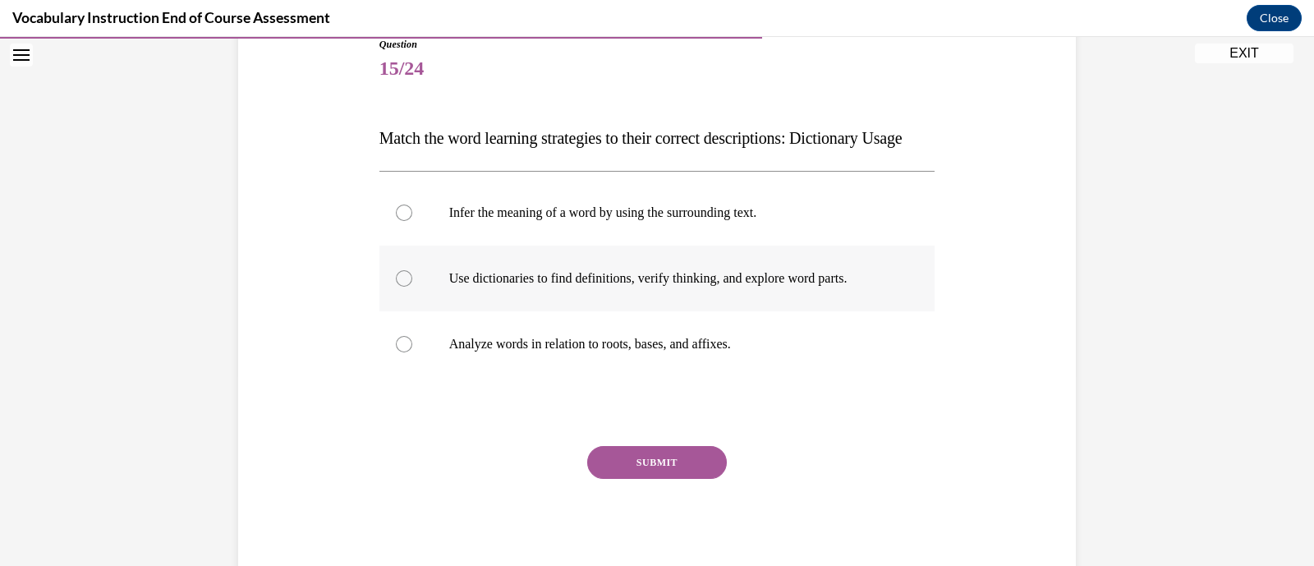
click at [810, 287] on p "Use dictionaries to find definitions, verify thinking, and explore word parts." at bounding box center [671, 278] width 445 height 16
click at [412, 287] on input "Use dictionaries to find definitions, verify thinking, and explore word parts." at bounding box center [404, 278] width 16 height 16
radio input "true"
click at [703, 511] on div "SUBMIT" at bounding box center [658, 487] width 556 height 82
click at [700, 479] on button "SUBMIT" at bounding box center [657, 462] width 140 height 33
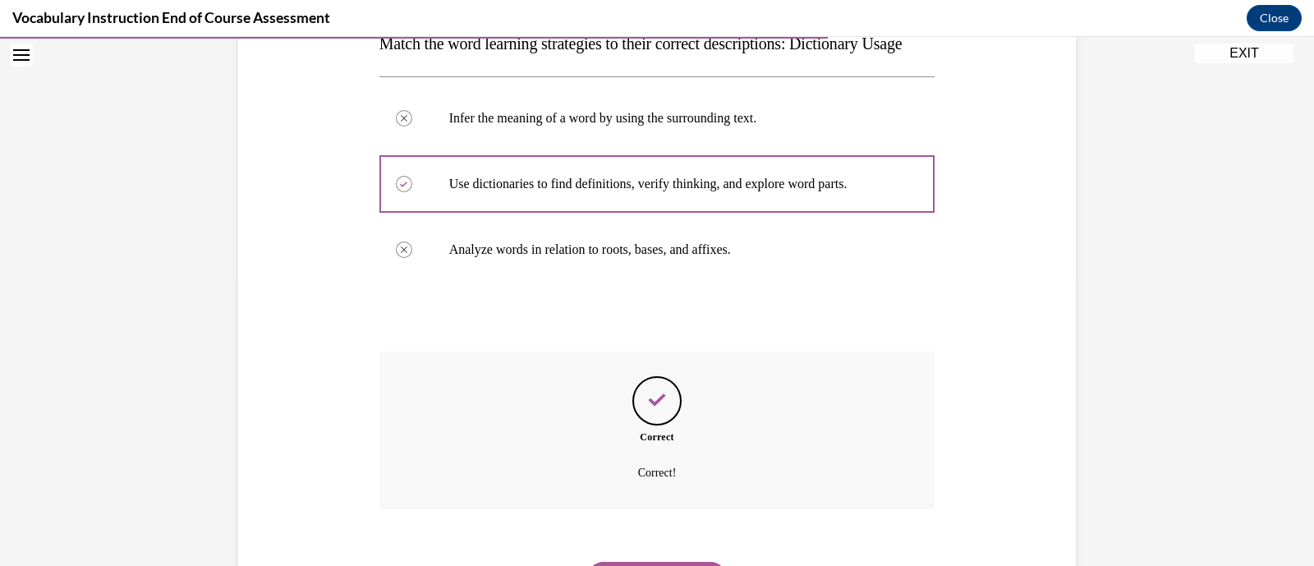
scroll to position [404, 0]
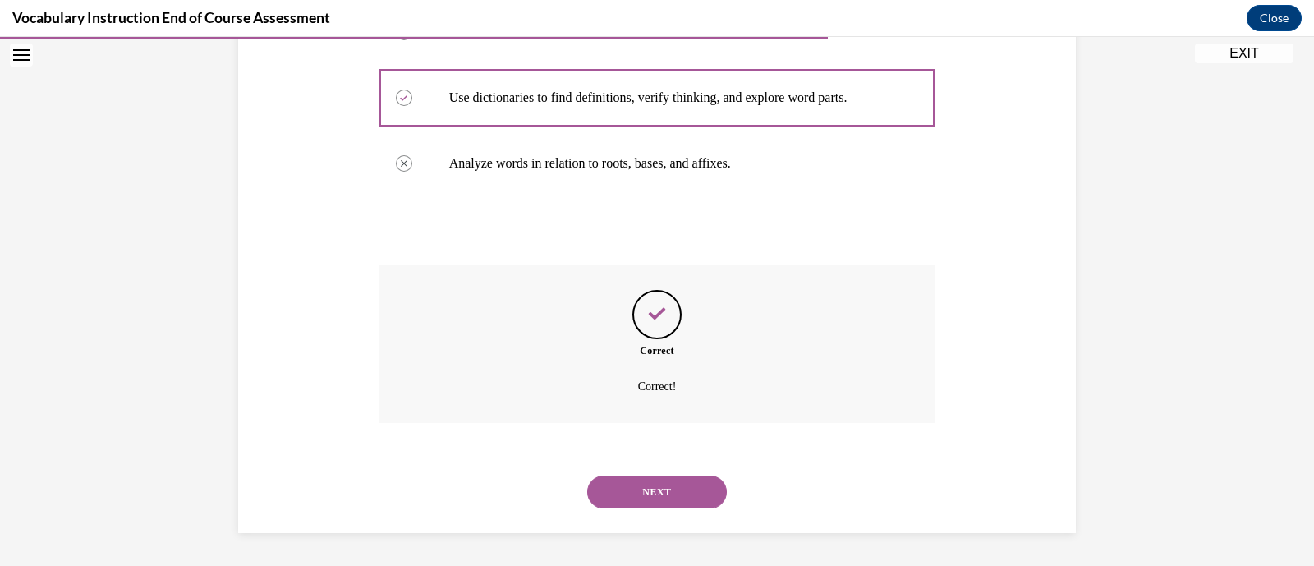
click at [684, 499] on button "NEXT" at bounding box center [657, 492] width 140 height 33
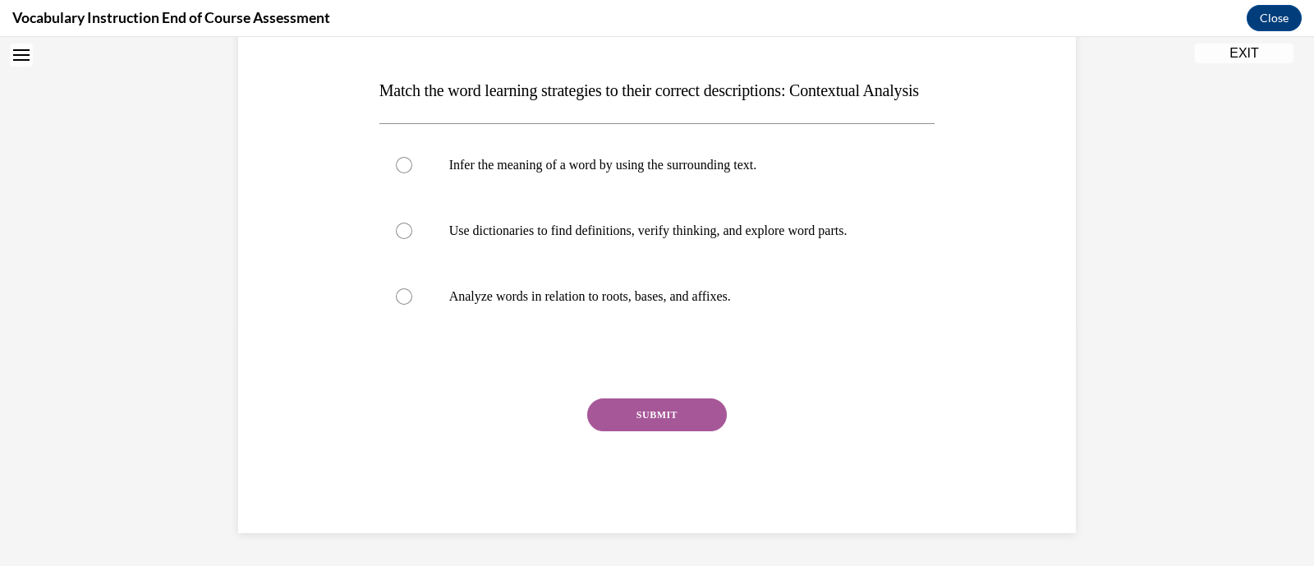
scroll to position [0, 0]
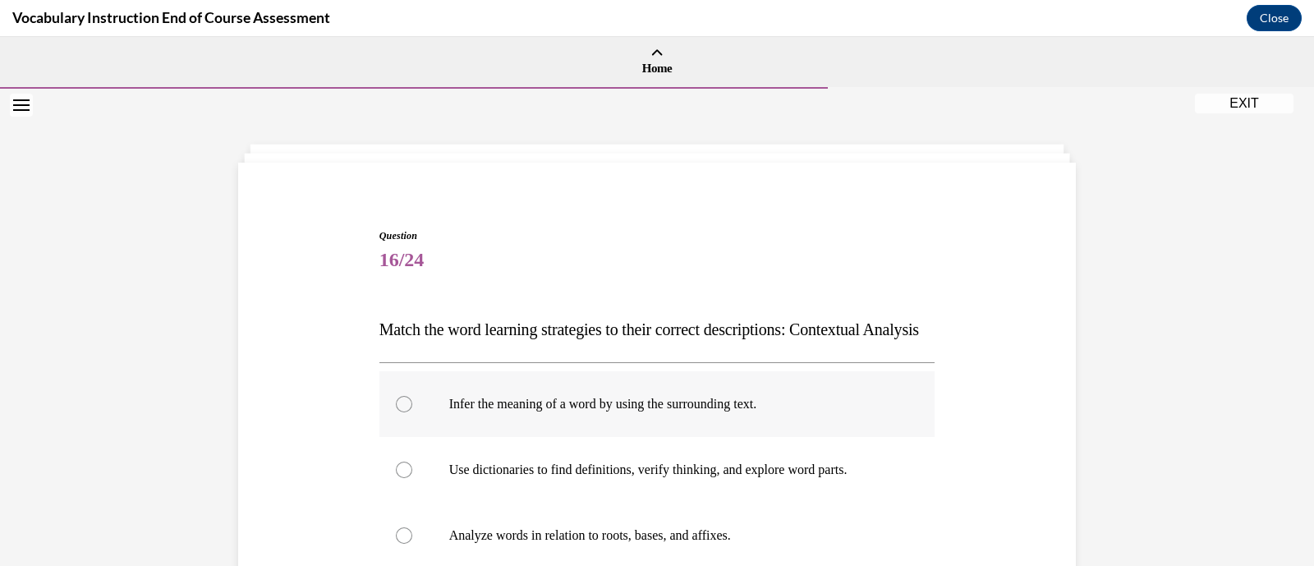
click at [706, 412] on p "Infer the meaning of a word by using the surrounding text." at bounding box center [671, 404] width 445 height 16
click at [412, 412] on input "Infer the meaning of a word by using the surrounding text." at bounding box center [404, 404] width 16 height 16
radio input "true"
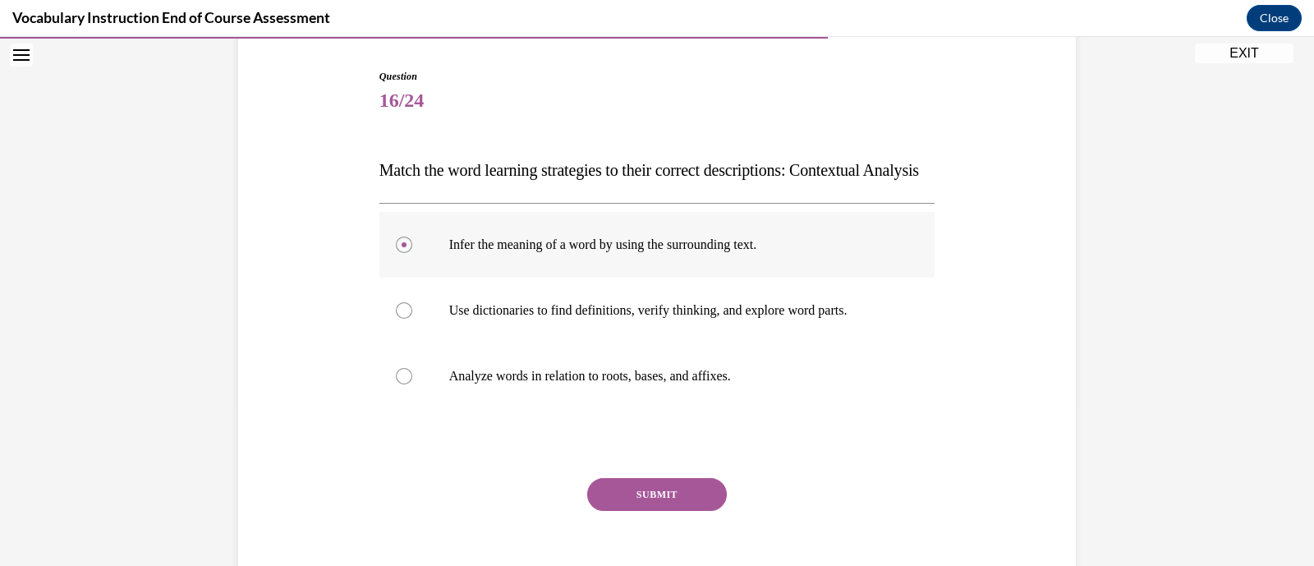
scroll to position [271, 0]
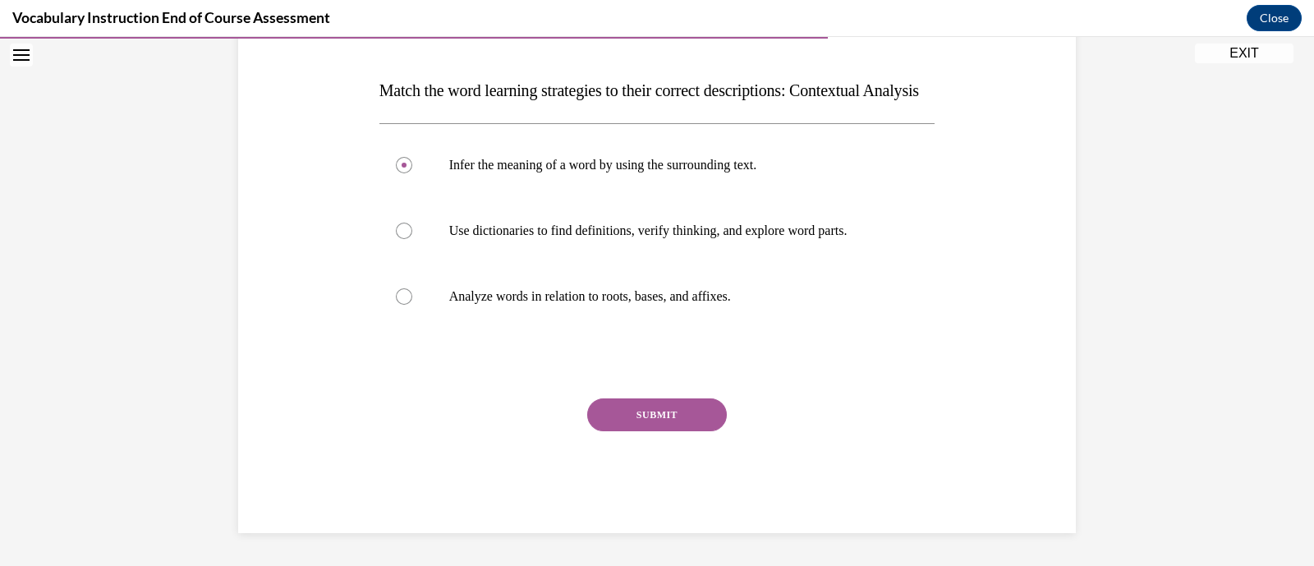
click at [708, 419] on button "SUBMIT" at bounding box center [657, 414] width 140 height 33
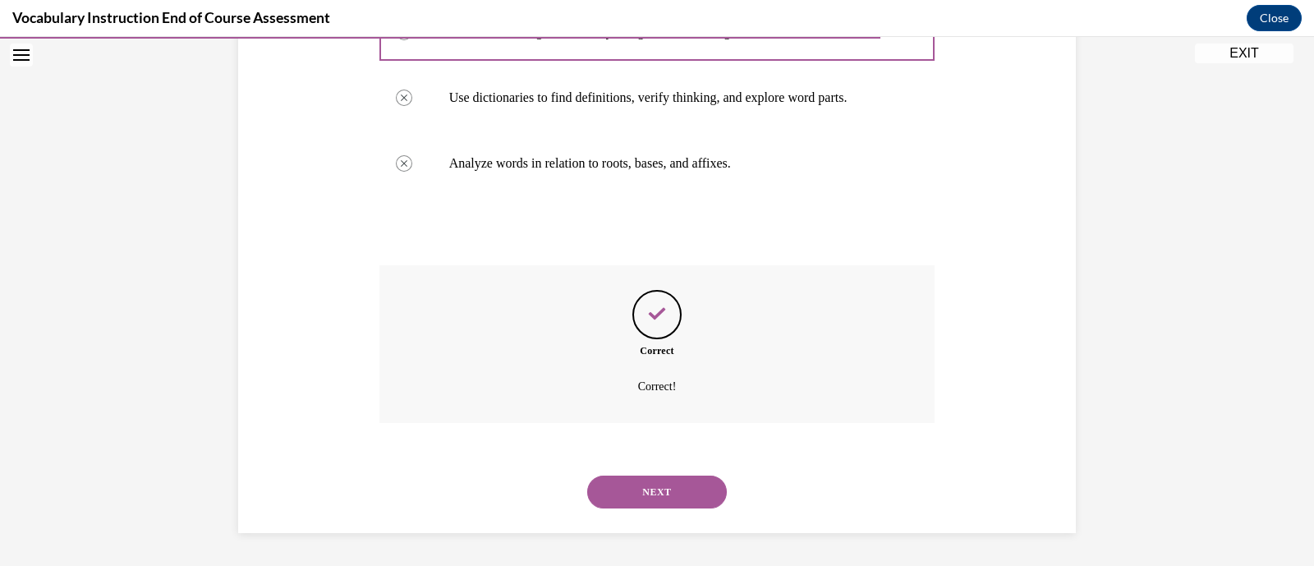
scroll to position [404, 0]
click at [677, 489] on button "NEXT" at bounding box center [657, 492] width 140 height 33
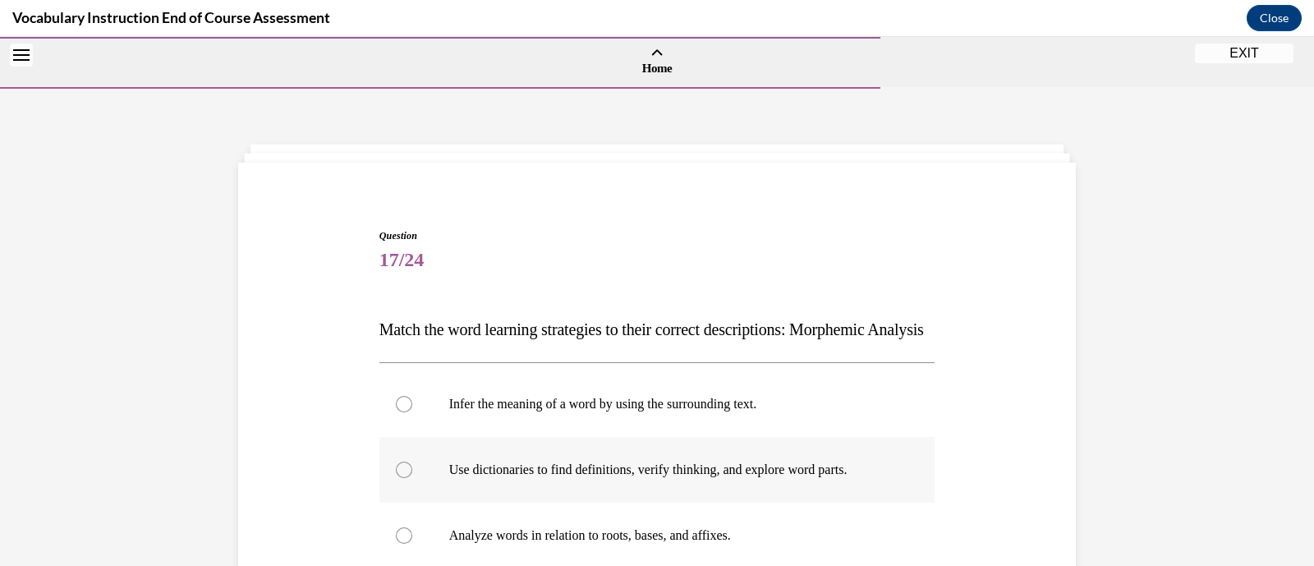
scroll to position [124, 0]
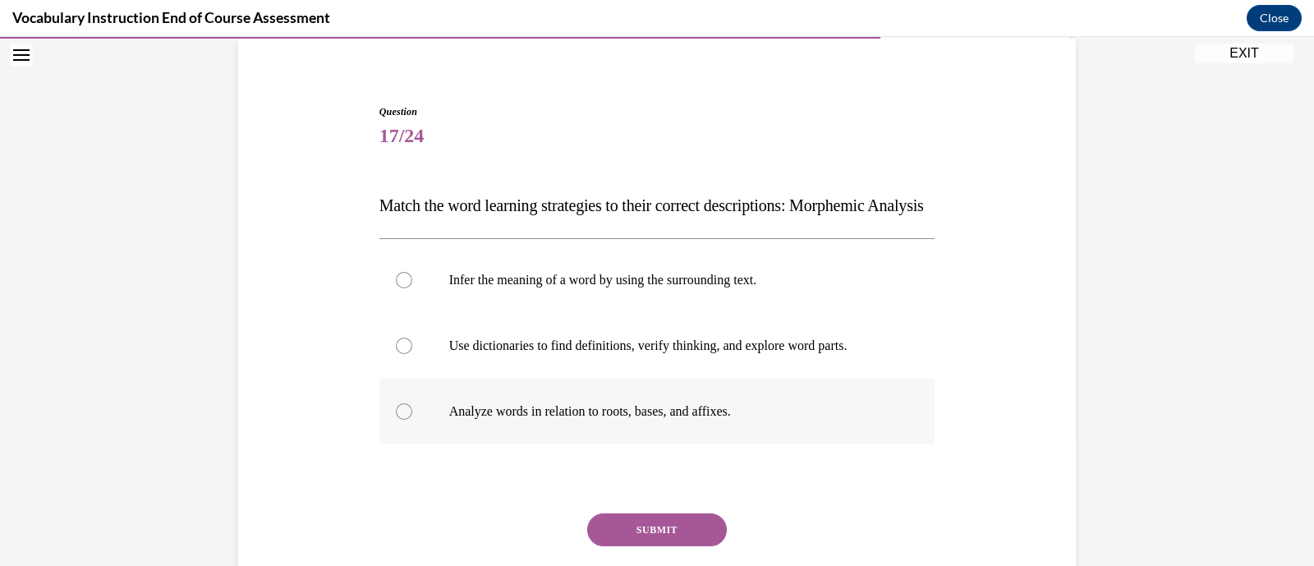
click at [681, 420] on p "Analyze words in relation to roots, bases, and affixes." at bounding box center [671, 411] width 445 height 16
click at [412, 420] on input "Analyze words in relation to roots, bases, and affixes." at bounding box center [404, 411] width 16 height 16
radio input "true"
click at [708, 546] on button "SUBMIT" at bounding box center [657, 529] width 140 height 33
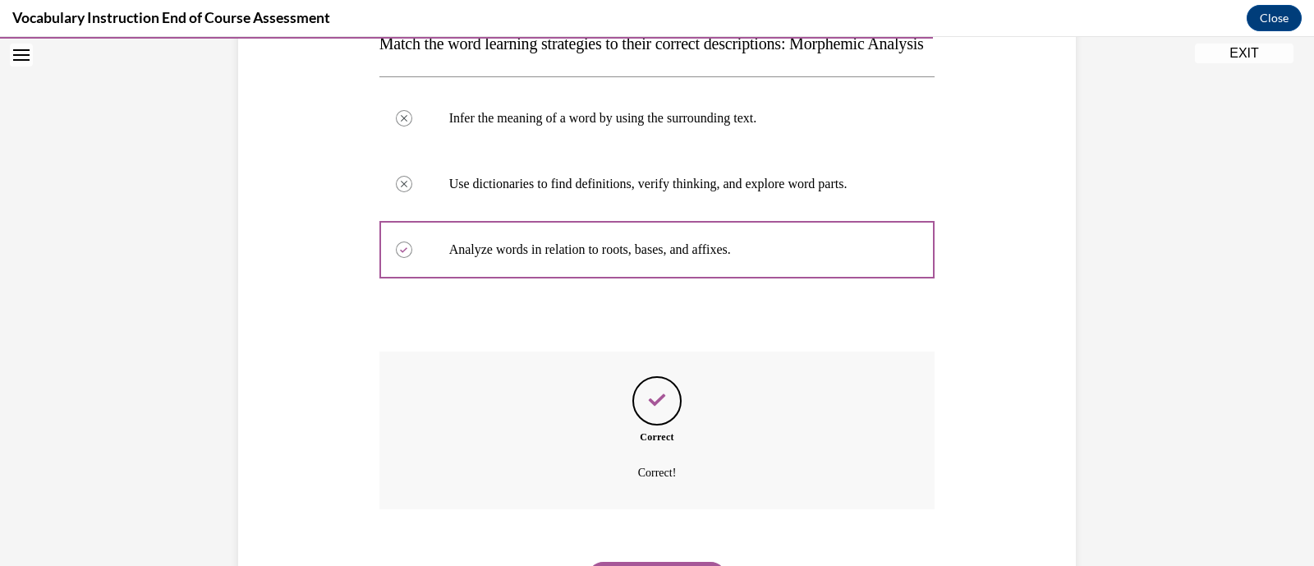
scroll to position [404, 0]
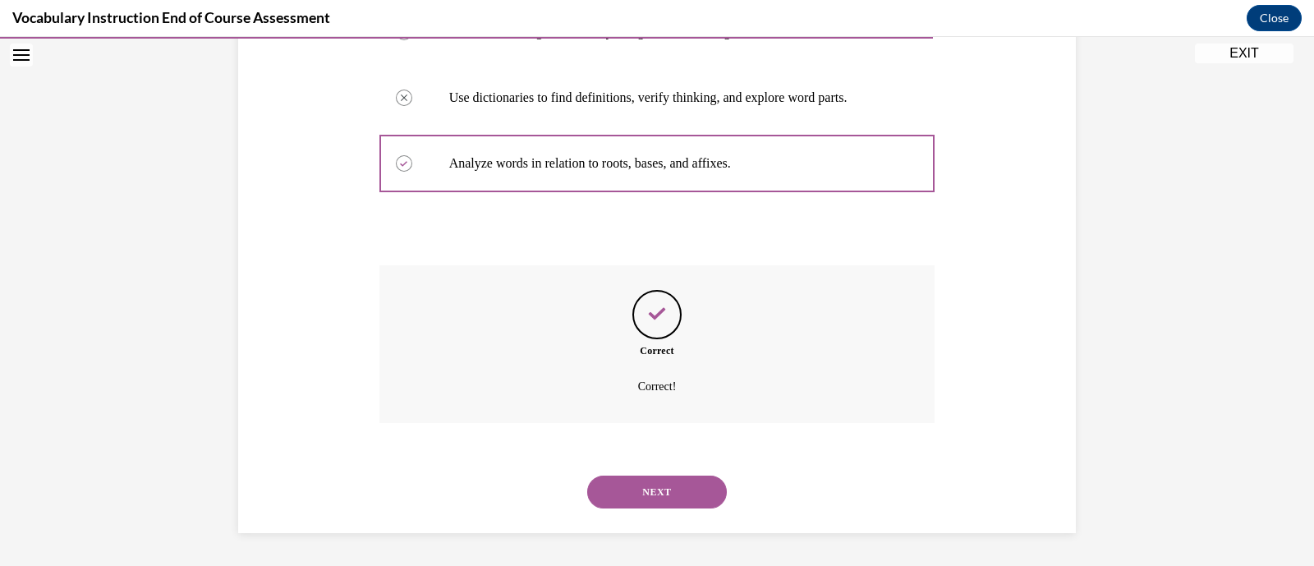
click at [683, 497] on button "NEXT" at bounding box center [657, 492] width 140 height 33
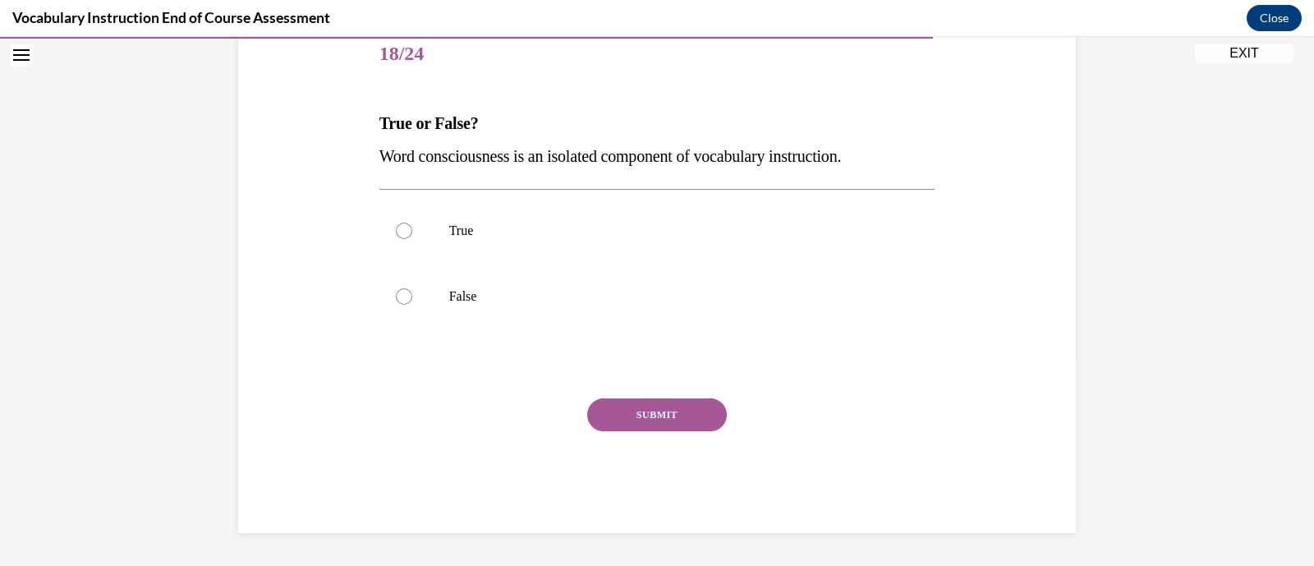
scroll to position [182, 0]
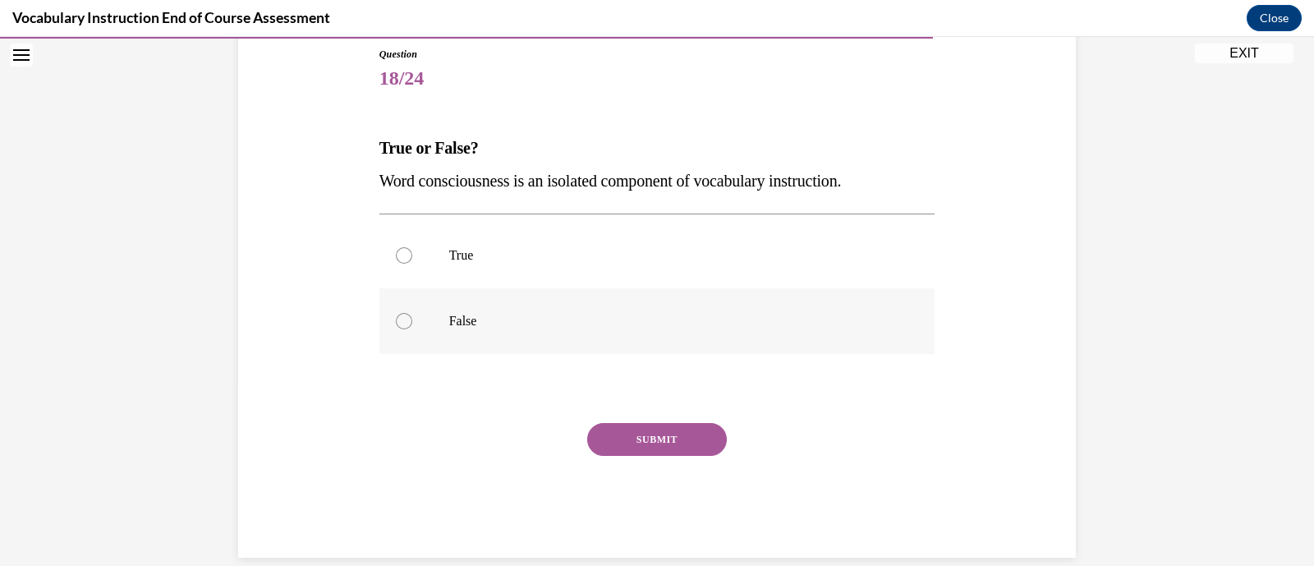
click at [663, 328] on p "False" at bounding box center [671, 321] width 445 height 16
click at [412, 328] on input "False" at bounding box center [404, 321] width 16 height 16
radio input "true"
click at [683, 435] on button "SUBMIT" at bounding box center [657, 439] width 140 height 33
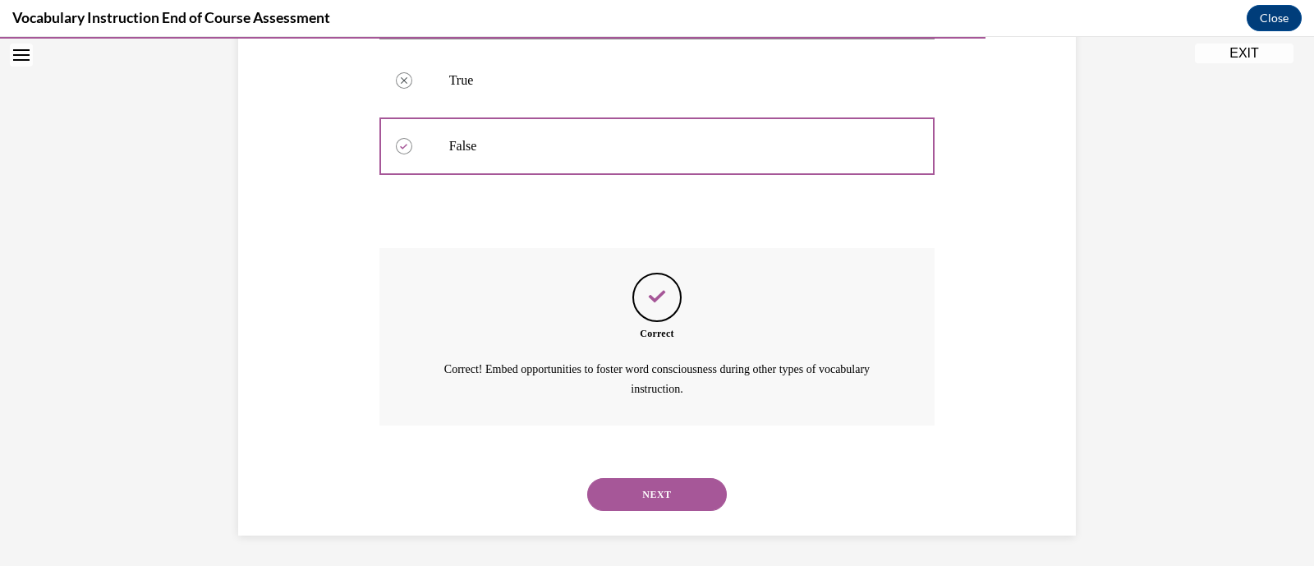
scroll to position [357, 0]
click at [687, 493] on button "NEXT" at bounding box center [657, 493] width 140 height 33
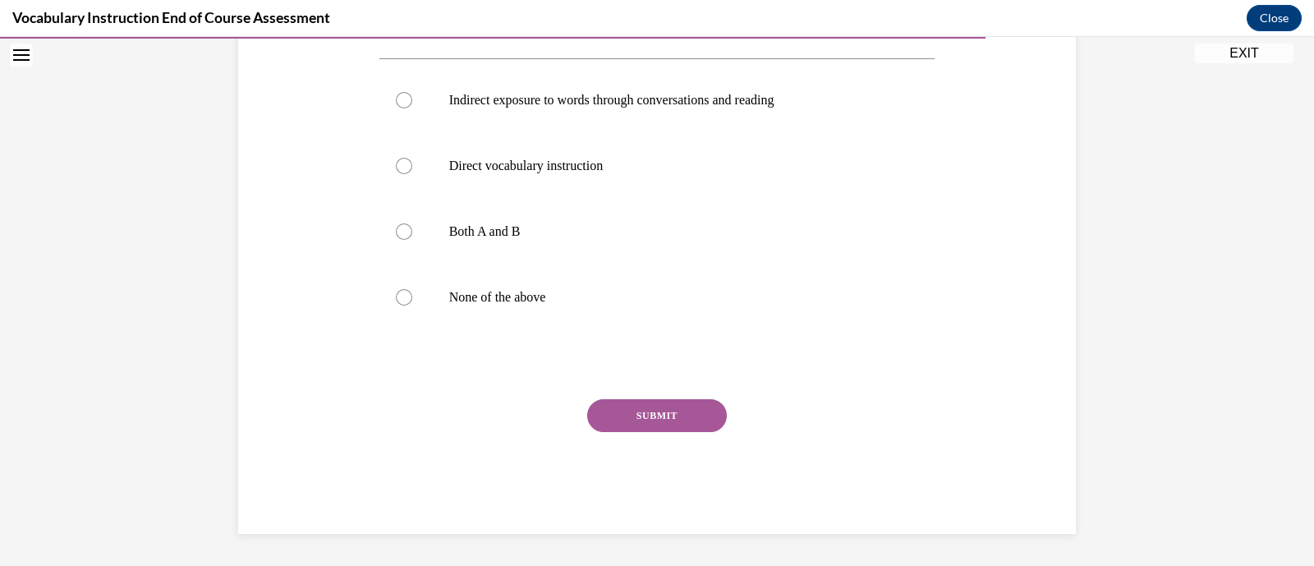
scroll to position [242, 0]
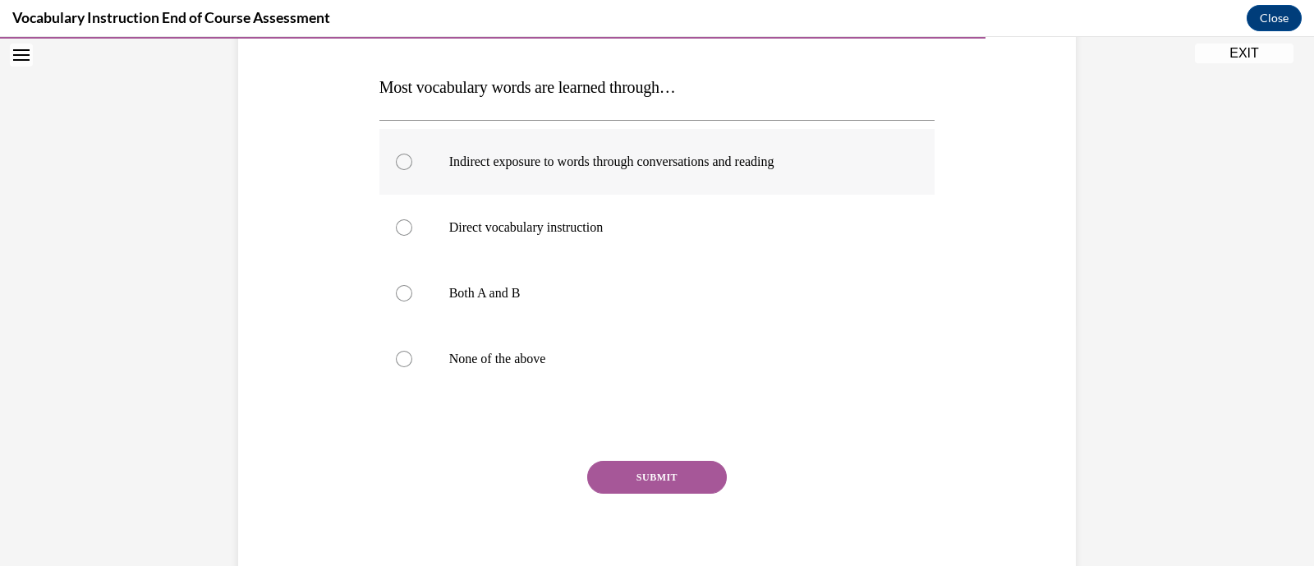
click at [728, 177] on label "Indirect exposure to words through conversations and reading" at bounding box center [658, 162] width 556 height 66
click at [412, 170] on input "Indirect exposure to words through conversations and reading" at bounding box center [404, 162] width 16 height 16
radio input "true"
click at [702, 475] on button "SUBMIT" at bounding box center [657, 477] width 140 height 33
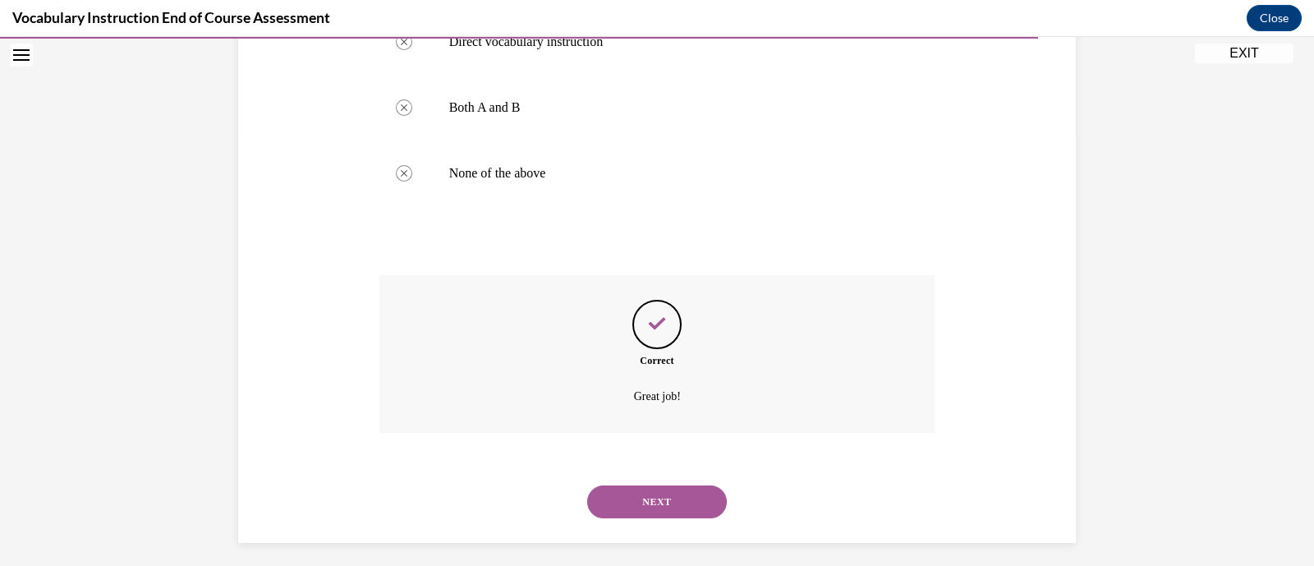
scroll to position [437, 0]
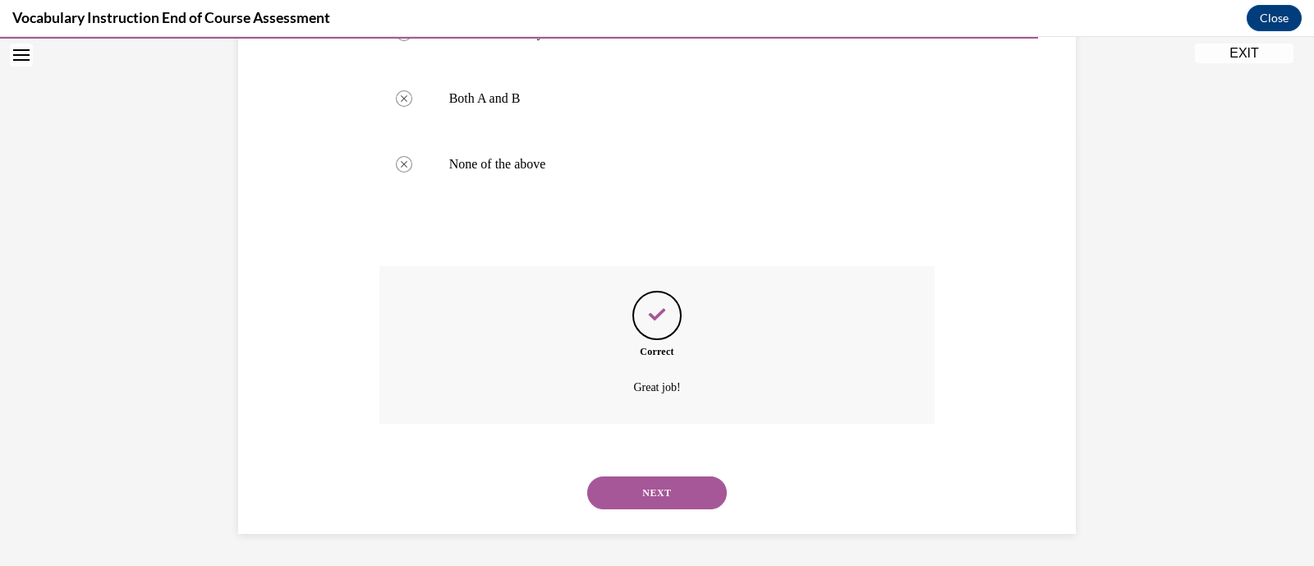
click at [688, 490] on button "NEXT" at bounding box center [657, 492] width 140 height 33
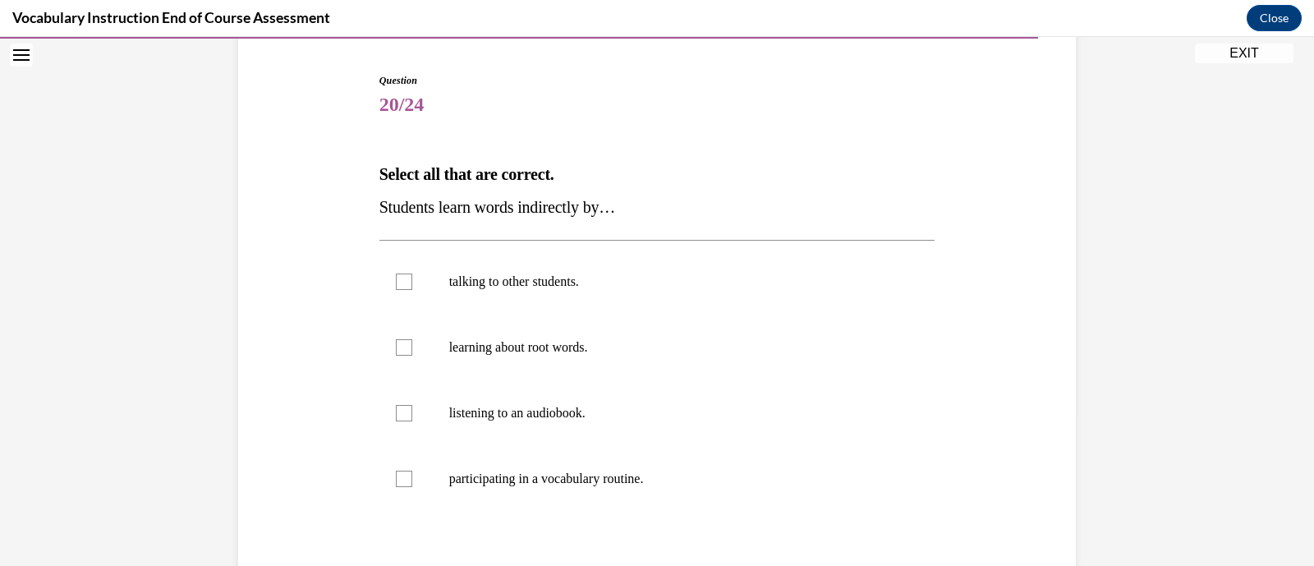
scroll to position [196, 0]
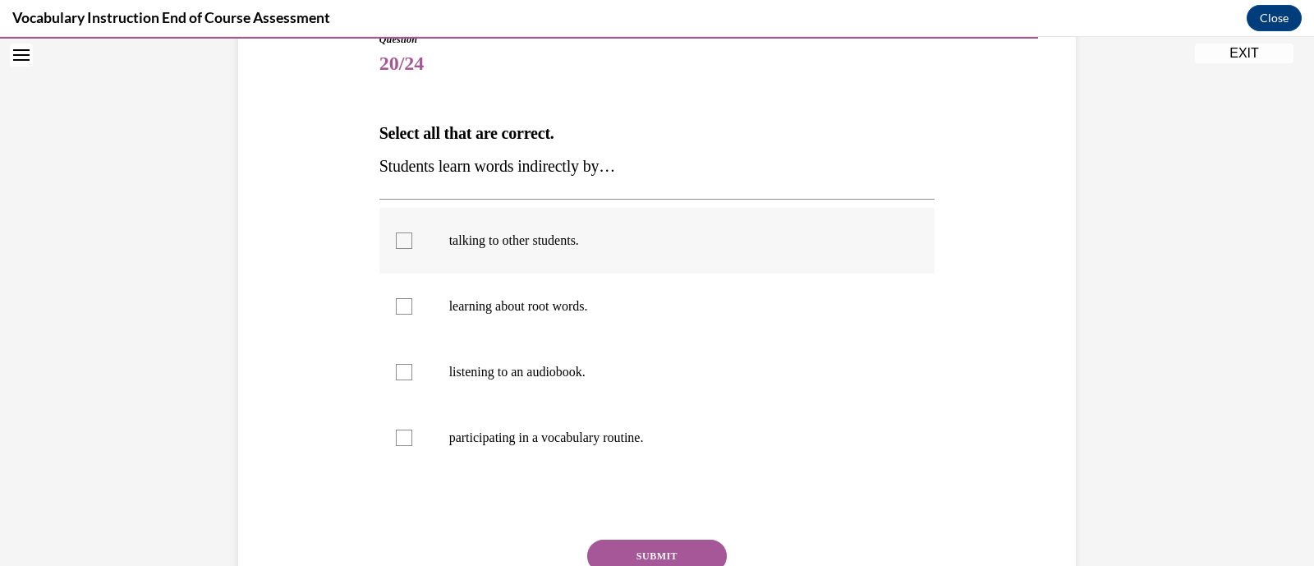
click at [671, 259] on label "talking to other students." at bounding box center [658, 241] width 556 height 66
click at [412, 249] on input "talking to other students." at bounding box center [404, 240] width 16 height 16
checkbox input "true"
click at [661, 358] on label "listening to an audiobook." at bounding box center [658, 372] width 556 height 66
click at [412, 364] on input "listening to an audiobook." at bounding box center [404, 372] width 16 height 16
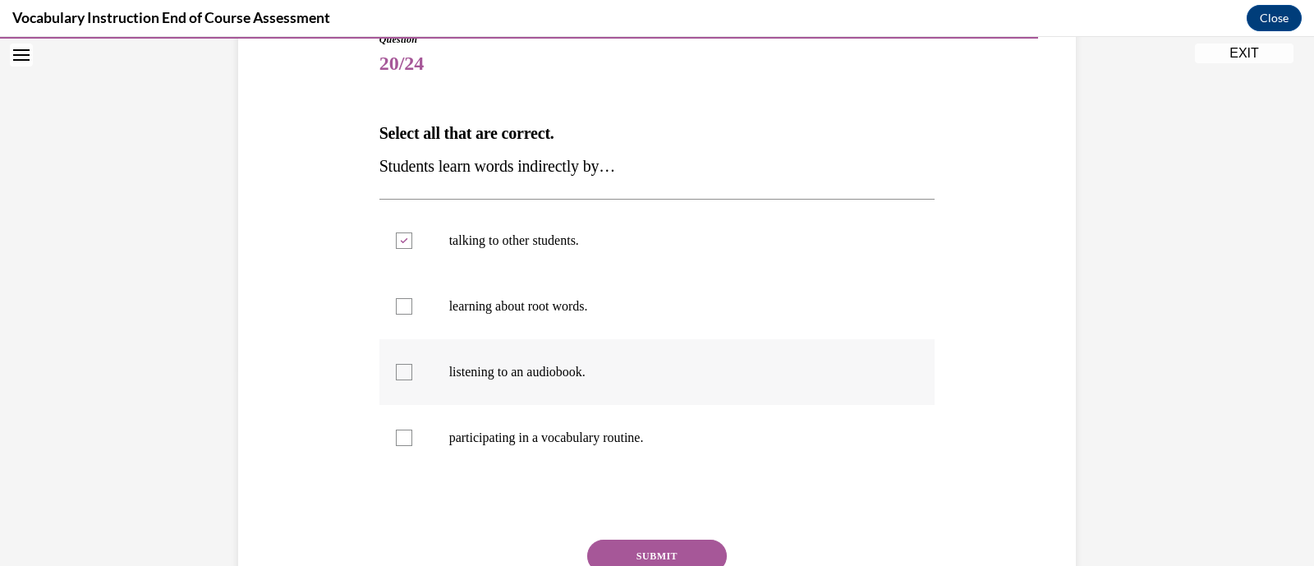
checkbox input "true"
click at [702, 544] on button "SUBMIT" at bounding box center [657, 556] width 140 height 33
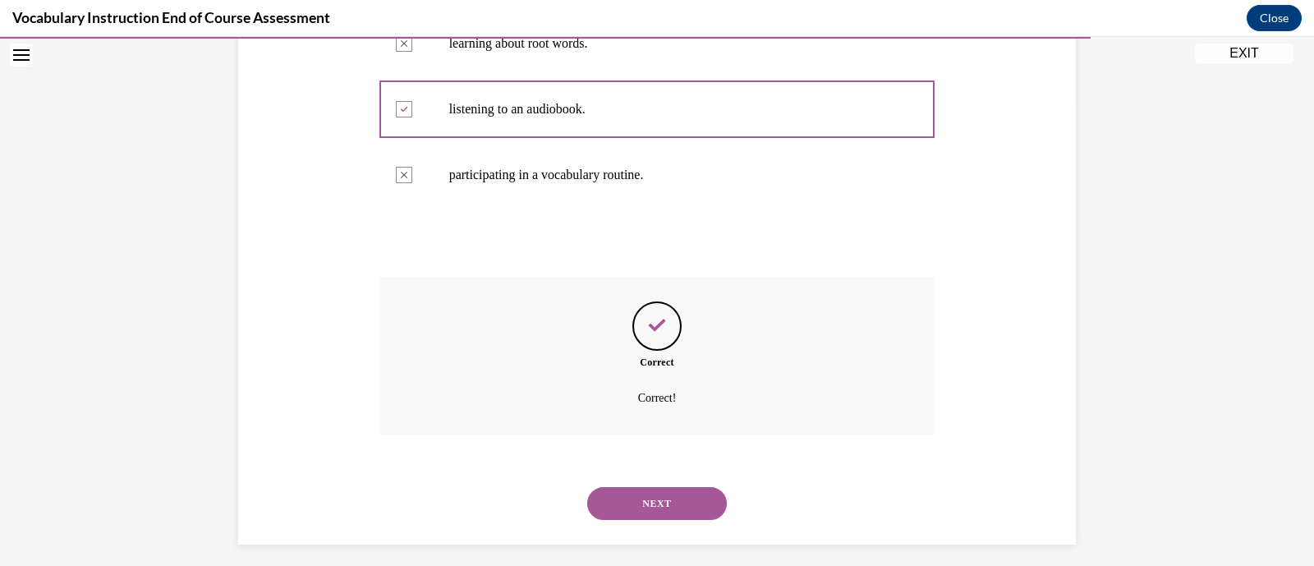
scroll to position [470, 0]
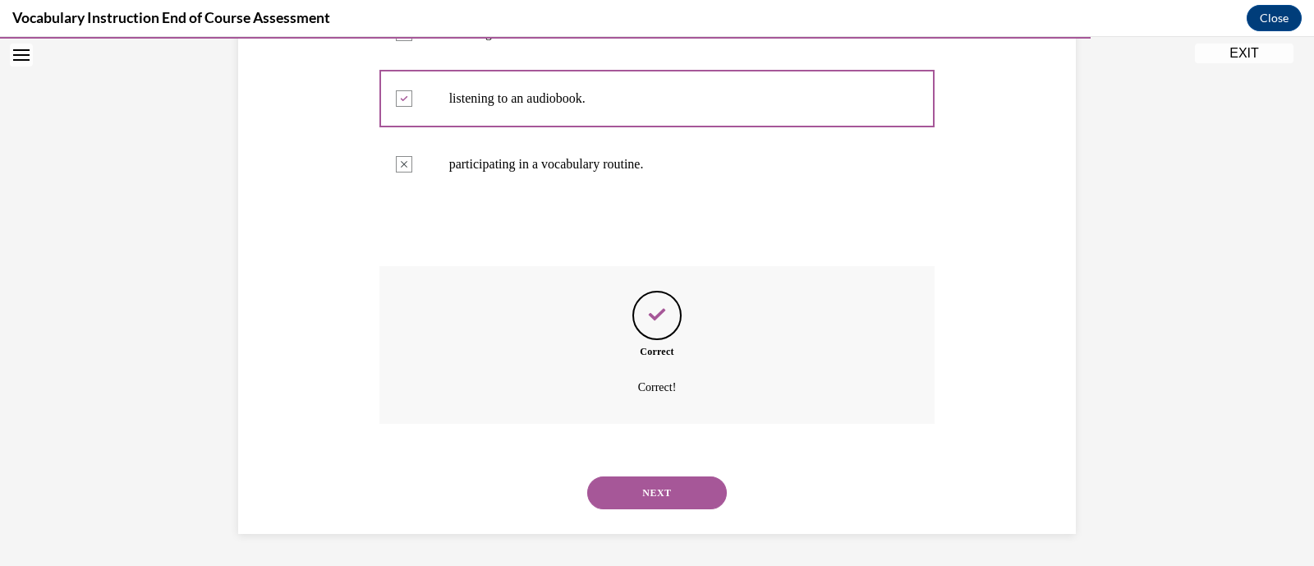
click at [681, 483] on button "NEXT" at bounding box center [657, 492] width 140 height 33
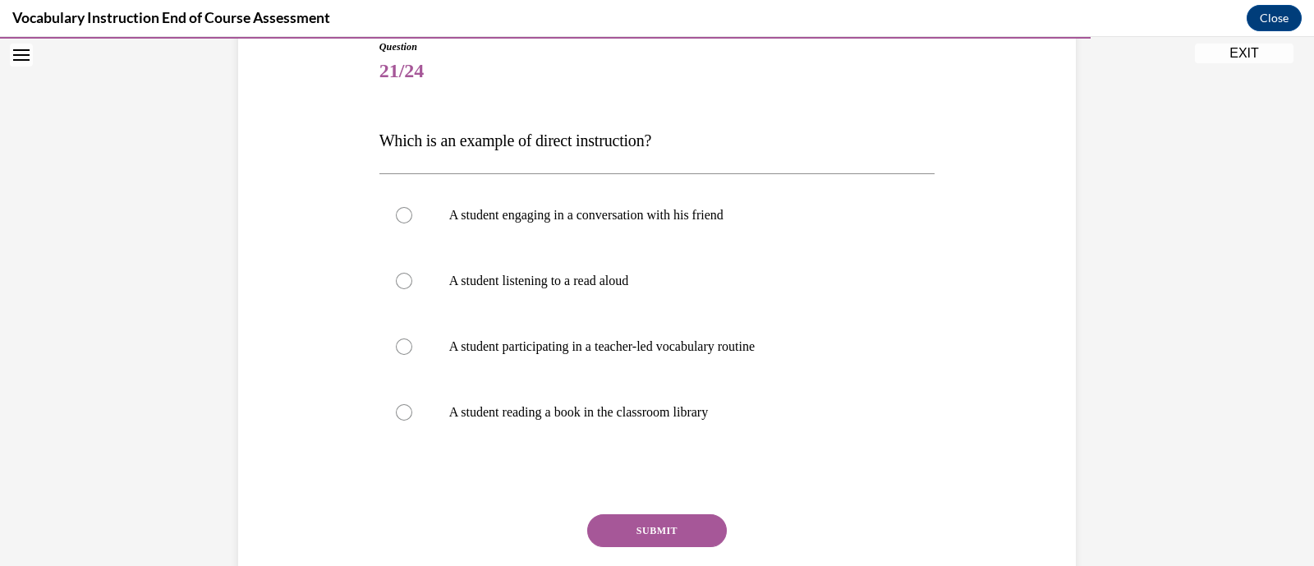
scroll to position [236, 0]
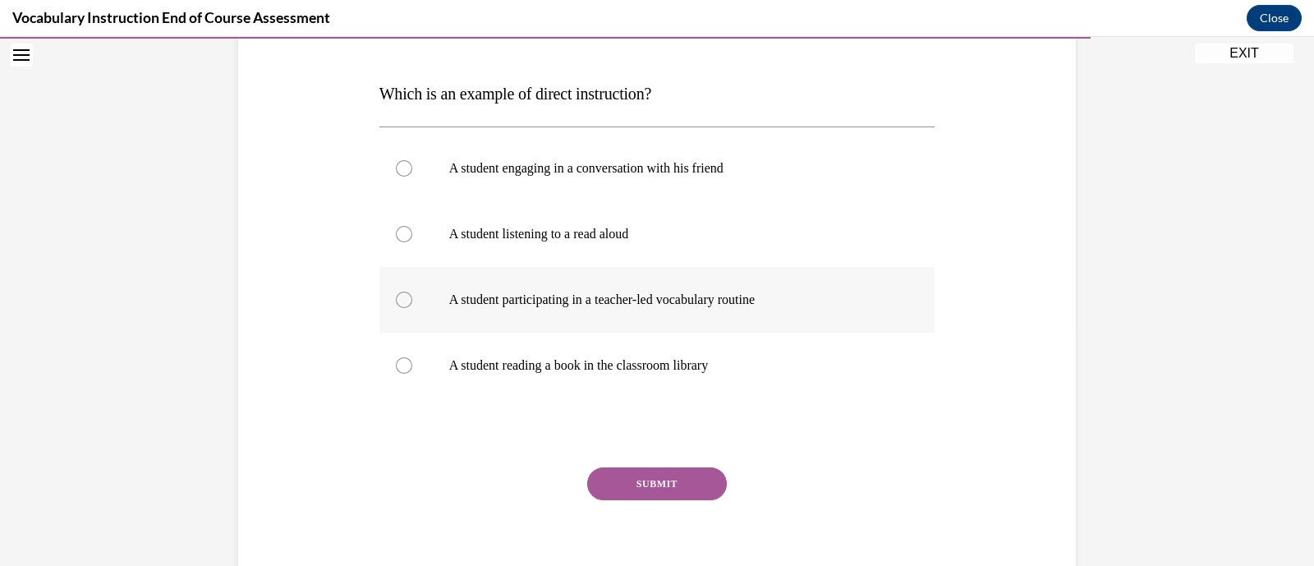
click at [683, 317] on label "A student participating in a teacher-led vocabulary routine" at bounding box center [658, 300] width 556 height 66
click at [412, 308] on input "A student participating in a teacher-led vocabulary routine" at bounding box center [404, 300] width 16 height 16
radio input "true"
click at [660, 491] on button "SUBMIT" at bounding box center [657, 483] width 140 height 33
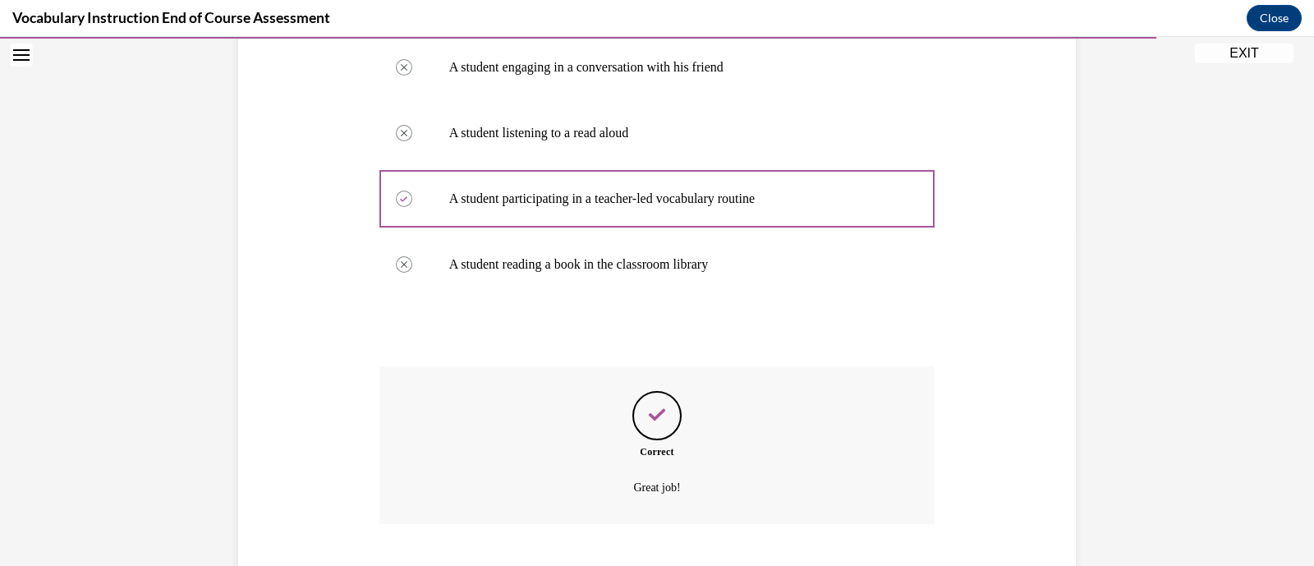
scroll to position [437, 0]
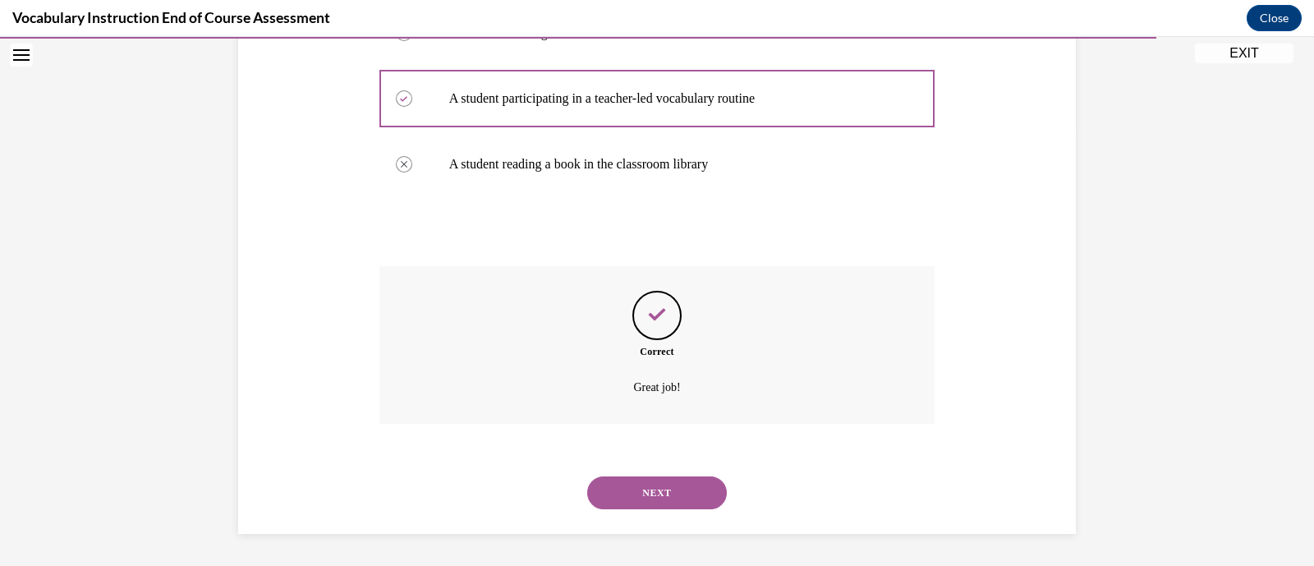
click at [674, 486] on button "NEXT" at bounding box center [657, 492] width 140 height 33
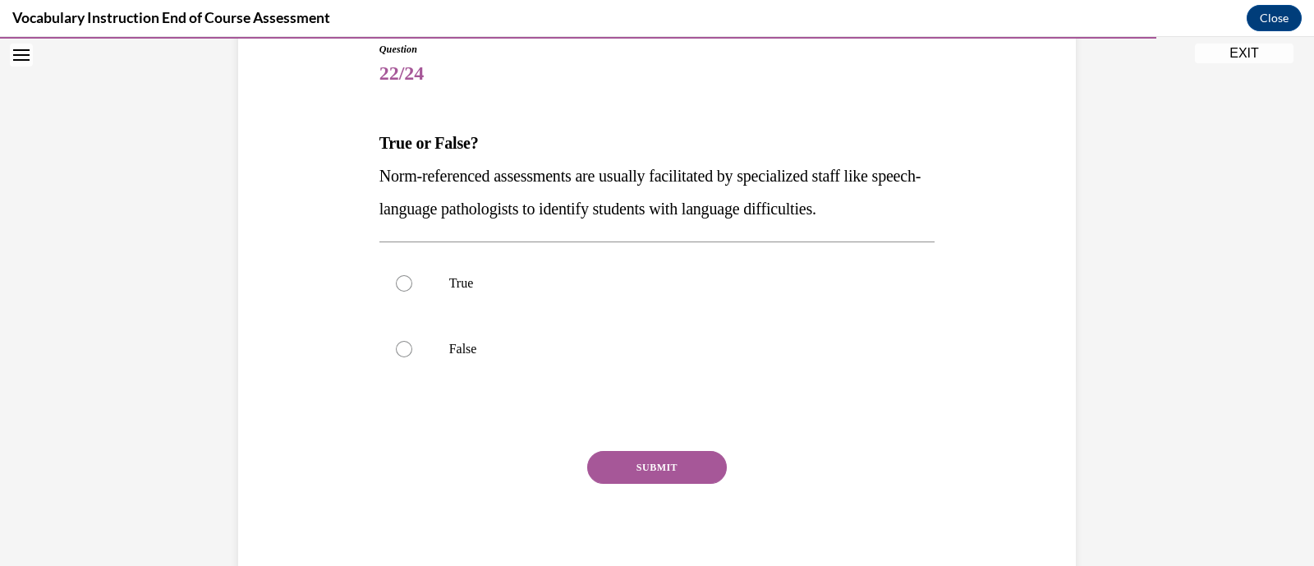
scroll to position [192, 0]
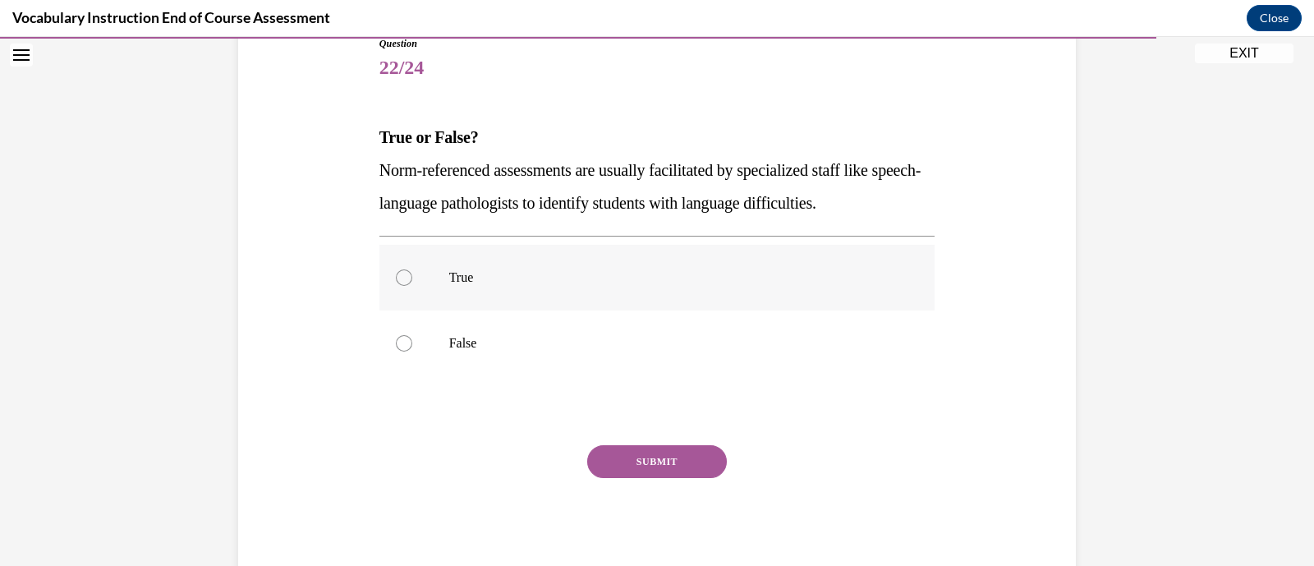
click at [648, 272] on p "True" at bounding box center [671, 277] width 445 height 16
click at [412, 272] on input "True" at bounding box center [404, 277] width 16 height 16
radio input "true"
click at [664, 455] on button "SUBMIT" at bounding box center [657, 461] width 140 height 33
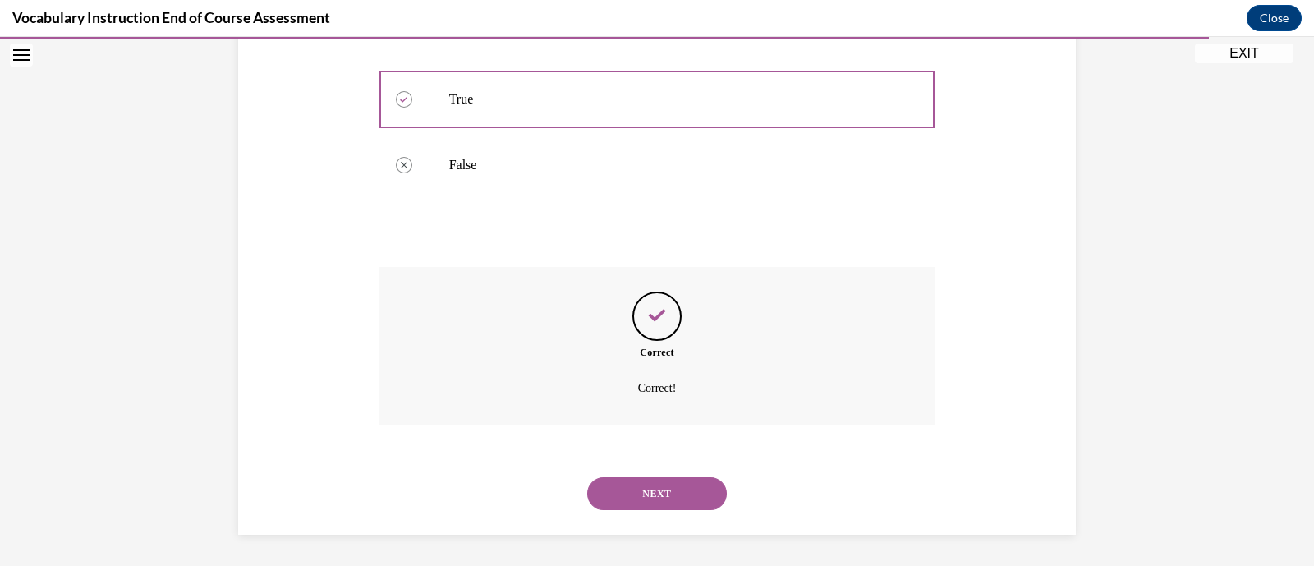
scroll to position [371, 0]
click at [668, 485] on button "NEXT" at bounding box center [657, 492] width 140 height 33
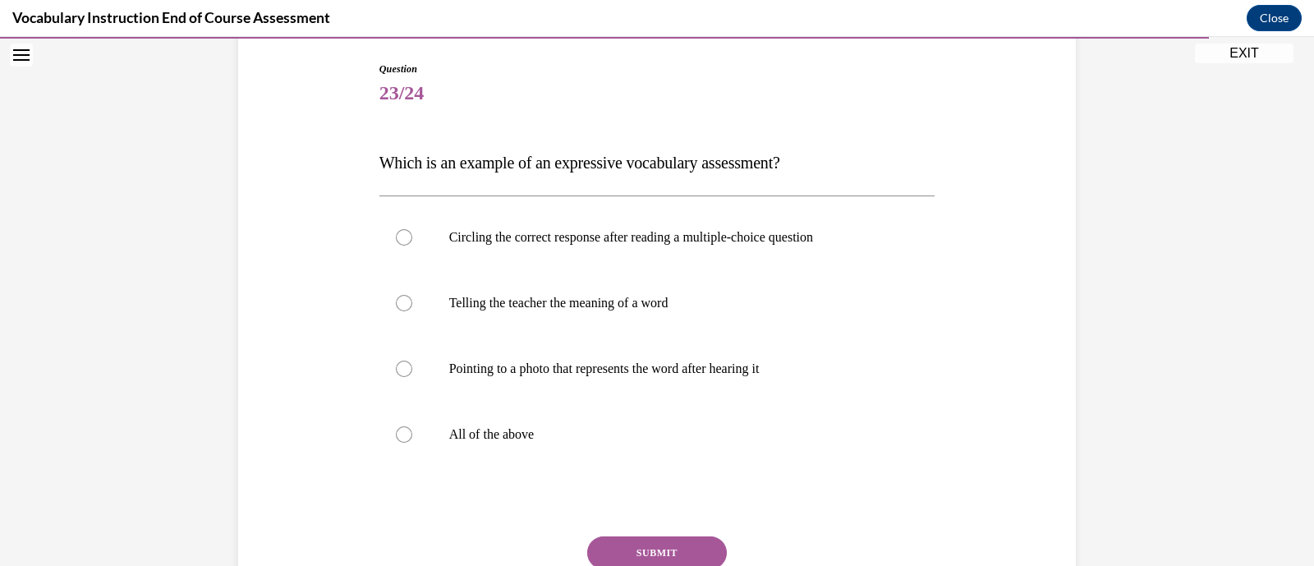
scroll to position [170, 0]
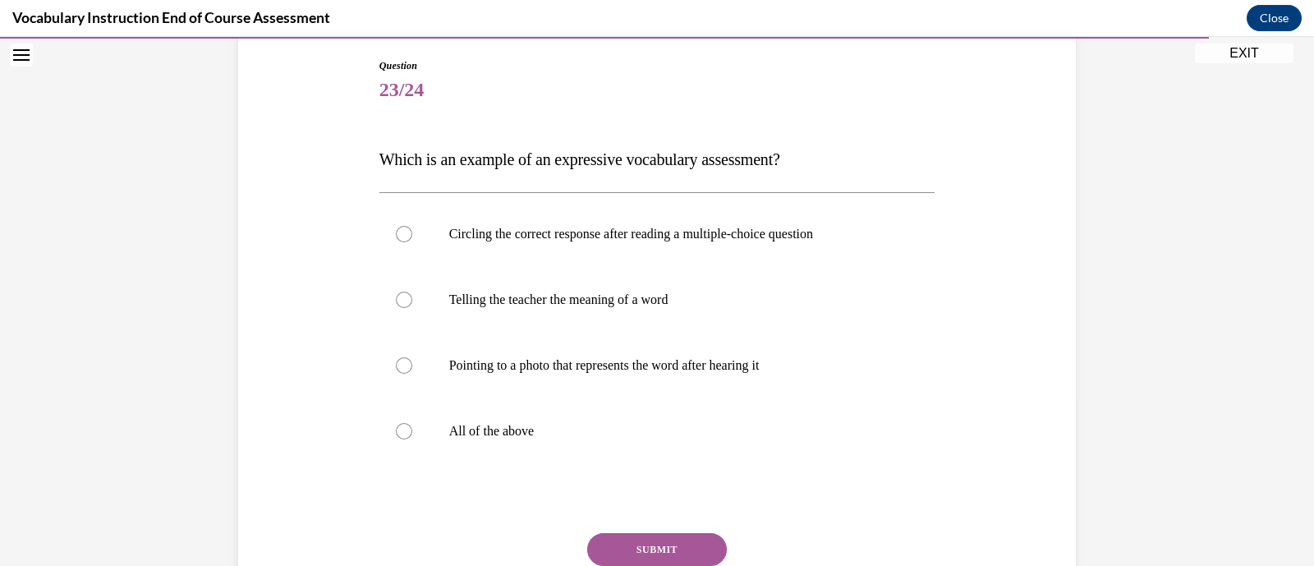
click at [743, 153] on span "Which is an example of an expressive vocabulary assessment?" at bounding box center [580, 159] width 401 height 18
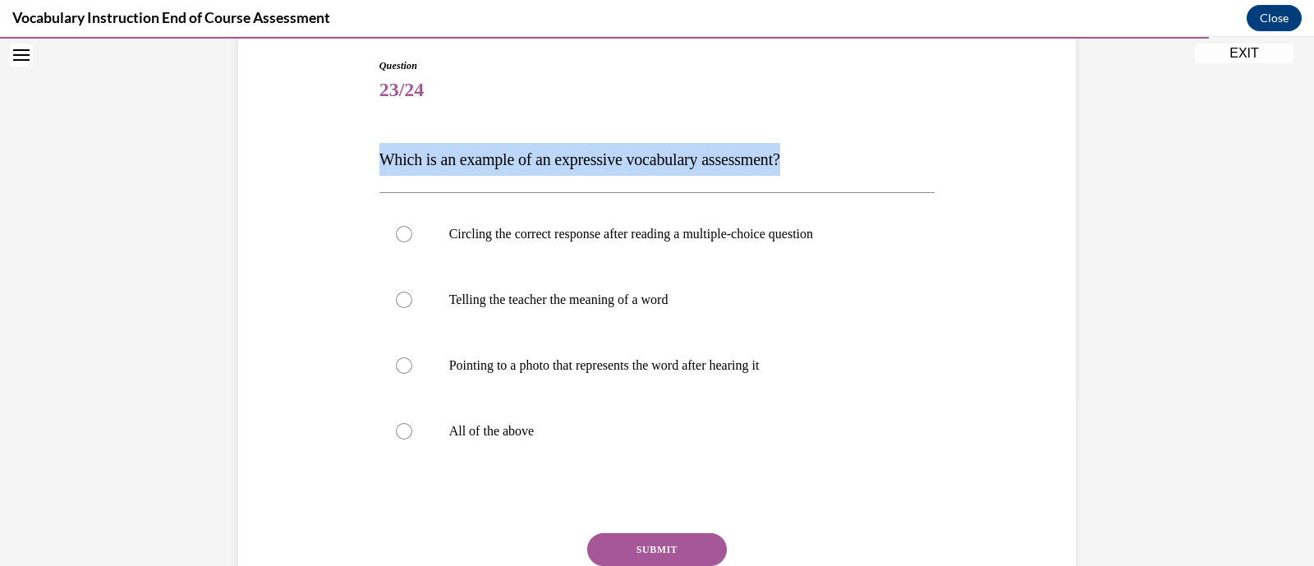
copy span "Which is an example of an expressive vocabulary assessment?"
click at [965, 186] on div "Question 23/24 Which is an example of an expressive vocabulary assessment? Circ…" at bounding box center [657, 338] width 846 height 659
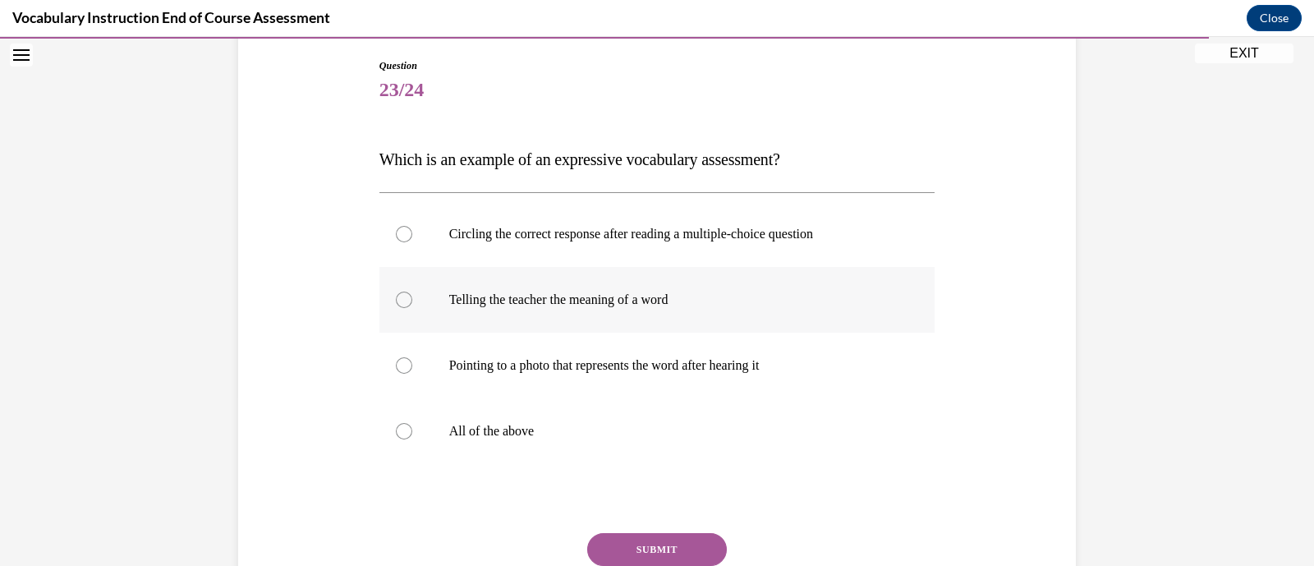
click at [762, 295] on p "Telling the teacher the meaning of a word" at bounding box center [671, 300] width 445 height 16
click at [412, 295] on input "Telling the teacher the meaning of a word" at bounding box center [404, 300] width 16 height 16
radio input "true"
click at [706, 546] on button "SUBMIT" at bounding box center [657, 549] width 140 height 33
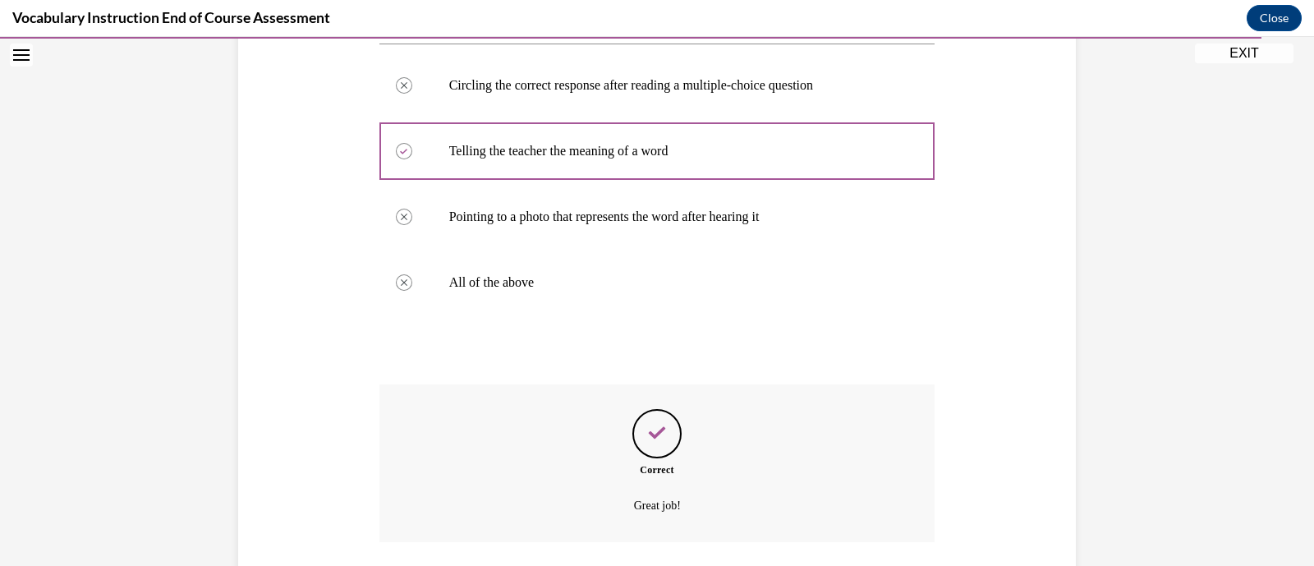
scroll to position [437, 0]
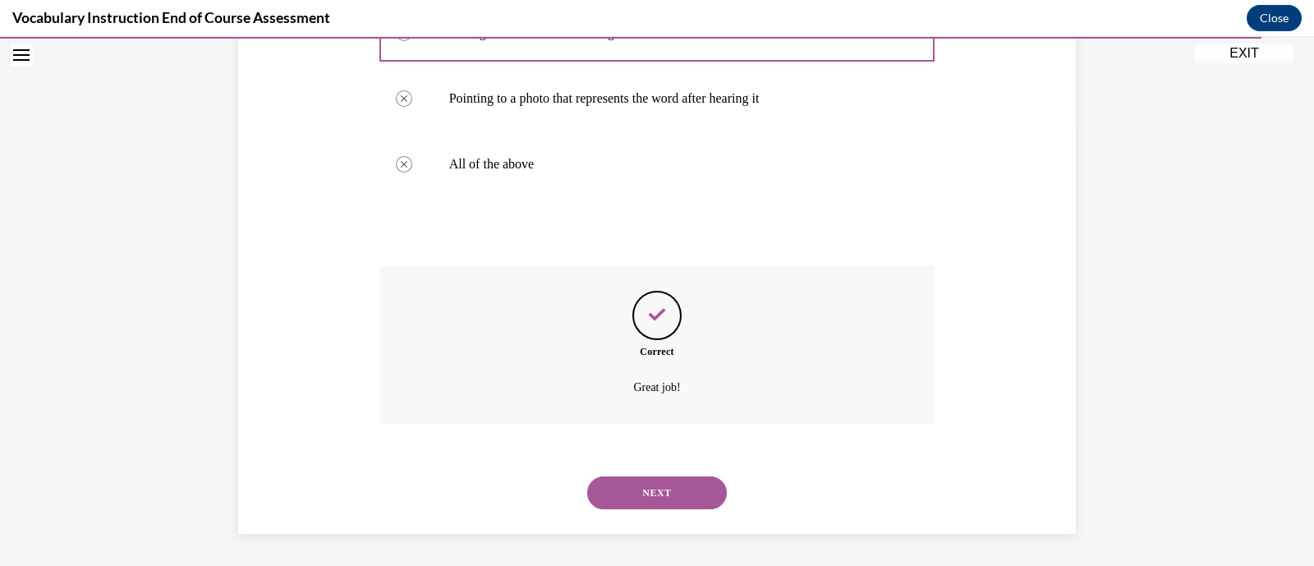
click at [693, 495] on button "NEXT" at bounding box center [657, 492] width 140 height 33
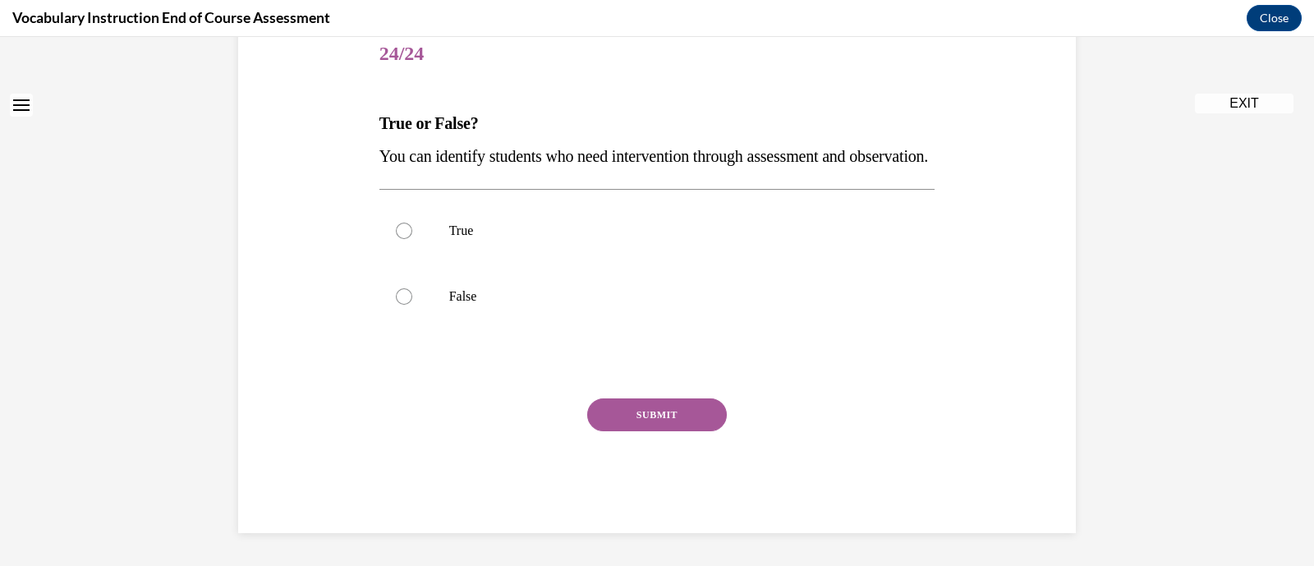
scroll to position [0, 0]
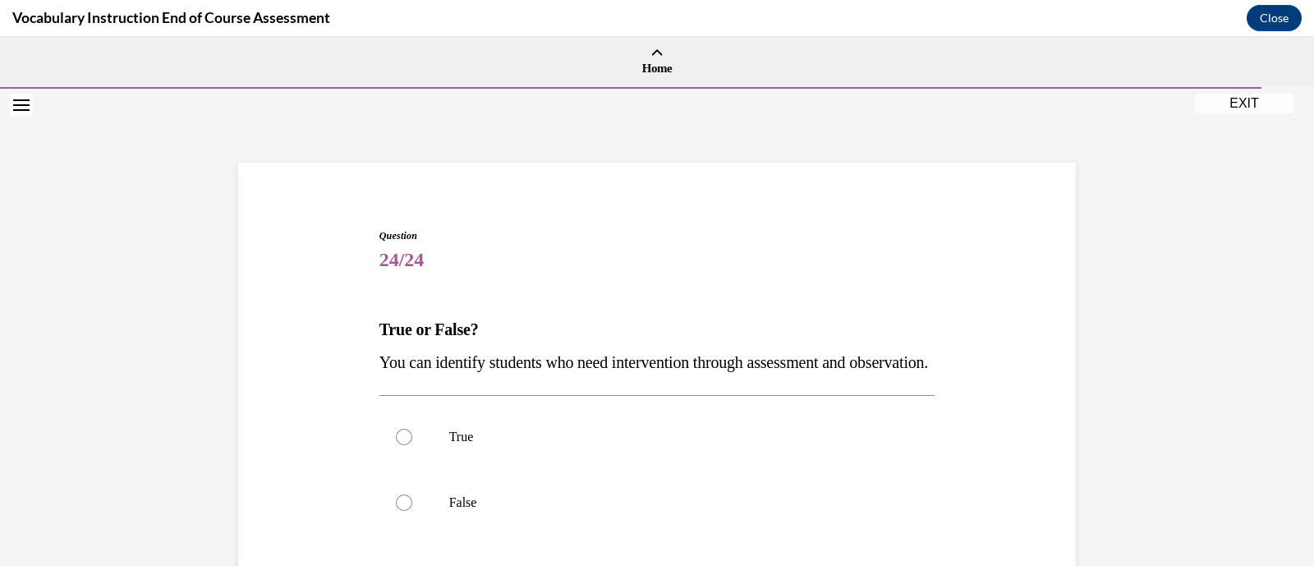
click at [587, 379] on p "You can identify students who need intervention through assessment and observat…" at bounding box center [658, 362] width 556 height 33
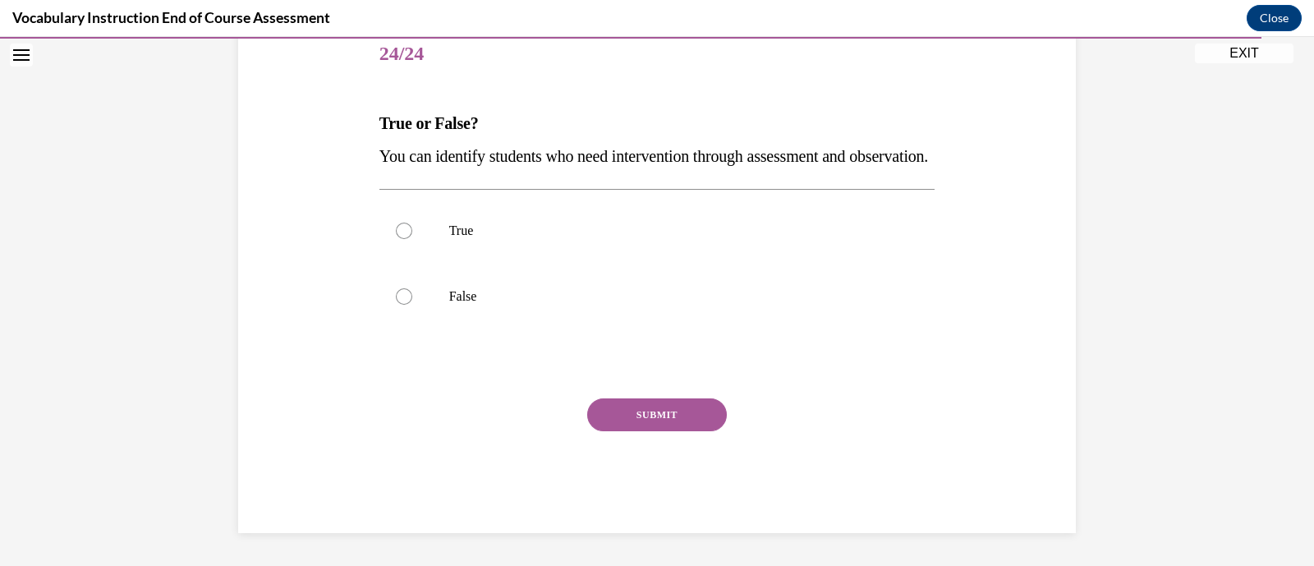
scroll to position [238, 0]
click at [432, 211] on label "True" at bounding box center [658, 231] width 556 height 66
click at [412, 223] on input "True" at bounding box center [404, 231] width 16 height 16
radio input "true"
click at [708, 417] on button "SUBMIT" at bounding box center [657, 414] width 140 height 33
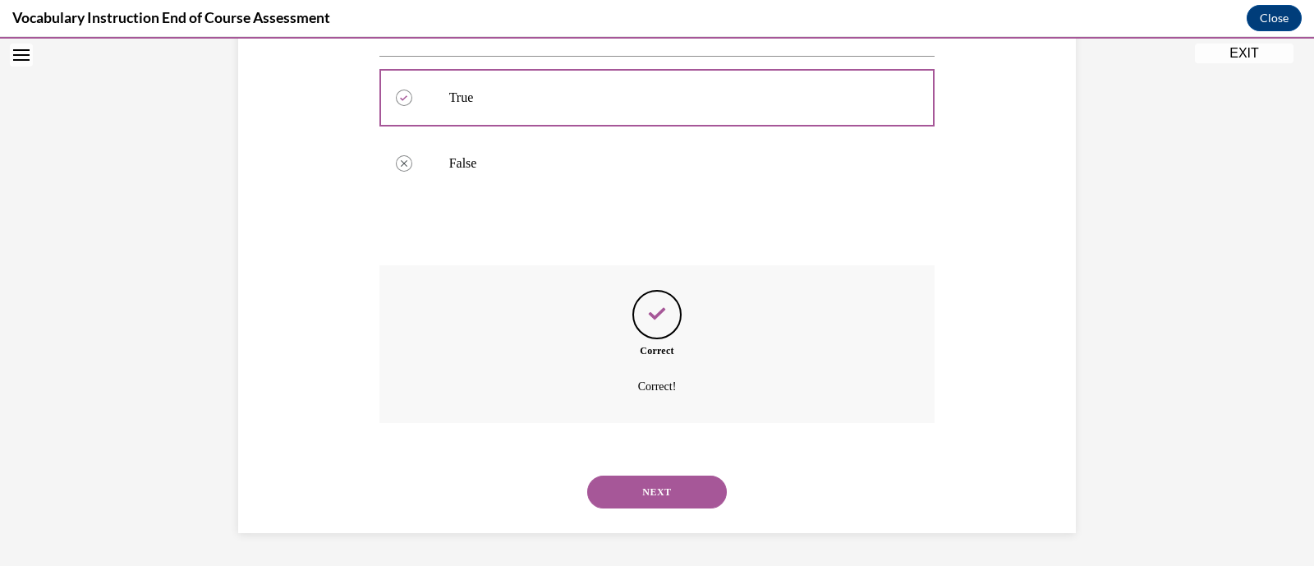
scroll to position [371, 0]
click at [678, 485] on button "NEXT" at bounding box center [657, 492] width 140 height 33
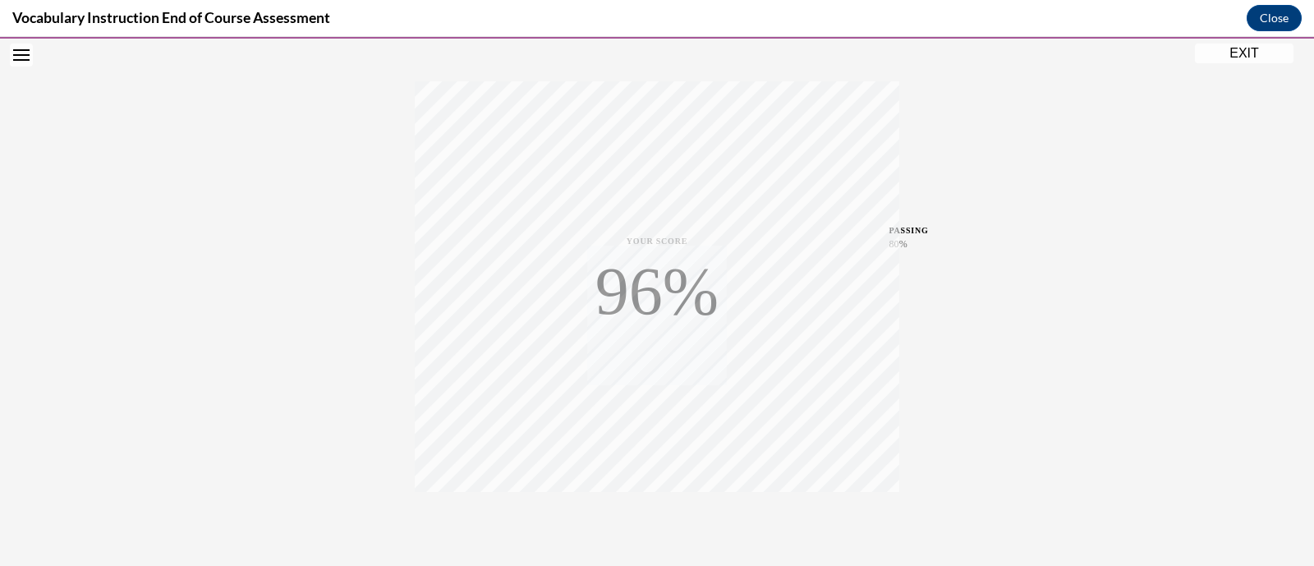
scroll to position [312, 0]
click at [651, 462] on icon "button" at bounding box center [657, 467] width 58 height 18
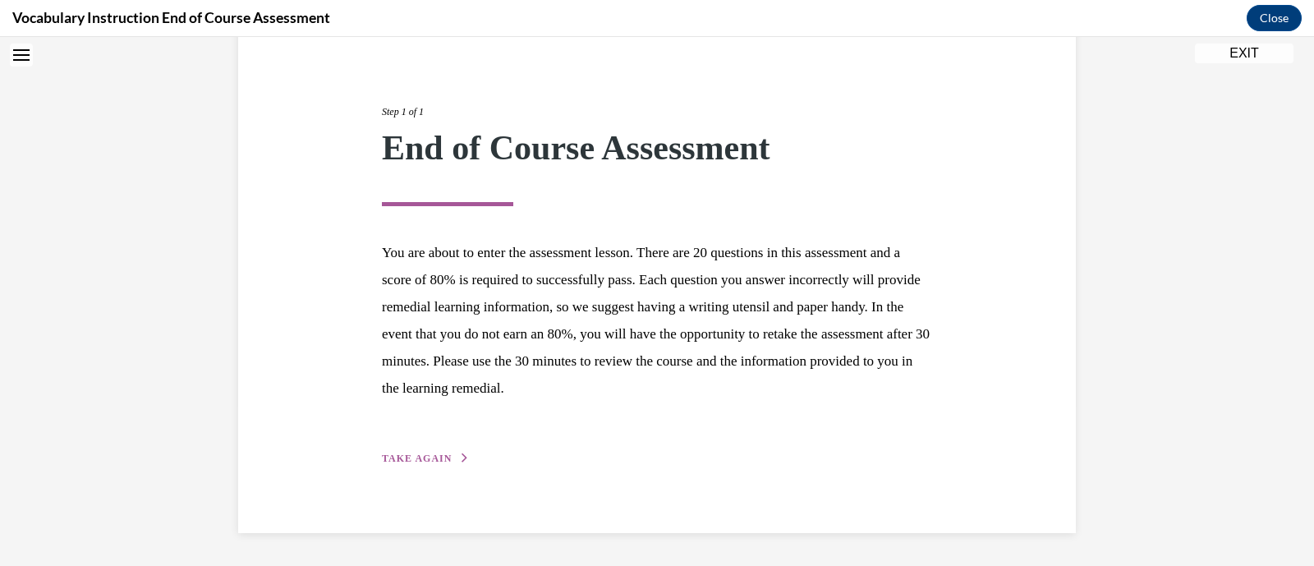
scroll to position [162, 0]
click at [444, 466] on div "Step 1 of 1 End of Course Assessment You are about to enter the assessment less…" at bounding box center [657, 267] width 575 height 401
click at [445, 463] on span "TAKE AGAIN" at bounding box center [417, 459] width 70 height 12
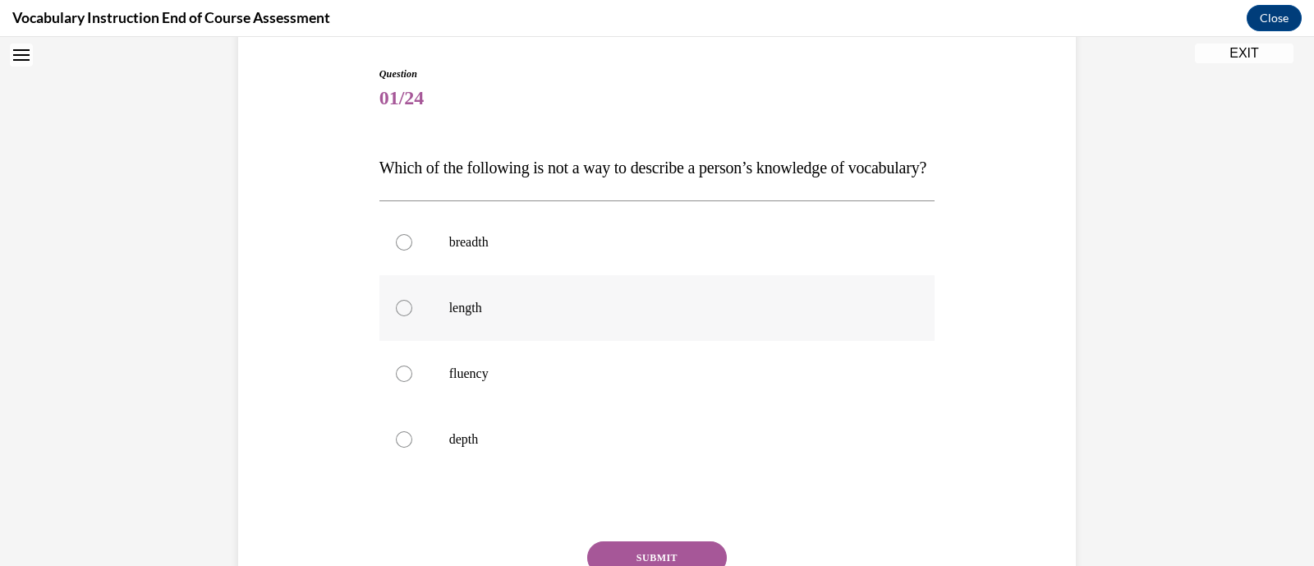
click at [505, 316] on p "length" at bounding box center [671, 308] width 445 height 16
click at [412, 316] on input "length" at bounding box center [404, 308] width 16 height 16
radio input "true"
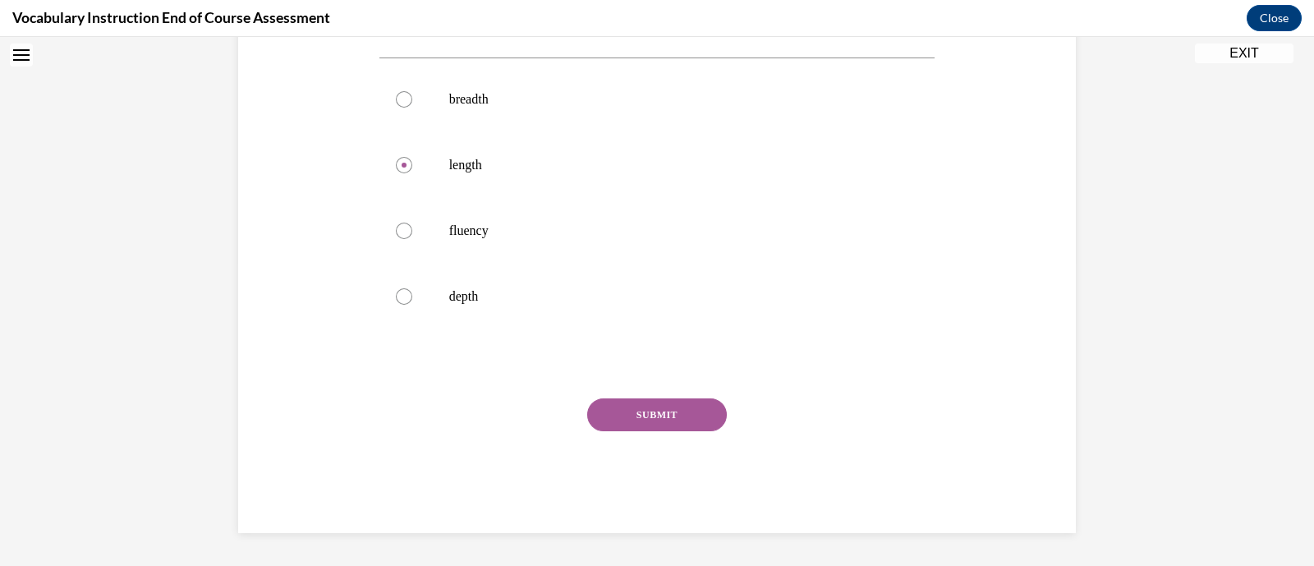
click at [662, 421] on button "SUBMIT" at bounding box center [657, 414] width 140 height 33
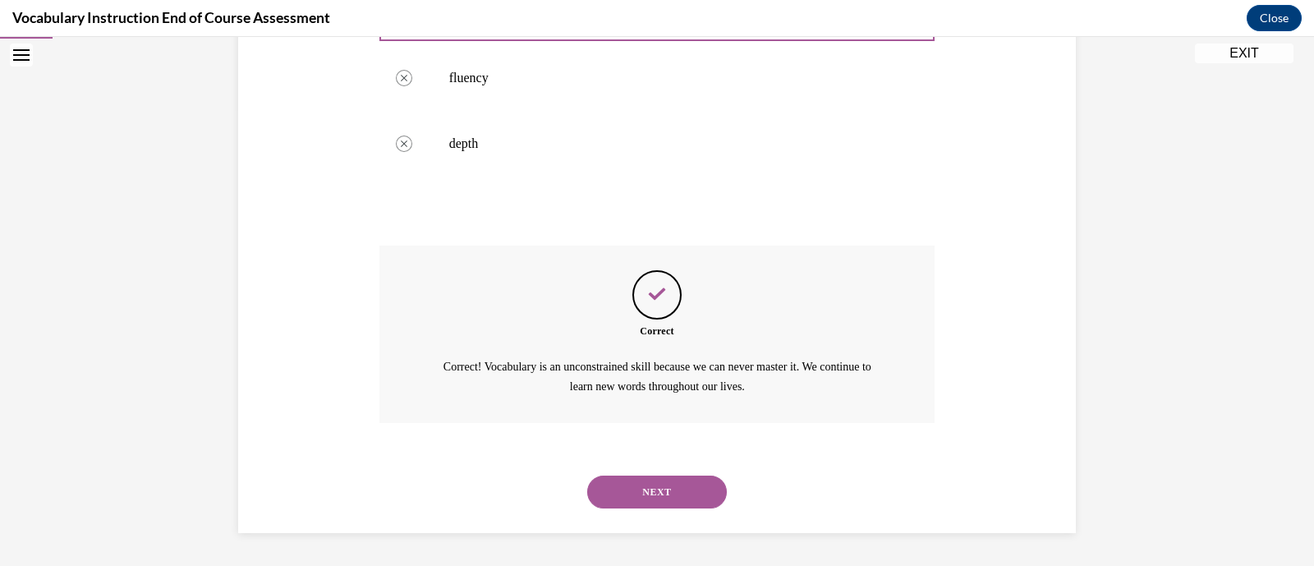
scroll to position [489, 0]
click at [665, 486] on button "NEXT" at bounding box center [657, 492] width 140 height 33
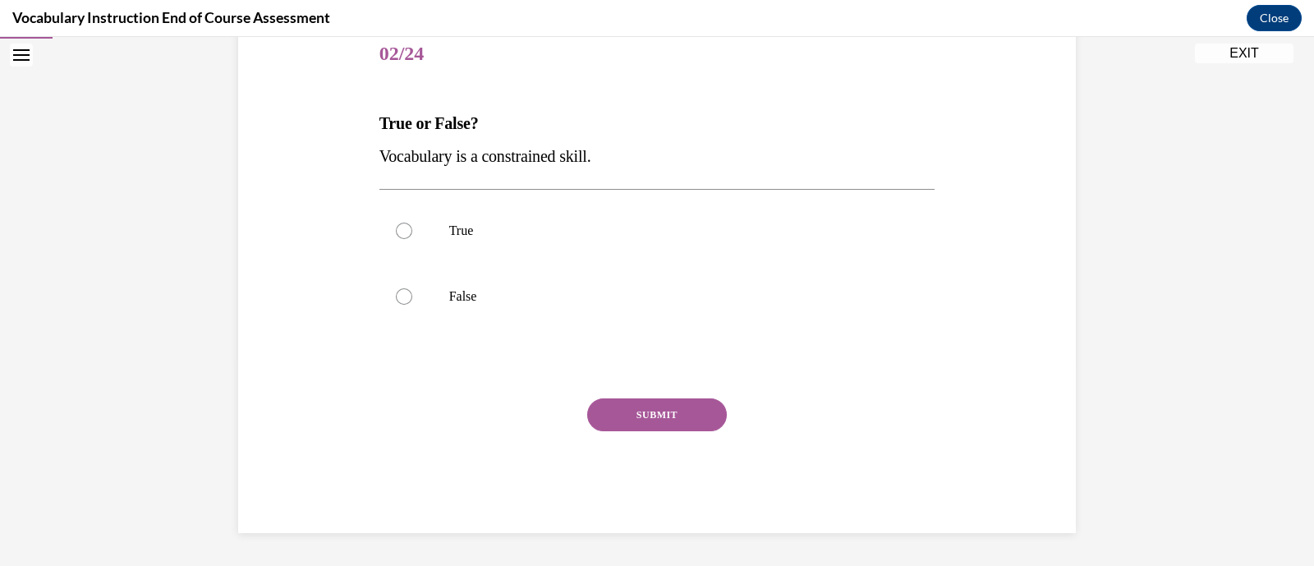
scroll to position [182, 0]
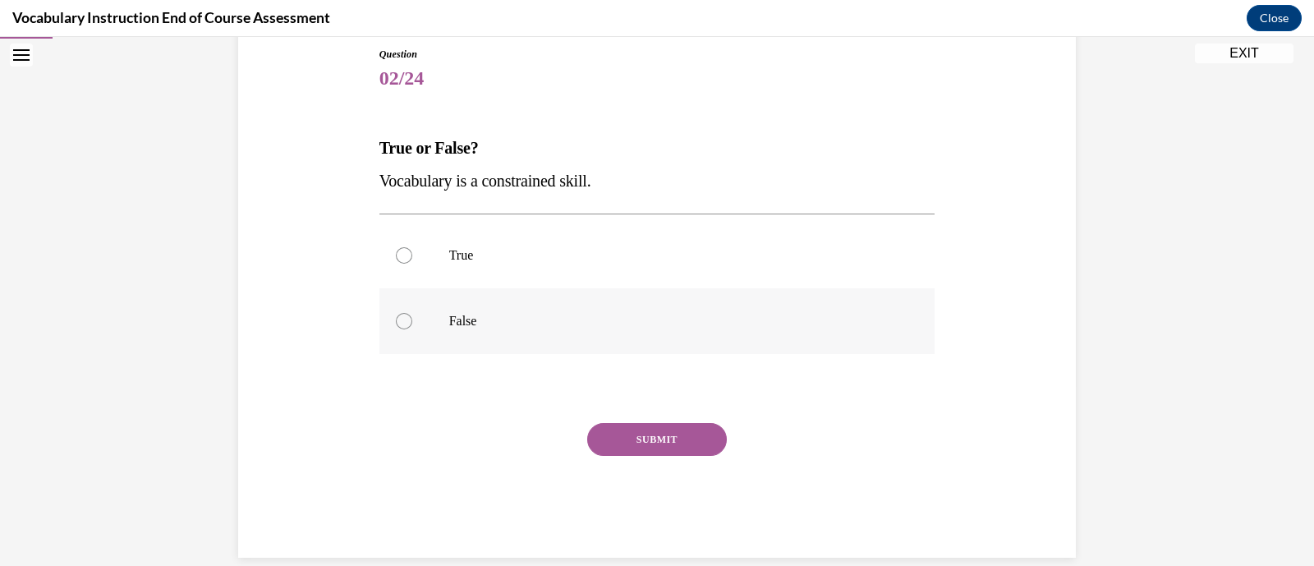
click at [555, 337] on label "False" at bounding box center [658, 321] width 556 height 66
click at [412, 329] on input "False" at bounding box center [404, 321] width 16 height 16
radio input "true"
click at [652, 435] on button "SUBMIT" at bounding box center [657, 439] width 140 height 33
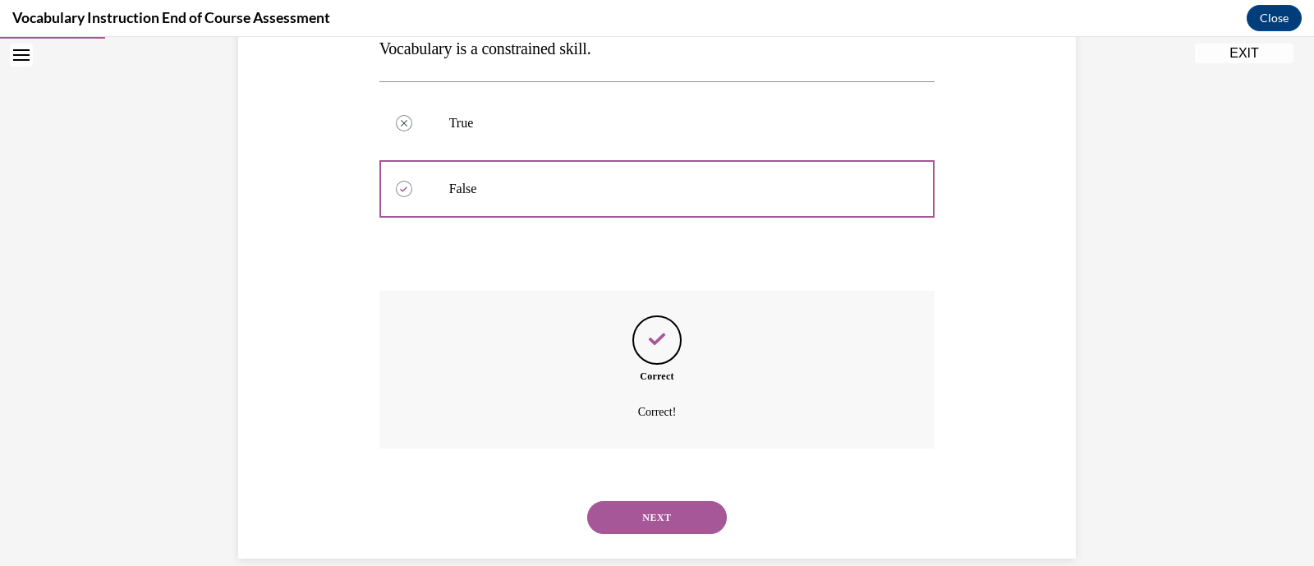
scroll to position [338, 0]
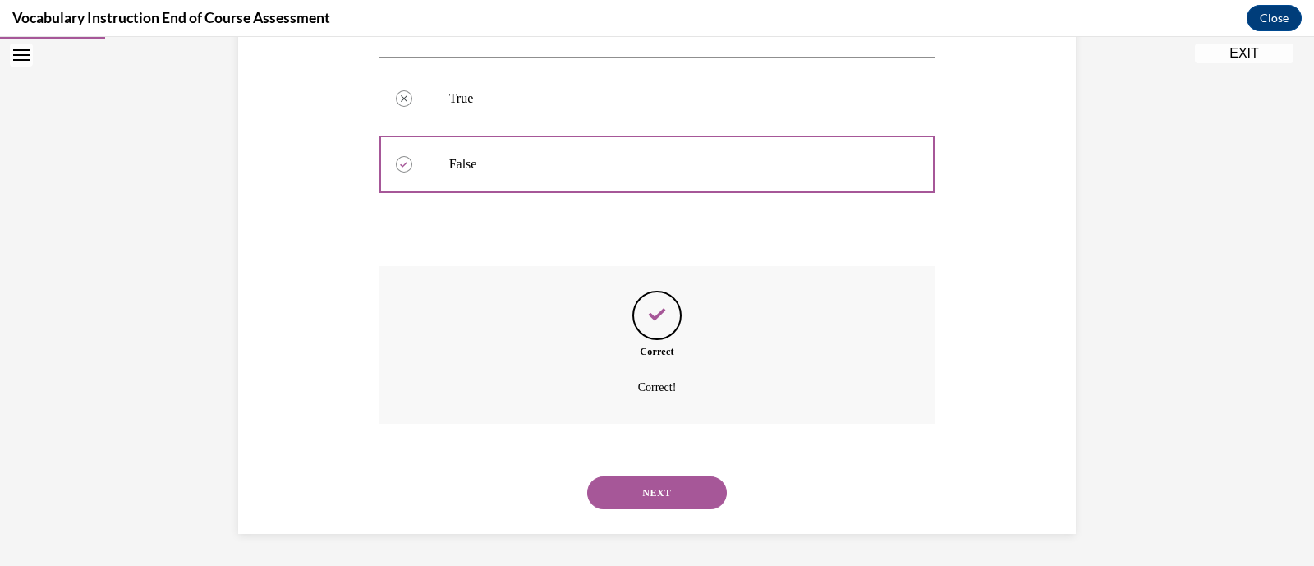
click at [662, 477] on button "NEXT" at bounding box center [657, 492] width 140 height 33
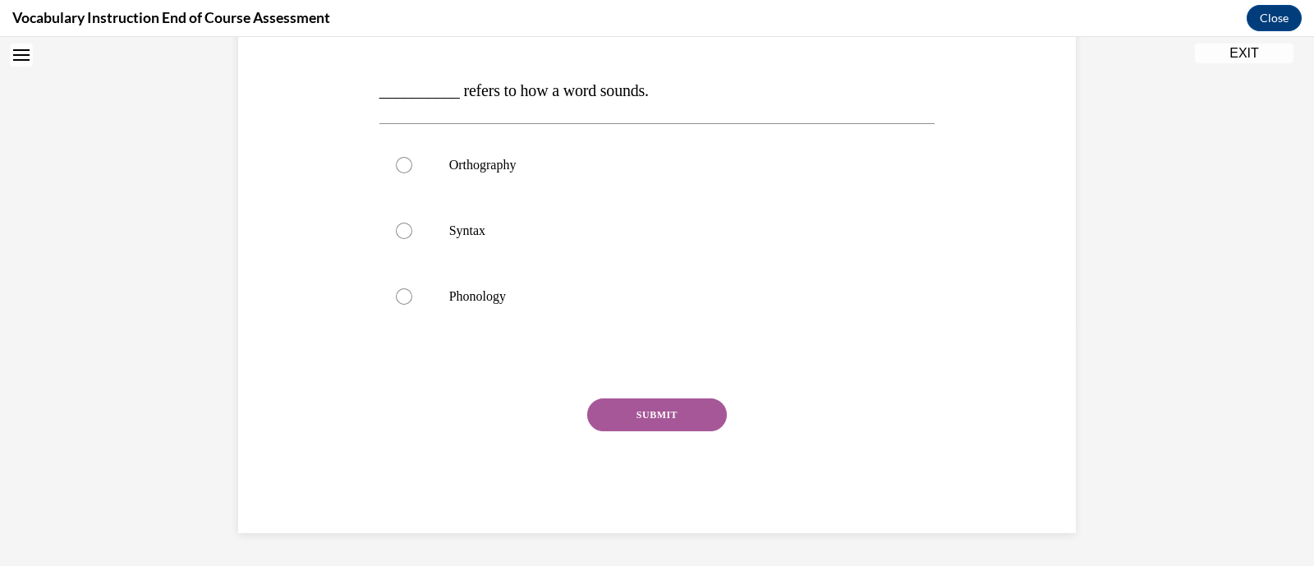
click at [662, 264] on label "Syntax" at bounding box center [658, 231] width 556 height 66
click at [412, 239] on input "Syntax" at bounding box center [404, 231] width 16 height 16
radio input "true"
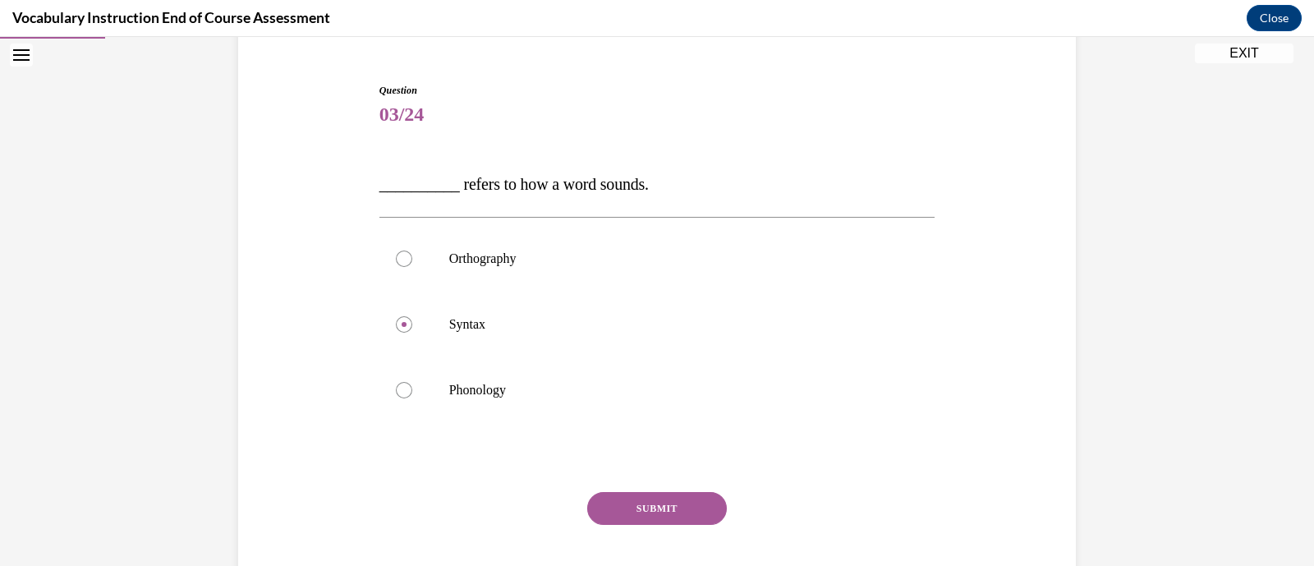
scroll to position [146, 0]
click at [650, 388] on p "Phonology" at bounding box center [671, 389] width 445 height 16
click at [412, 388] on input "Phonology" at bounding box center [404, 389] width 16 height 16
radio input "true"
click at [664, 502] on button "SUBMIT" at bounding box center [657, 507] width 140 height 33
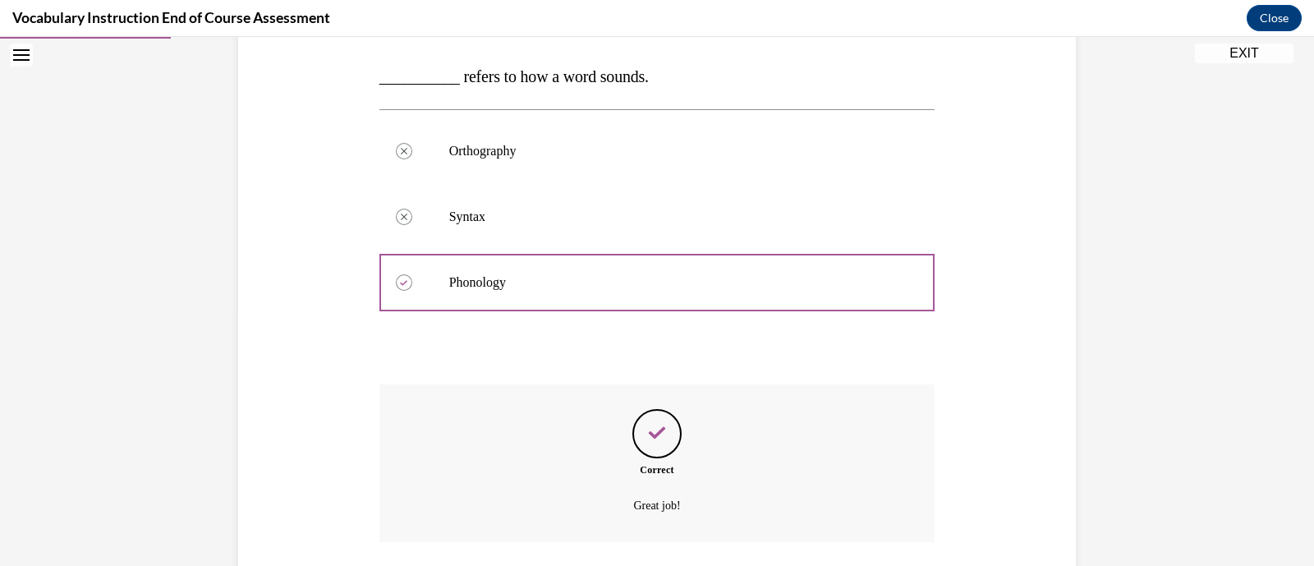
scroll to position [371, 0]
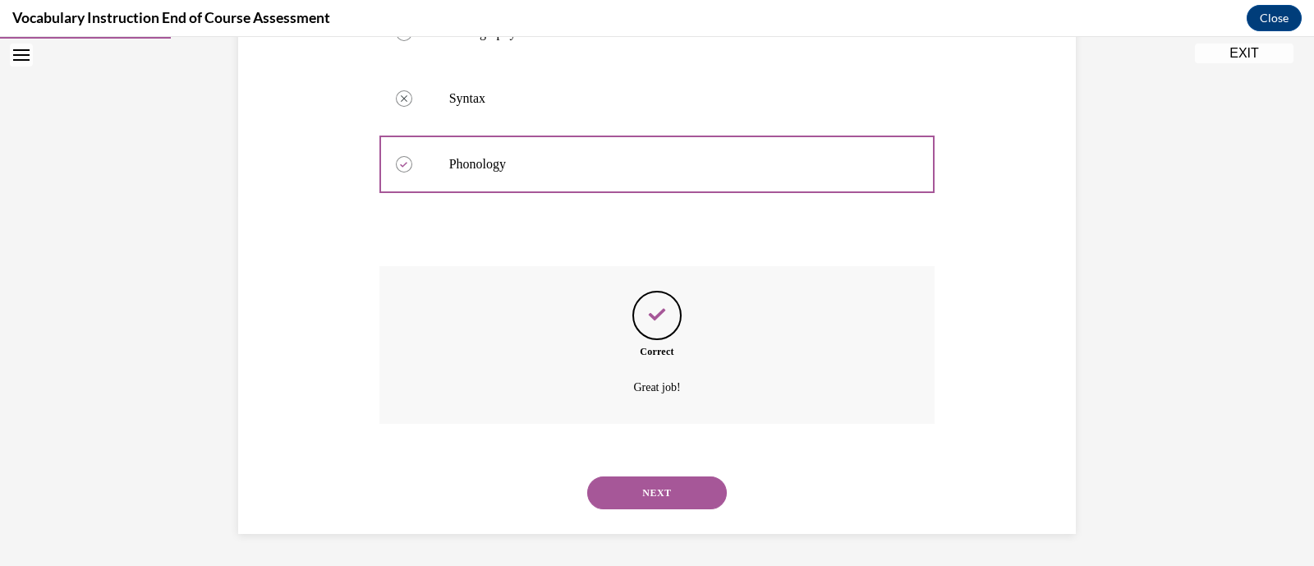
click at [678, 500] on button "NEXT" at bounding box center [657, 492] width 140 height 33
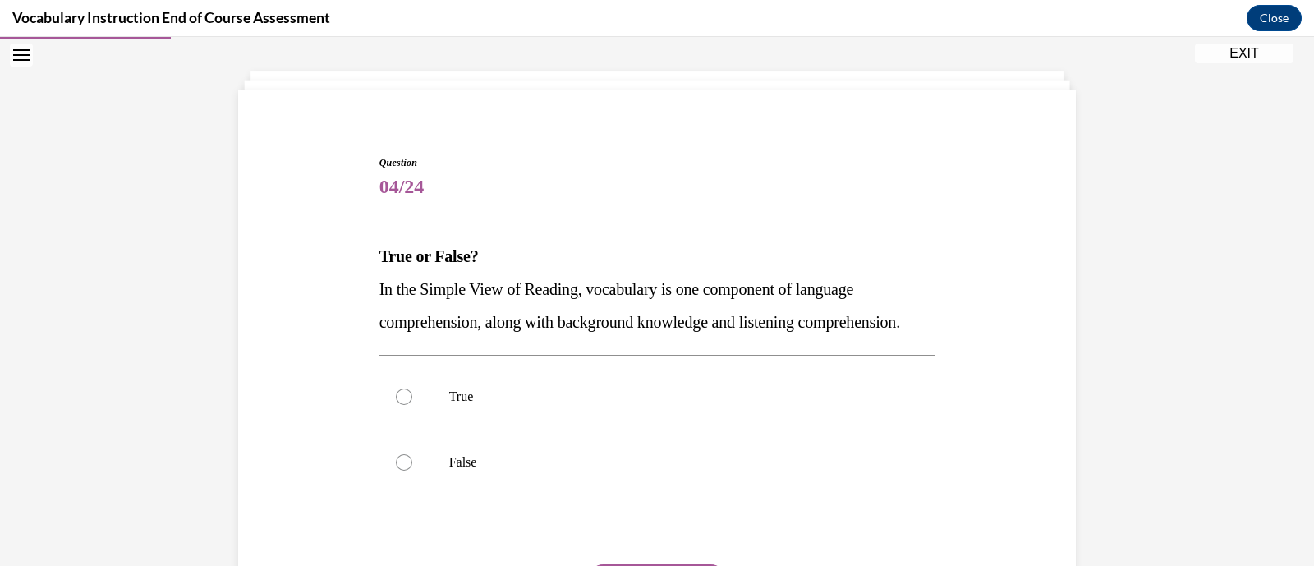
scroll to position [256, 0]
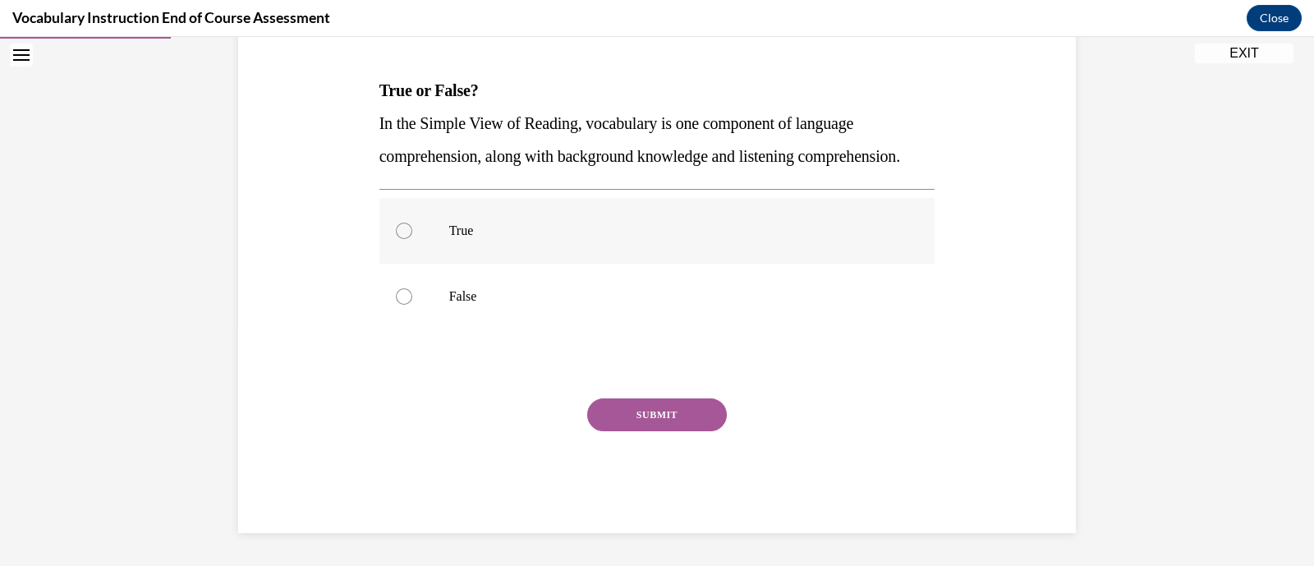
click at [605, 239] on p "True" at bounding box center [671, 231] width 445 height 16
click at [412, 239] on input "True" at bounding box center [404, 231] width 16 height 16
radio input "true"
click at [659, 431] on button "SUBMIT" at bounding box center [657, 414] width 140 height 33
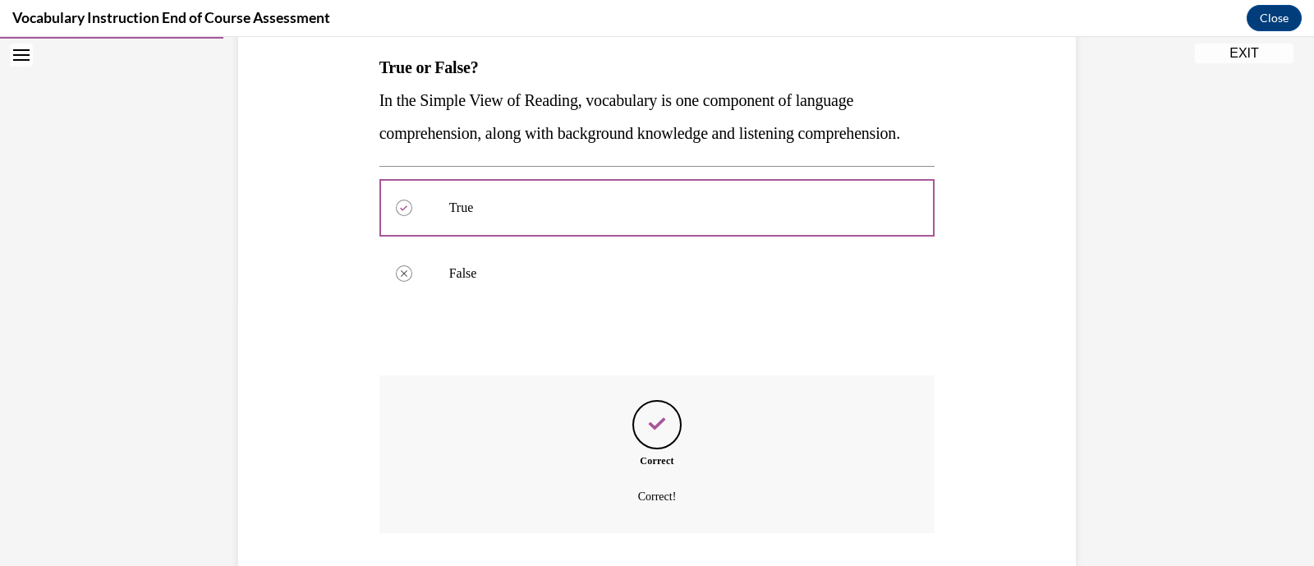
scroll to position [404, 0]
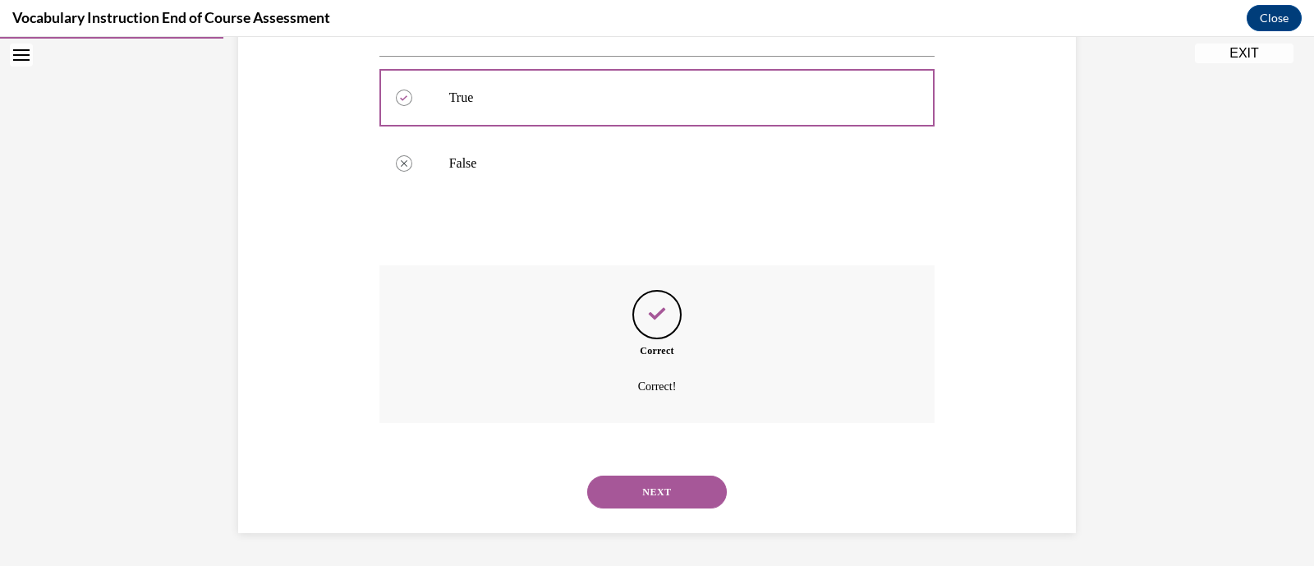
click at [691, 497] on button "NEXT" at bounding box center [657, 492] width 140 height 33
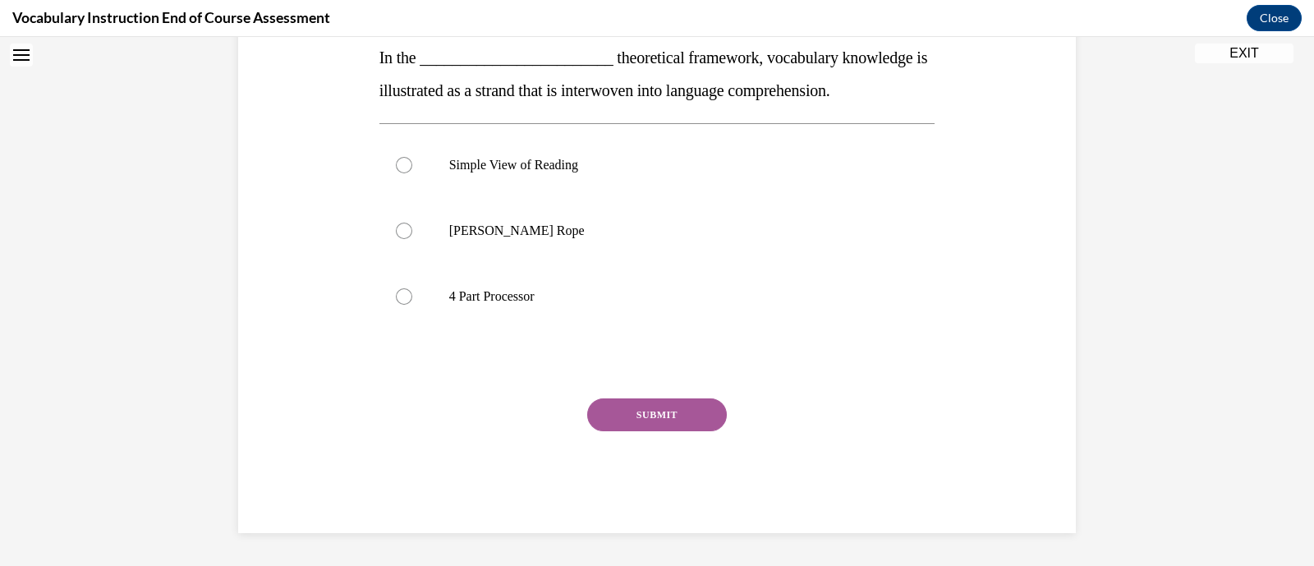
scroll to position [0, 0]
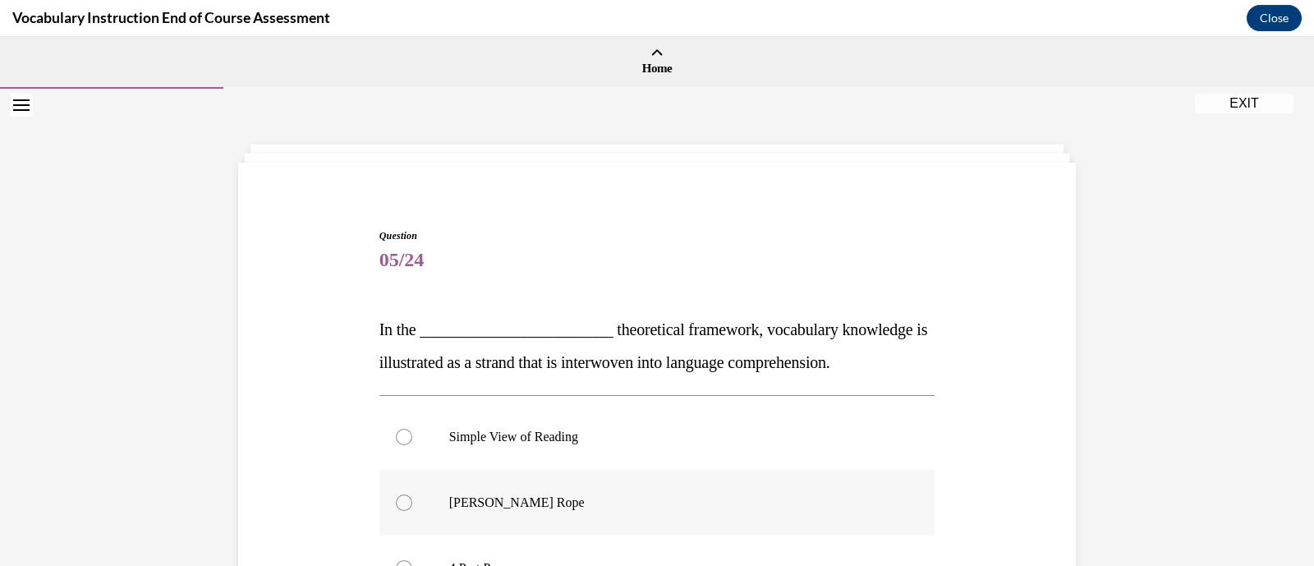
click at [684, 502] on p "[PERSON_NAME] Rope" at bounding box center [671, 503] width 445 height 16
click at [412, 502] on input "[PERSON_NAME] Rope" at bounding box center [404, 503] width 16 height 16
radio input "true"
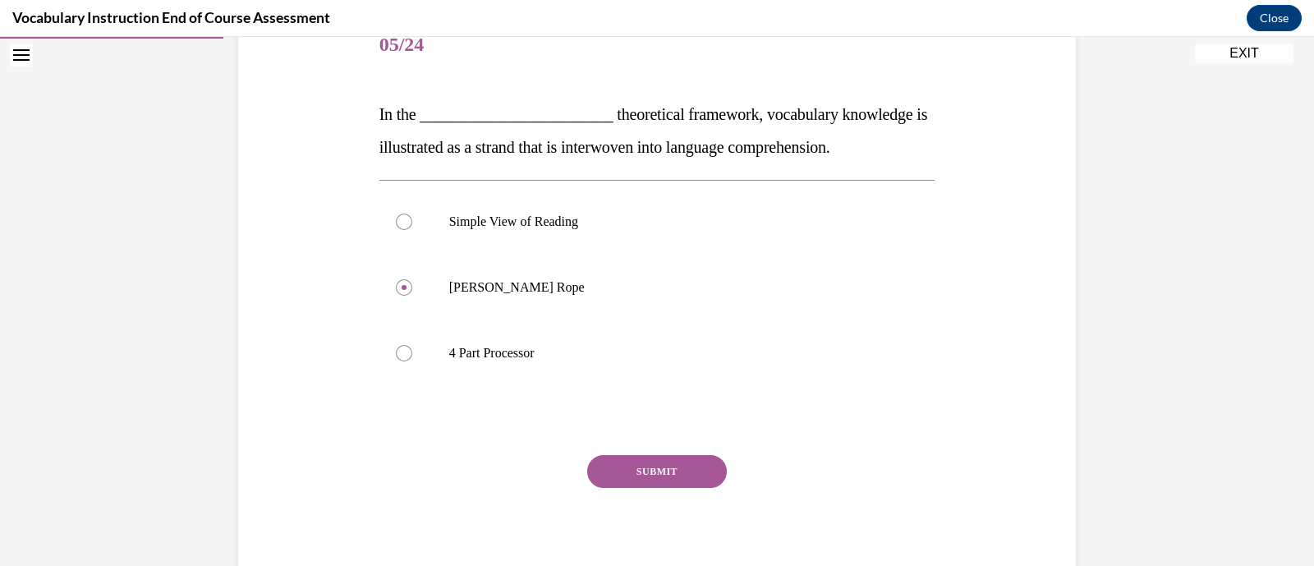
click at [658, 467] on button "SUBMIT" at bounding box center [657, 471] width 140 height 33
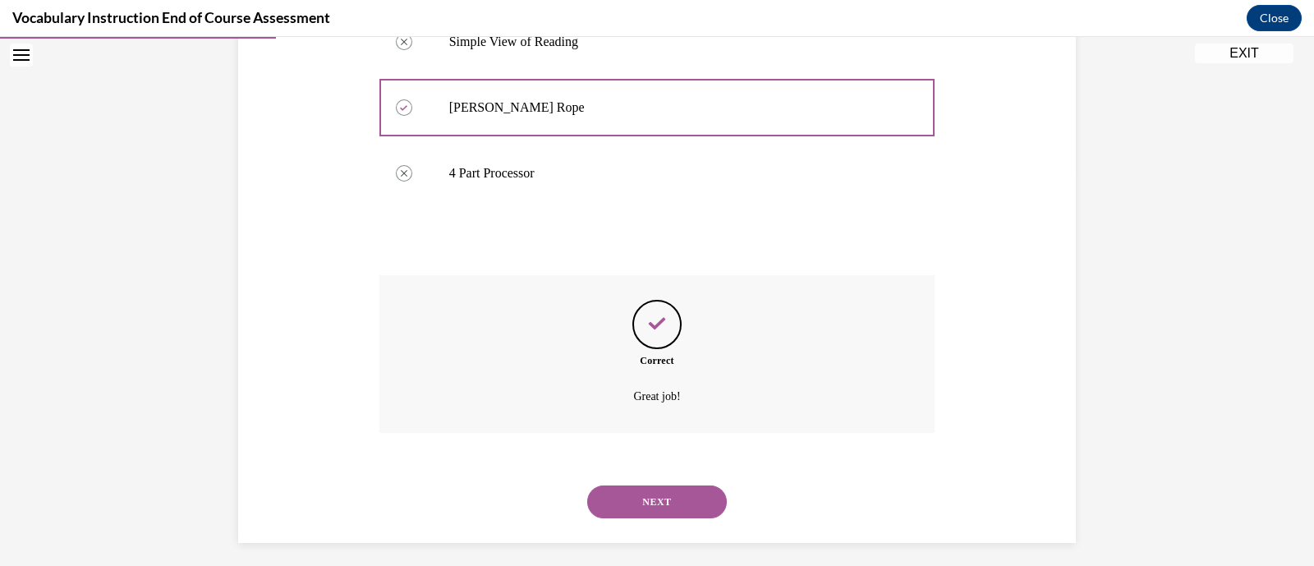
scroll to position [404, 0]
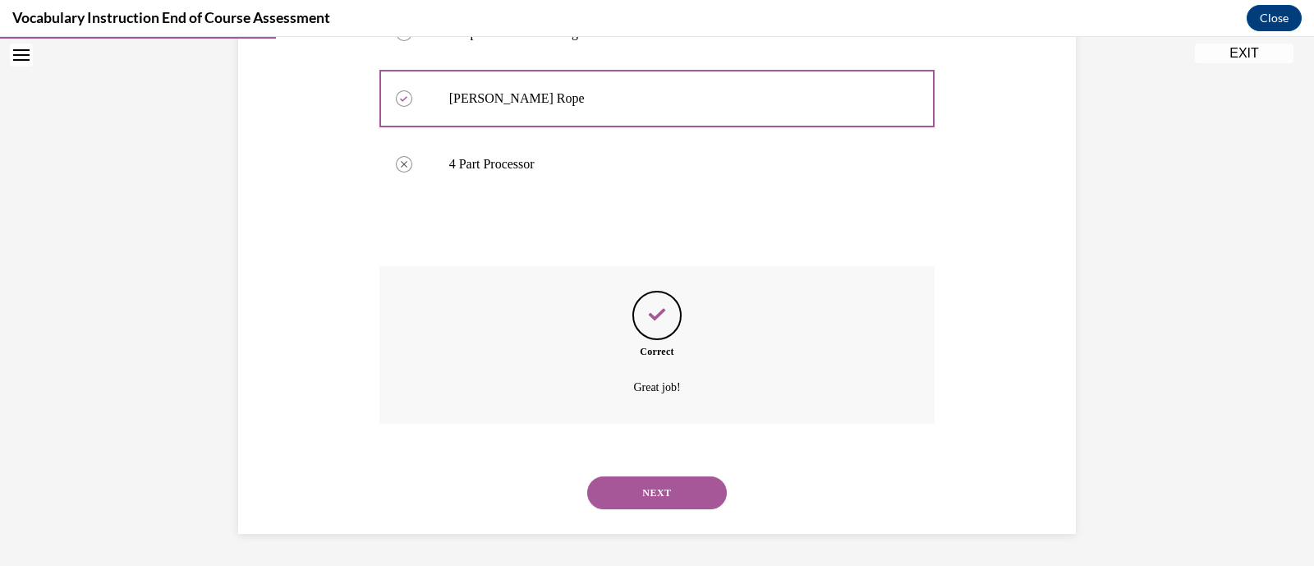
click at [668, 492] on button "NEXT" at bounding box center [657, 492] width 140 height 33
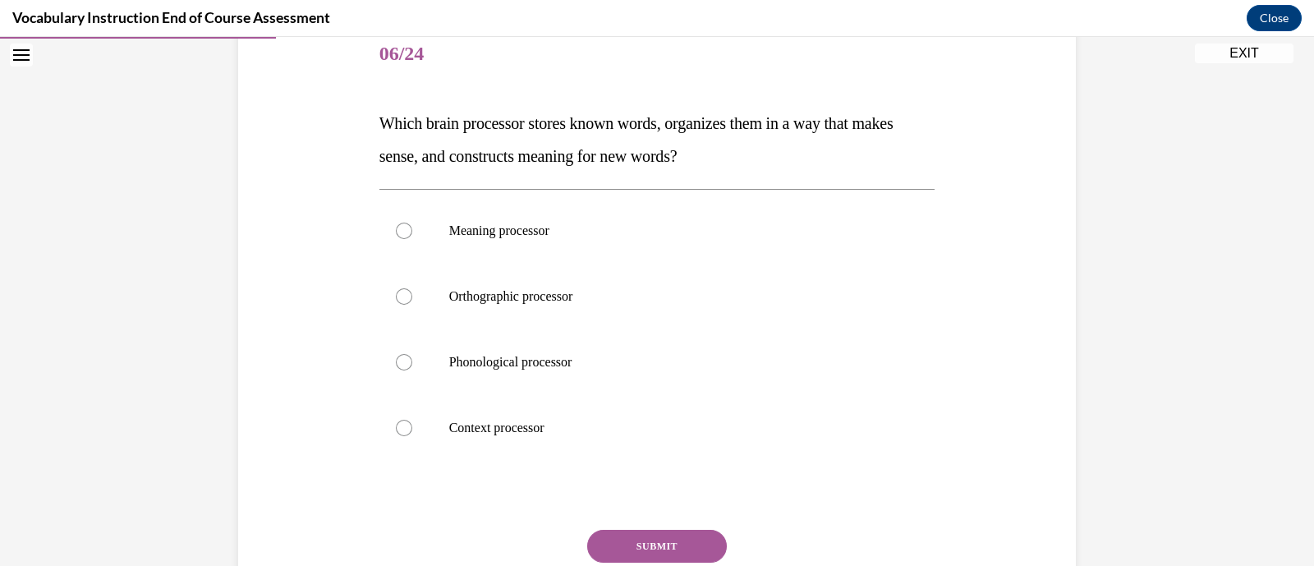
scroll to position [211, 0]
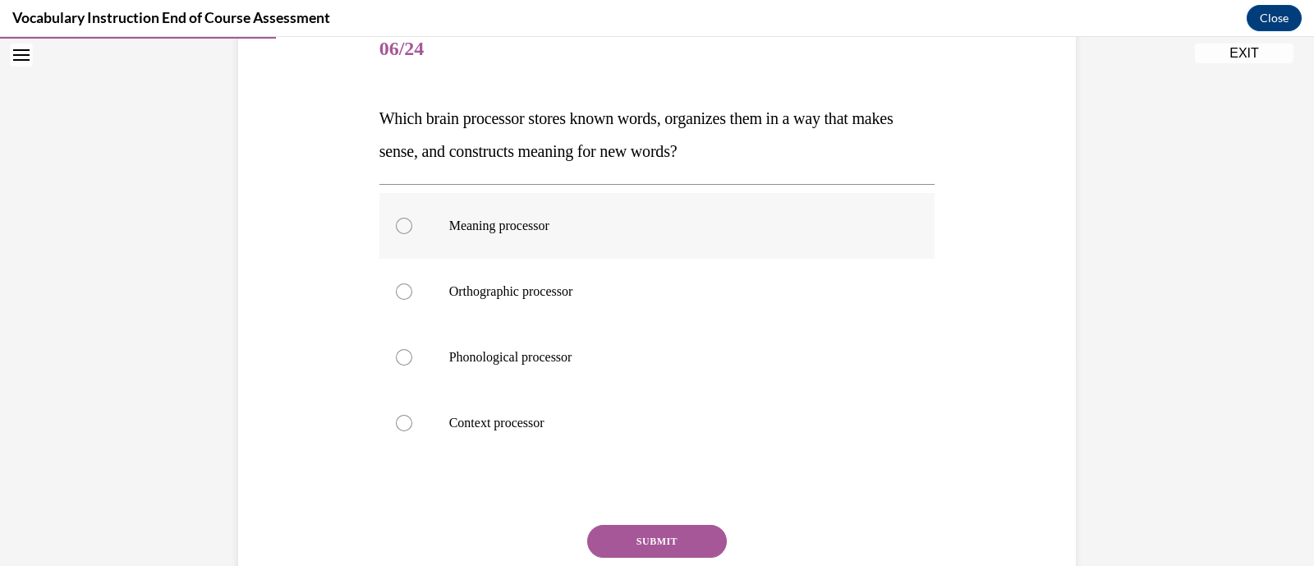
click at [633, 245] on label "Meaning processor" at bounding box center [658, 226] width 556 height 66
click at [412, 234] on input "Meaning processor" at bounding box center [404, 226] width 16 height 16
radio input "true"
click at [647, 548] on button "SUBMIT" at bounding box center [657, 541] width 140 height 33
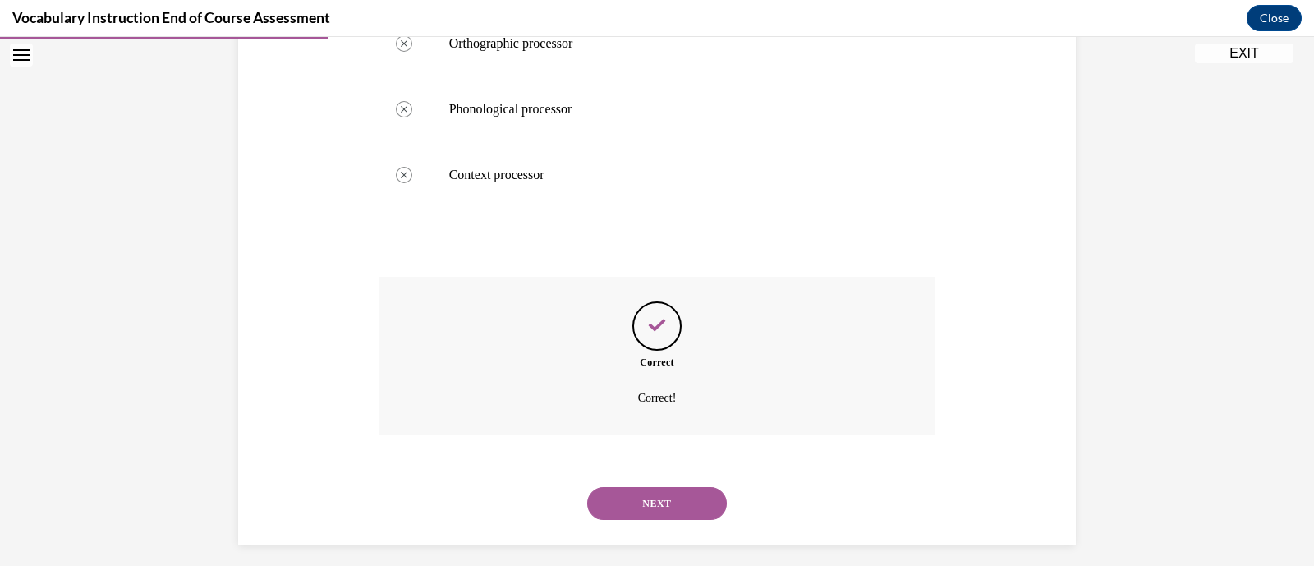
scroll to position [470, 0]
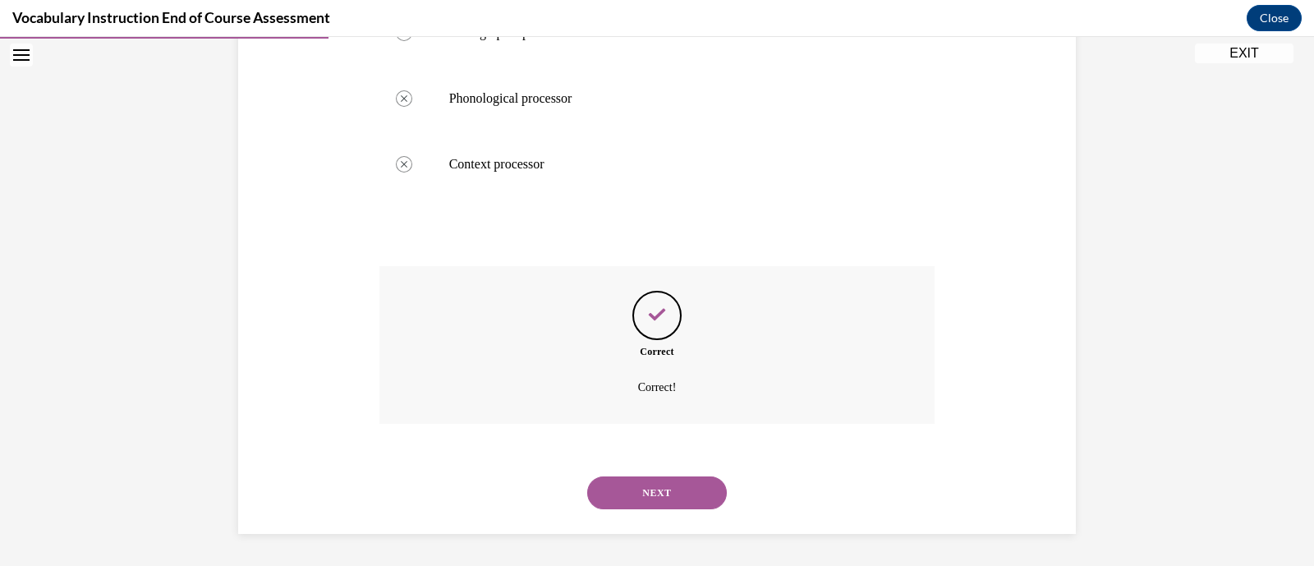
click at [686, 501] on button "NEXT" at bounding box center [657, 492] width 140 height 33
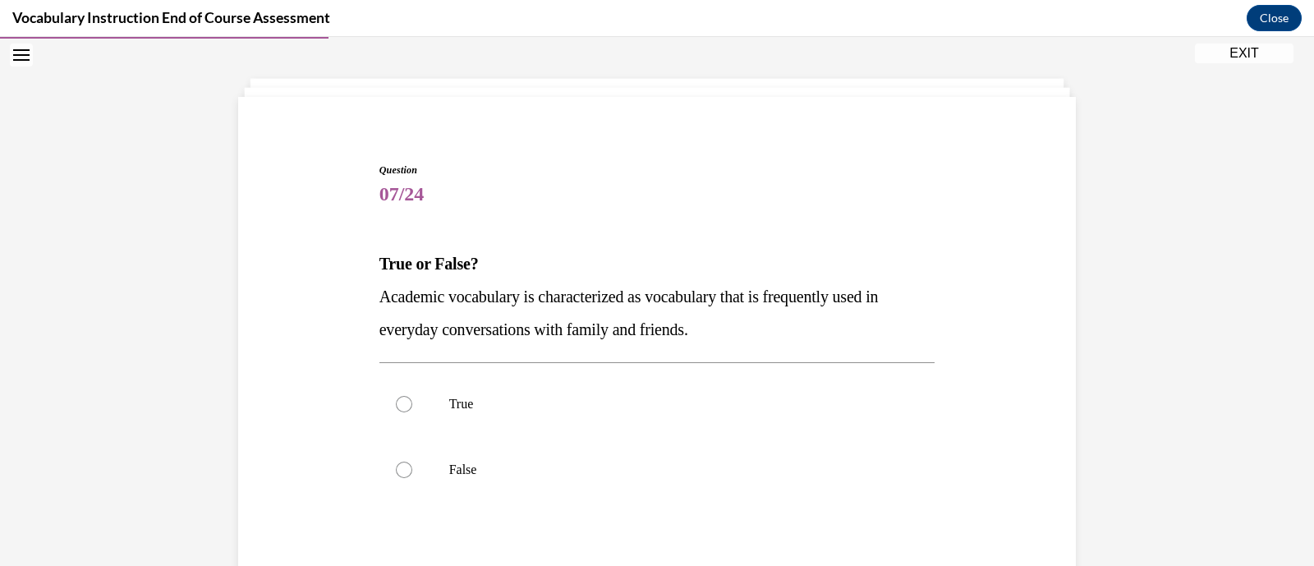
scroll to position [136, 0]
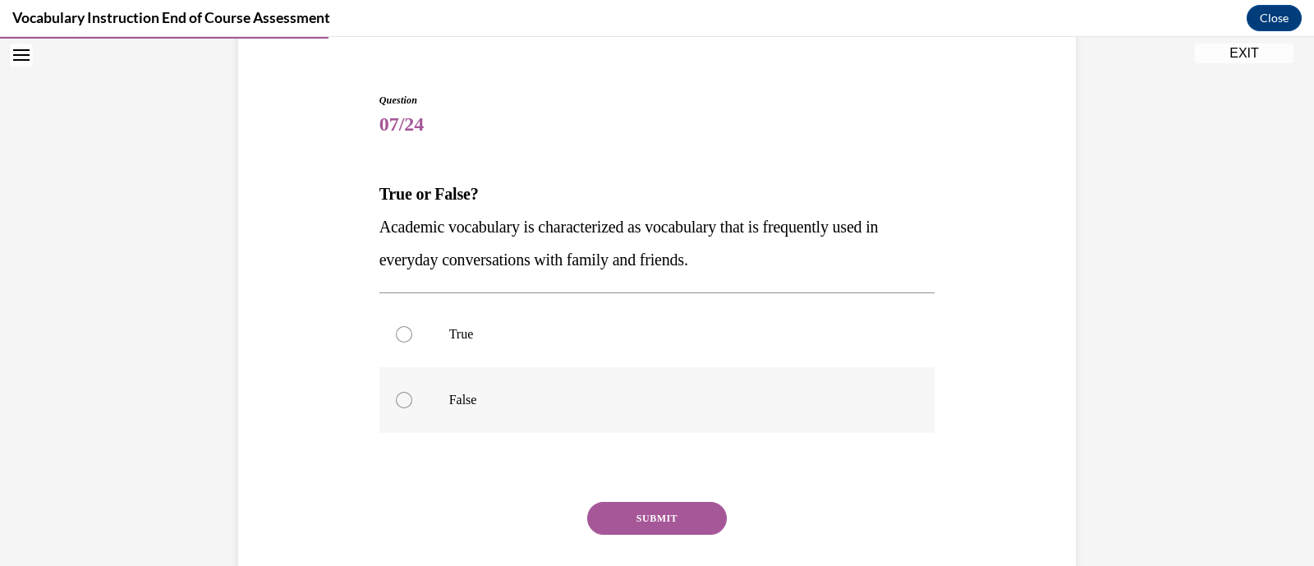
click at [702, 399] on p "False" at bounding box center [671, 400] width 445 height 16
click at [412, 399] on input "False" at bounding box center [404, 400] width 16 height 16
radio input "true"
click at [684, 527] on button "SUBMIT" at bounding box center [657, 518] width 140 height 33
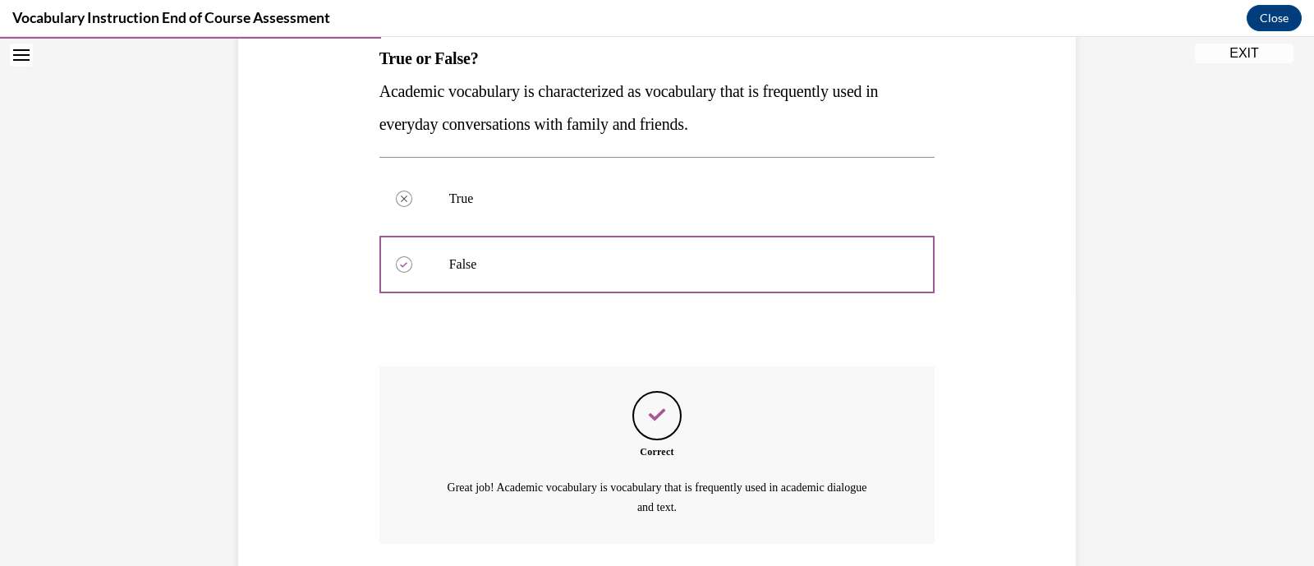
scroll to position [390, 0]
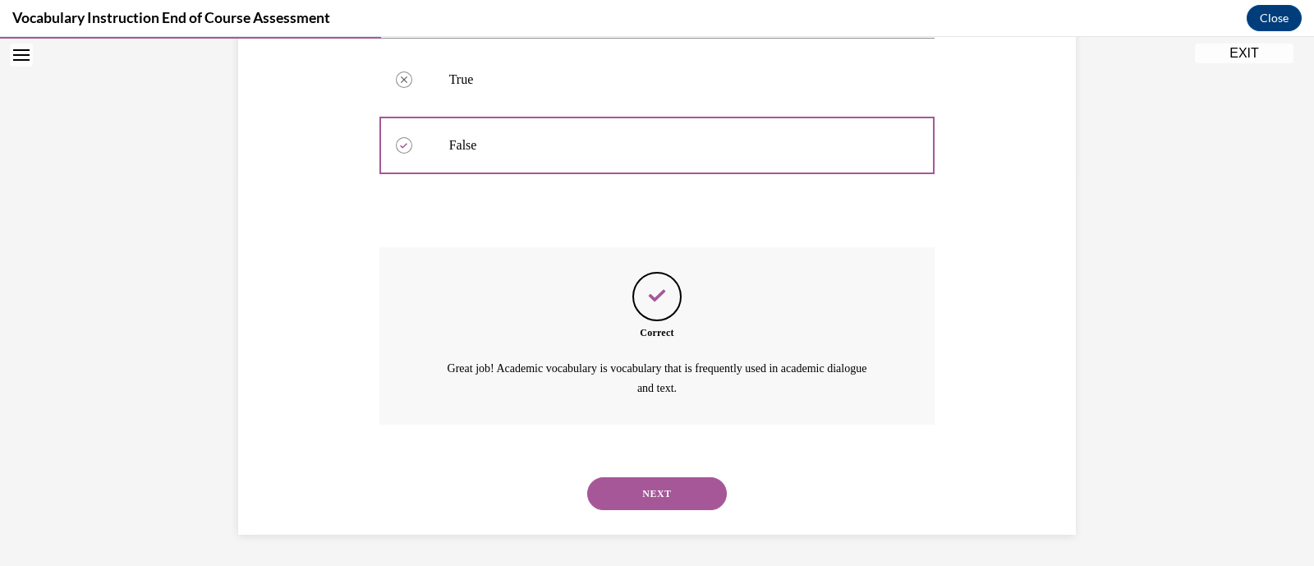
click at [693, 491] on button "NEXT" at bounding box center [657, 493] width 140 height 33
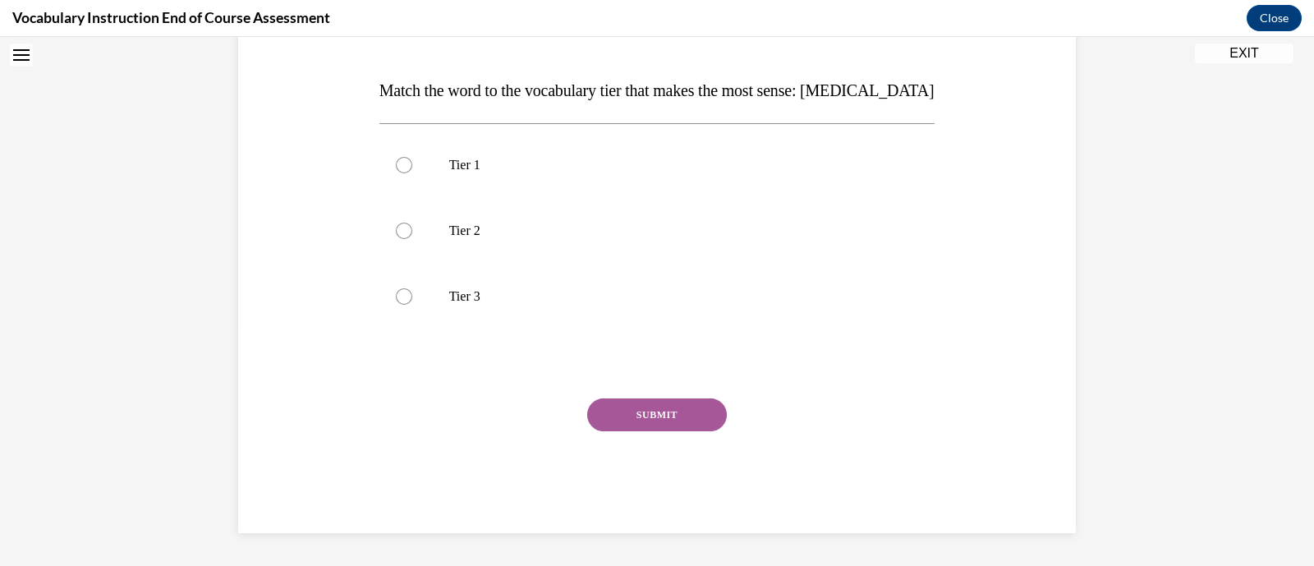
scroll to position [0, 0]
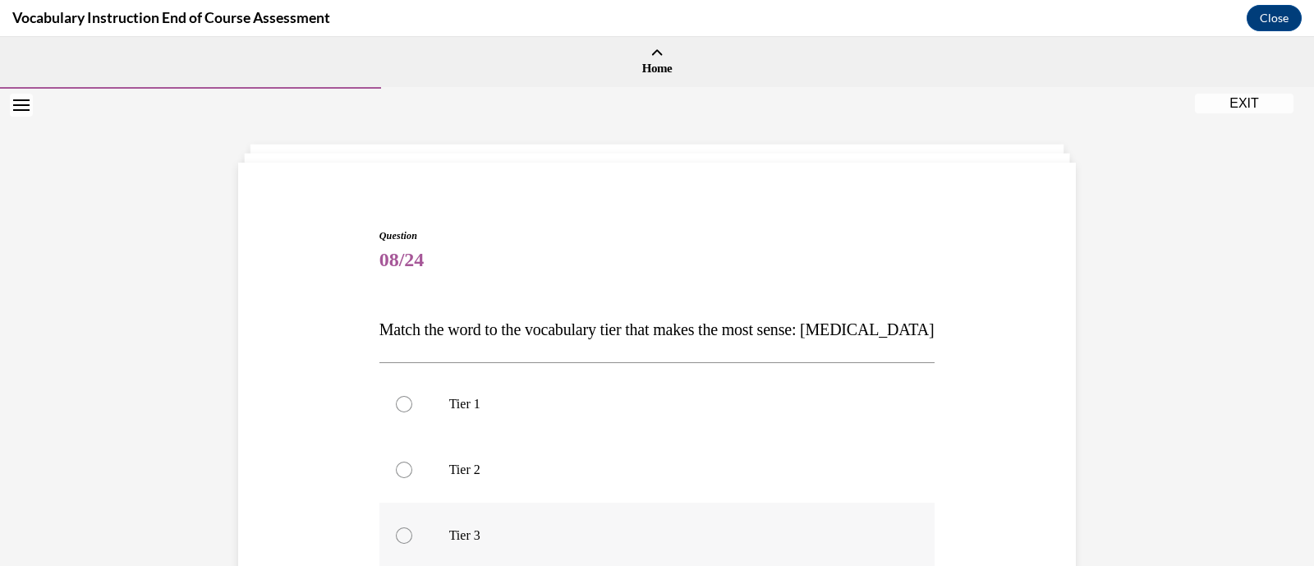
click at [687, 533] on p "Tier 3" at bounding box center [671, 535] width 445 height 16
click at [412, 533] on input "Tier 3" at bounding box center [404, 535] width 16 height 16
radio input "true"
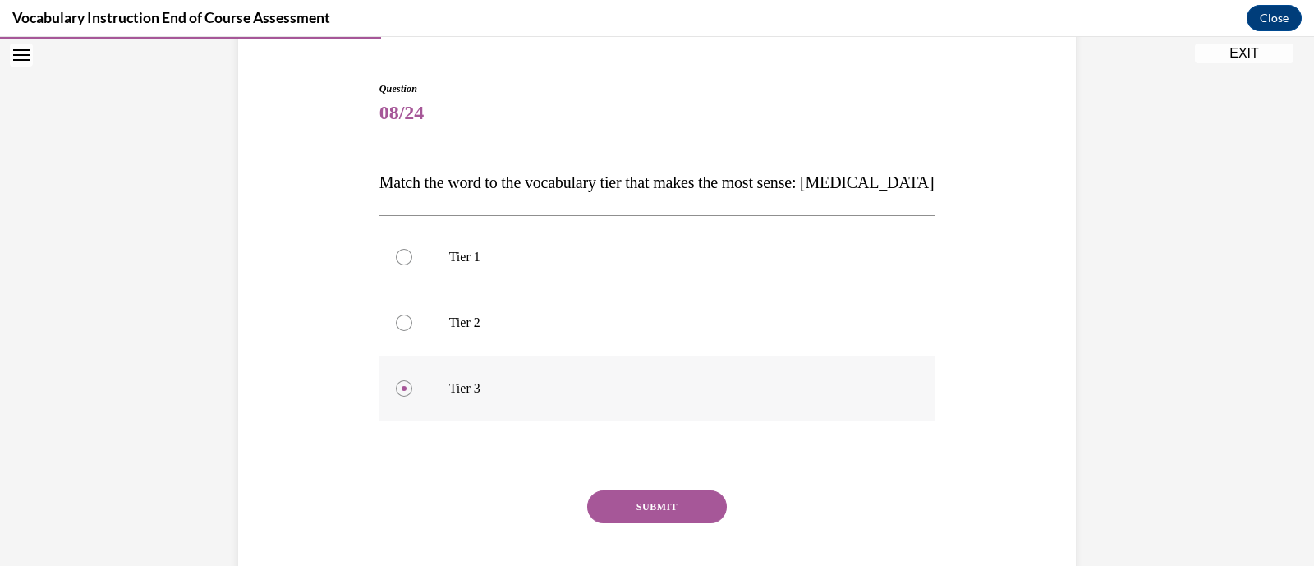
scroll to position [238, 0]
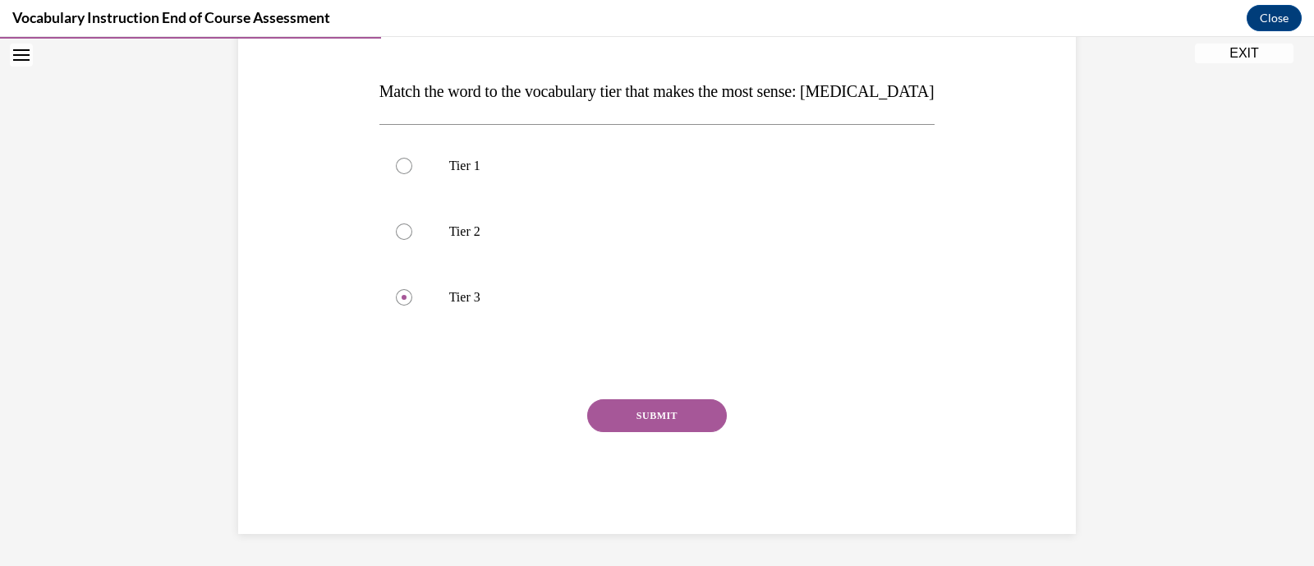
click at [657, 403] on button "SUBMIT" at bounding box center [657, 415] width 140 height 33
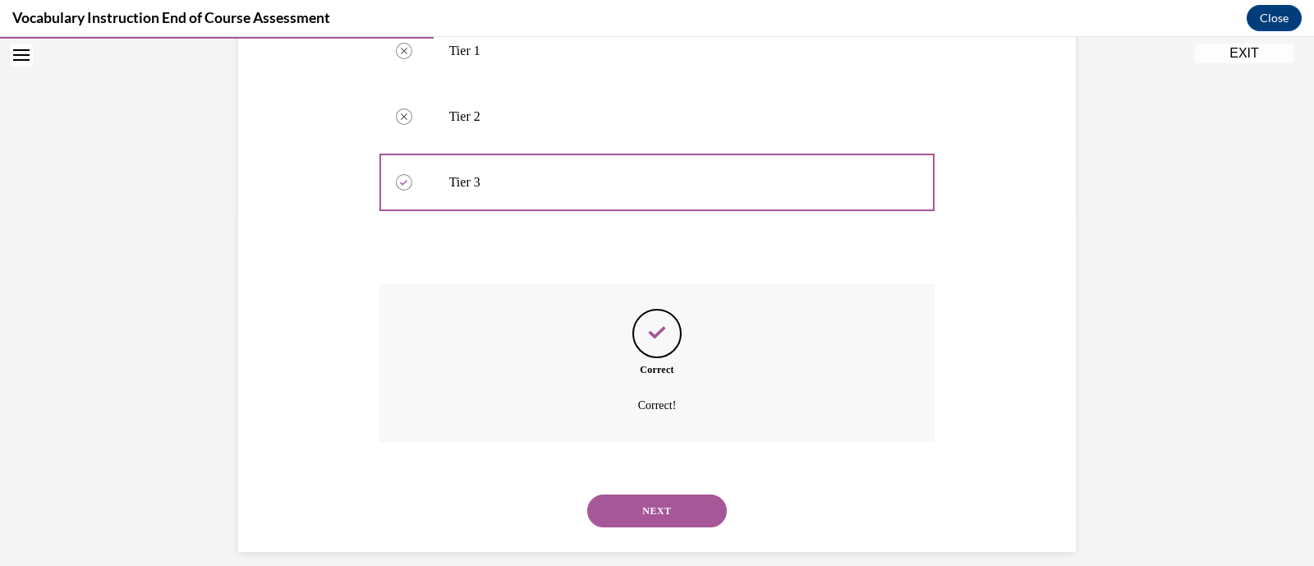
scroll to position [371, 0]
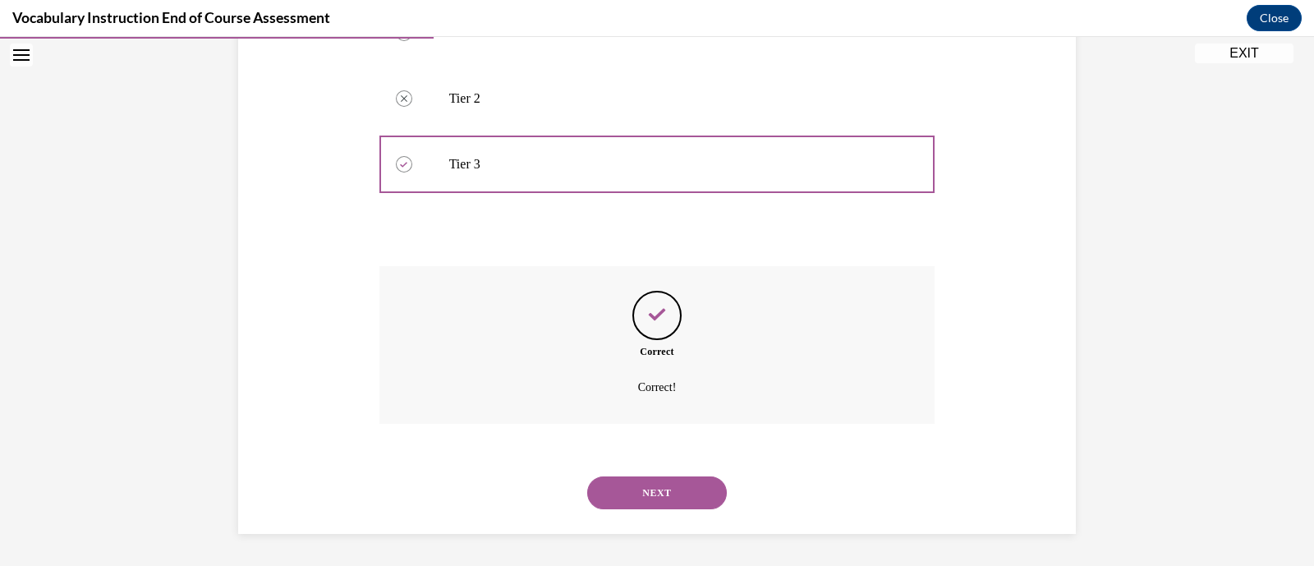
click at [699, 505] on button "NEXT" at bounding box center [657, 492] width 140 height 33
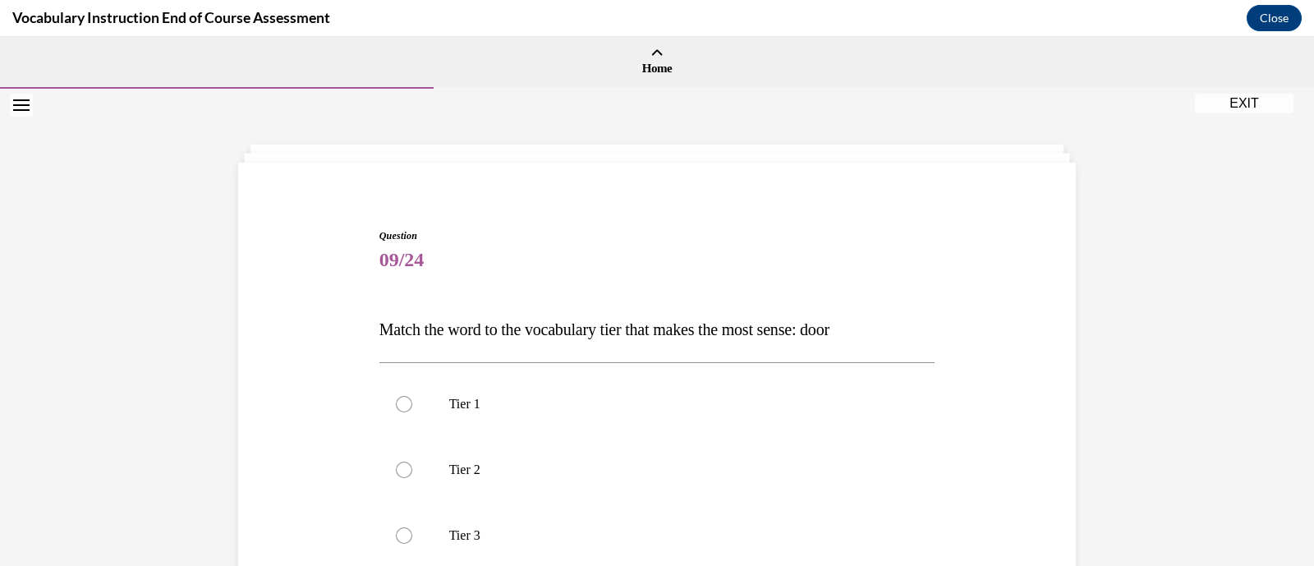
scroll to position [133, 0]
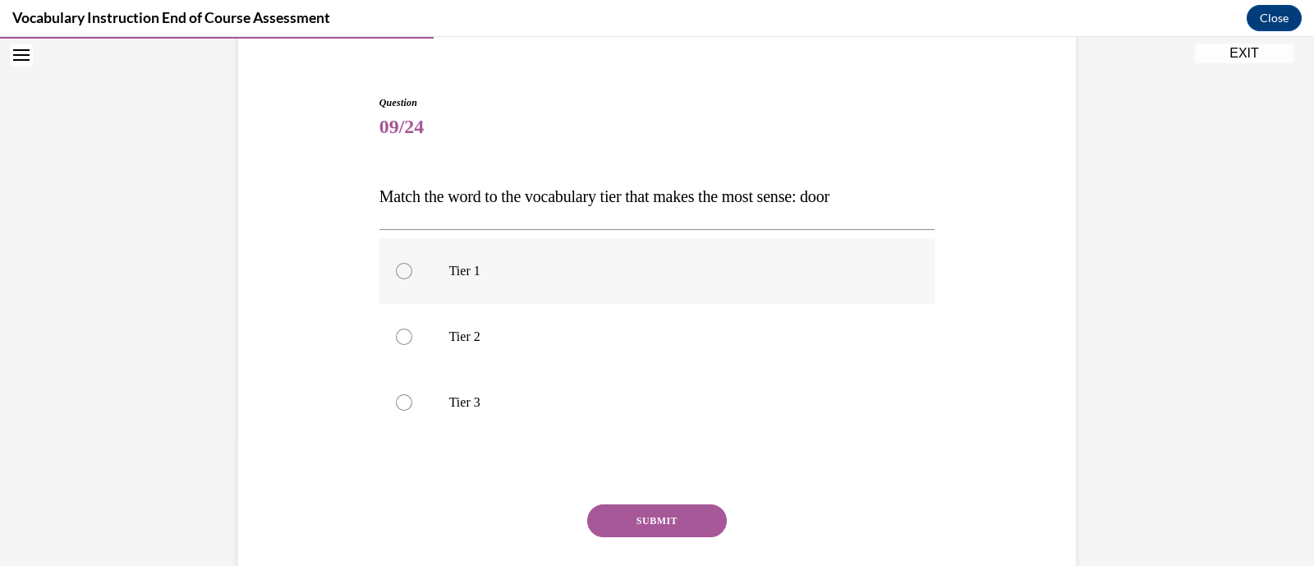
click at [522, 251] on label "Tier 1" at bounding box center [658, 271] width 556 height 66
click at [412, 263] on input "Tier 1" at bounding box center [404, 271] width 16 height 16
radio input "true"
click at [642, 512] on button "SUBMIT" at bounding box center [657, 520] width 140 height 33
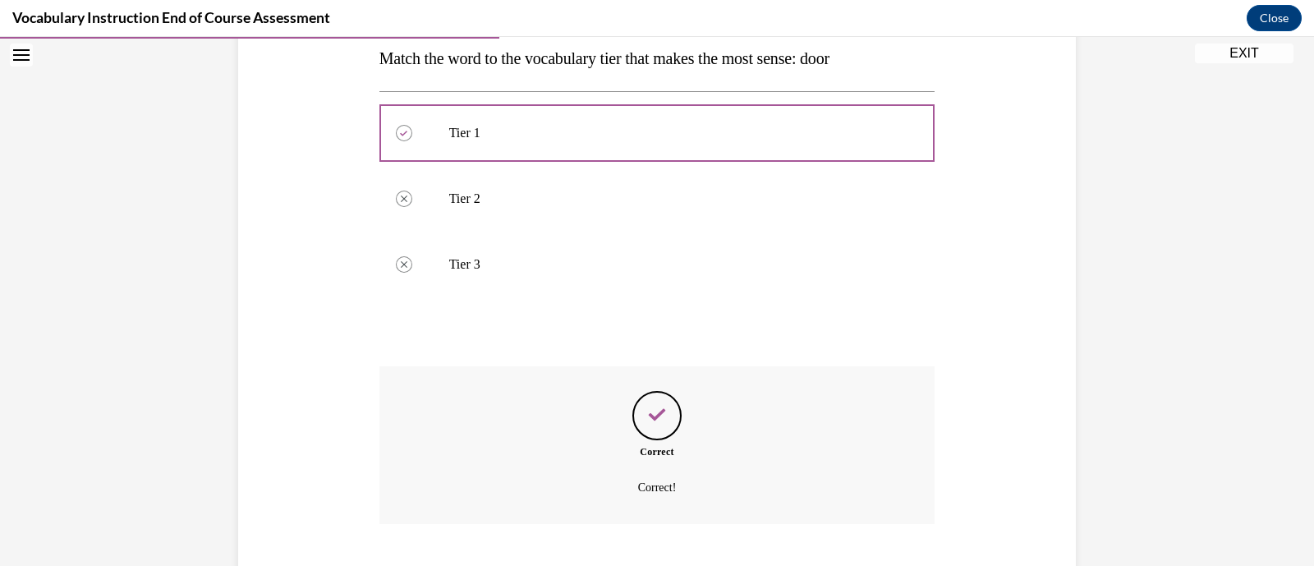
scroll to position [371, 0]
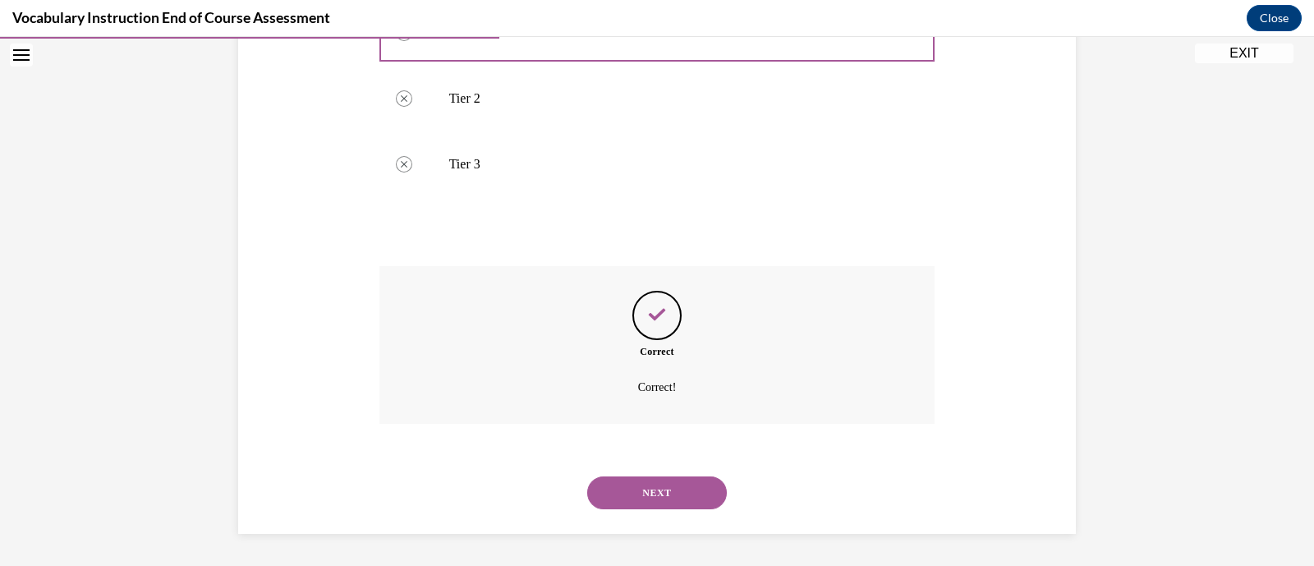
click at [660, 500] on button "NEXT" at bounding box center [657, 492] width 140 height 33
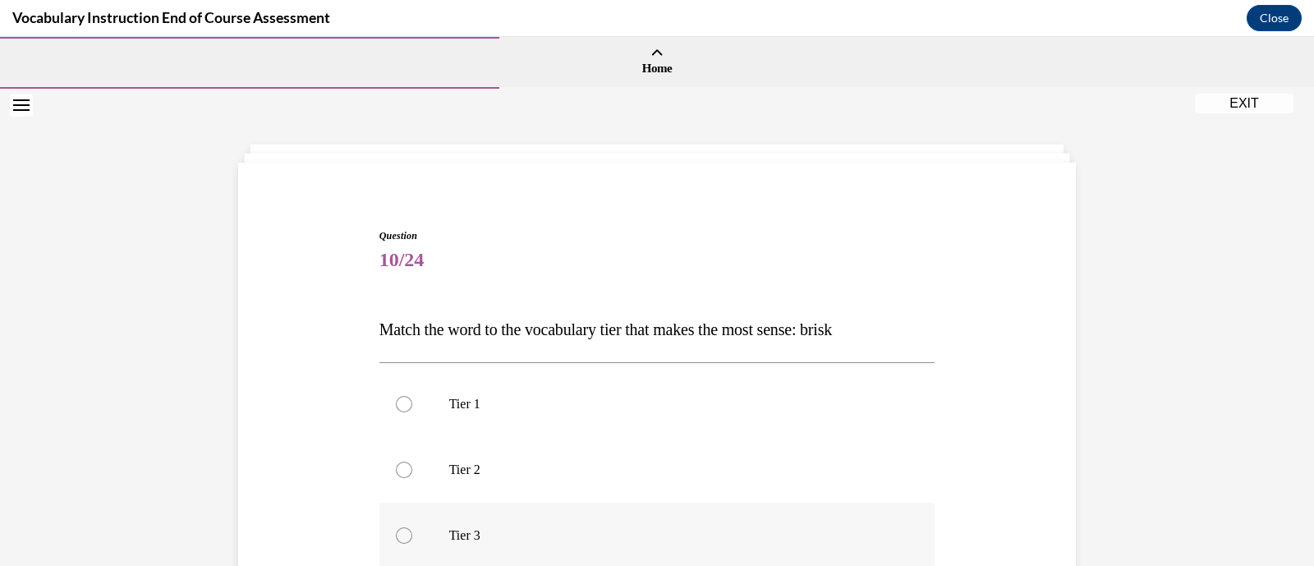
scroll to position [110, 0]
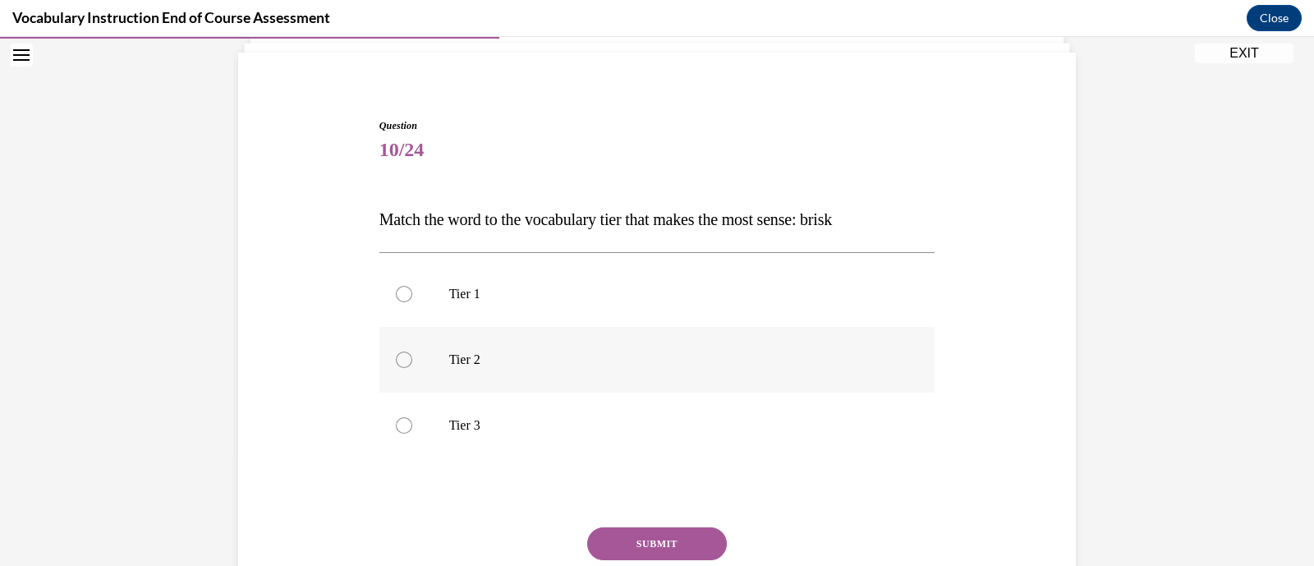
click at [646, 375] on label "Tier 2" at bounding box center [658, 360] width 556 height 66
click at [412, 368] on input "Tier 2" at bounding box center [404, 360] width 16 height 16
radio input "true"
click at [689, 543] on button "SUBMIT" at bounding box center [657, 543] width 140 height 33
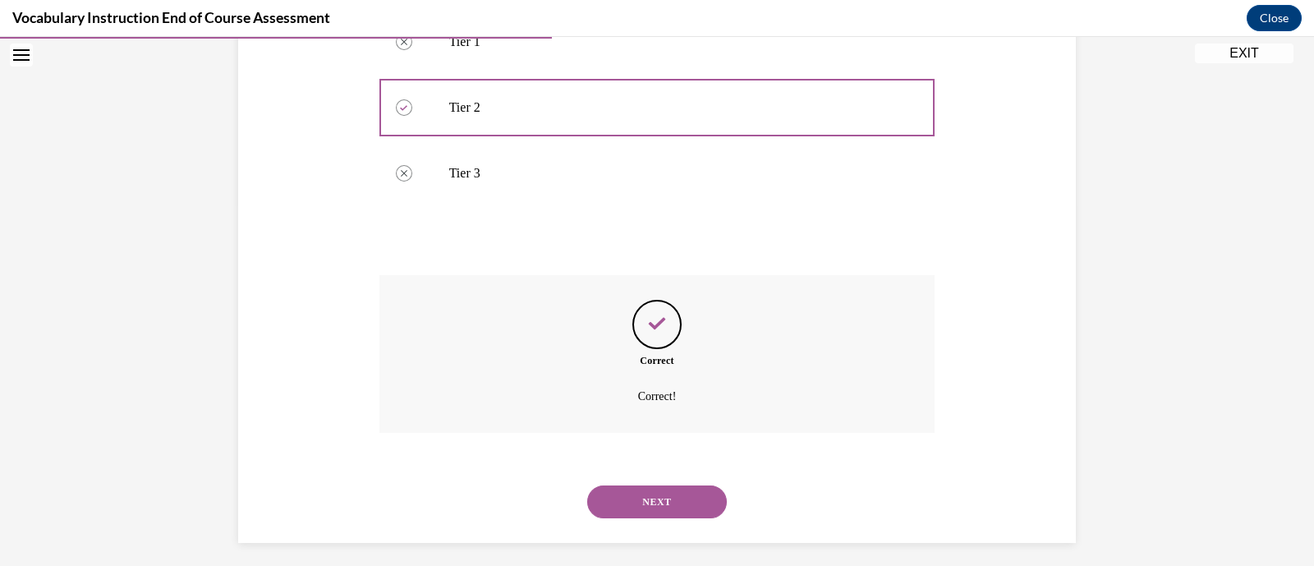
scroll to position [371, 0]
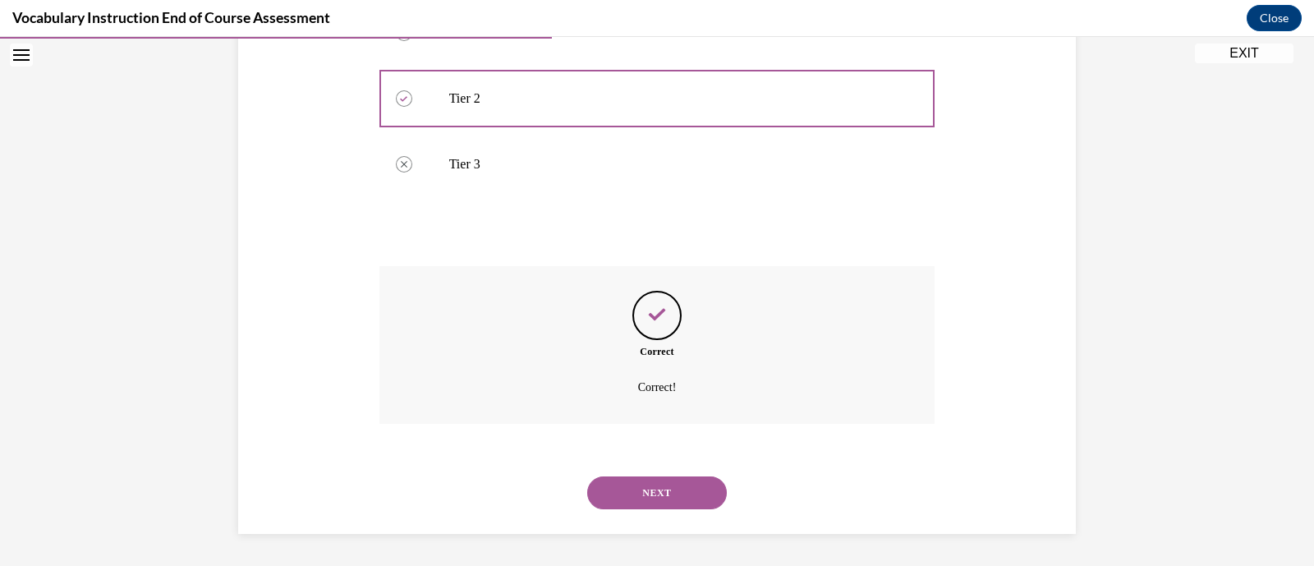
click at [673, 491] on button "NEXT" at bounding box center [657, 492] width 140 height 33
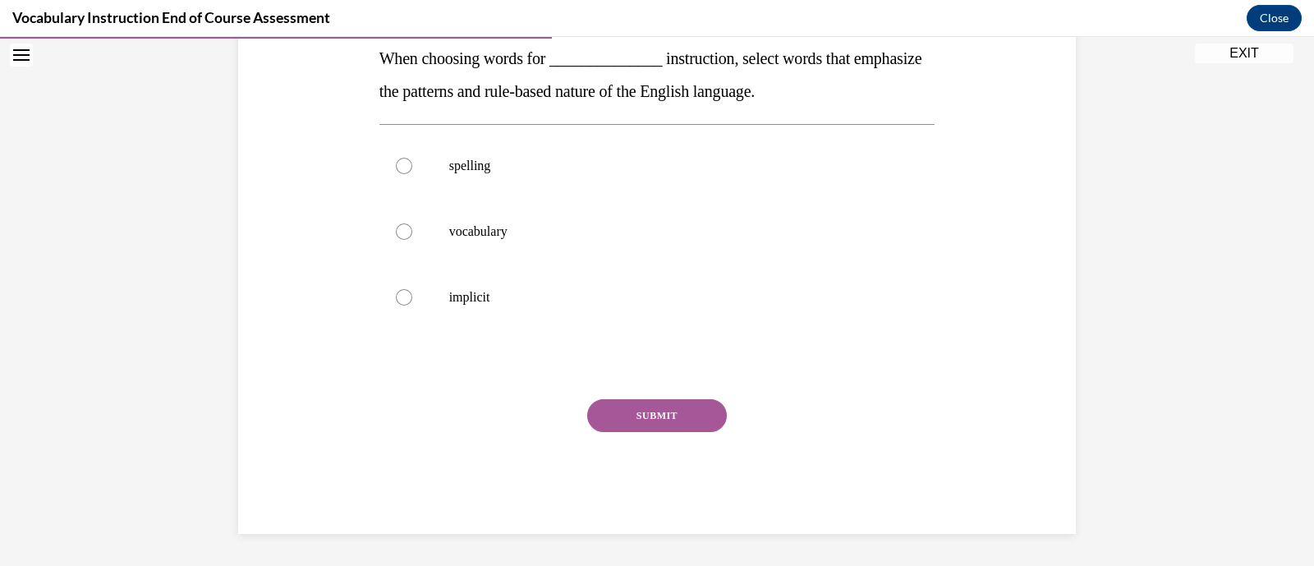
scroll to position [271, 0]
click at [624, 185] on label "spelling" at bounding box center [658, 166] width 556 height 66
click at [412, 174] on input "spelling" at bounding box center [404, 166] width 16 height 16
radio input "true"
click at [680, 404] on button "SUBMIT" at bounding box center [657, 415] width 140 height 33
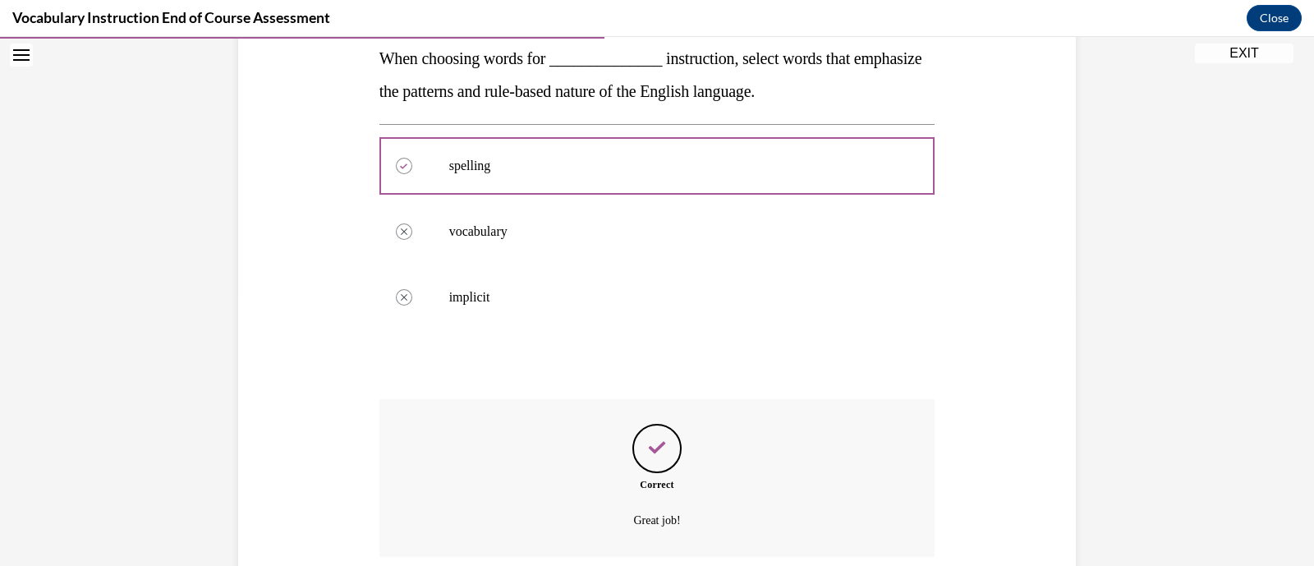
scroll to position [404, 0]
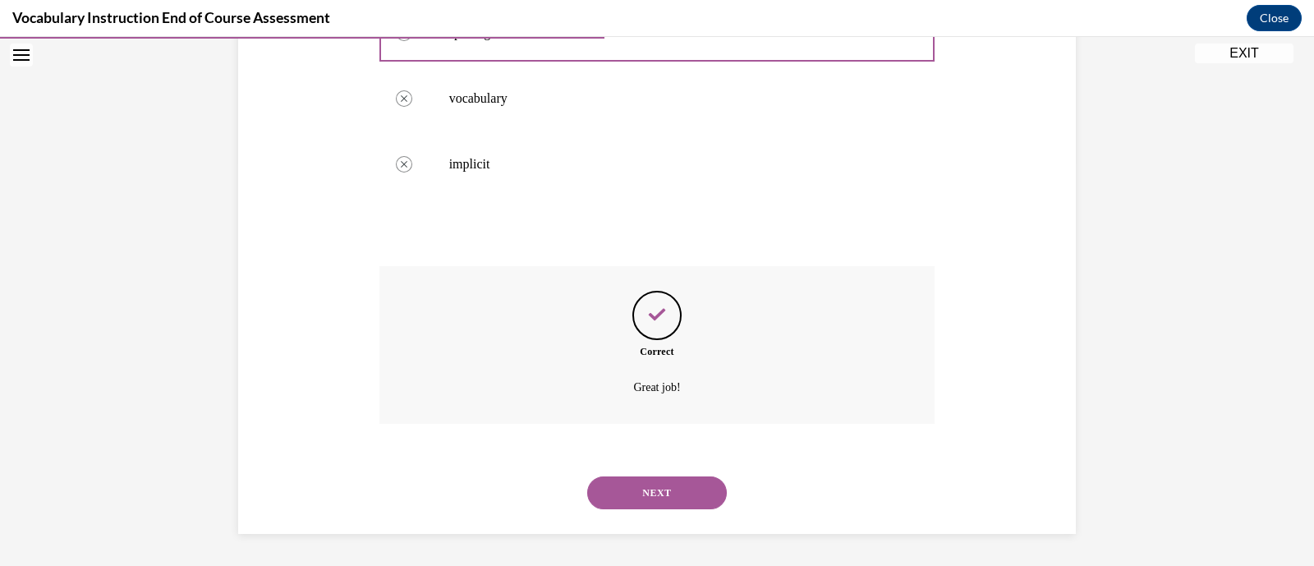
click at [677, 496] on button "NEXT" at bounding box center [657, 492] width 140 height 33
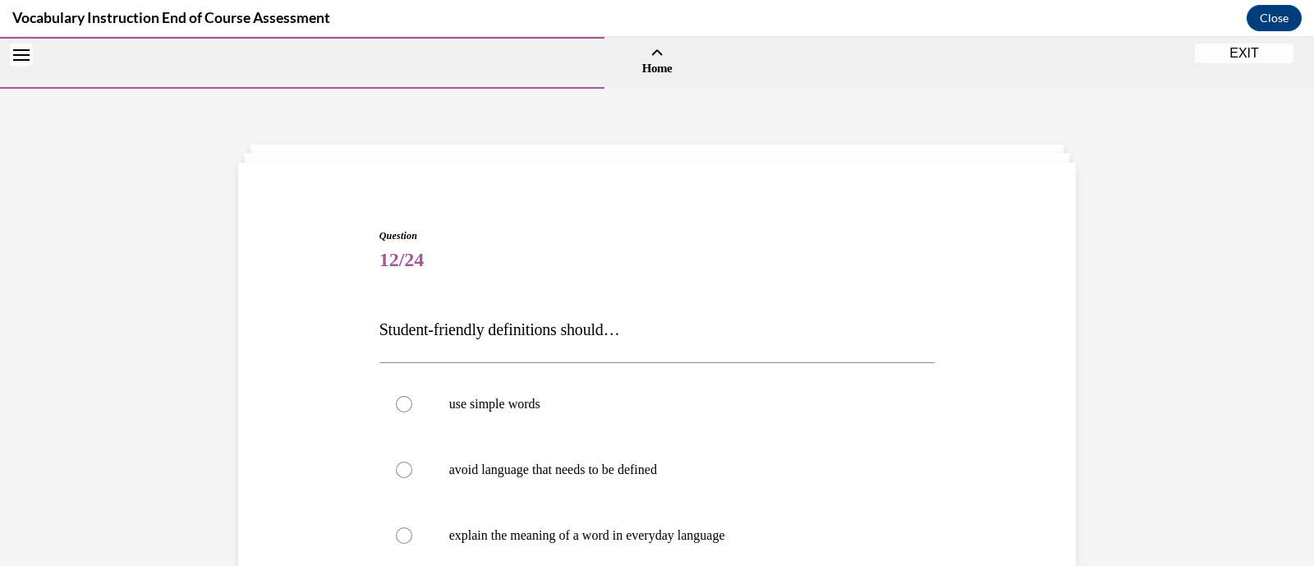
scroll to position [194, 0]
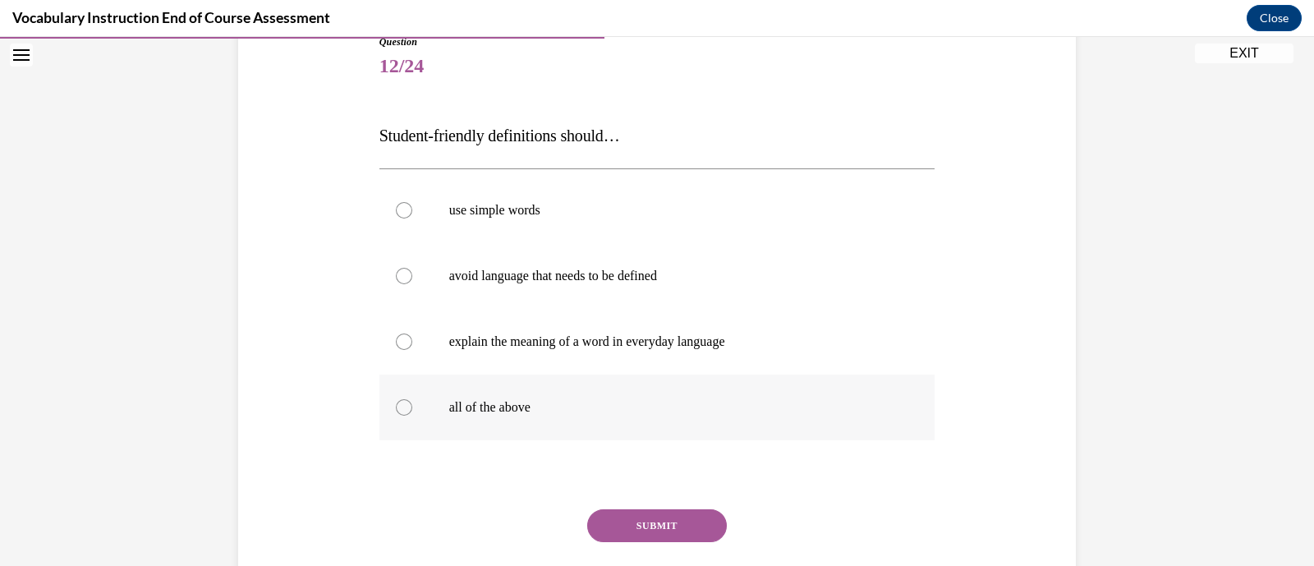
click at [654, 429] on label "all of the above" at bounding box center [658, 408] width 556 height 66
click at [412, 416] on input "all of the above" at bounding box center [404, 407] width 16 height 16
radio input "true"
click at [664, 524] on button "SUBMIT" at bounding box center [657, 525] width 140 height 33
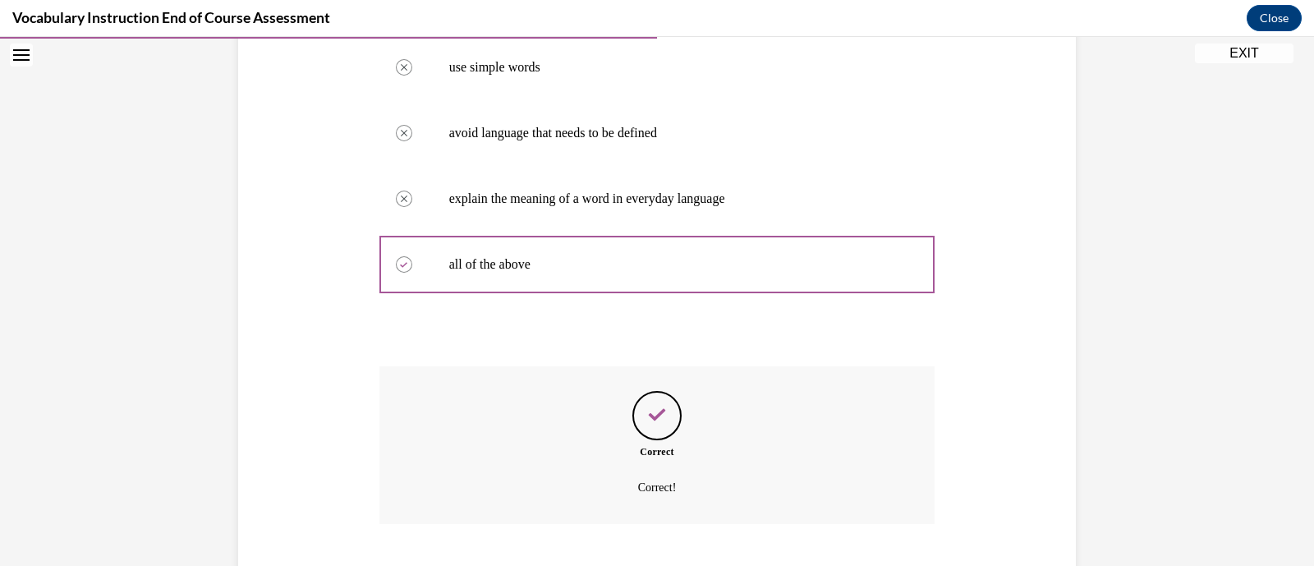
scroll to position [437, 0]
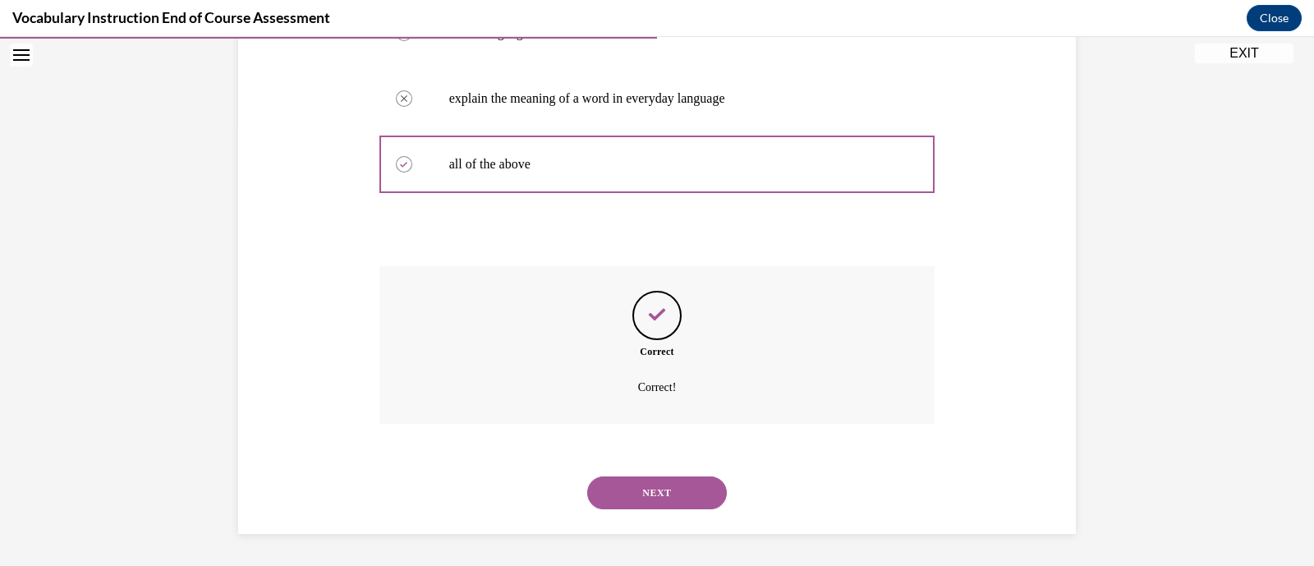
click at [681, 499] on button "NEXT" at bounding box center [657, 492] width 140 height 33
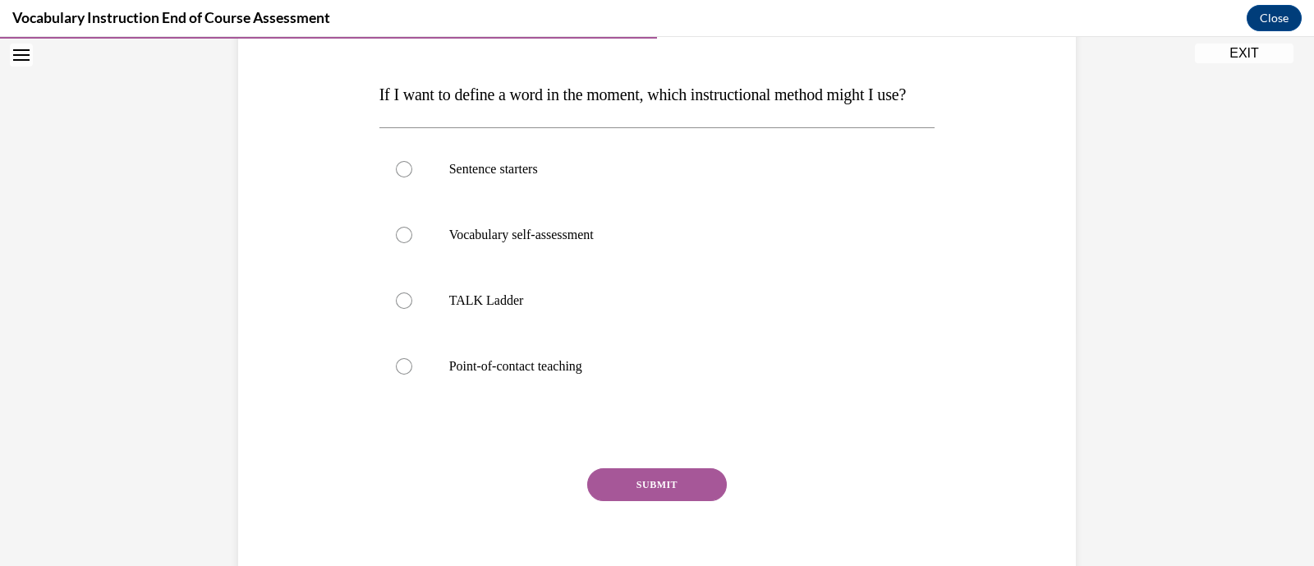
scroll to position [240, 0]
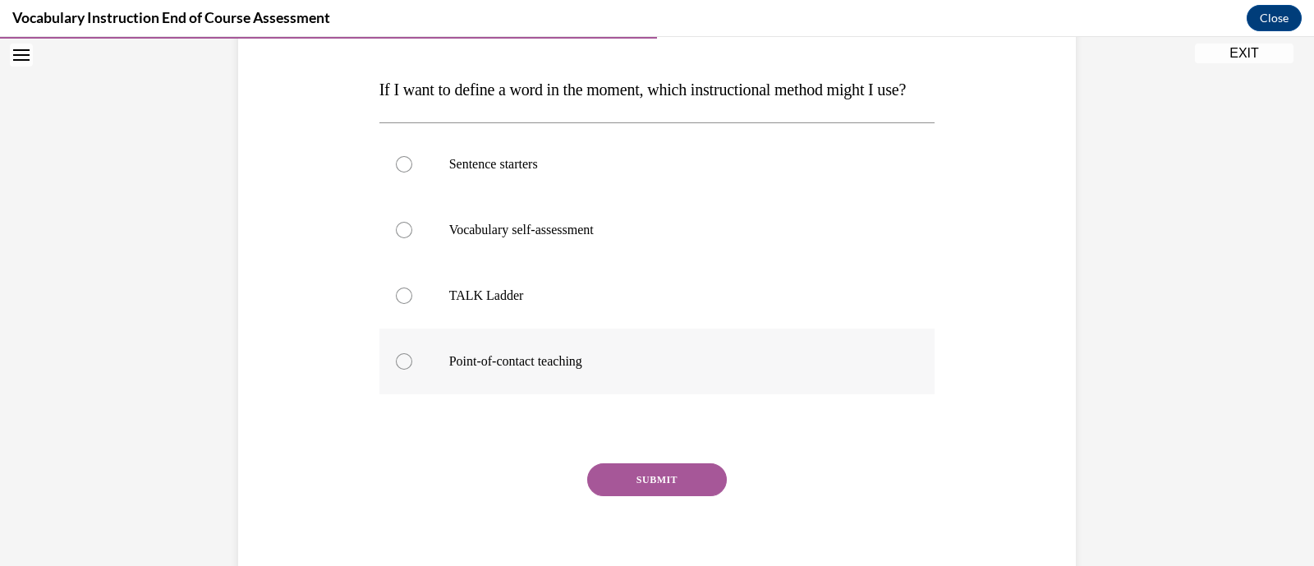
click at [663, 370] on p "Point-of-contact teaching" at bounding box center [671, 361] width 445 height 16
click at [412, 370] on input "Point-of-contact teaching" at bounding box center [404, 361] width 16 height 16
radio input "true"
click at [677, 496] on button "SUBMIT" at bounding box center [657, 479] width 140 height 33
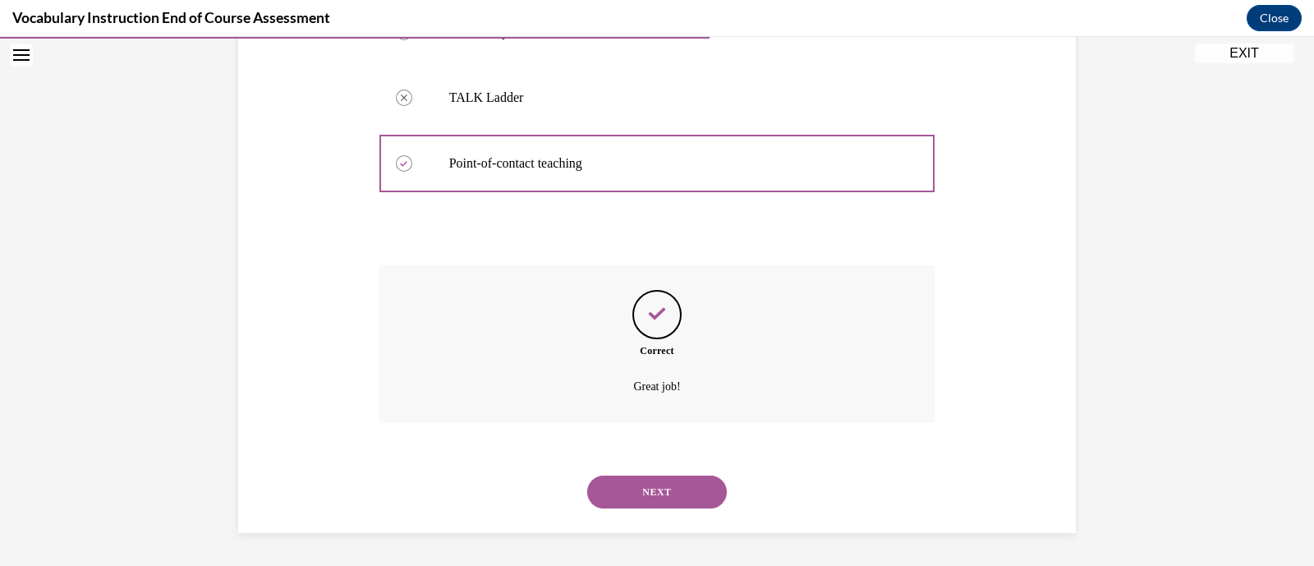
scroll to position [470, 0]
click at [683, 485] on button "NEXT" at bounding box center [657, 492] width 140 height 33
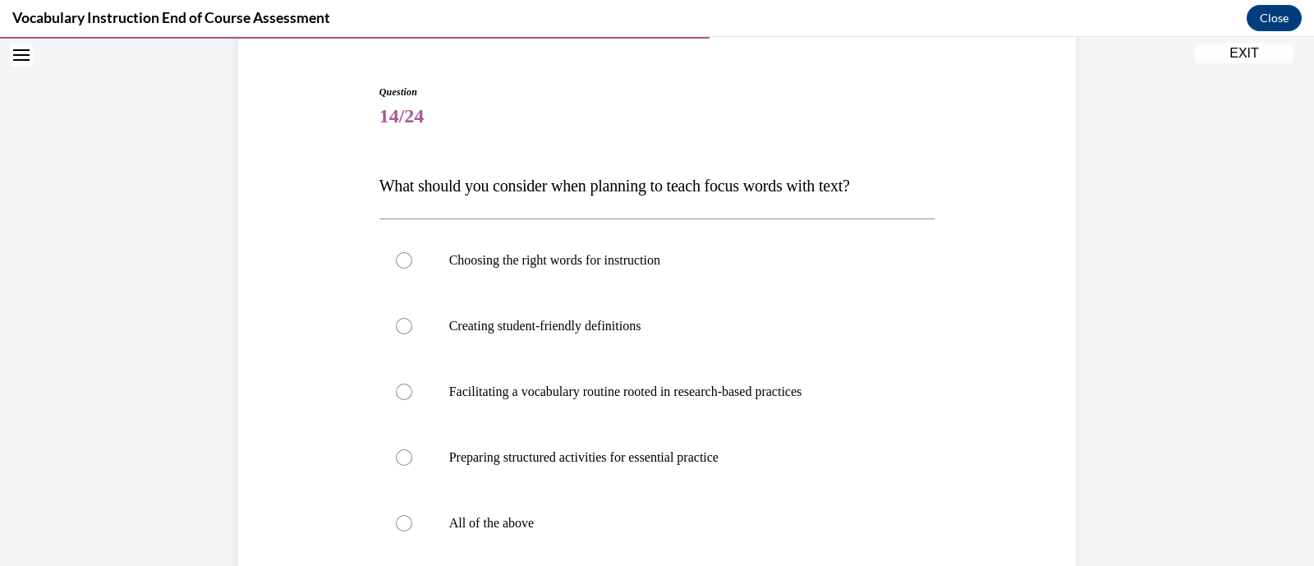
scroll to position [223, 0]
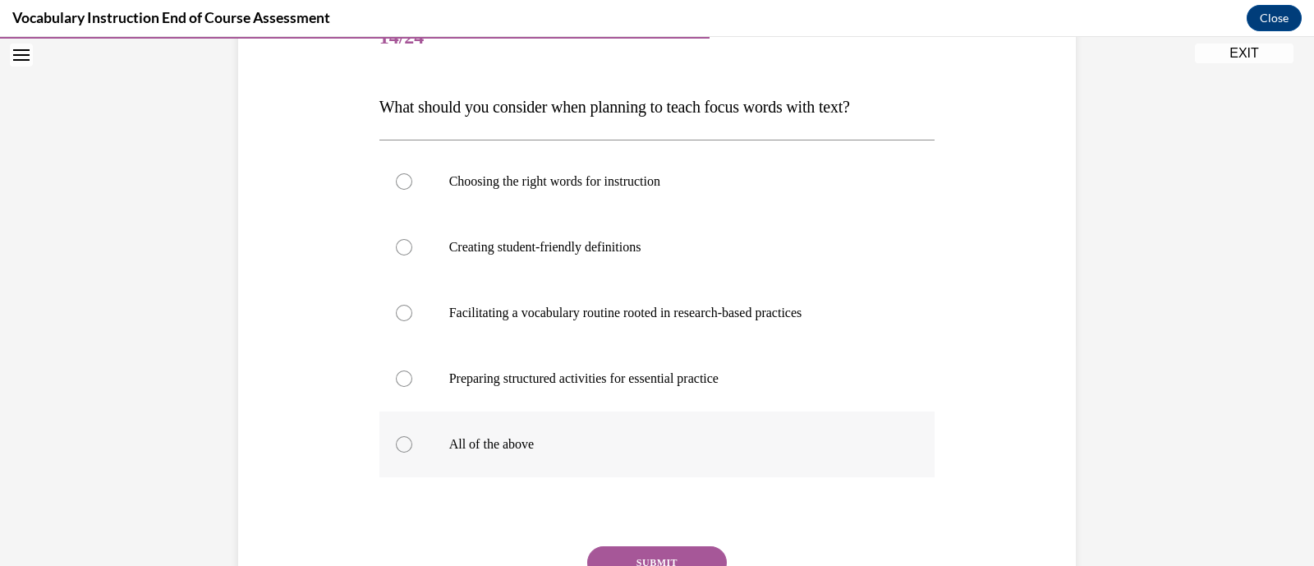
click at [649, 459] on label "All of the above" at bounding box center [658, 445] width 556 height 66
click at [412, 453] on input "All of the above" at bounding box center [404, 444] width 16 height 16
radio input "true"
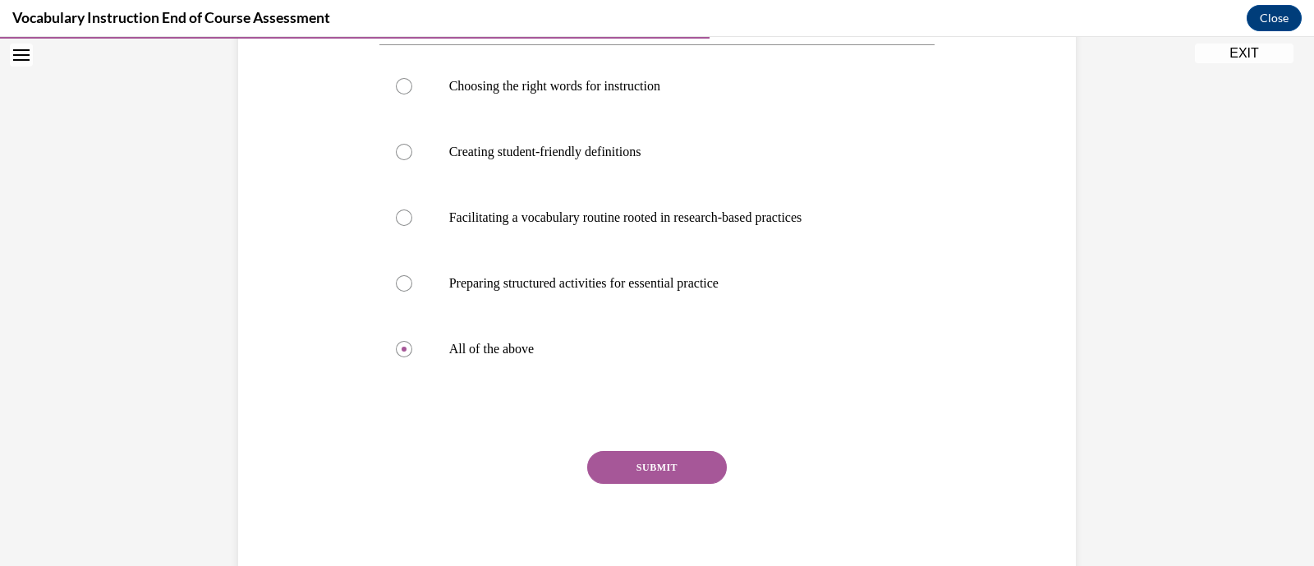
click at [653, 463] on button "SUBMIT" at bounding box center [657, 467] width 140 height 33
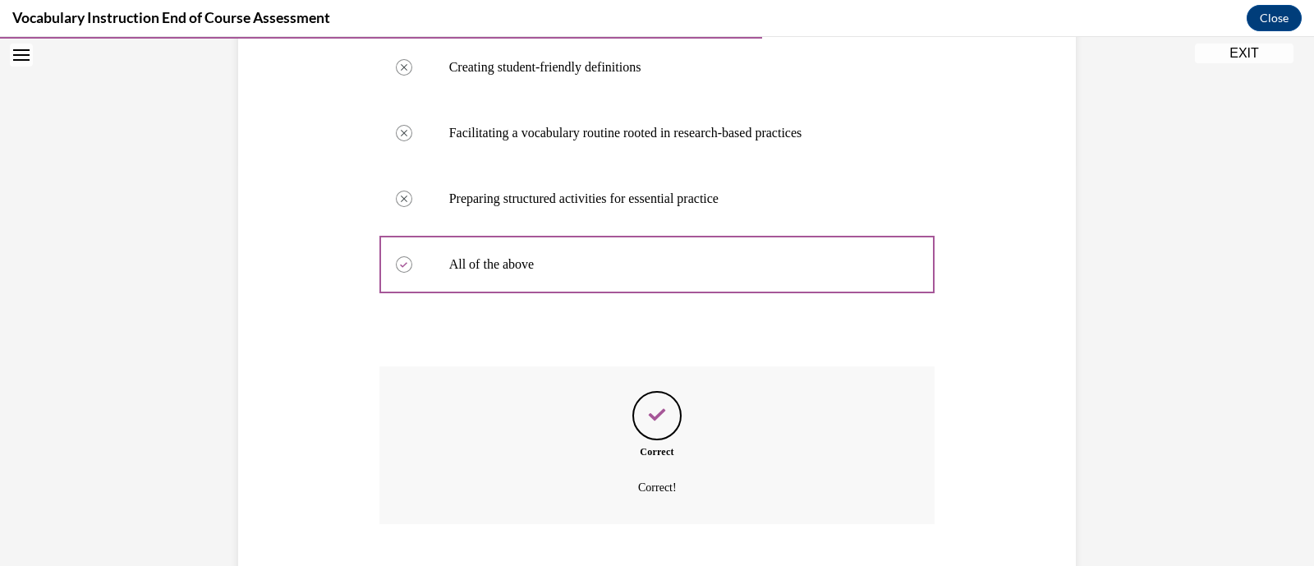
scroll to position [503, 0]
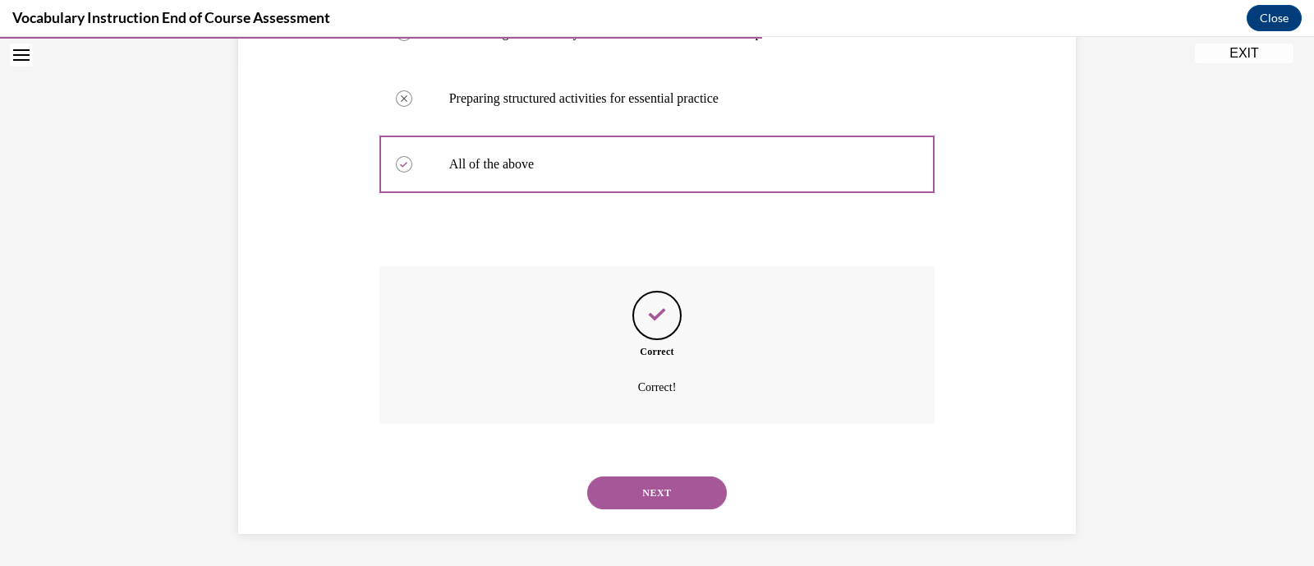
click at [653, 477] on button "NEXT" at bounding box center [657, 492] width 140 height 33
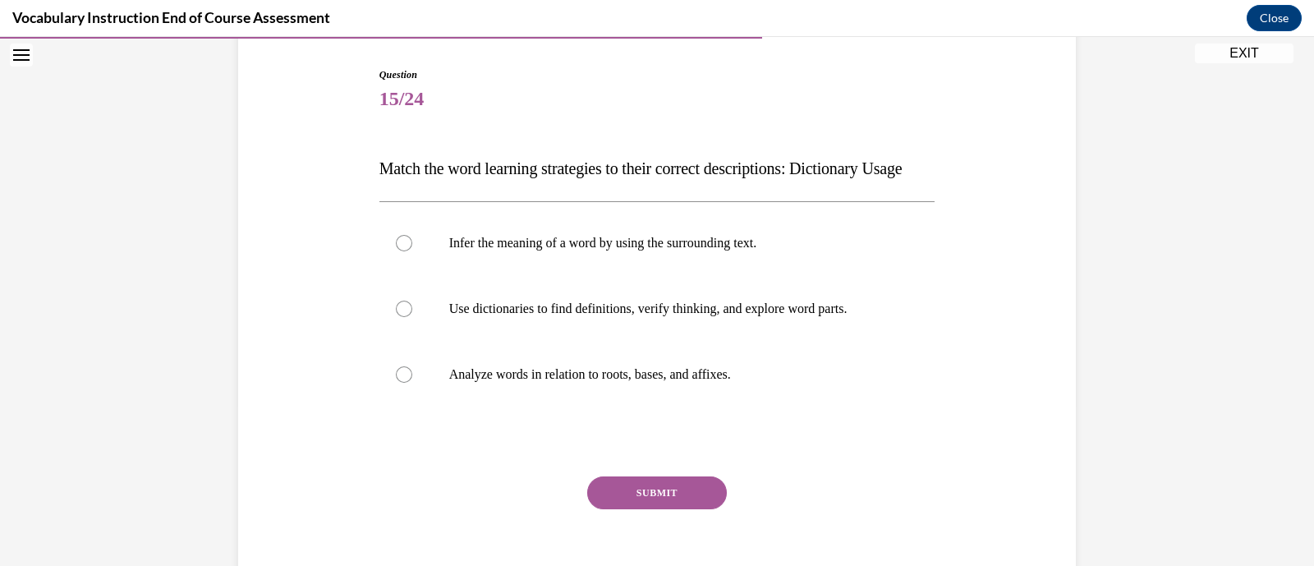
scroll to position [196, 0]
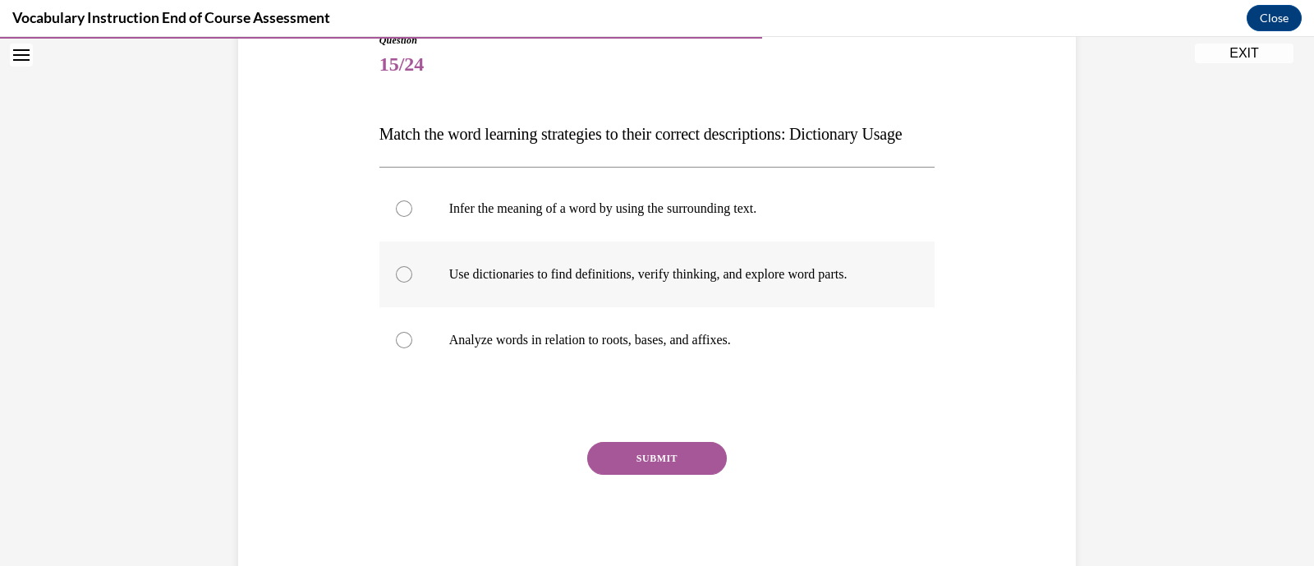
click at [722, 307] on label "Use dictionaries to find definitions, verify thinking, and explore word parts." at bounding box center [658, 275] width 556 height 66
click at [412, 283] on input "Use dictionaries to find definitions, verify thinking, and explore word parts." at bounding box center [404, 274] width 16 height 16
radio input "true"
click at [698, 475] on button "SUBMIT" at bounding box center [657, 458] width 140 height 33
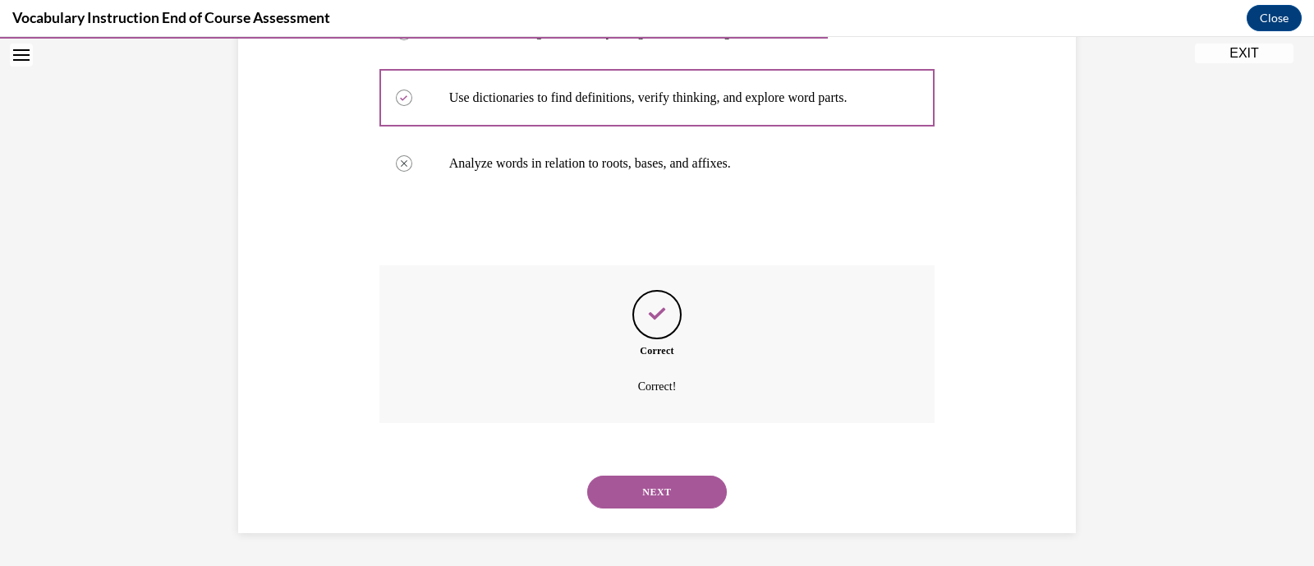
scroll to position [404, 0]
click at [682, 493] on button "NEXT" at bounding box center [657, 492] width 140 height 33
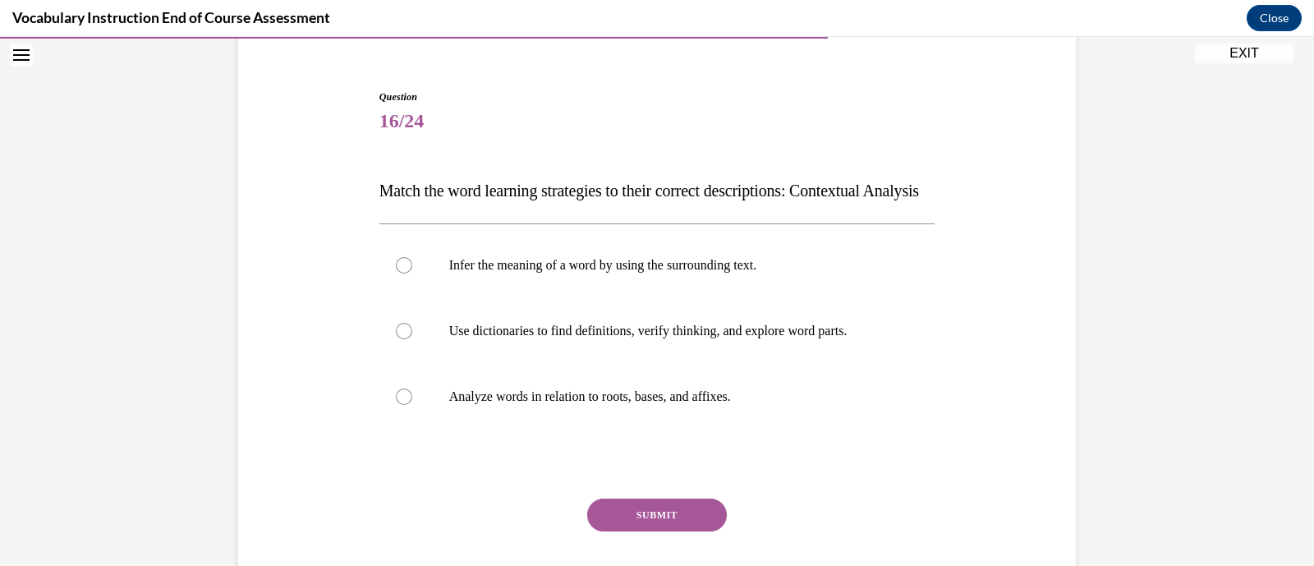
scroll to position [211, 0]
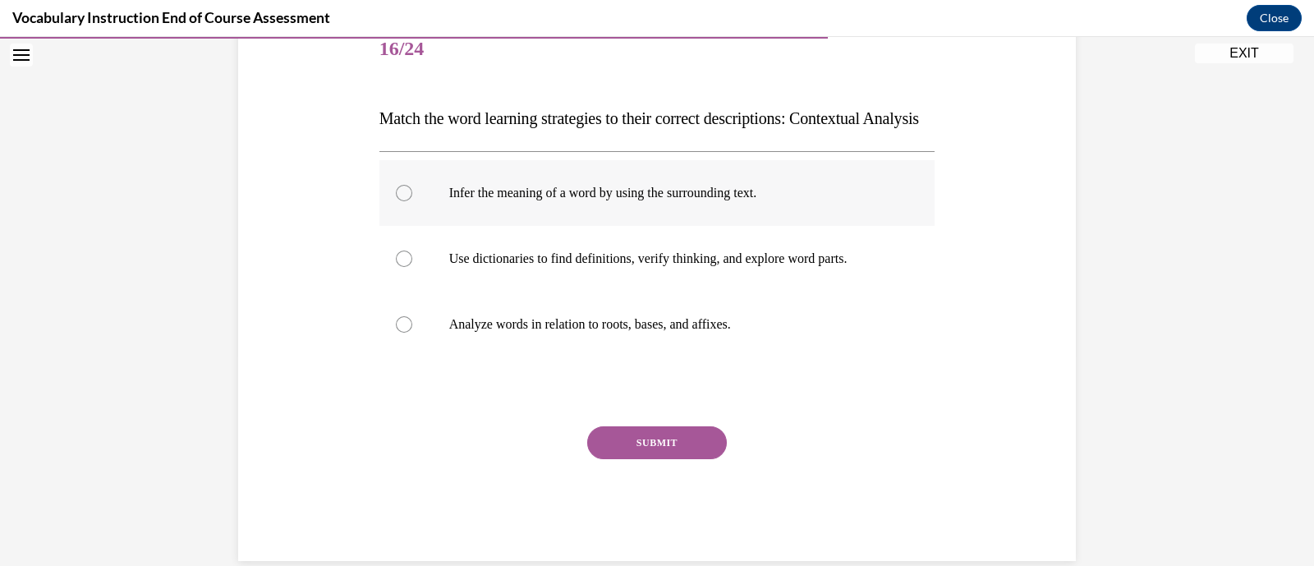
click at [725, 226] on label "Infer the meaning of a word by using the surrounding text." at bounding box center [658, 193] width 556 height 66
click at [412, 201] on input "Infer the meaning of a word by using the surrounding text." at bounding box center [404, 193] width 16 height 16
radio input "true"
click at [705, 459] on button "SUBMIT" at bounding box center [657, 442] width 140 height 33
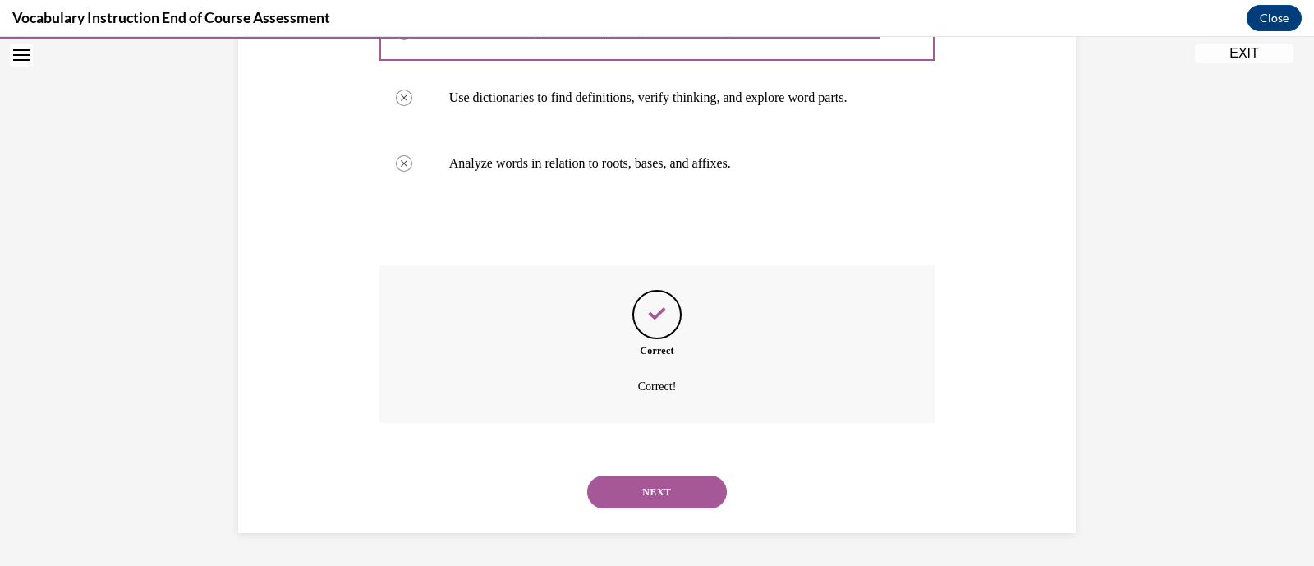
scroll to position [404, 0]
click at [684, 492] on button "NEXT" at bounding box center [657, 492] width 140 height 33
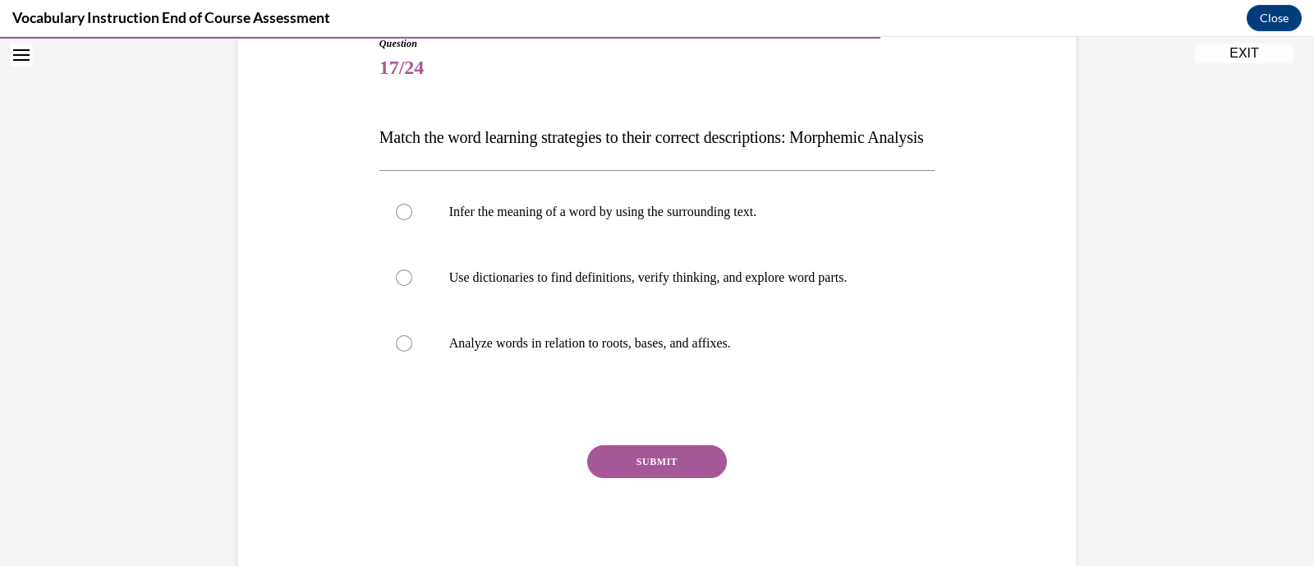
scroll to position [196, 0]
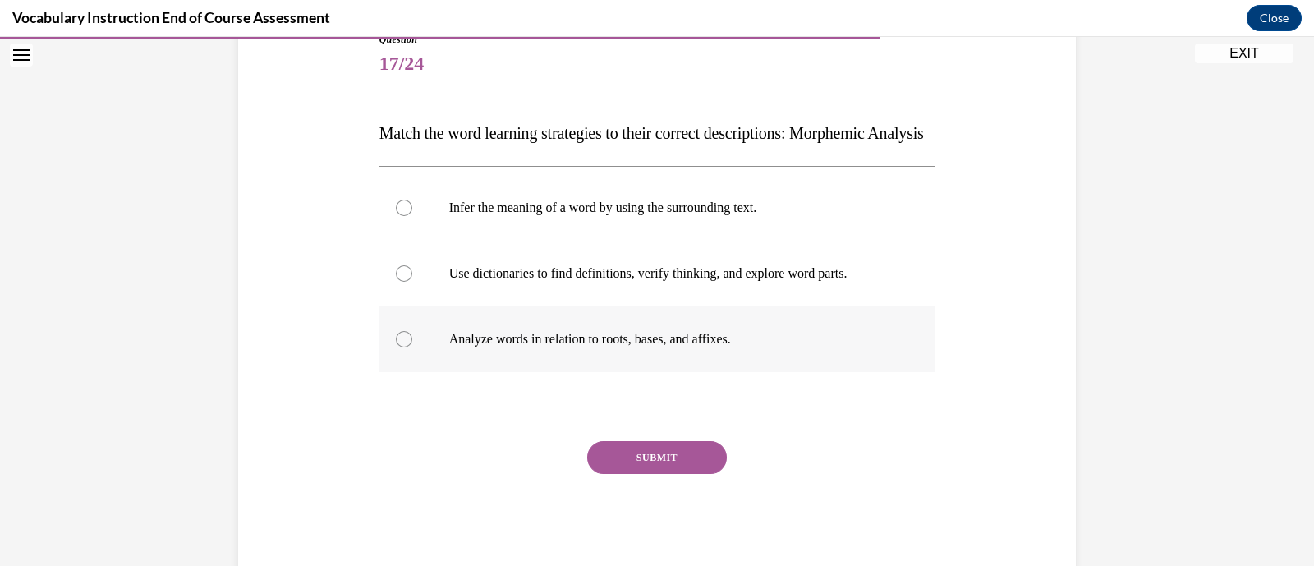
click at [714, 372] on label "Analyze words in relation to roots, bases, and affixes." at bounding box center [658, 339] width 556 height 66
click at [412, 348] on input "Analyze words in relation to roots, bases, and affixes." at bounding box center [404, 339] width 16 height 16
radio input "true"
click at [692, 474] on button "SUBMIT" at bounding box center [657, 457] width 140 height 33
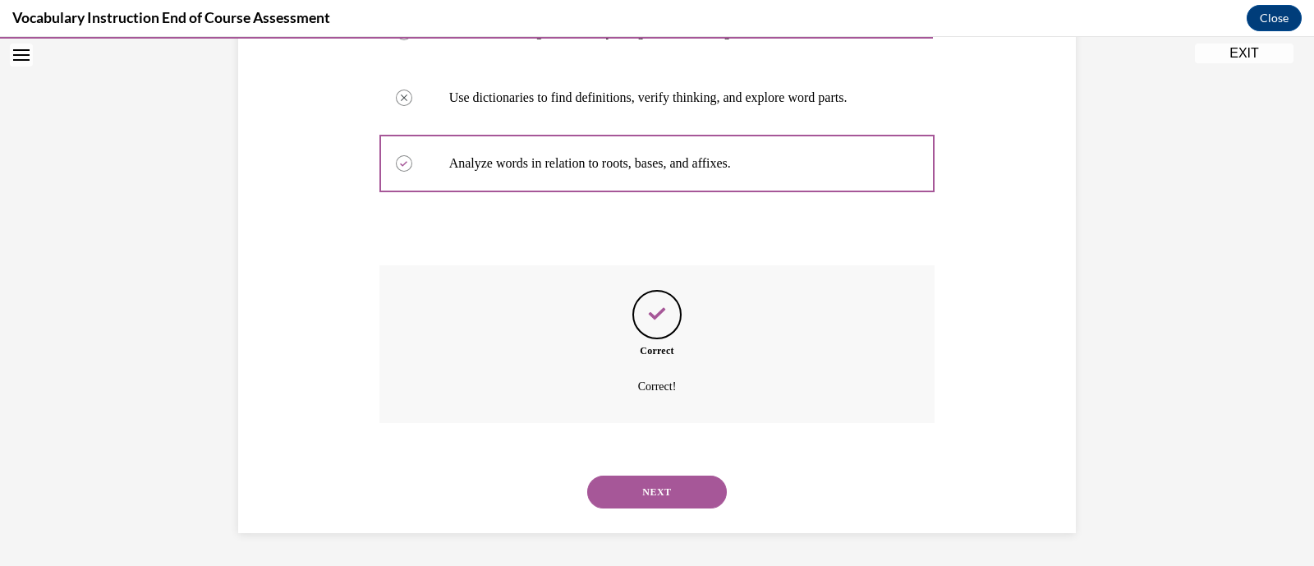
scroll to position [404, 0]
click at [683, 495] on button "NEXT" at bounding box center [657, 492] width 140 height 33
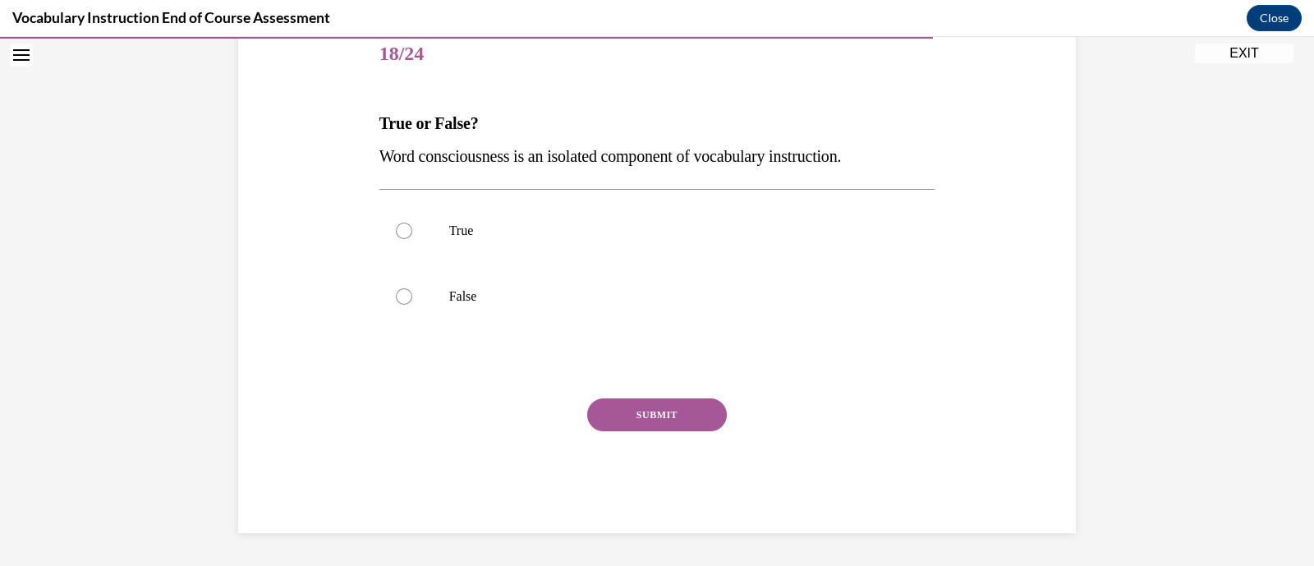
scroll to position [182, 0]
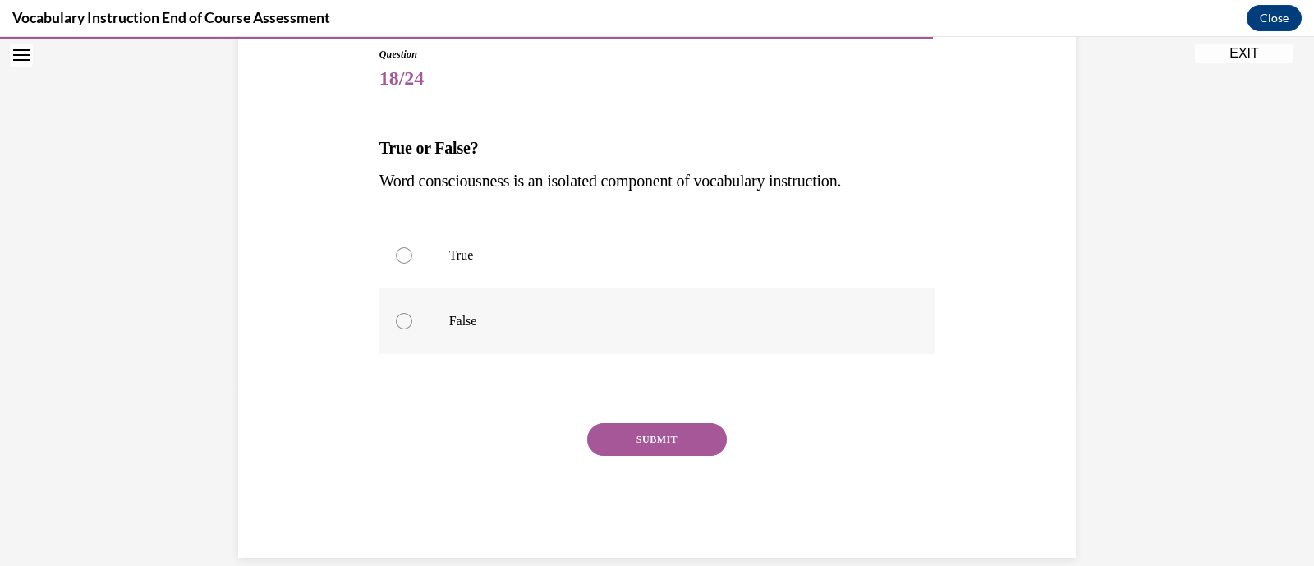
click at [523, 347] on label "False" at bounding box center [658, 321] width 556 height 66
click at [412, 329] on input "False" at bounding box center [404, 321] width 16 height 16
radio input "true"
click at [629, 435] on button "SUBMIT" at bounding box center [657, 439] width 140 height 33
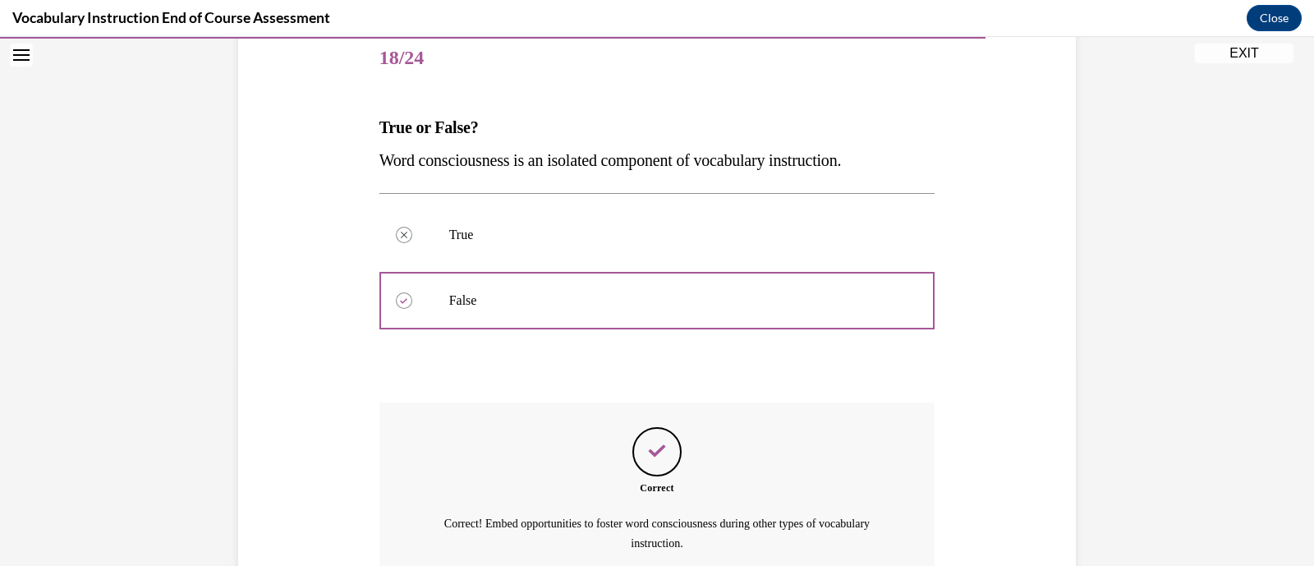
scroll to position [357, 0]
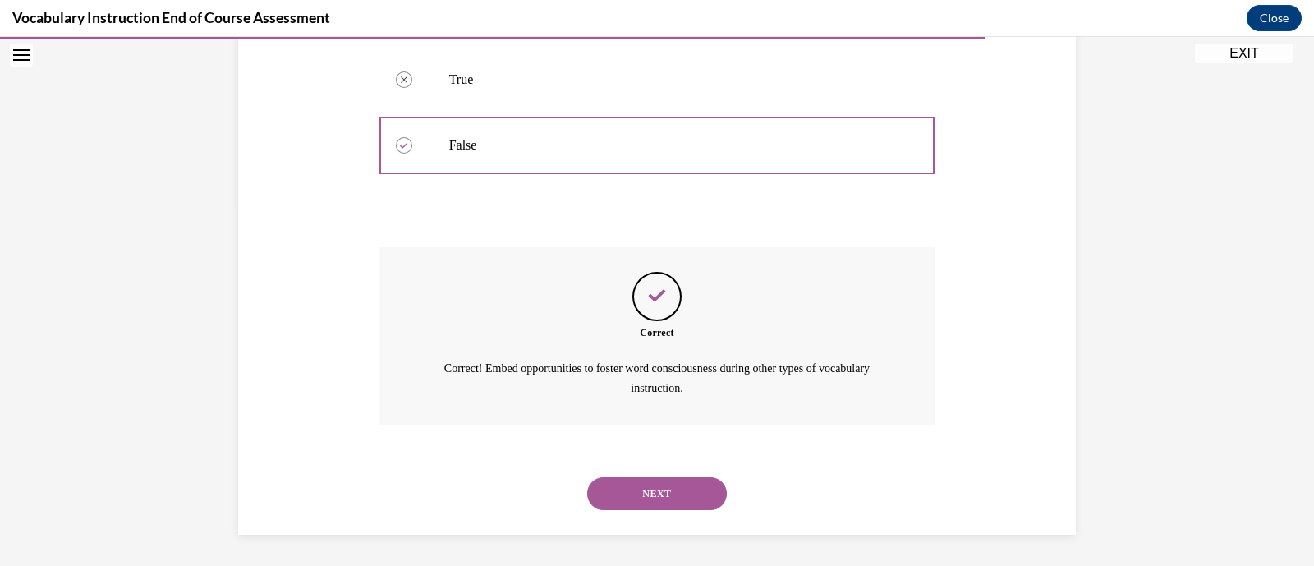
click at [680, 486] on button "NEXT" at bounding box center [657, 493] width 140 height 33
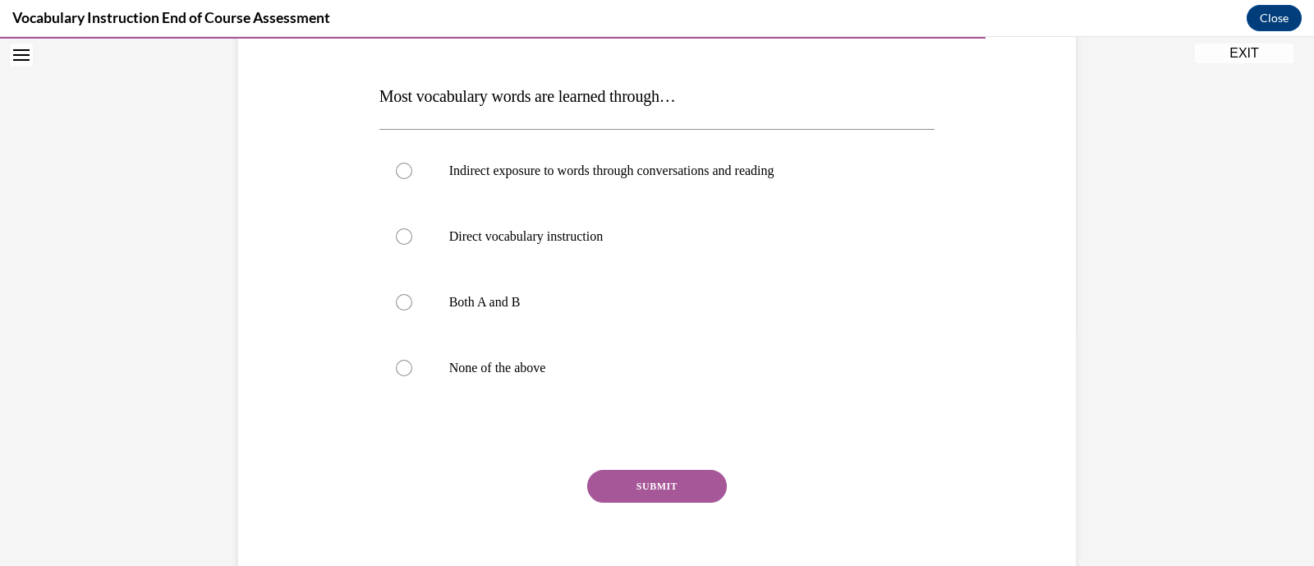
scroll to position [233, 0]
click at [733, 153] on label "Indirect exposure to words through conversations and reading" at bounding box center [658, 171] width 556 height 66
click at [412, 163] on input "Indirect exposure to words through conversations and reading" at bounding box center [404, 171] width 16 height 16
radio input "true"
click at [713, 490] on button "SUBMIT" at bounding box center [657, 486] width 140 height 33
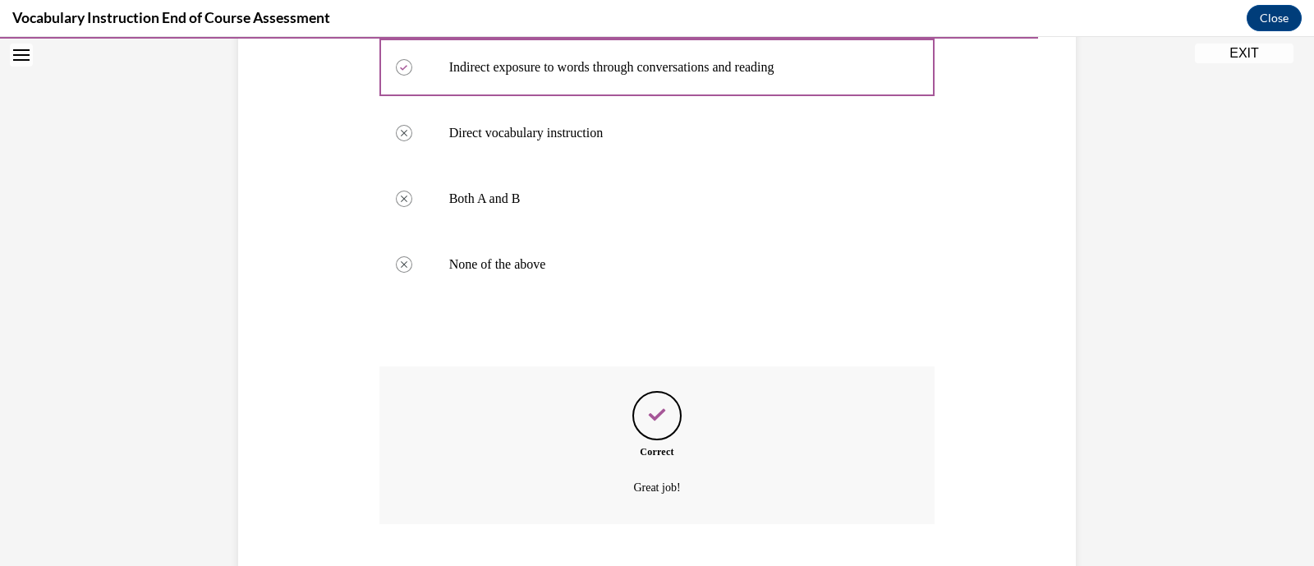
scroll to position [437, 0]
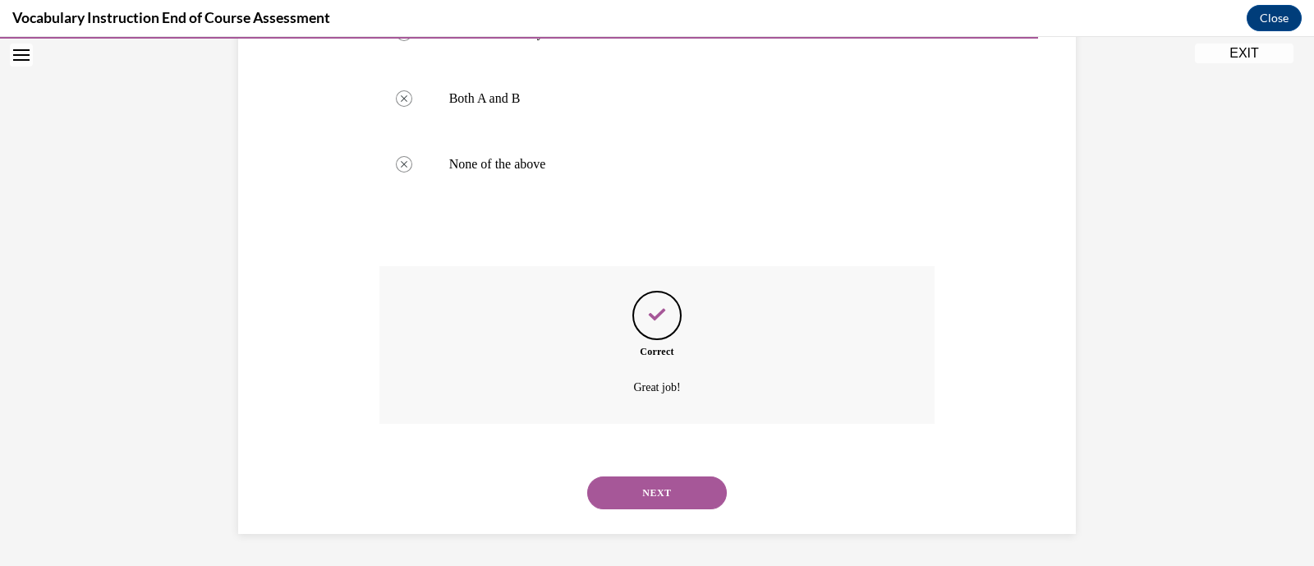
click at [686, 499] on button "NEXT" at bounding box center [657, 492] width 140 height 33
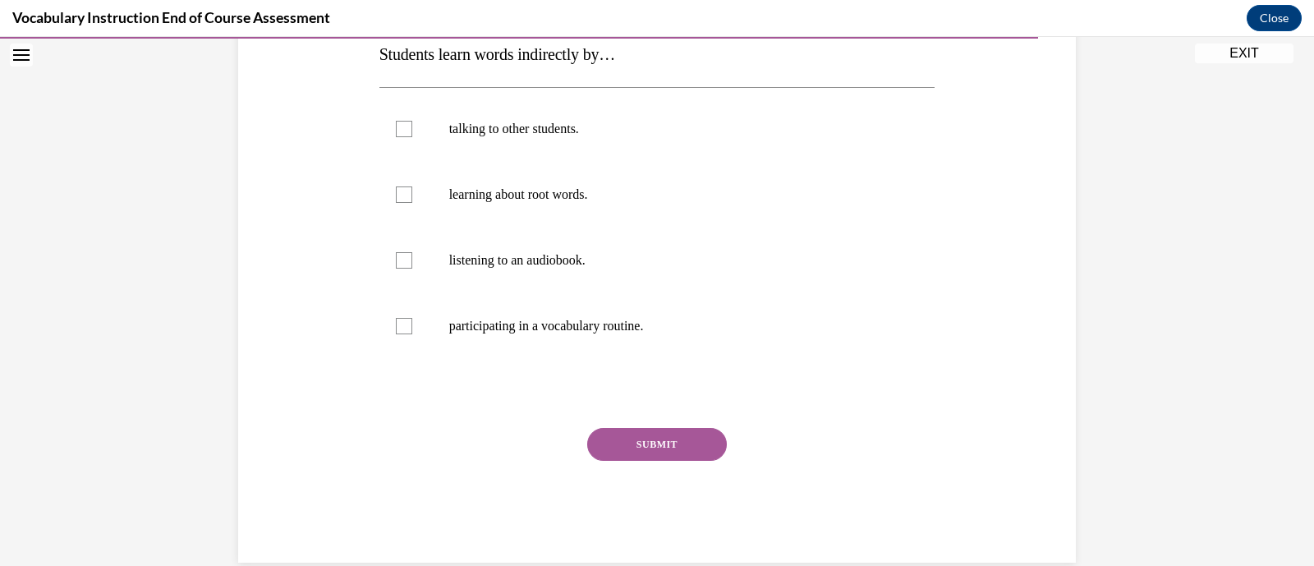
scroll to position [337, 0]
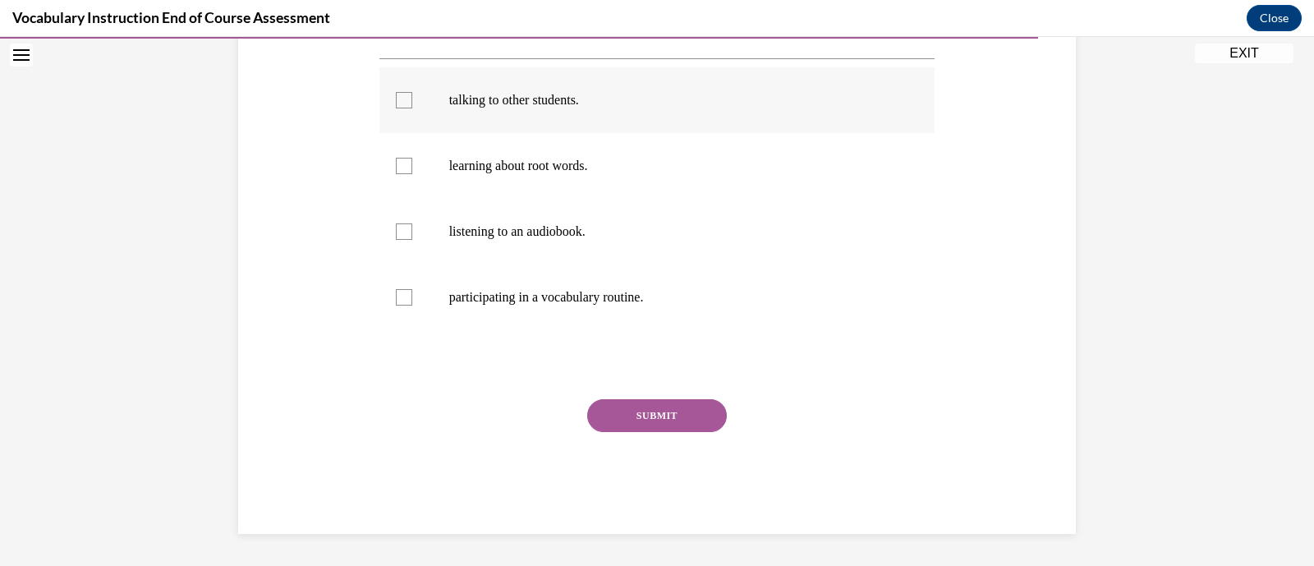
click at [634, 77] on label "talking to other students." at bounding box center [658, 100] width 556 height 66
click at [412, 92] on input "talking to other students." at bounding box center [404, 100] width 16 height 16
checkbox input "true"
click at [668, 259] on label "listening to an audiobook." at bounding box center [658, 232] width 556 height 66
click at [412, 240] on input "listening to an audiobook." at bounding box center [404, 231] width 16 height 16
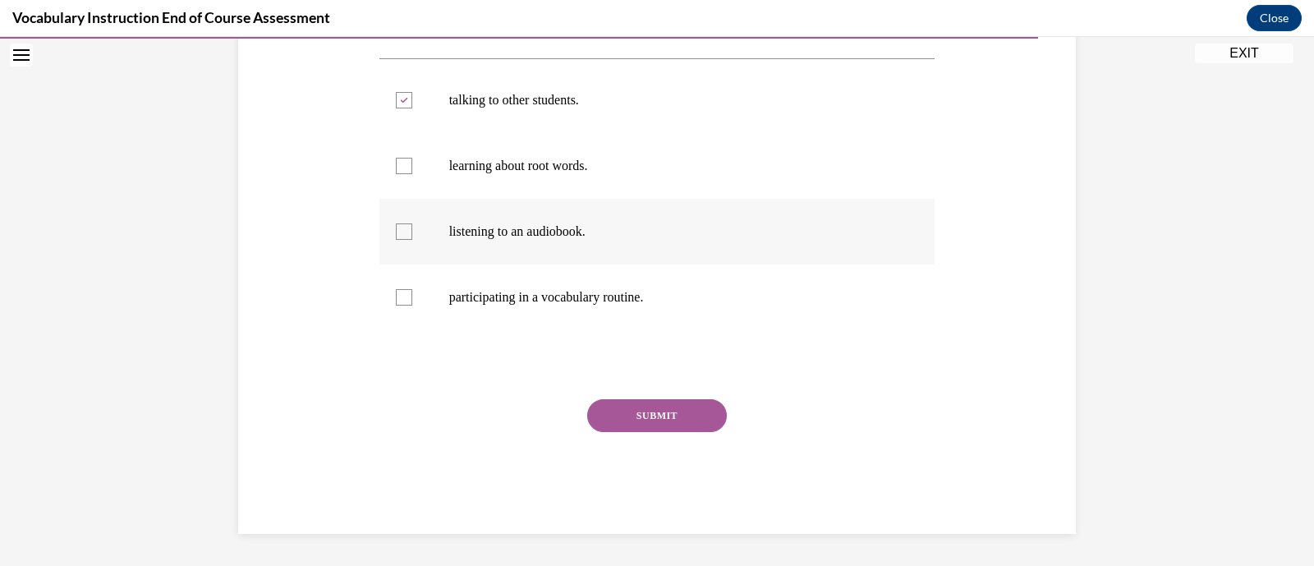
checkbox input "true"
click at [687, 411] on button "SUBMIT" at bounding box center [657, 415] width 140 height 33
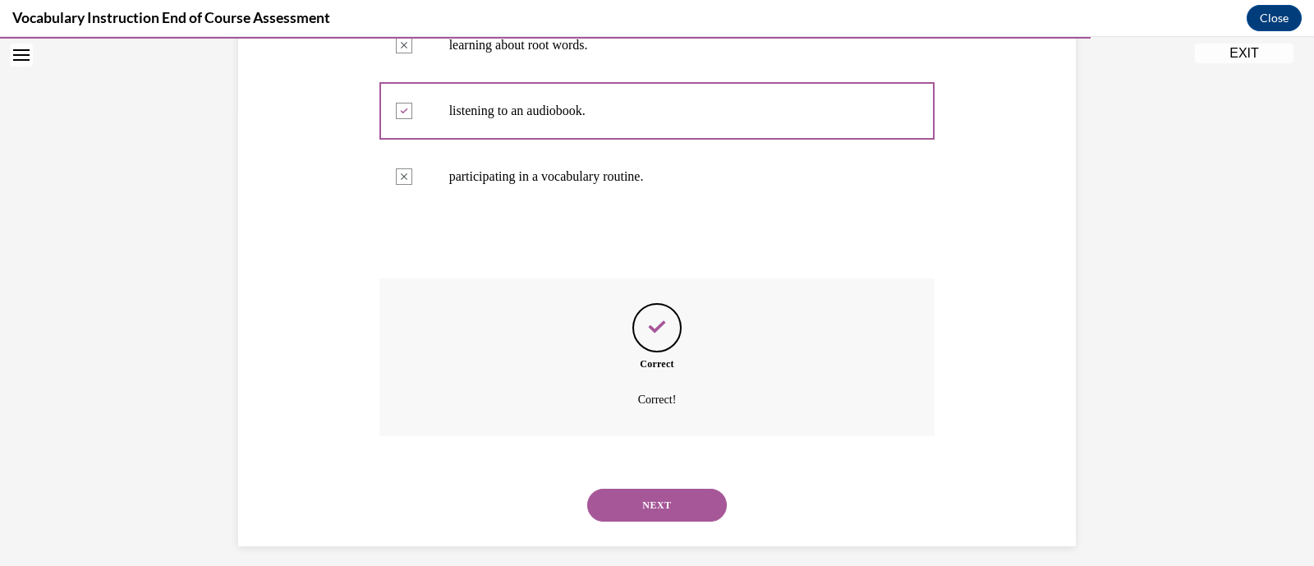
scroll to position [470, 0]
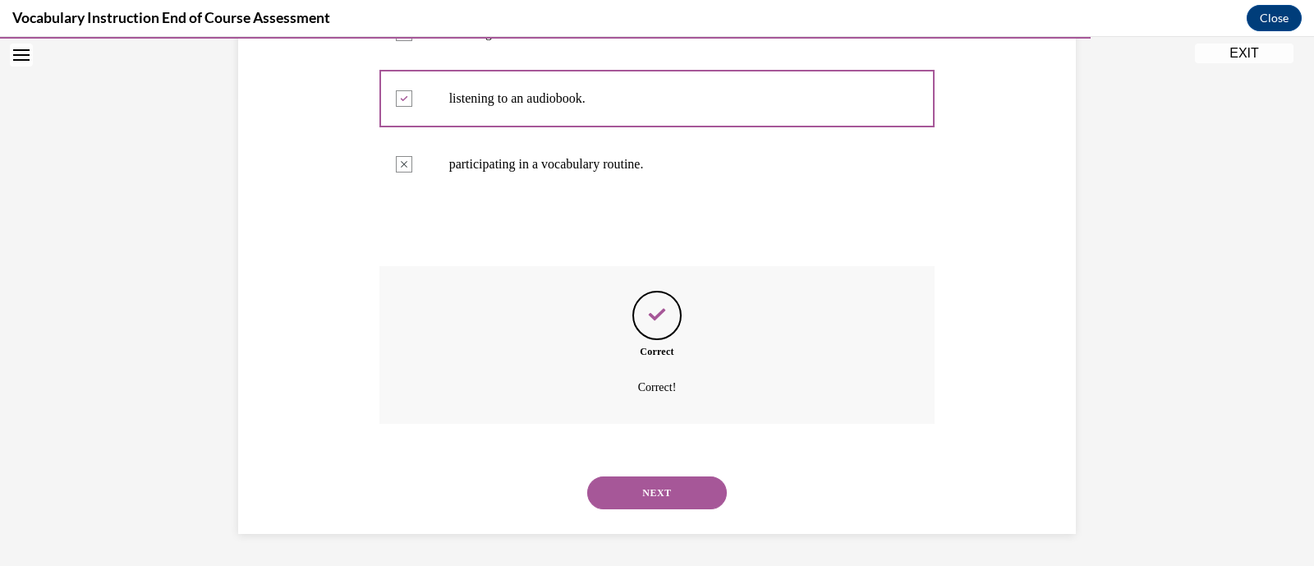
click at [682, 507] on button "NEXT" at bounding box center [657, 492] width 140 height 33
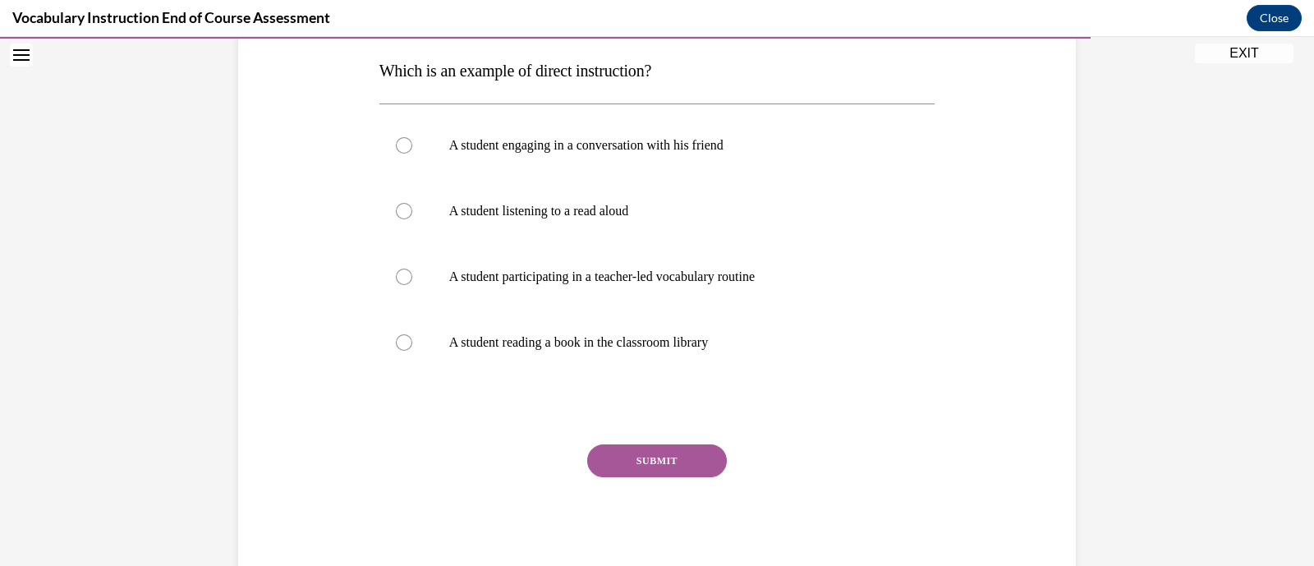
scroll to position [260, 0]
click at [693, 264] on label "A student participating in a teacher-led vocabulary routine" at bounding box center [658, 275] width 556 height 66
click at [412, 267] on input "A student participating in a teacher-led vocabulary routine" at bounding box center [404, 275] width 16 height 16
radio input "true"
click at [709, 472] on button "SUBMIT" at bounding box center [657, 459] width 140 height 33
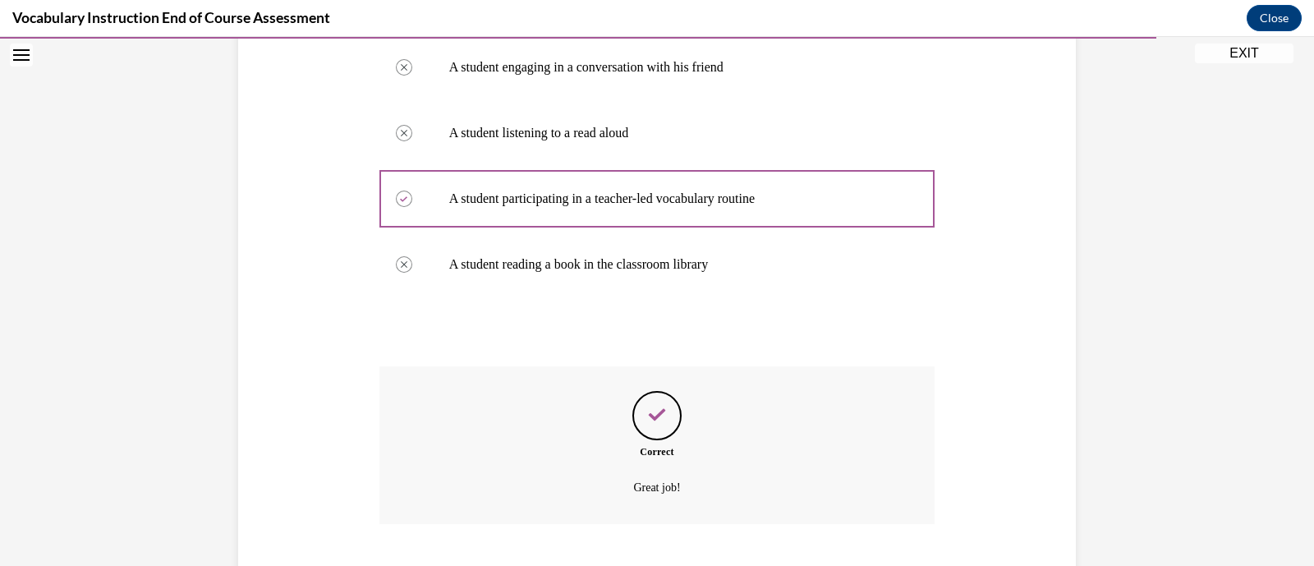
scroll to position [437, 0]
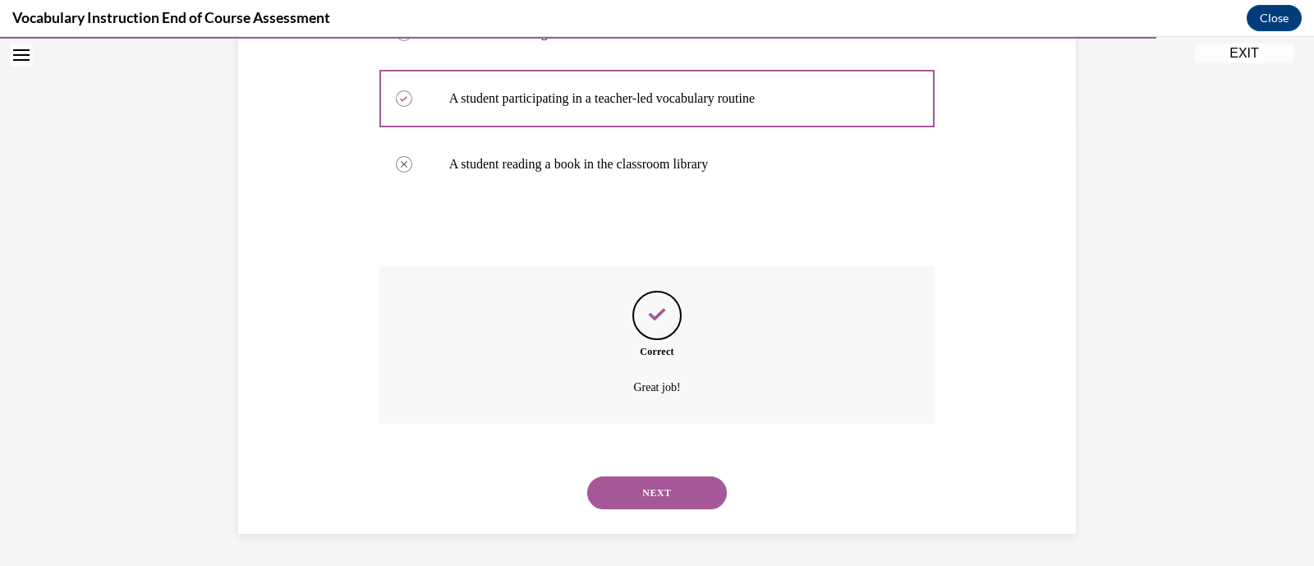
click at [700, 489] on button "NEXT" at bounding box center [657, 492] width 140 height 33
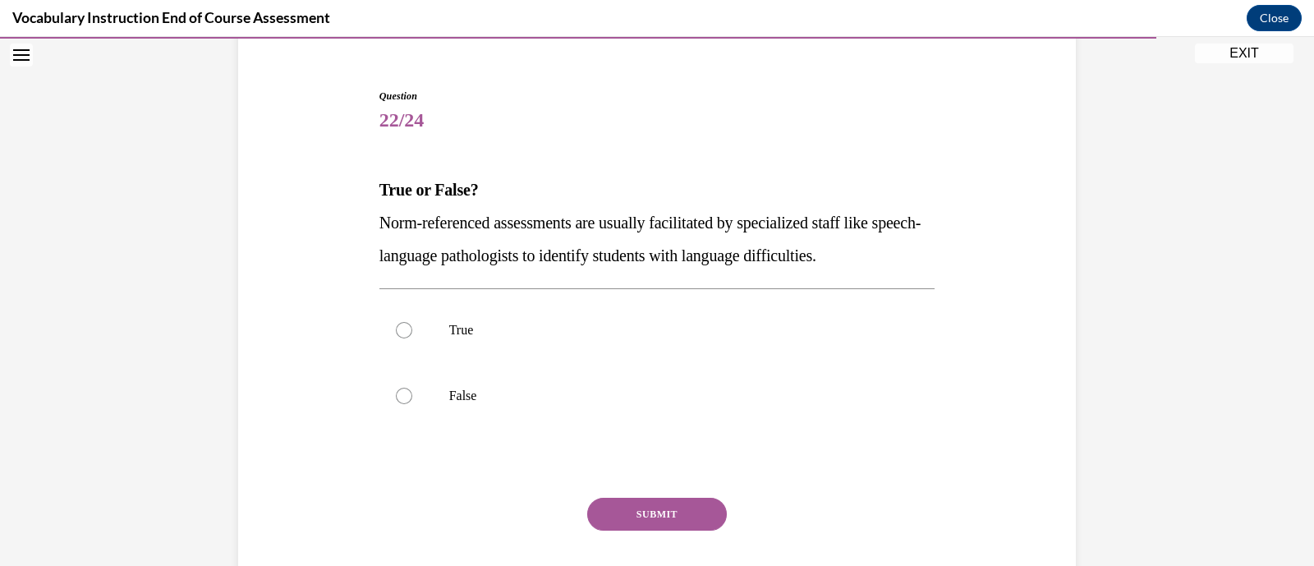
scroll to position [146, 0]
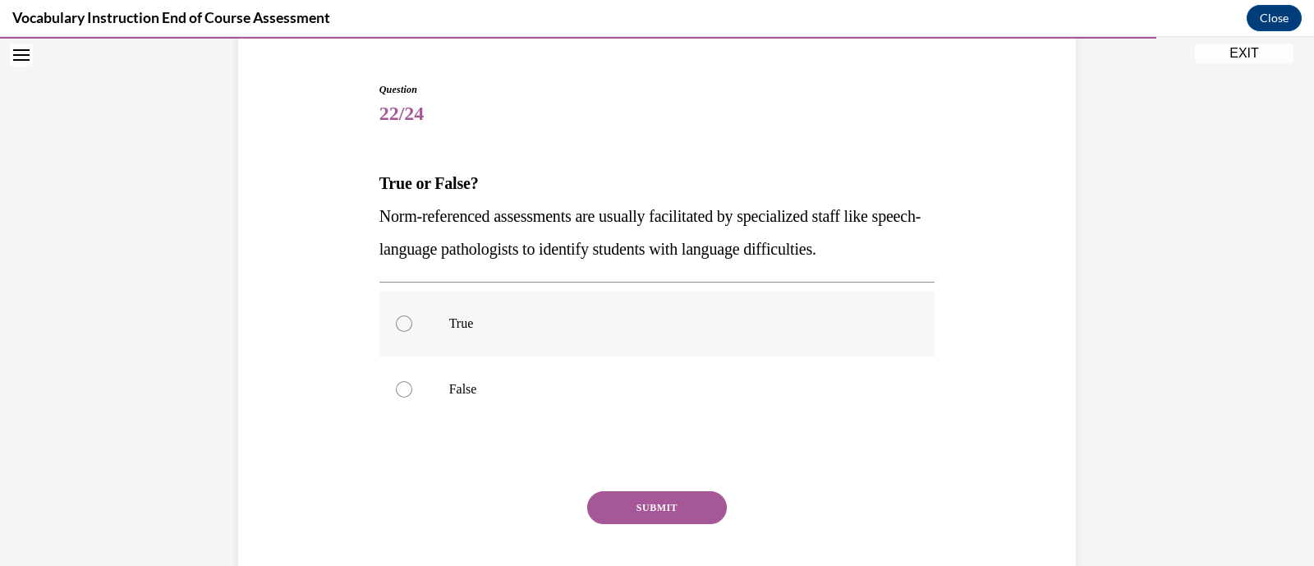
click at [687, 336] on label "True" at bounding box center [658, 324] width 556 height 66
click at [412, 332] on input "True" at bounding box center [404, 323] width 16 height 16
radio input "true"
click at [682, 506] on button "SUBMIT" at bounding box center [657, 507] width 140 height 33
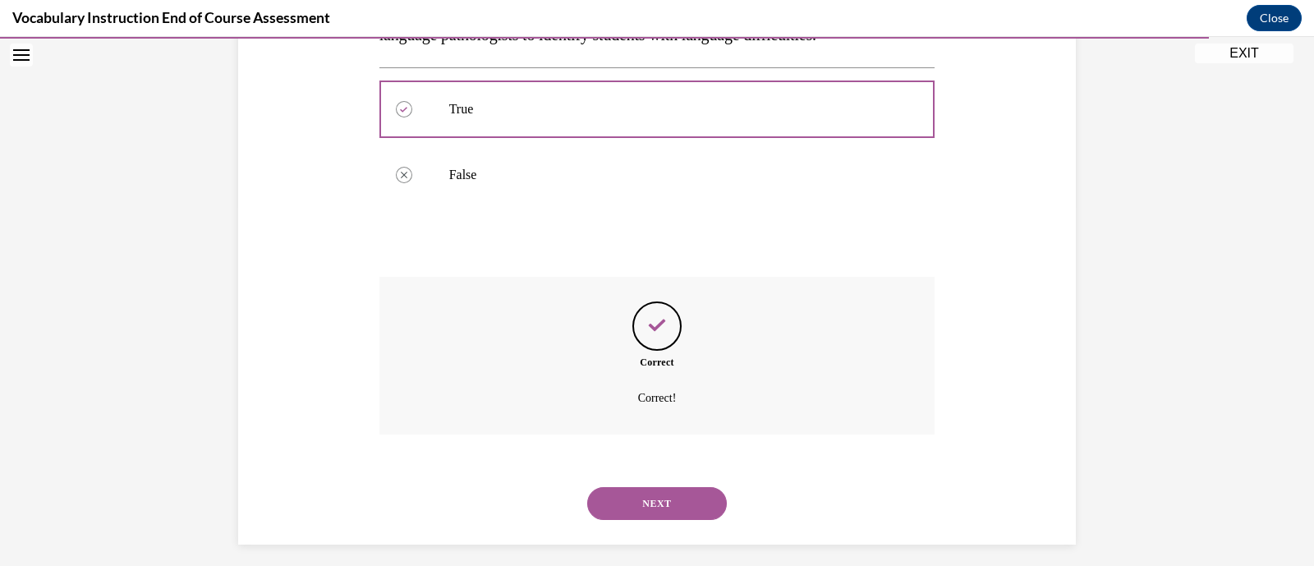
scroll to position [371, 0]
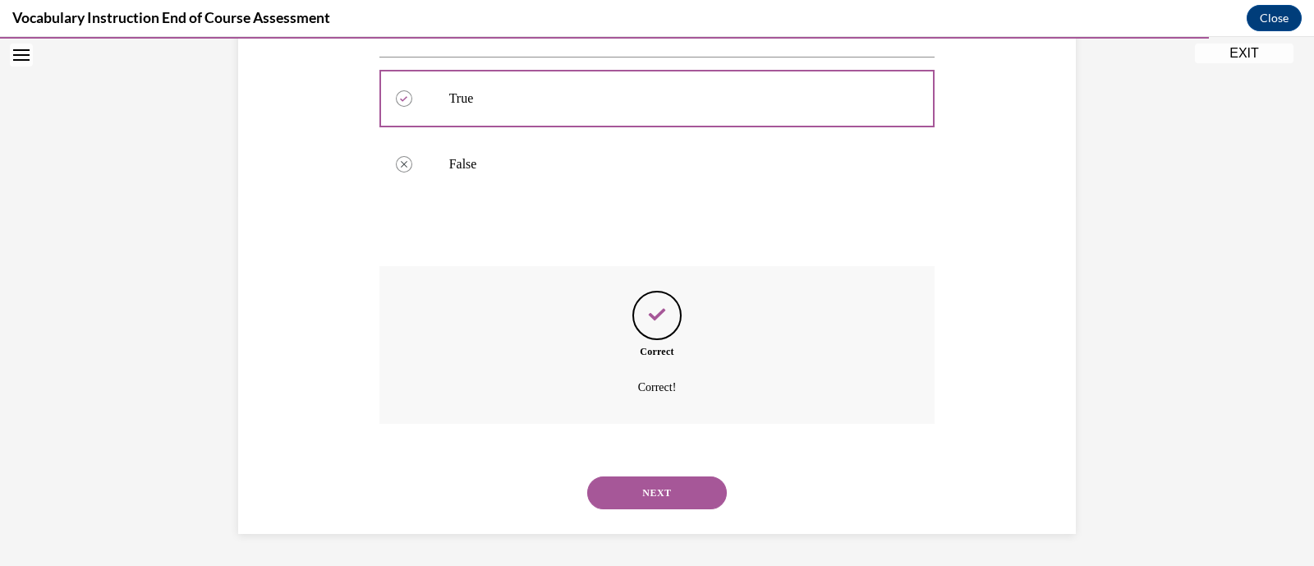
click at [689, 499] on button "NEXT" at bounding box center [657, 492] width 140 height 33
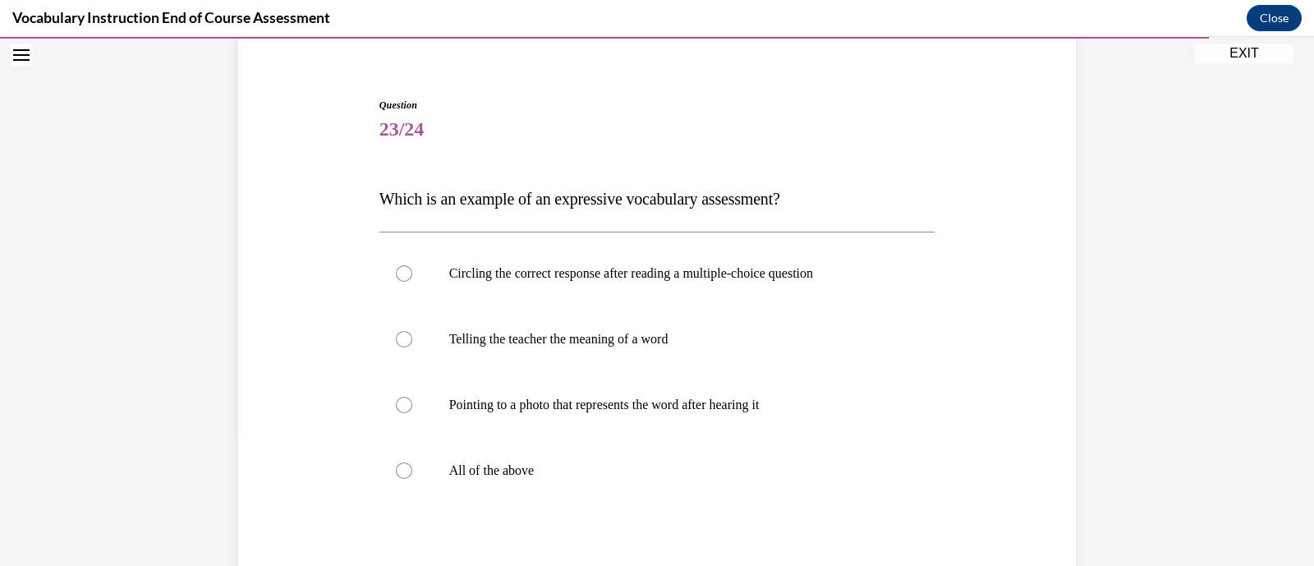
scroll to position [137, 0]
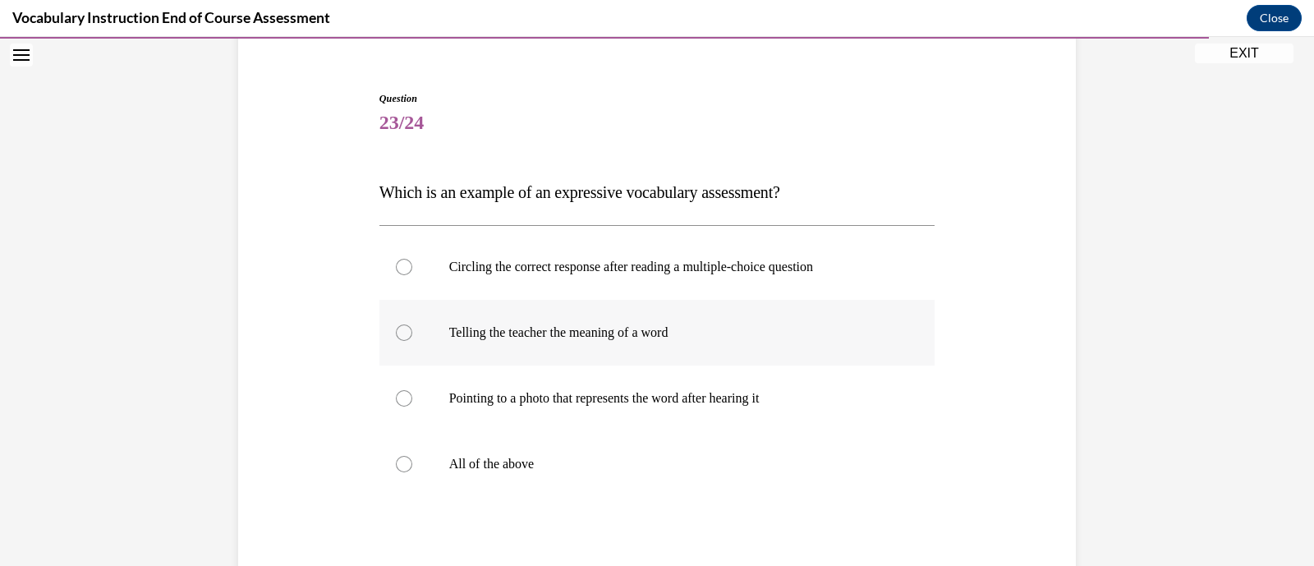
click at [691, 351] on label "Telling the teacher the meaning of a word" at bounding box center [658, 333] width 556 height 66
click at [412, 341] on input "Telling the teacher the meaning of a word" at bounding box center [404, 332] width 16 height 16
radio input "true"
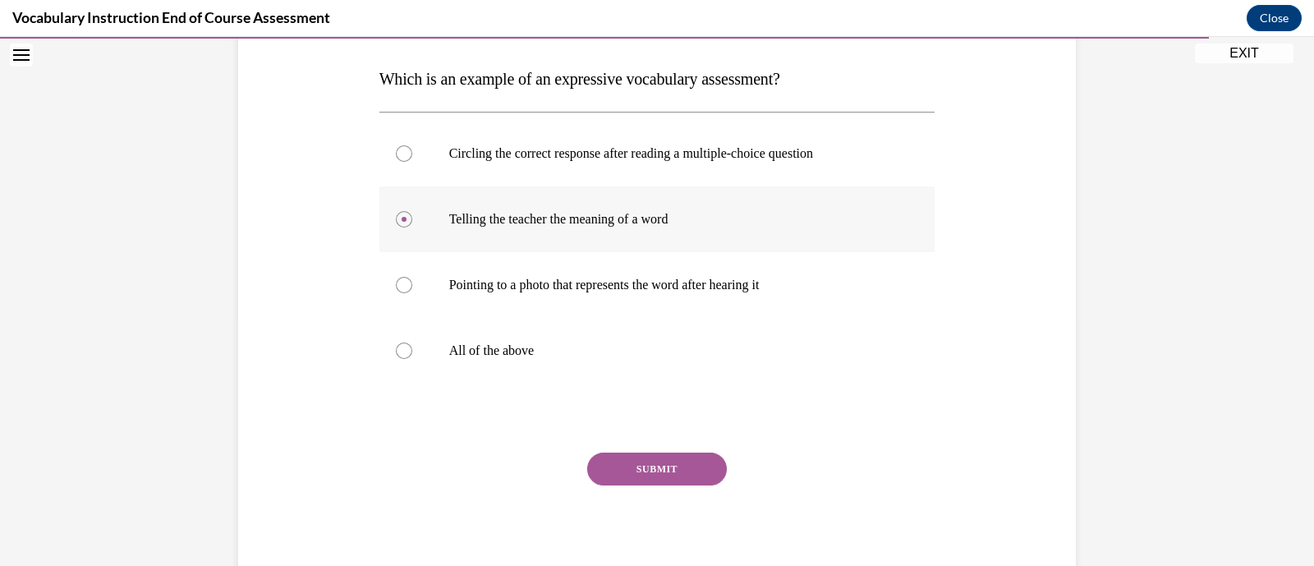
scroll to position [260, 0]
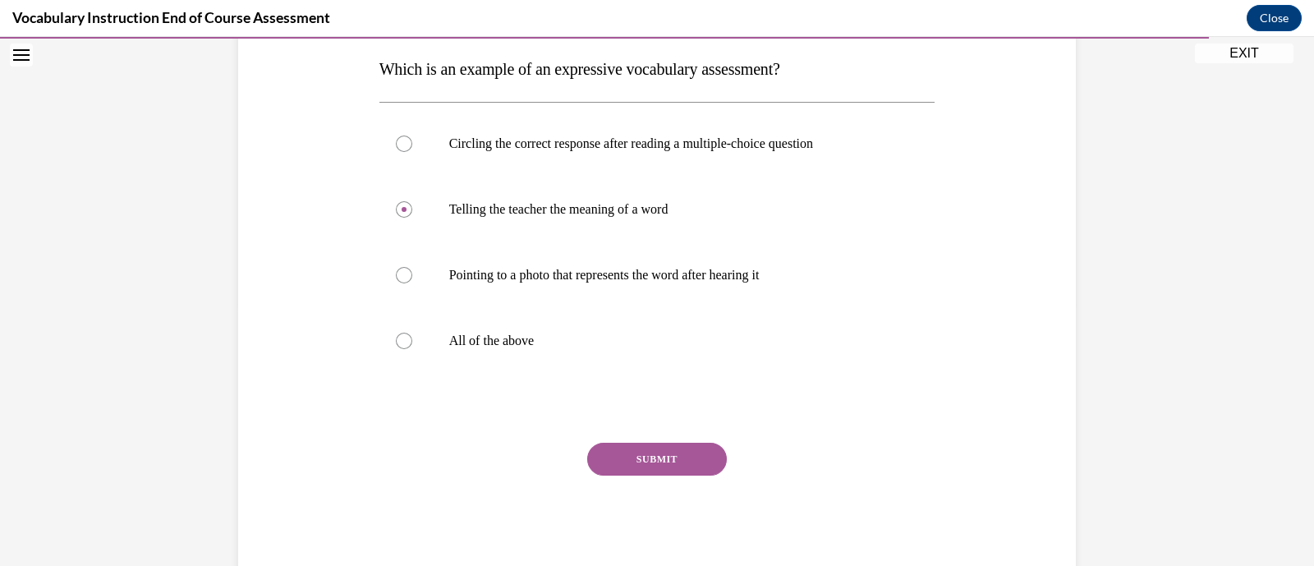
click at [676, 469] on button "SUBMIT" at bounding box center [657, 459] width 140 height 33
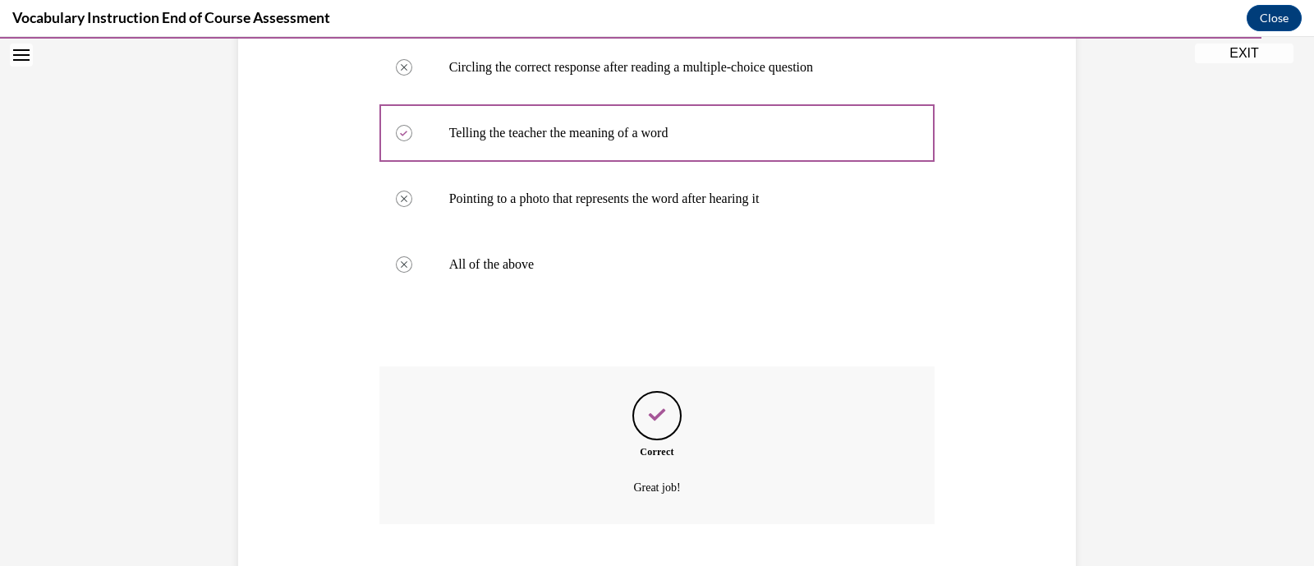
scroll to position [437, 0]
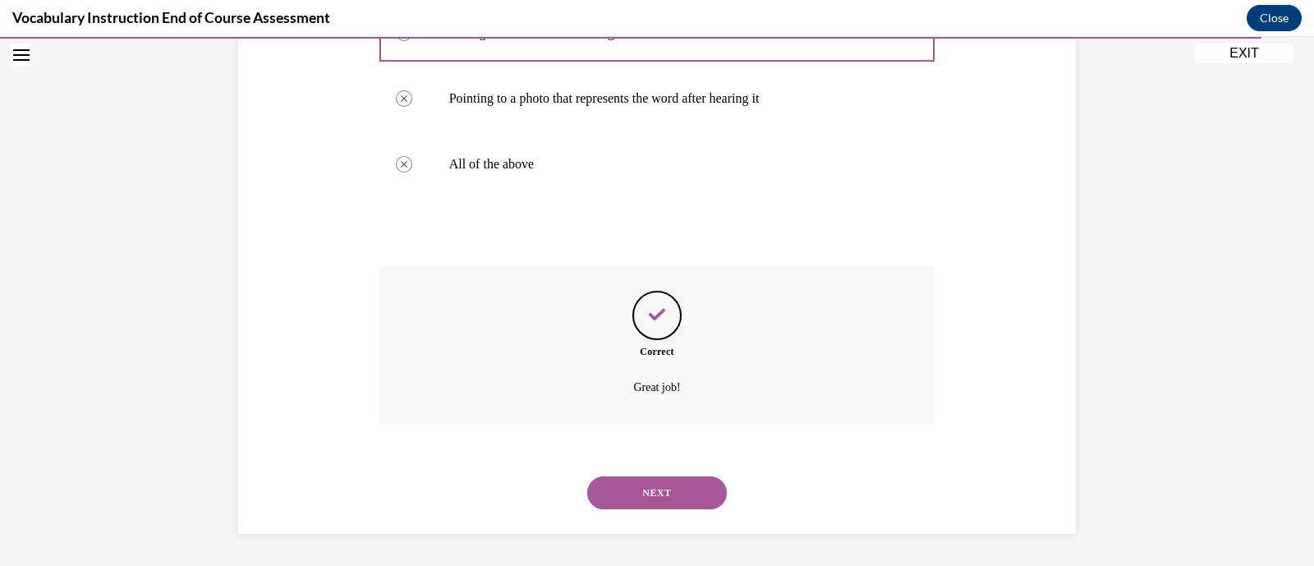
click at [667, 485] on button "NEXT" at bounding box center [657, 492] width 140 height 33
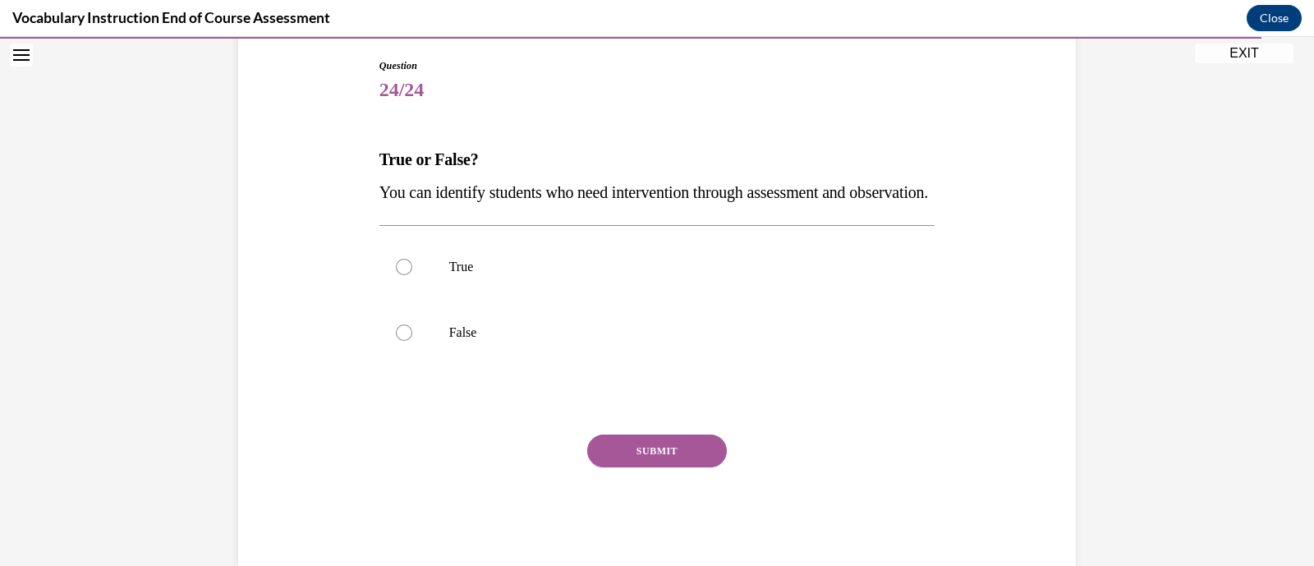
scroll to position [173, 0]
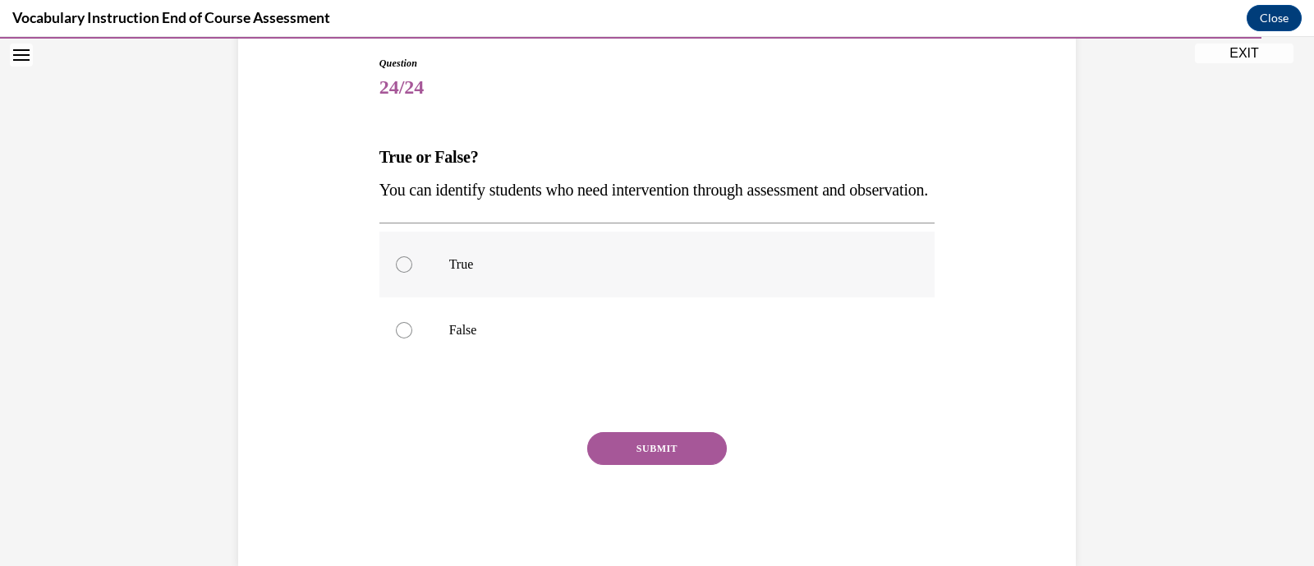
click at [712, 297] on label "True" at bounding box center [658, 265] width 556 height 66
click at [412, 273] on input "True" at bounding box center [404, 264] width 16 height 16
radio input "true"
click at [700, 465] on button "SUBMIT" at bounding box center [657, 448] width 140 height 33
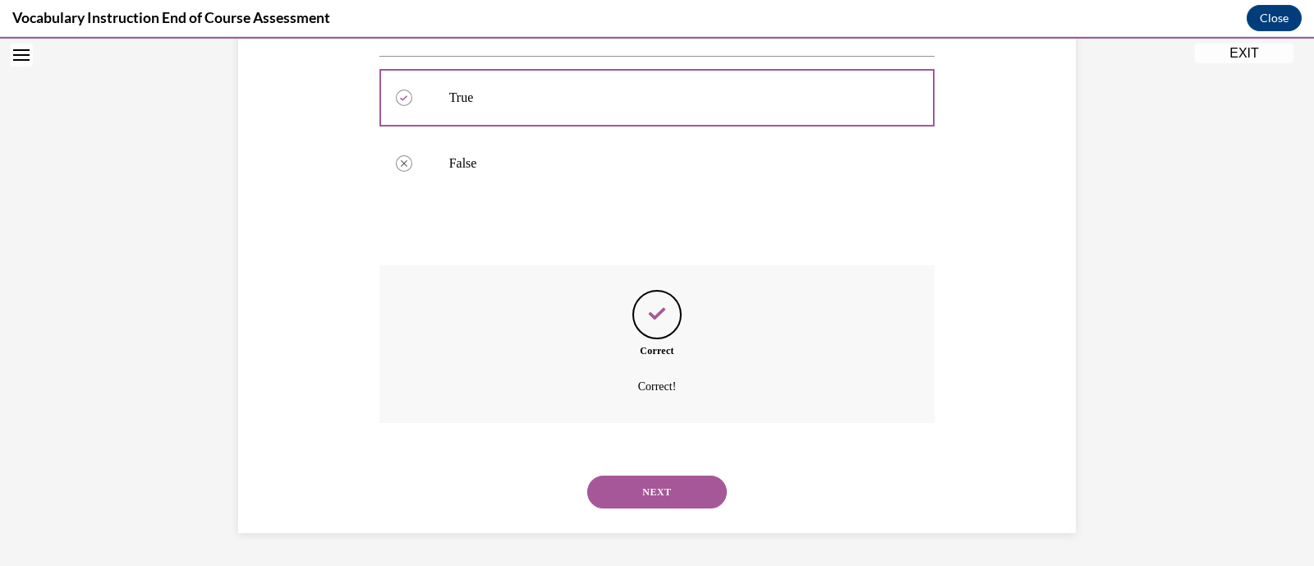
scroll to position [371, 0]
click at [694, 495] on button "NEXT" at bounding box center [657, 492] width 140 height 33
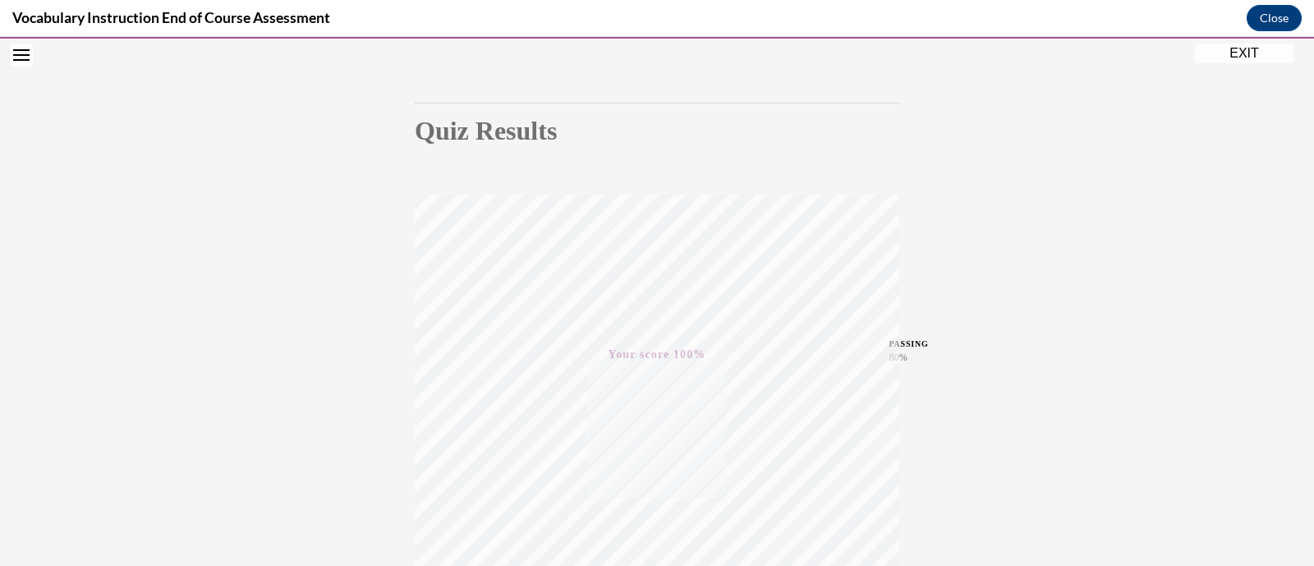
scroll to position [312, 0]
click at [334, 246] on div "Quiz Results PASSING 80% Your score 100% Passed PASSING 80% Your score Your sco…" at bounding box center [657, 172] width 1314 height 790
